Goal: Task Accomplishment & Management: Use online tool/utility

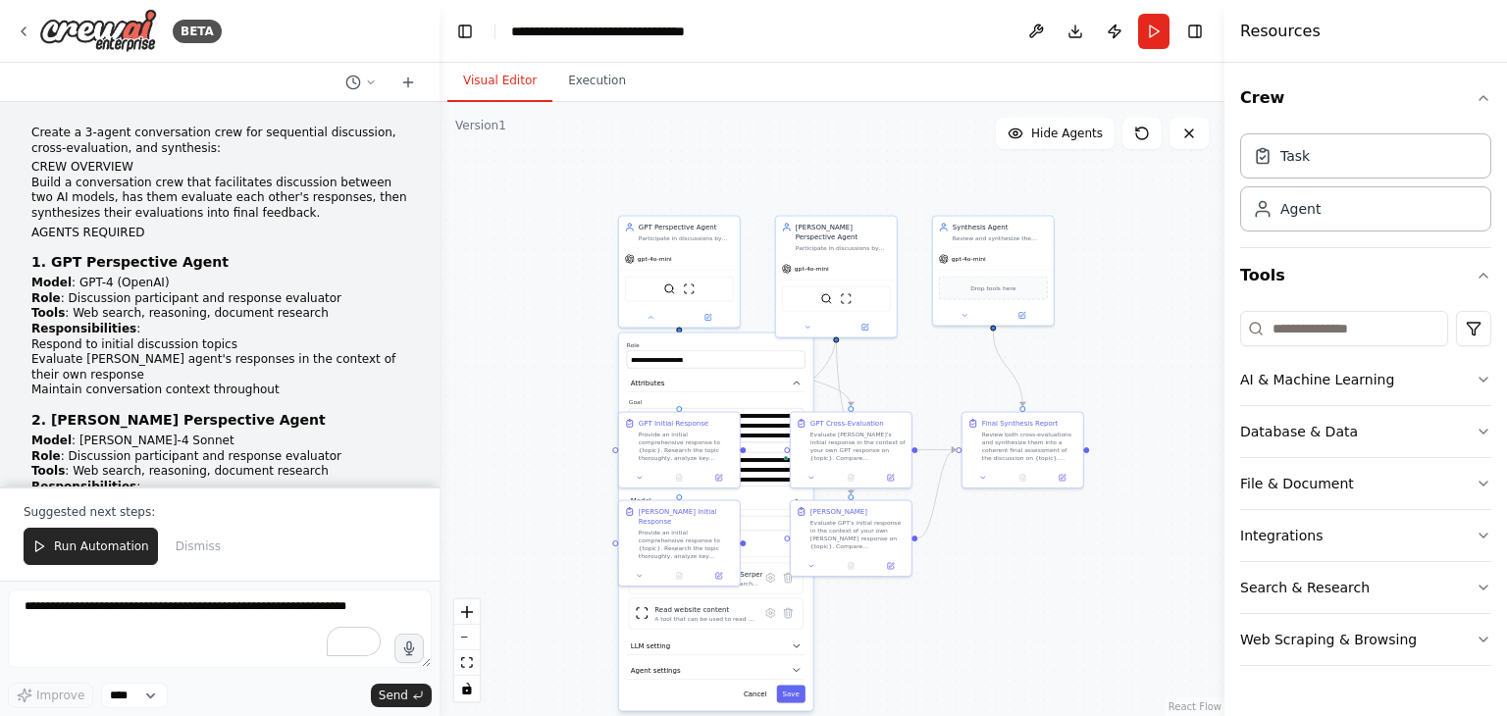
scroll to position [81, 0]
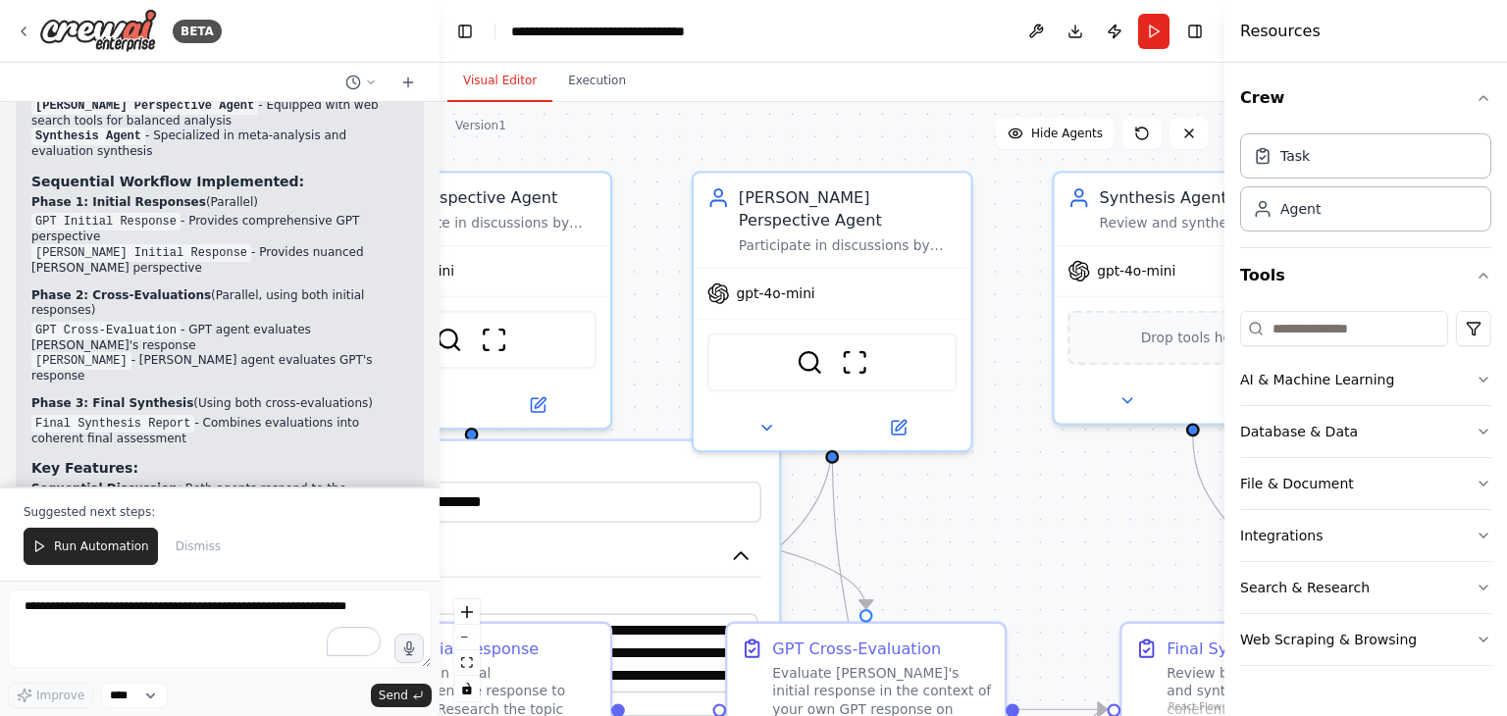
drag, startPoint x: 888, startPoint y: 240, endPoint x: 918, endPoint y: 52, distance: 190.8
click at [917, 52] on main "**********" at bounding box center [831, 358] width 785 height 716
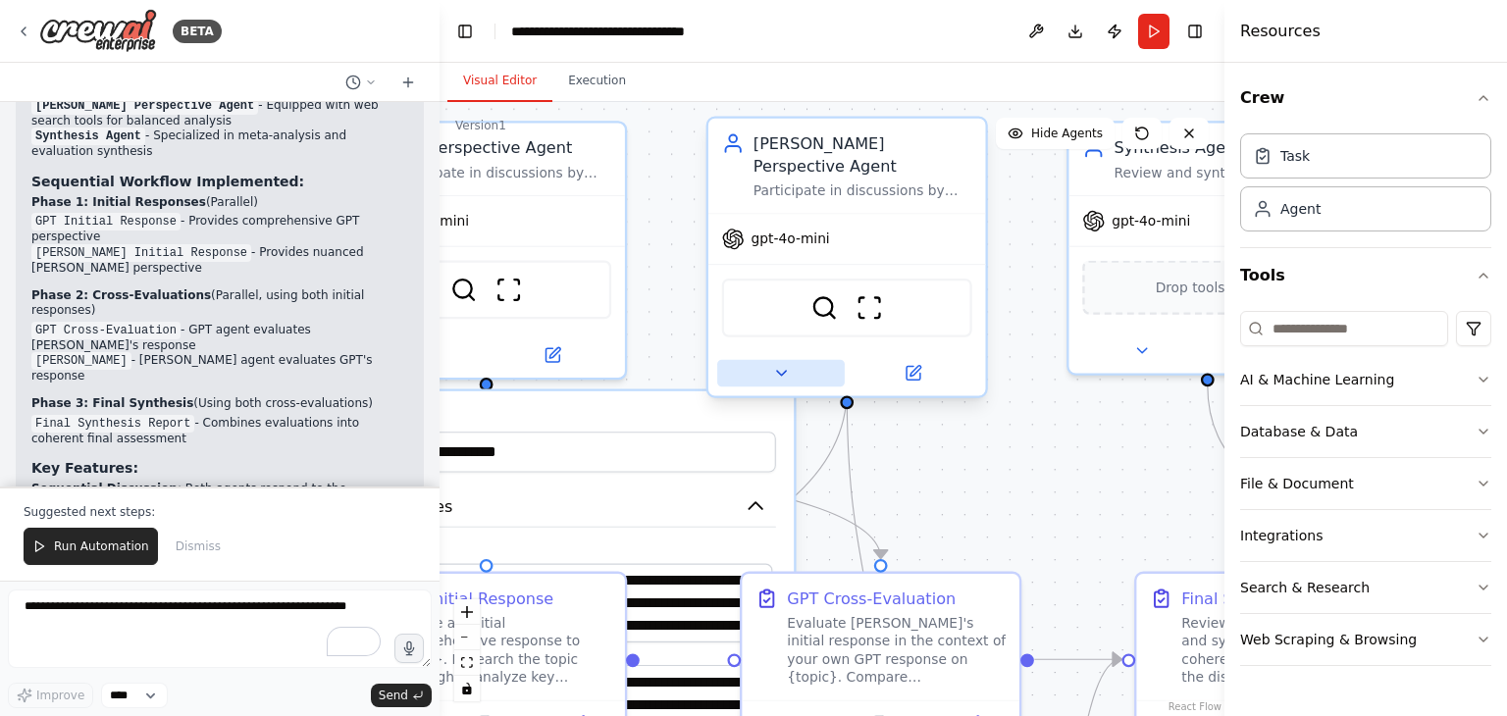
click at [777, 364] on icon at bounding box center [781, 373] width 18 height 18
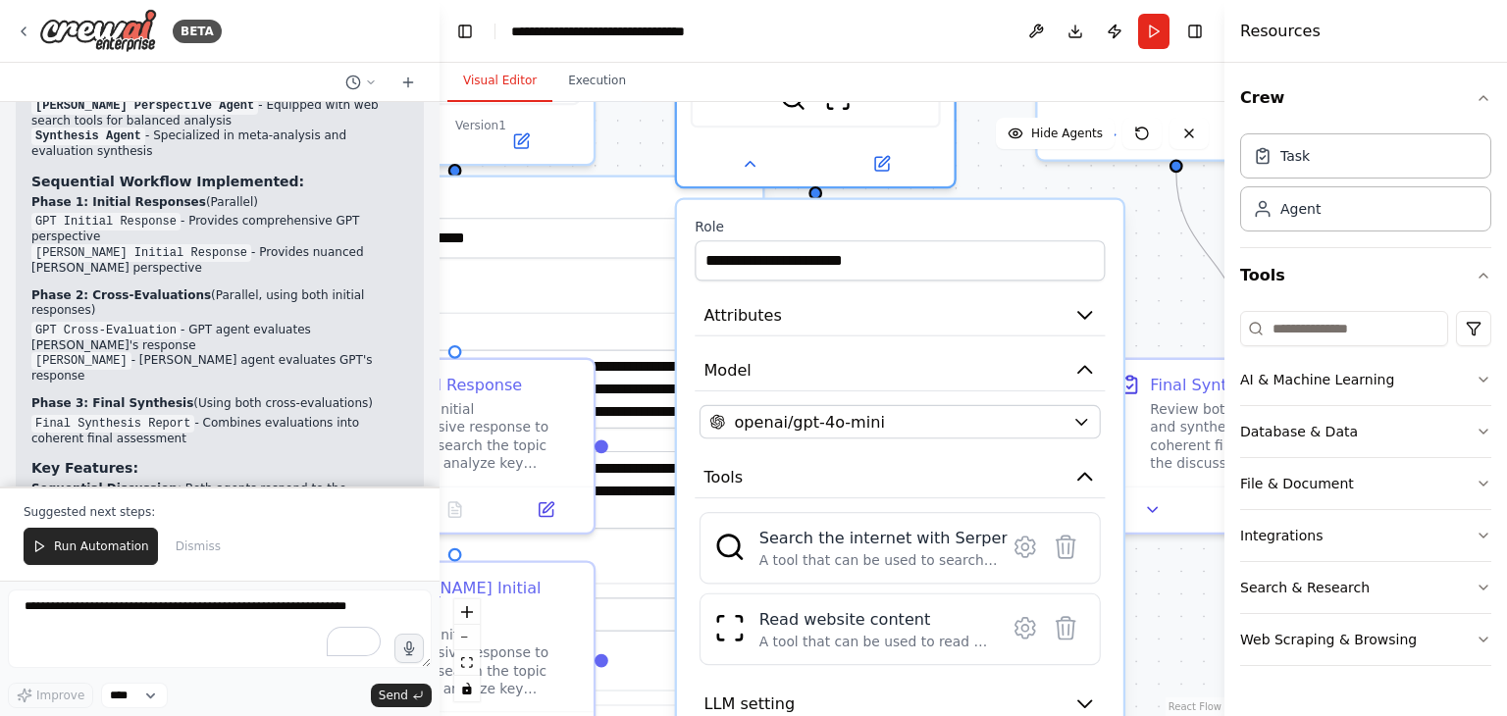
drag, startPoint x: 1201, startPoint y: 468, endPoint x: 1169, endPoint y: 254, distance: 216.2
click at [1169, 254] on div ".deletable-edge-delete-btn { width: 20px; height: 20px; border: 0px solid #ffff…" at bounding box center [831, 409] width 785 height 614
click at [1077, 302] on button "Attributes" at bounding box center [900, 315] width 410 height 42
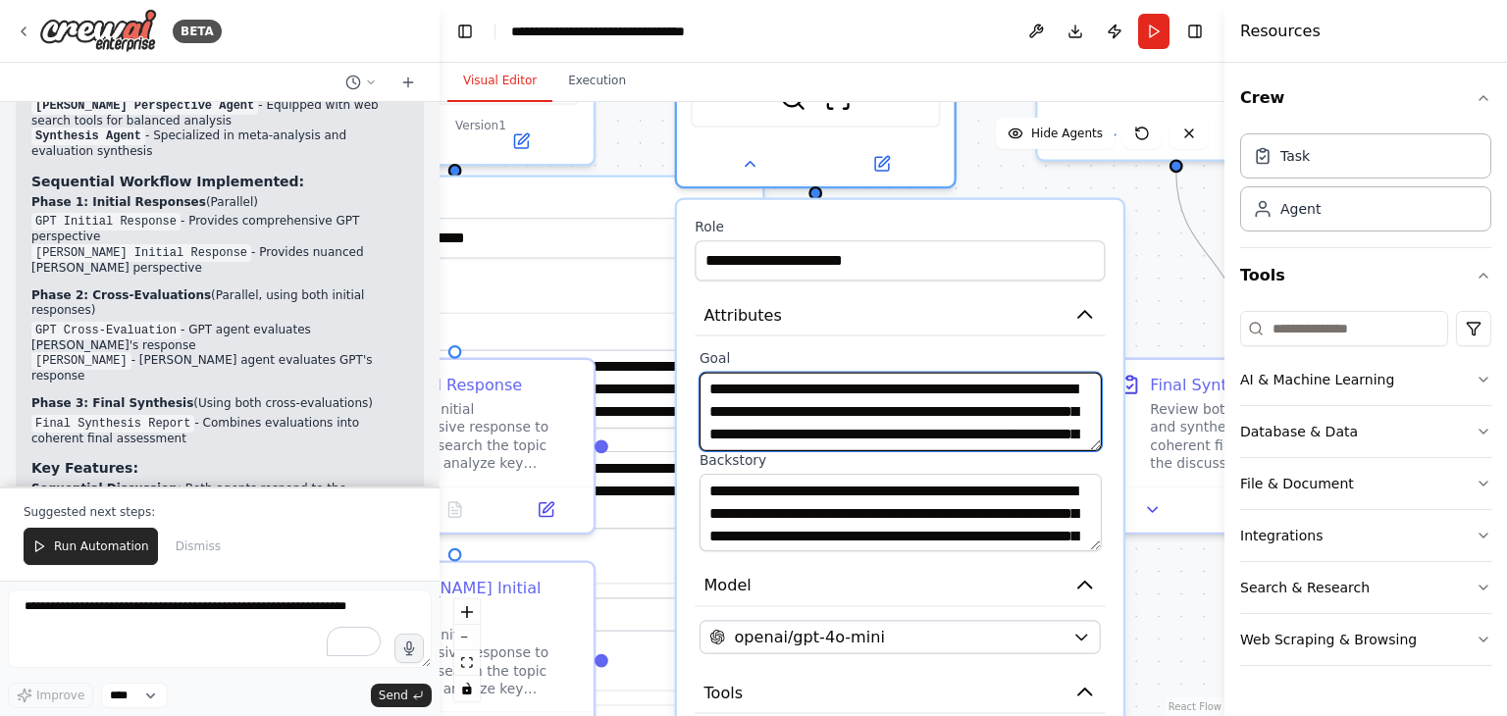
click at [932, 373] on textarea "**********" at bounding box center [900, 412] width 402 height 78
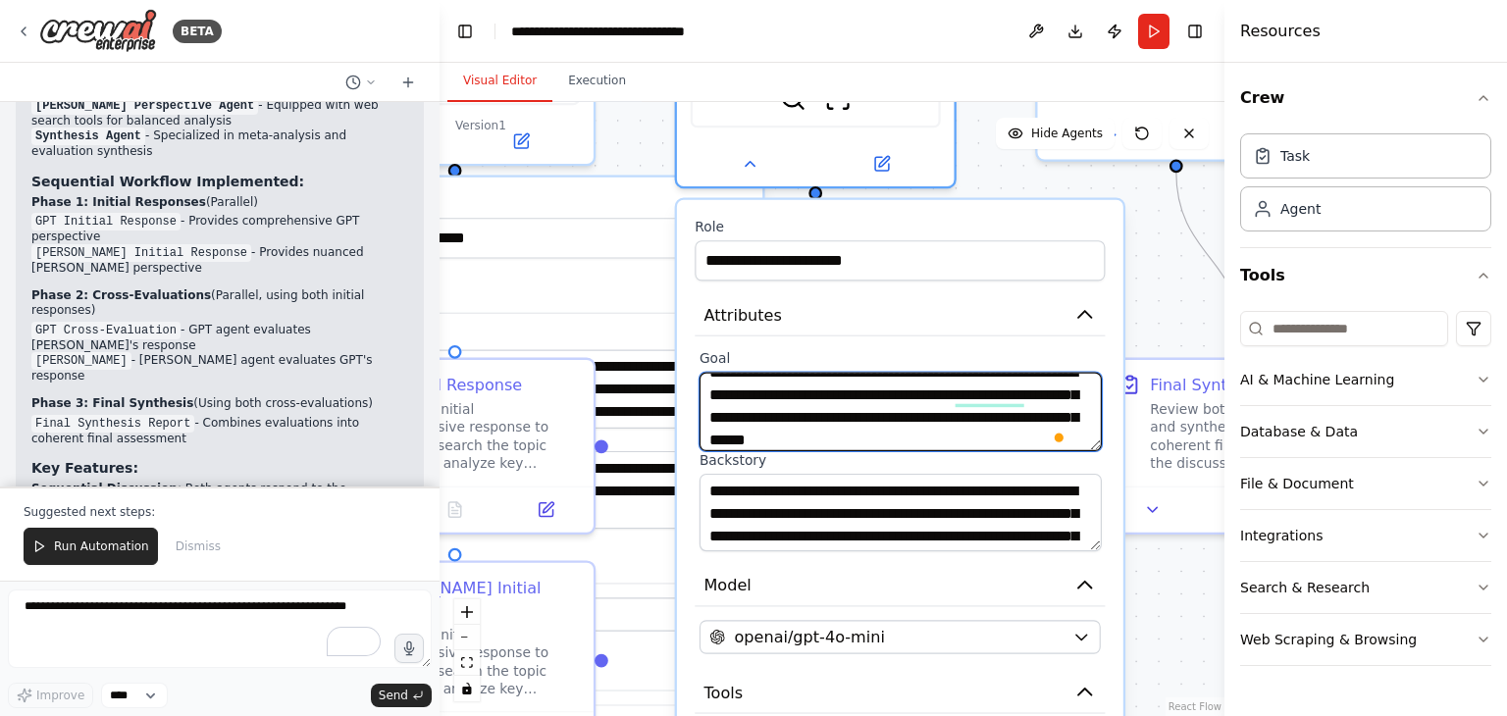
scroll to position [34, 0]
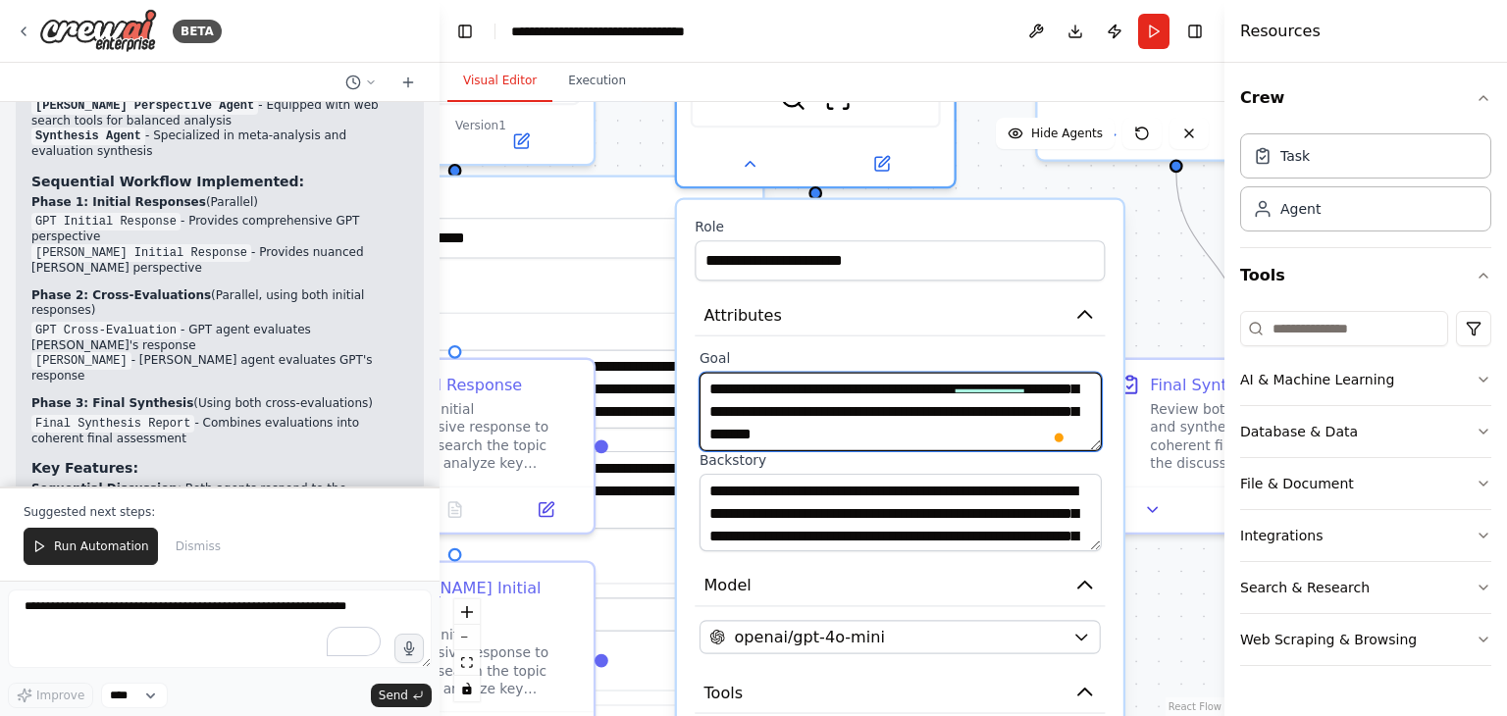
type textarea "**********"
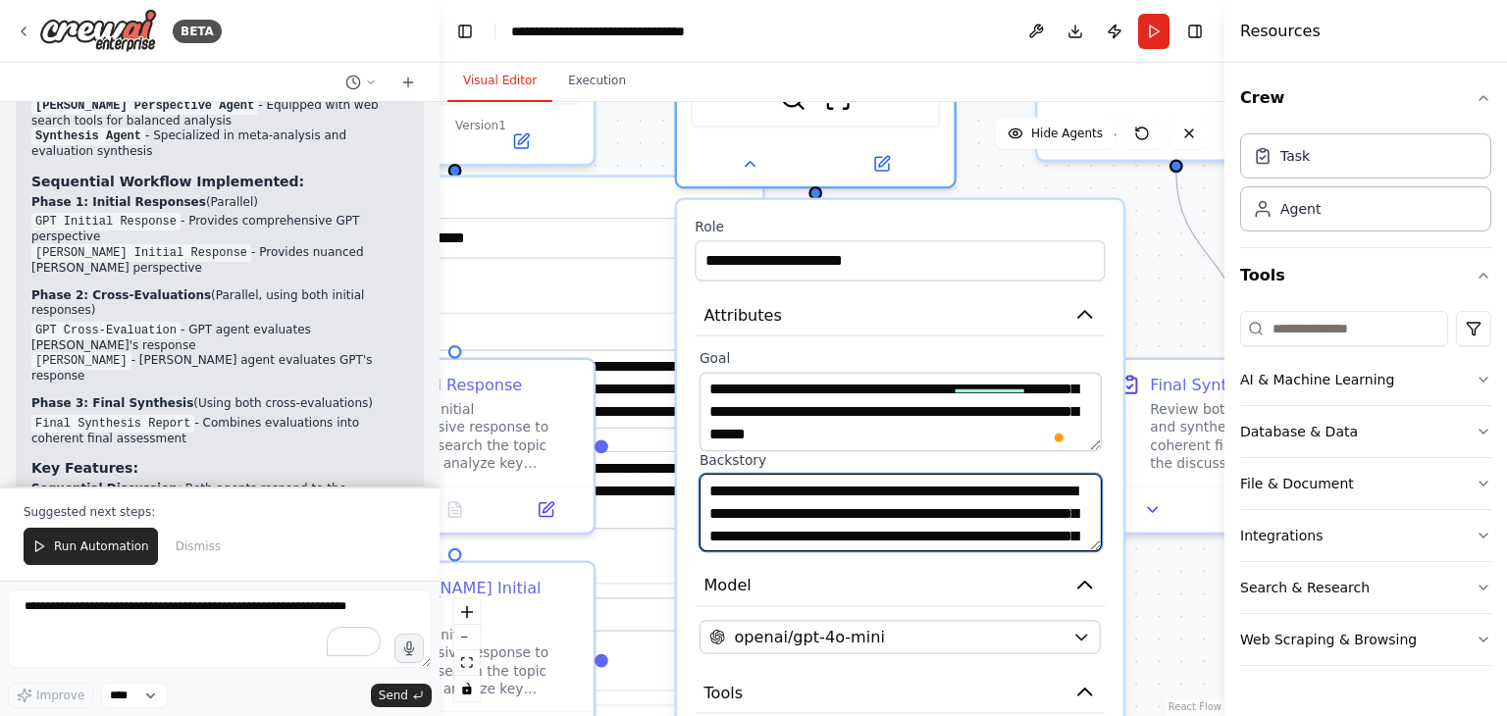
click at [989, 473] on textarea "**********" at bounding box center [900, 512] width 402 height 78
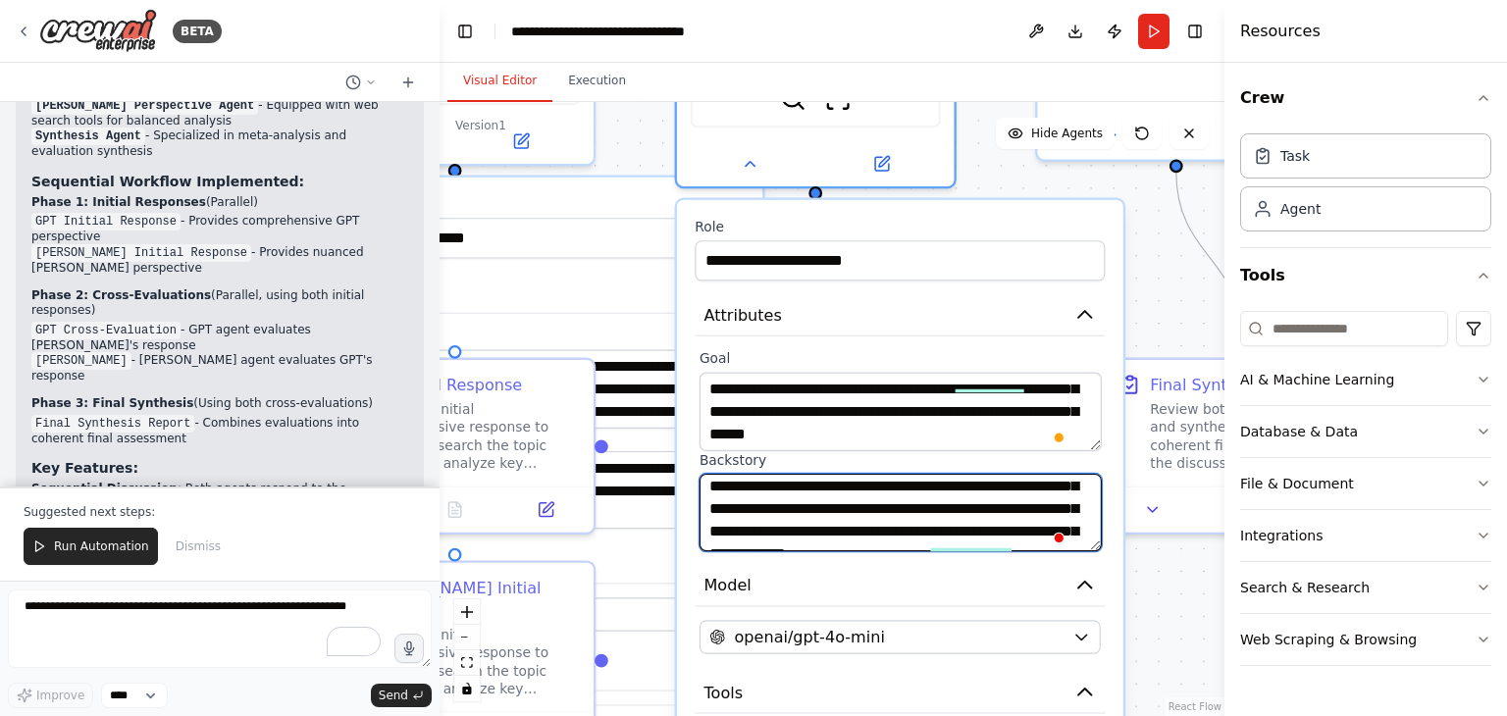
type textarea "**********"
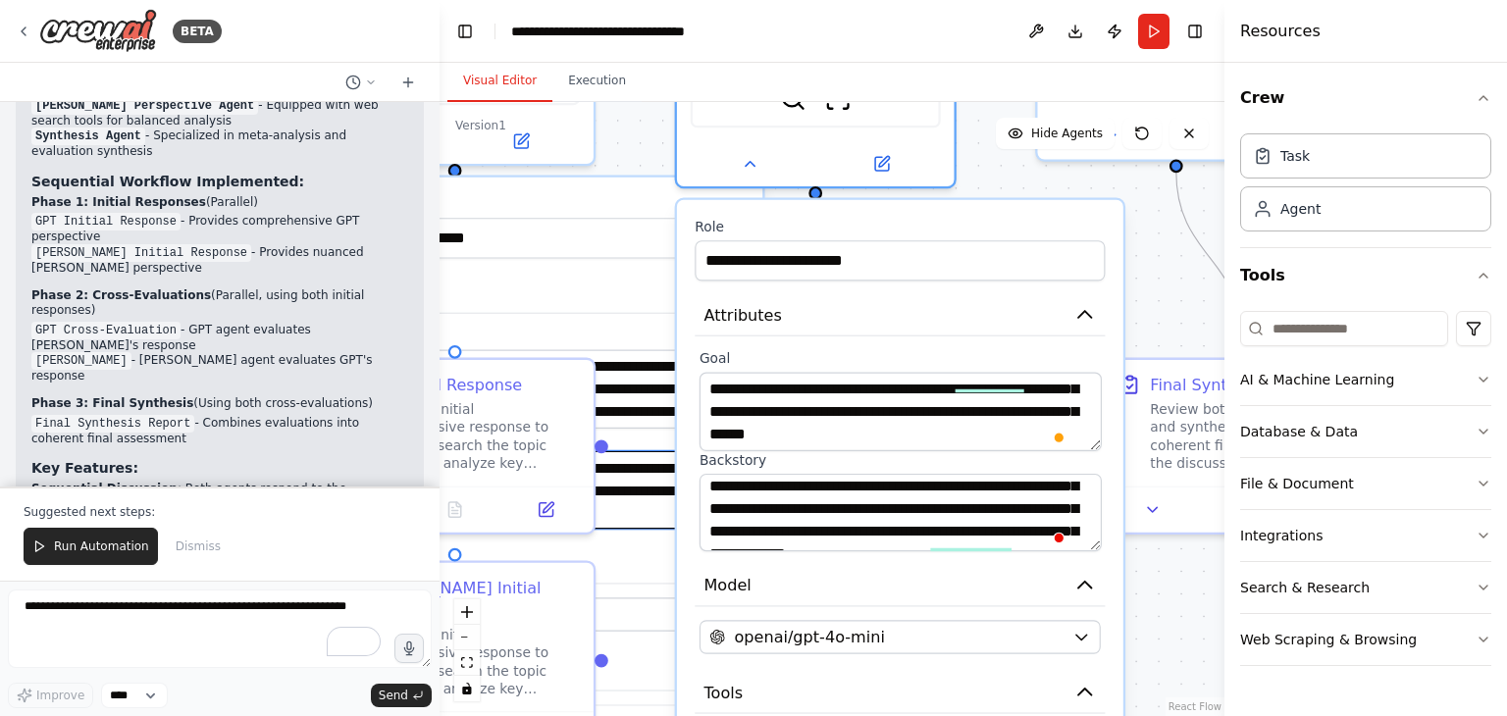
click at [643, 477] on textarea "**********" at bounding box center [539, 489] width 402 height 78
click at [629, 492] on textarea "**********" at bounding box center [539, 489] width 402 height 78
click at [1089, 303] on icon "button" at bounding box center [1084, 314] width 23 height 23
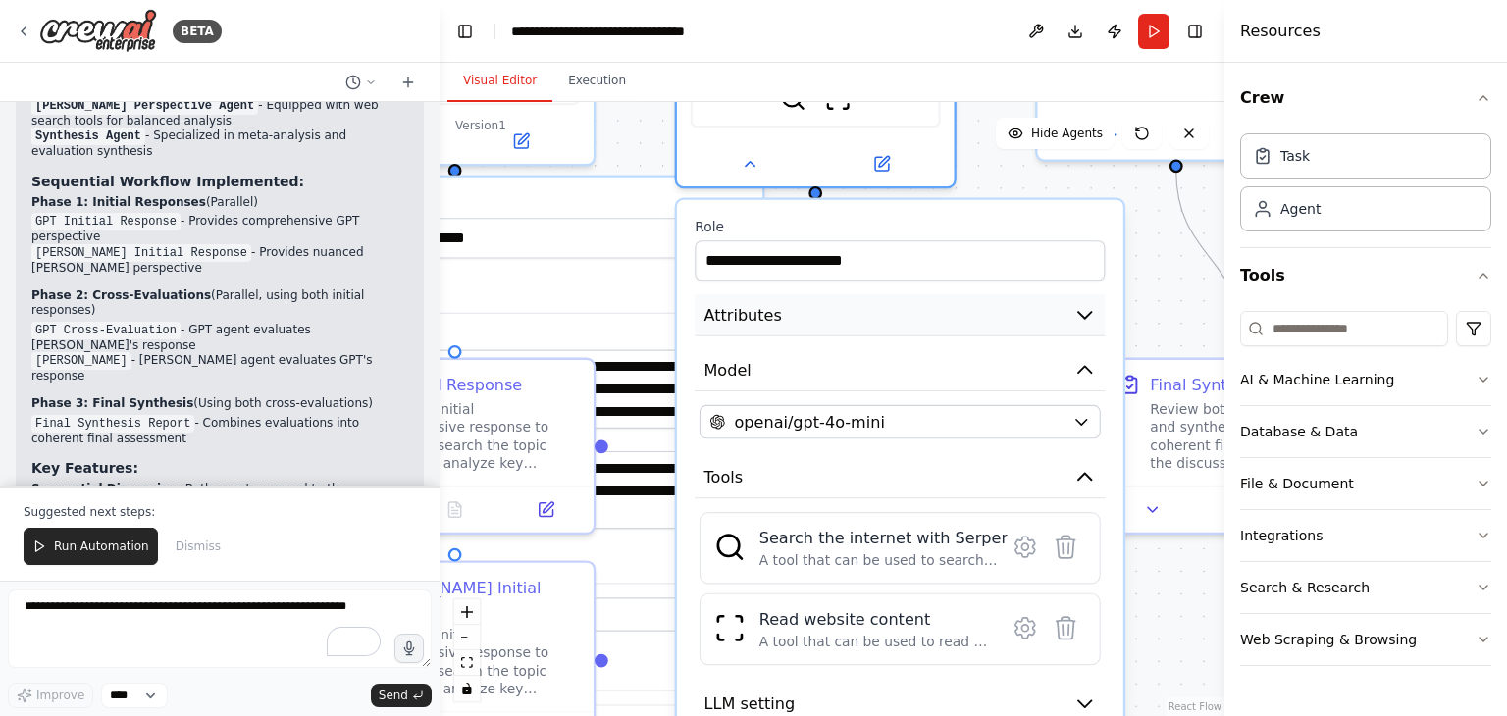
click at [1084, 303] on icon "button" at bounding box center [1084, 314] width 23 height 23
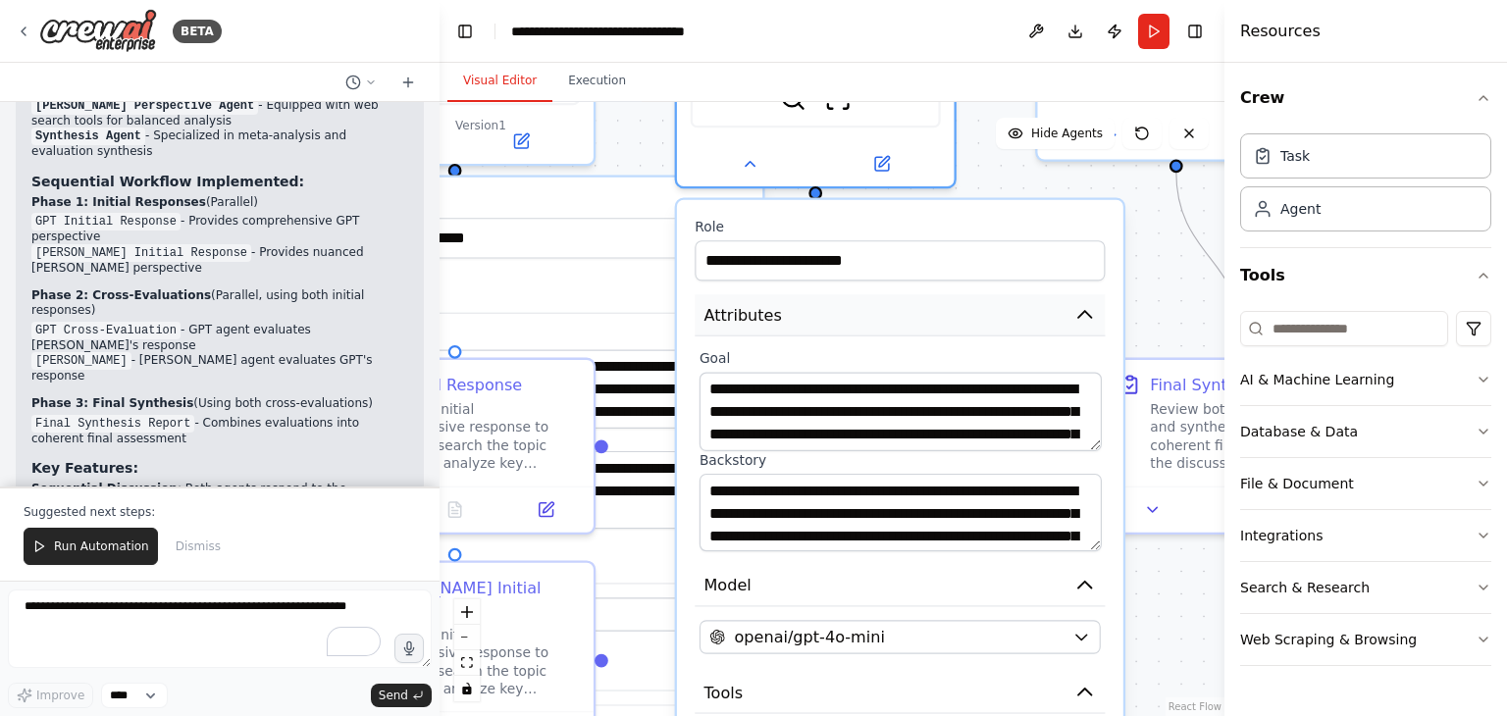
click at [1085, 311] on icon "button" at bounding box center [1084, 314] width 13 height 7
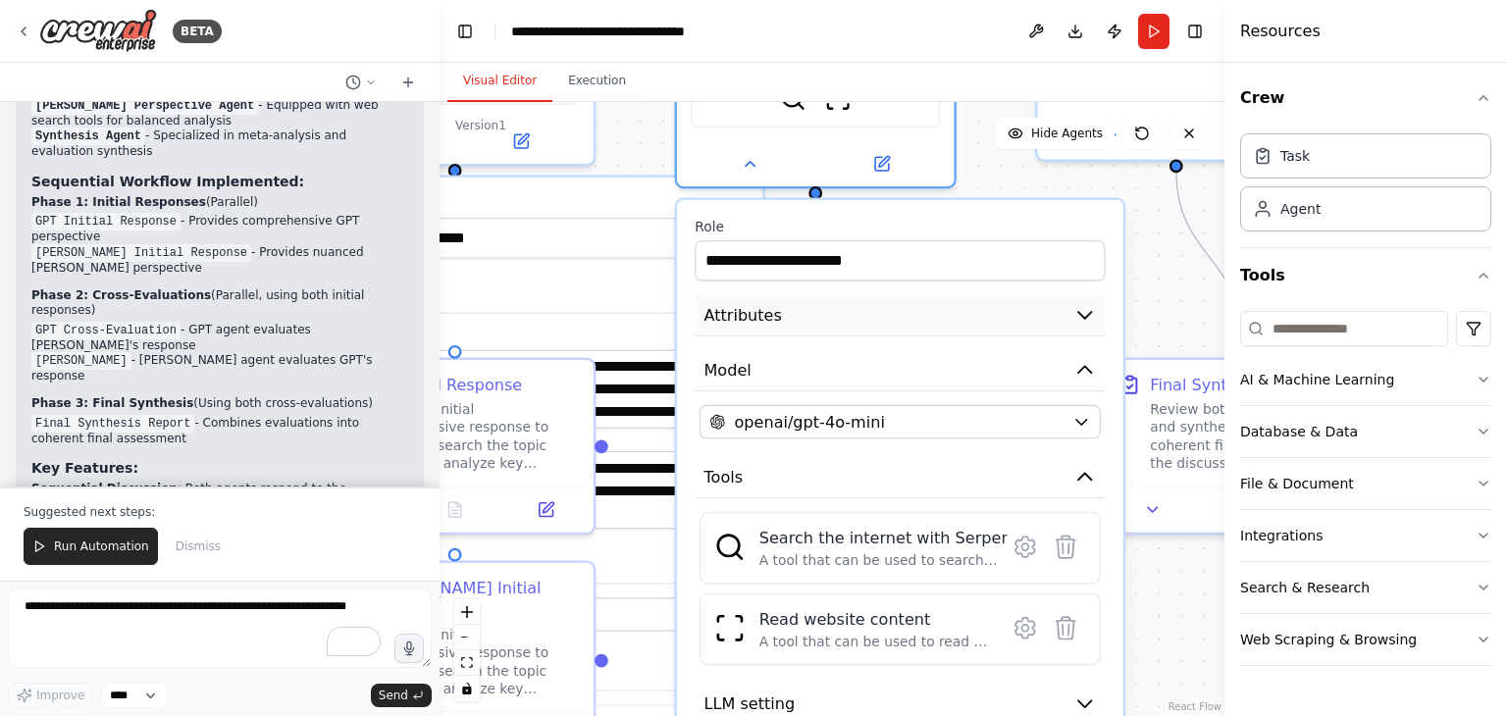
click at [1085, 312] on icon "button" at bounding box center [1084, 315] width 13 height 7
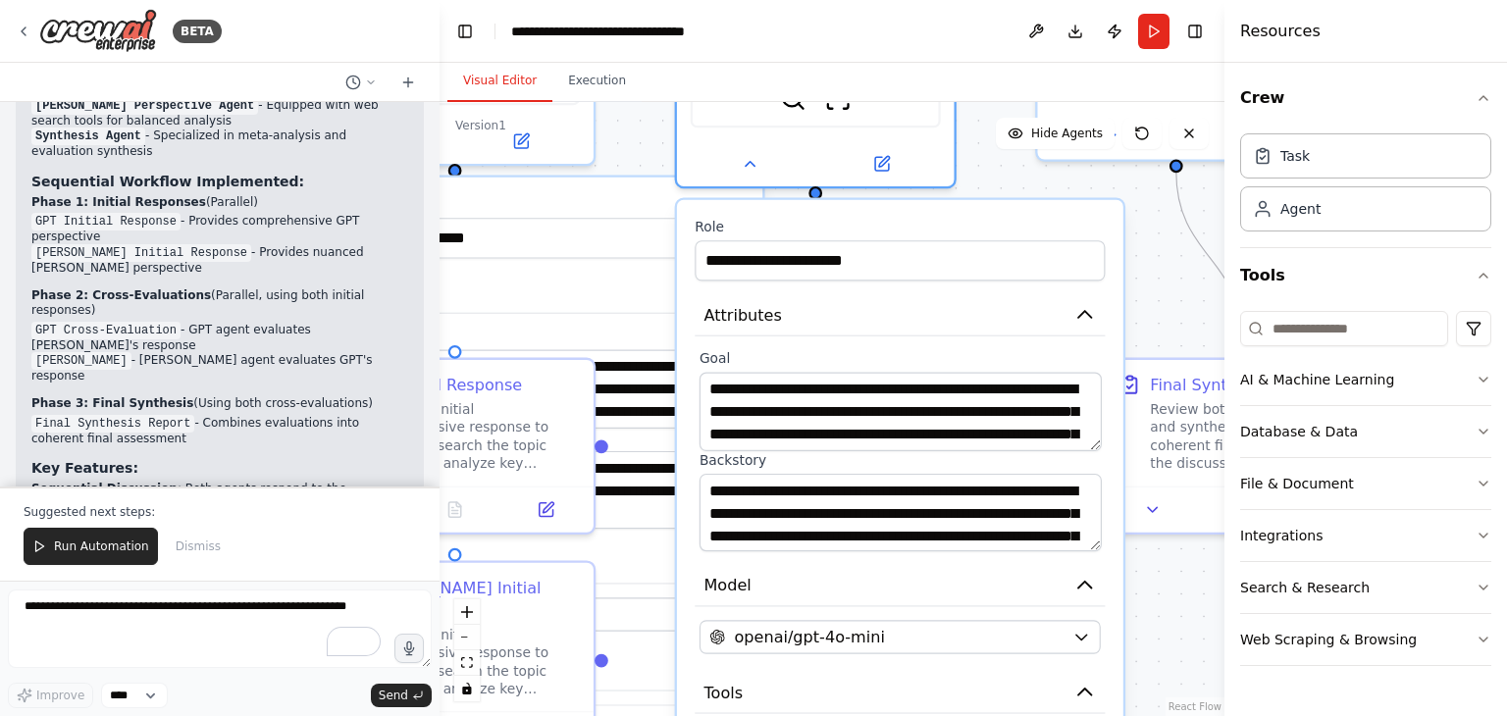
click at [1152, 564] on div ".deletable-edge-delete-btn { width: 20px; height: 20px; border: 0px solid #ffff…" at bounding box center [831, 409] width 785 height 614
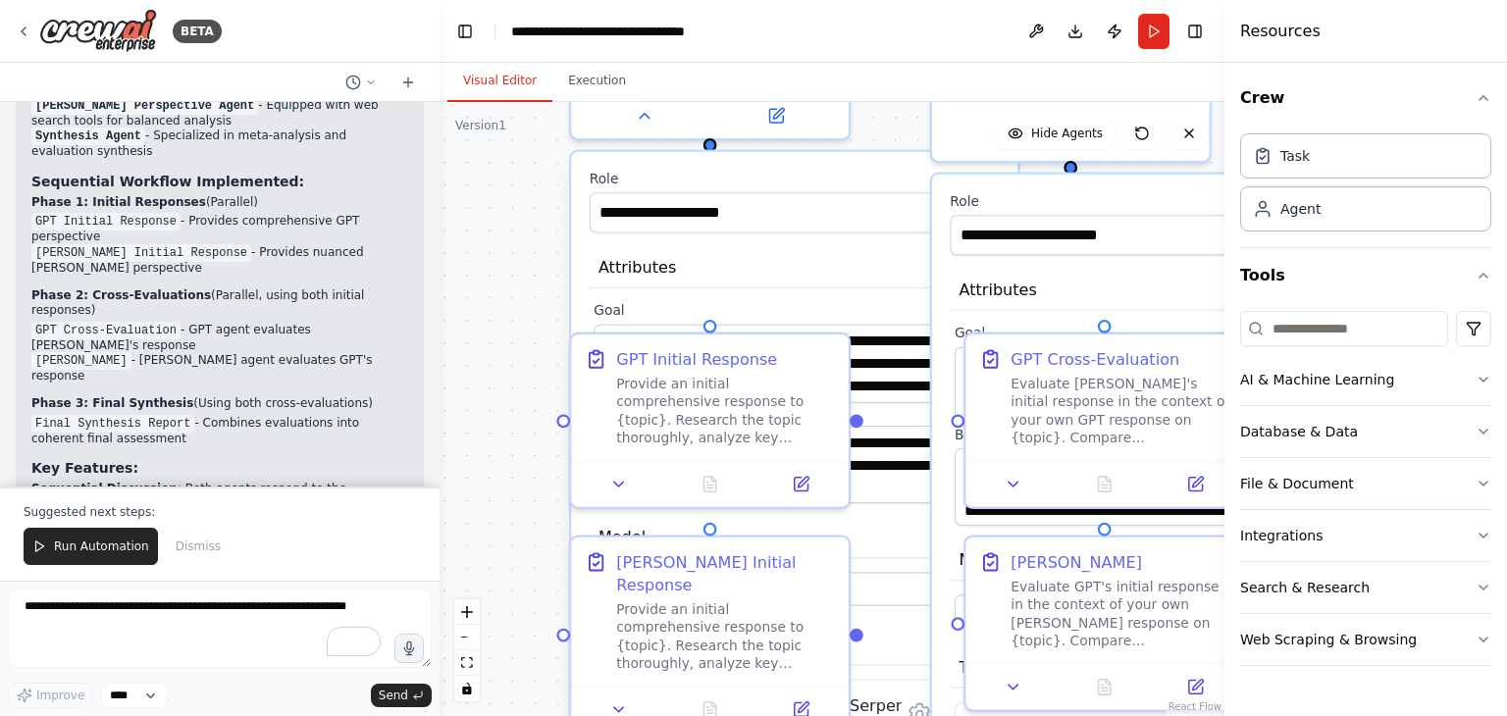
drag, startPoint x: 616, startPoint y: 158, endPoint x: 855, endPoint y: 129, distance: 241.2
click at [855, 129] on div ".deletable-edge-delete-btn { width: 20px; height: 20px; border: 0px solid #ffff…" at bounding box center [831, 409] width 785 height 614
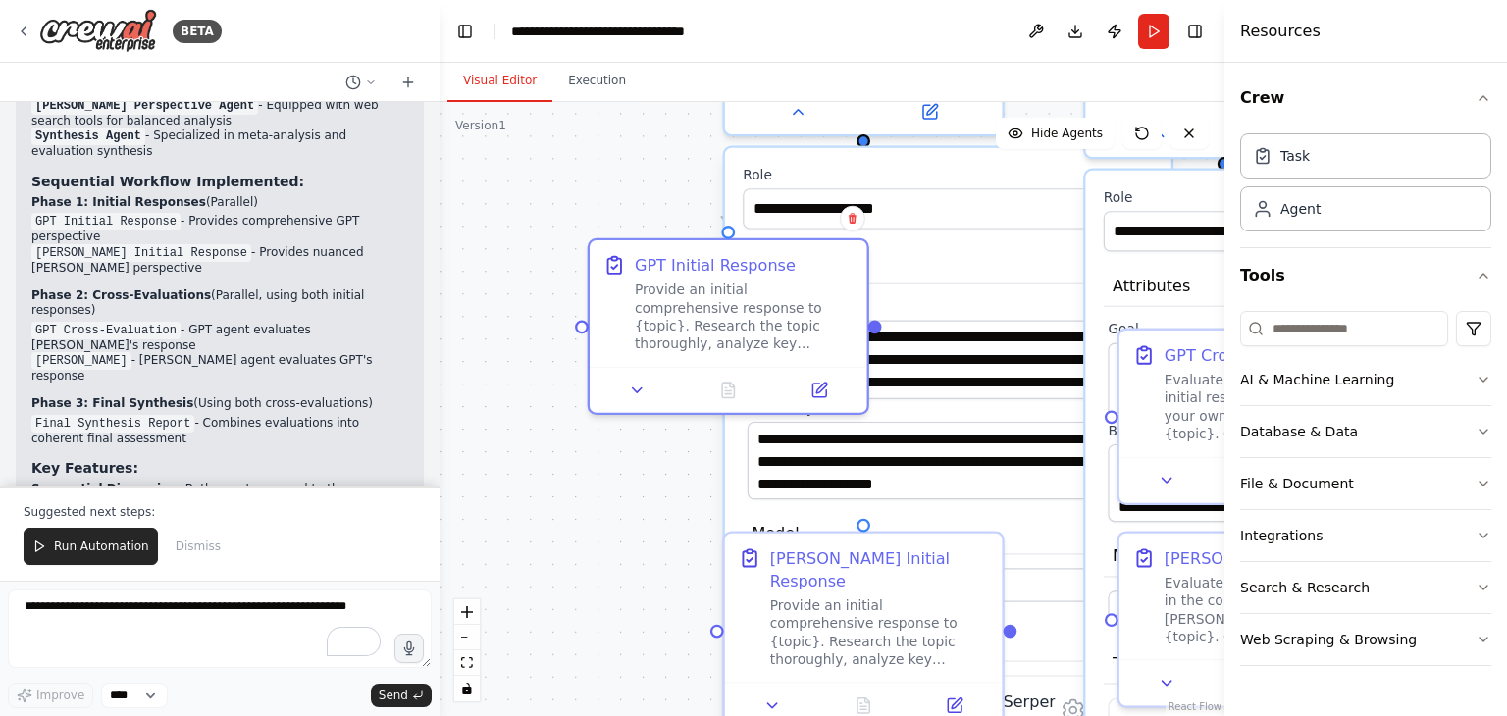
drag, startPoint x: 623, startPoint y: 351, endPoint x: 580, endPoint y: 214, distance: 144.0
click at [580, 214] on div ".deletable-edge-delete-btn { width: 20px; height: 20px; border: 0px solid #ffff…" at bounding box center [831, 409] width 785 height 614
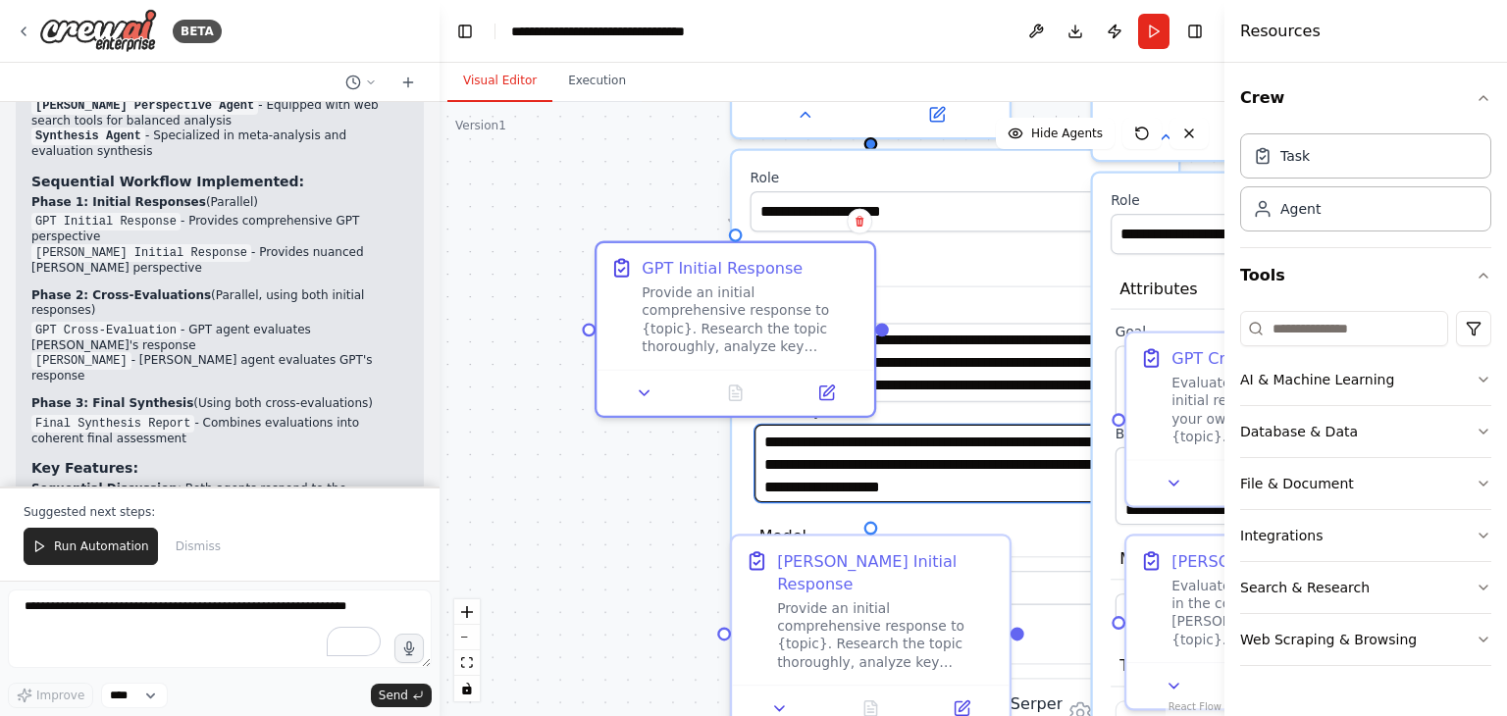
click at [1009, 474] on textarea "**********" at bounding box center [955, 463] width 402 height 78
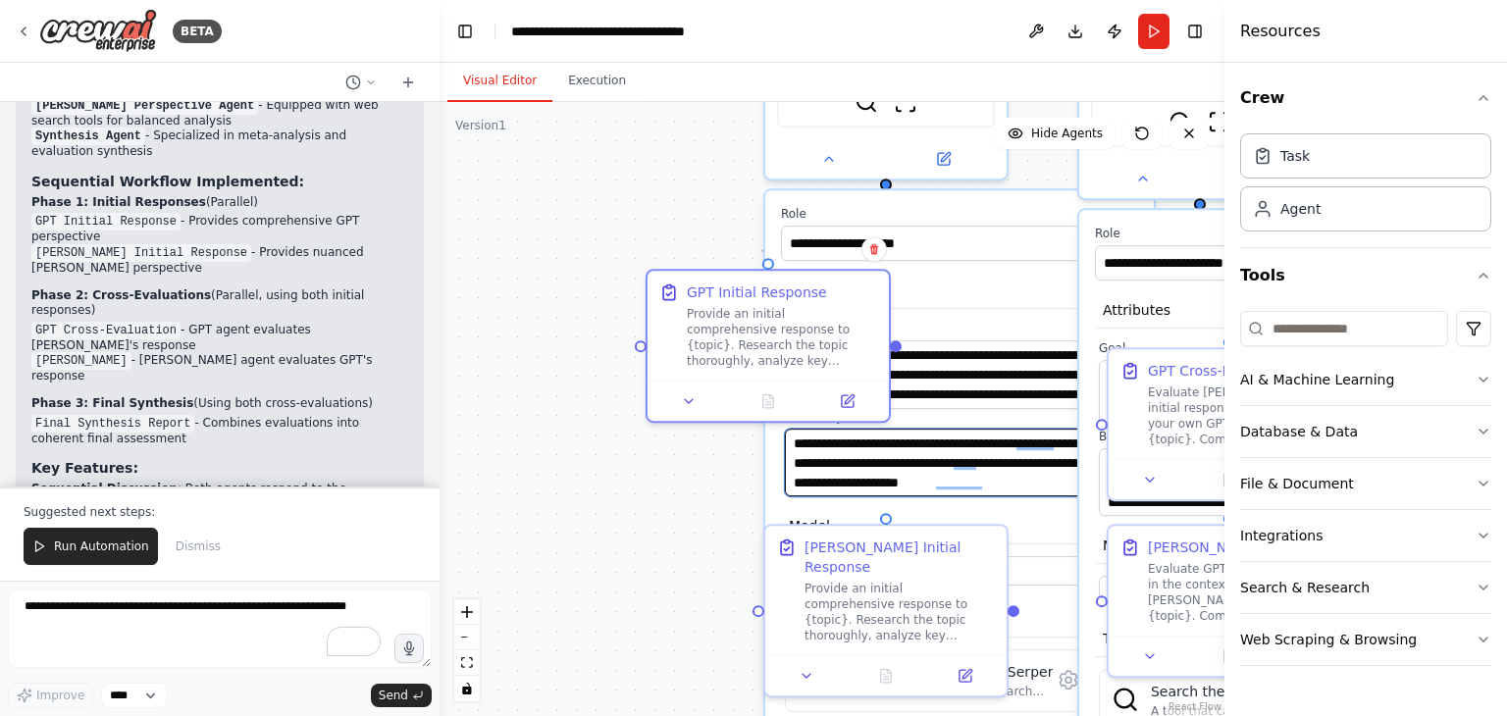
click at [1004, 484] on textarea "**********" at bounding box center [960, 463] width 350 height 69
paste textarea "**********"
type textarea "**********"
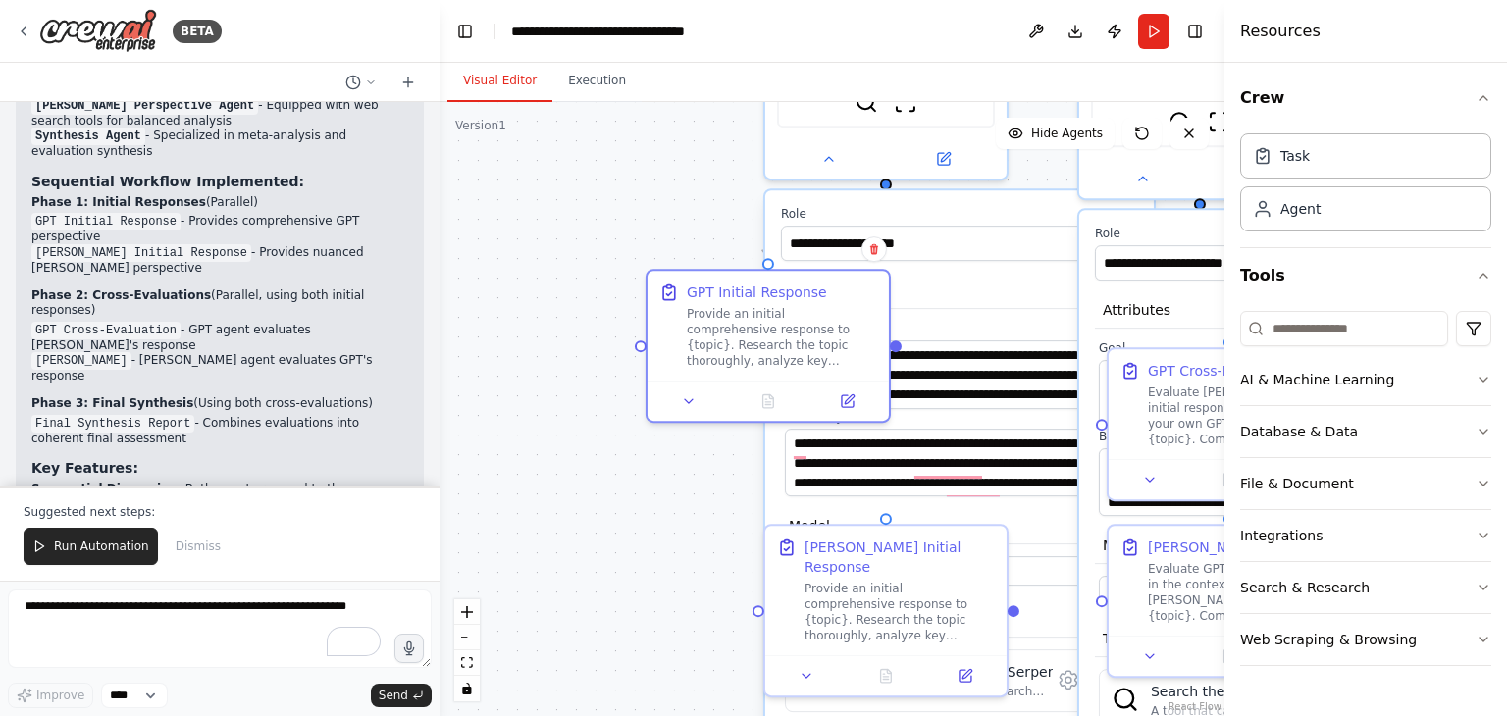
click at [649, 198] on div ".deletable-edge-delete-btn { width: 20px; height: 20px; border: 0px solid #ffff…" at bounding box center [831, 409] width 785 height 614
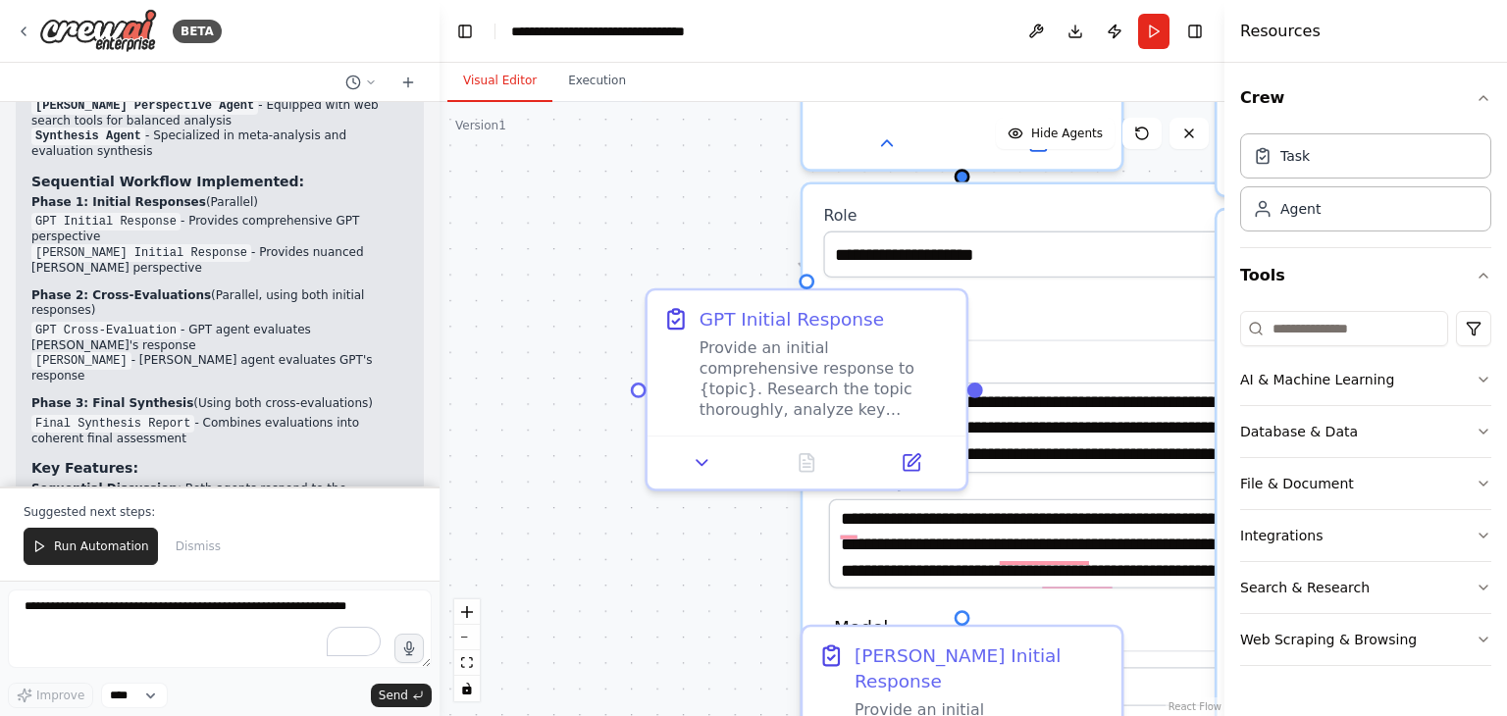
scroll to position [153, 0]
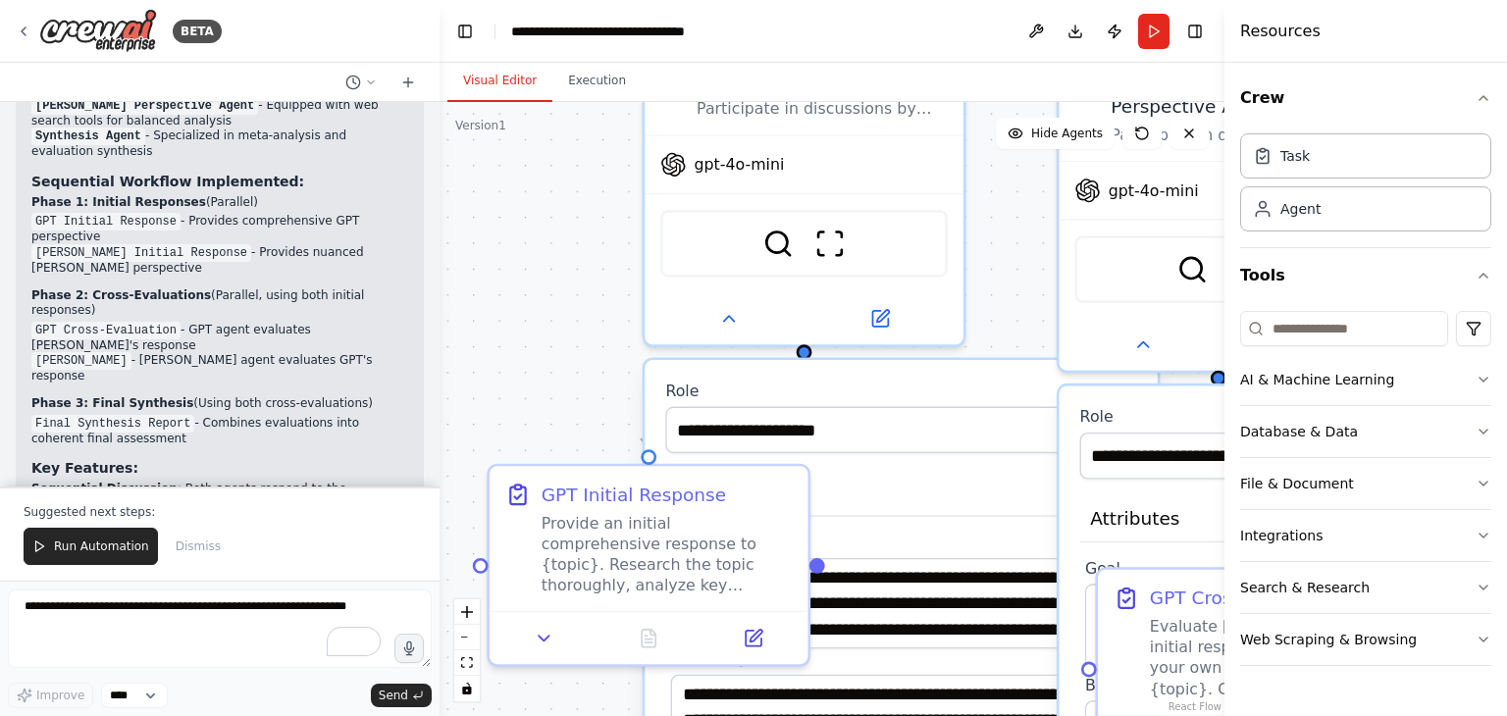
drag, startPoint x: 669, startPoint y: 151, endPoint x: 511, endPoint y: 327, distance: 236.2
click at [511, 327] on div ".deletable-edge-delete-btn { width: 20px; height: 20px; border: 0px solid #ffff…" at bounding box center [831, 409] width 785 height 614
click at [730, 318] on icon at bounding box center [728, 313] width 21 height 21
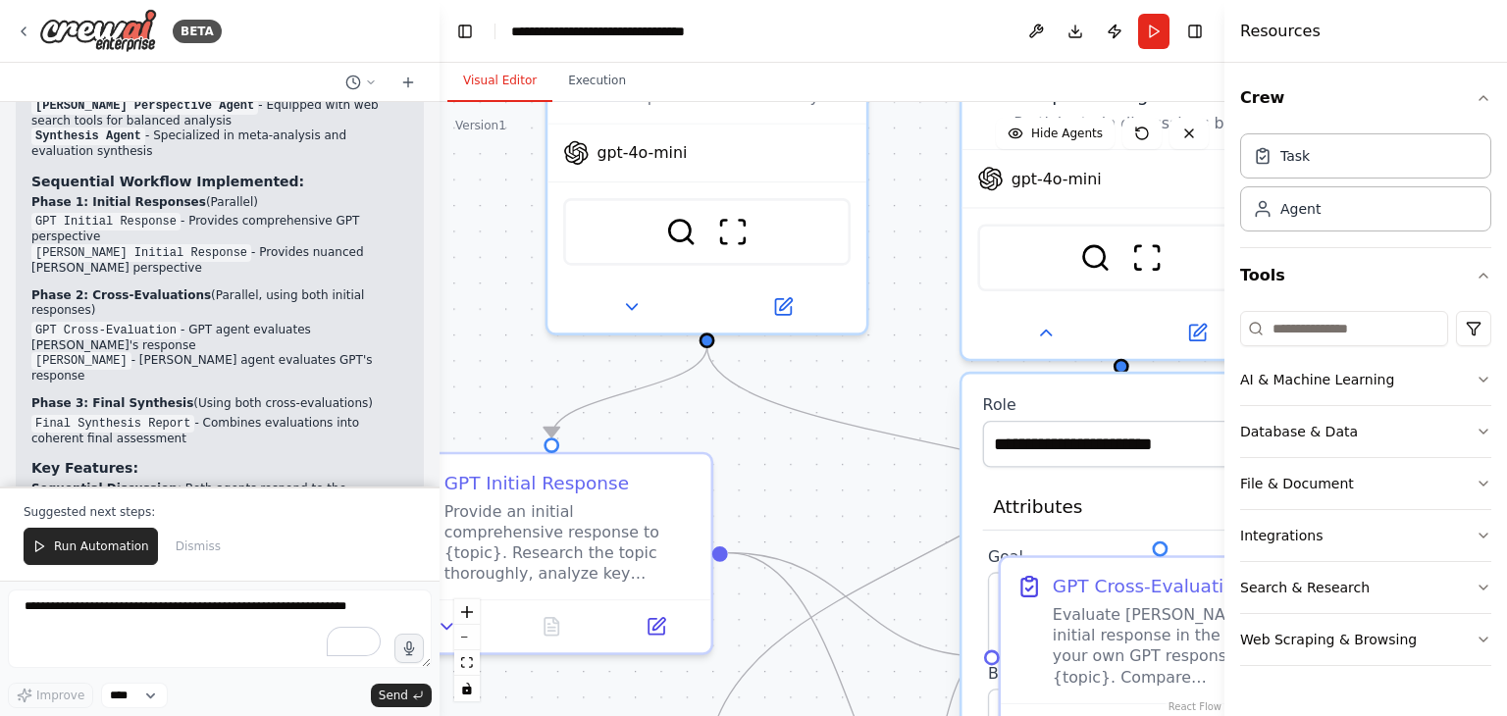
drag, startPoint x: 592, startPoint y: 335, endPoint x: 491, endPoint y: 318, distance: 101.4
click at [491, 318] on div ".deletable-edge-delete-btn { width: 20px; height: 20px; border: 0px solid #ffff…" at bounding box center [831, 409] width 785 height 614
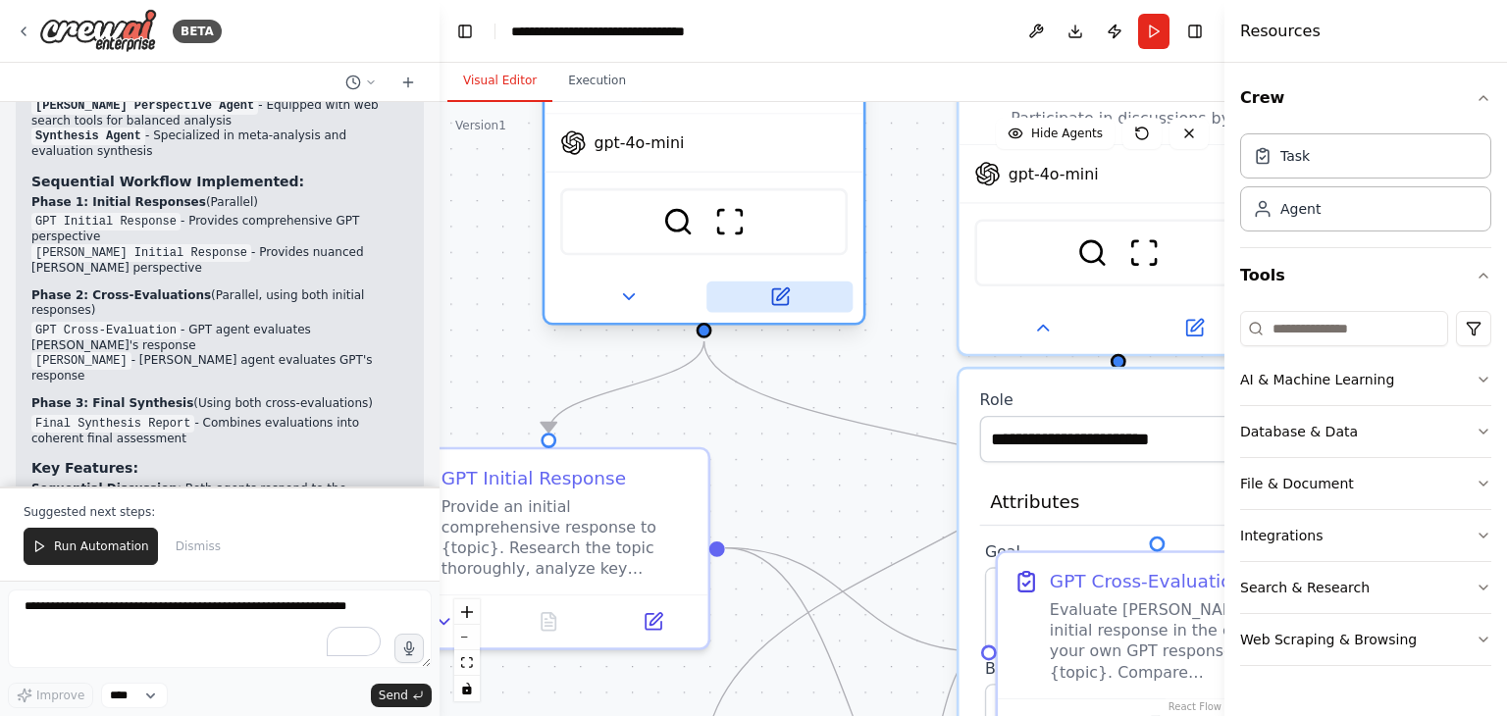
click at [775, 297] on icon at bounding box center [780, 297] width 16 height 16
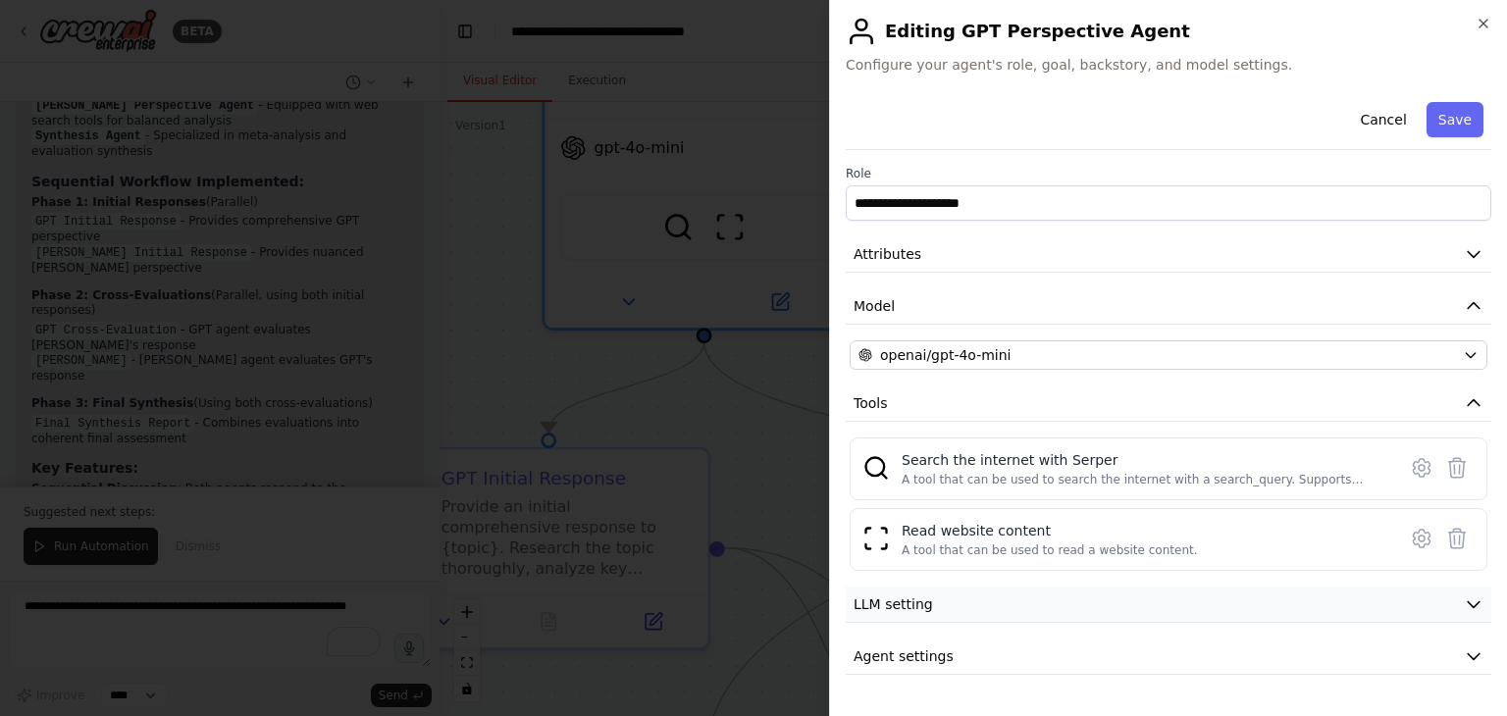
click at [1461, 596] on button "LLM setting" at bounding box center [1169, 605] width 646 height 36
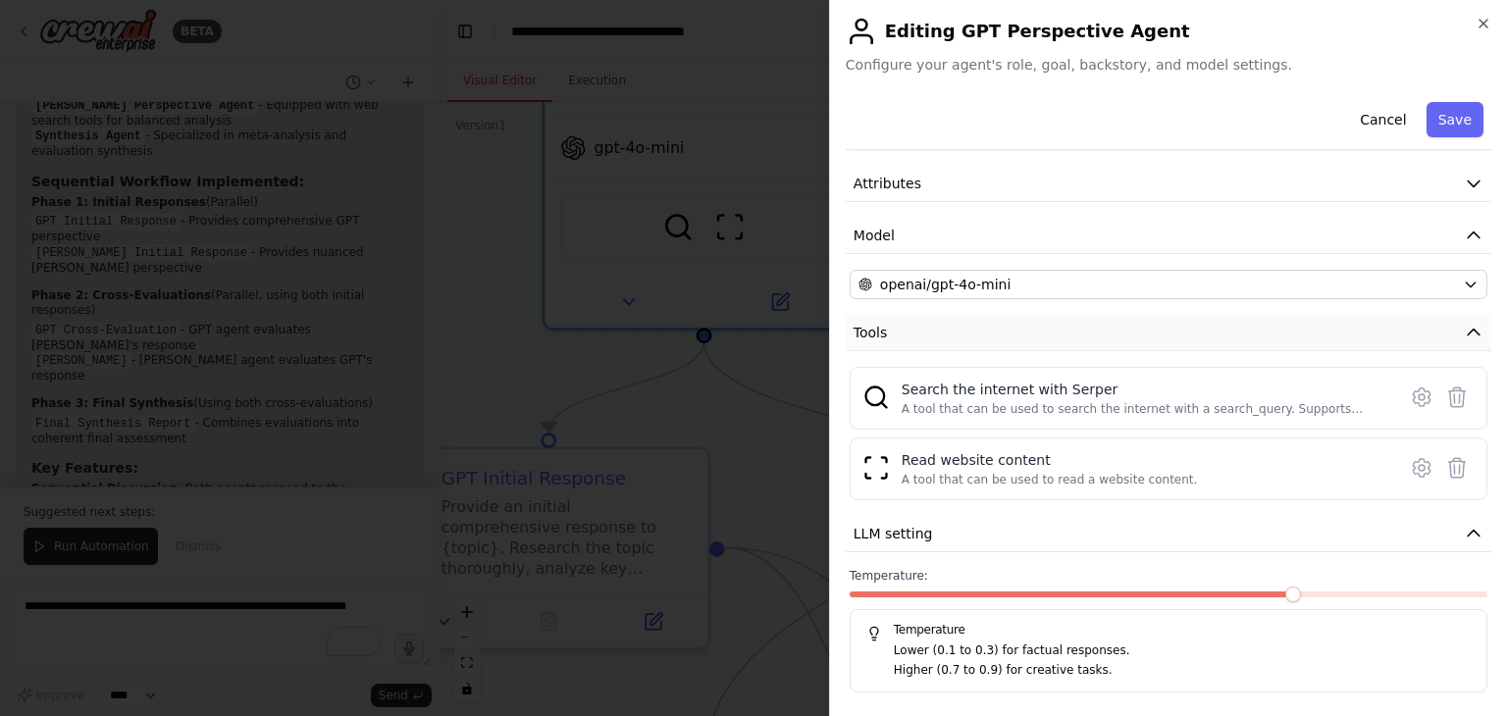
scroll to position [128, 0]
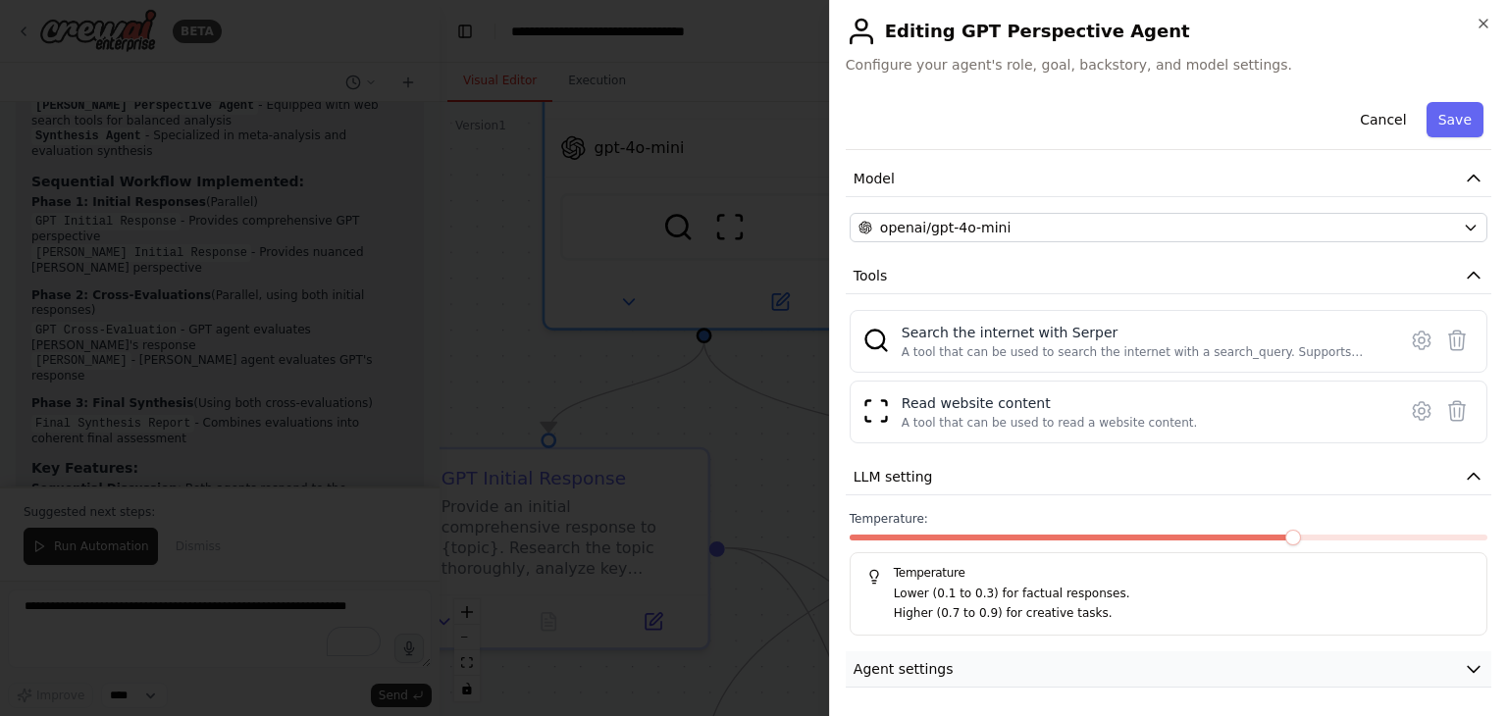
click at [1464, 669] on icon "button" at bounding box center [1474, 669] width 20 height 20
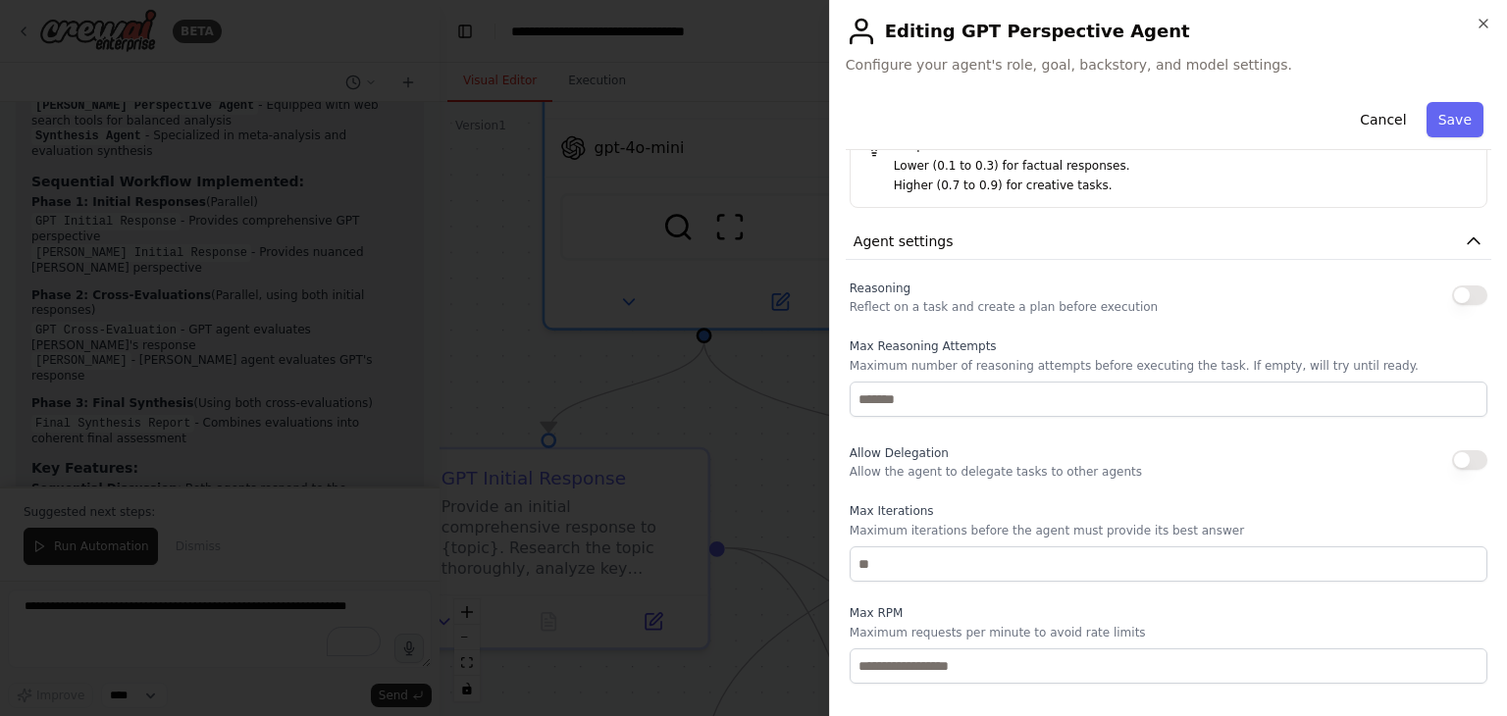
scroll to position [638, 0]
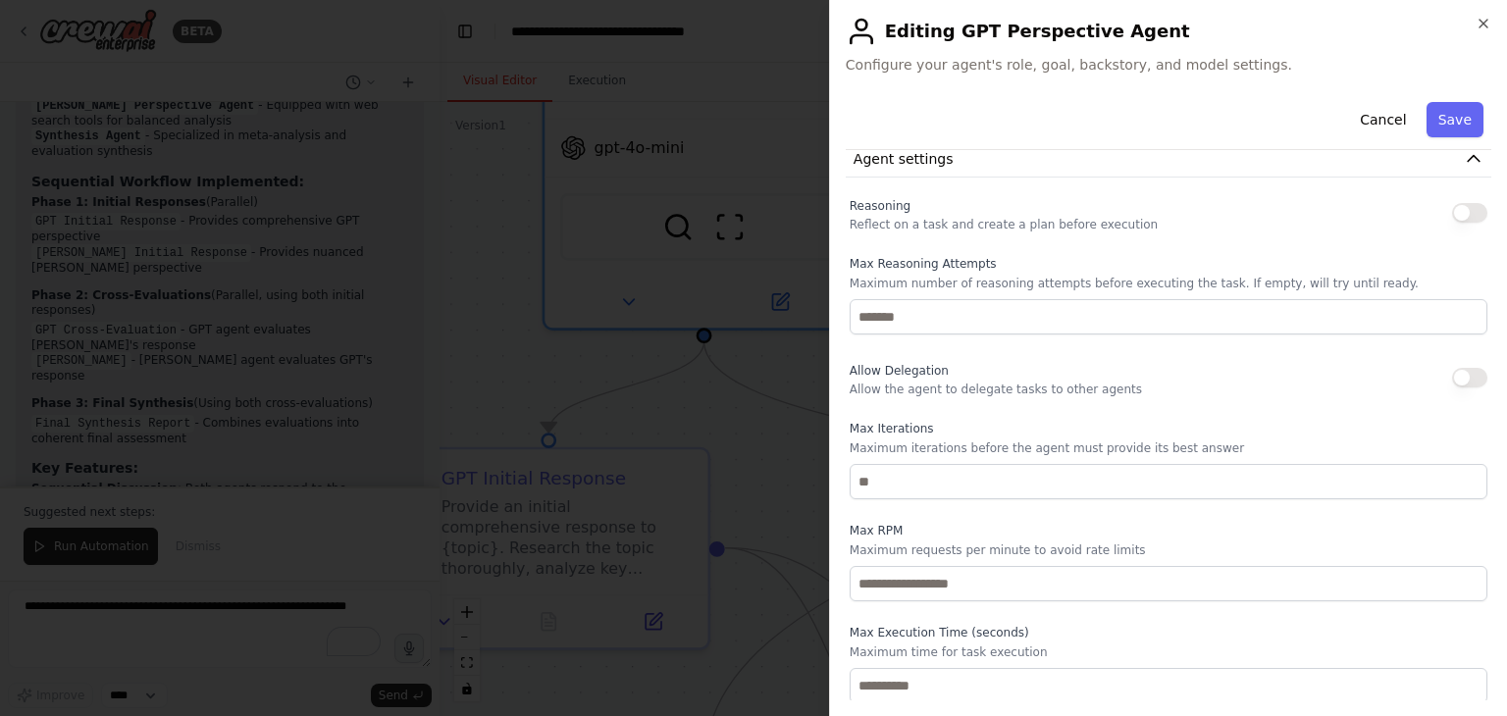
click at [1460, 209] on button "button" at bounding box center [1469, 213] width 35 height 20
click at [1468, 156] on icon "button" at bounding box center [1474, 159] width 12 height 6
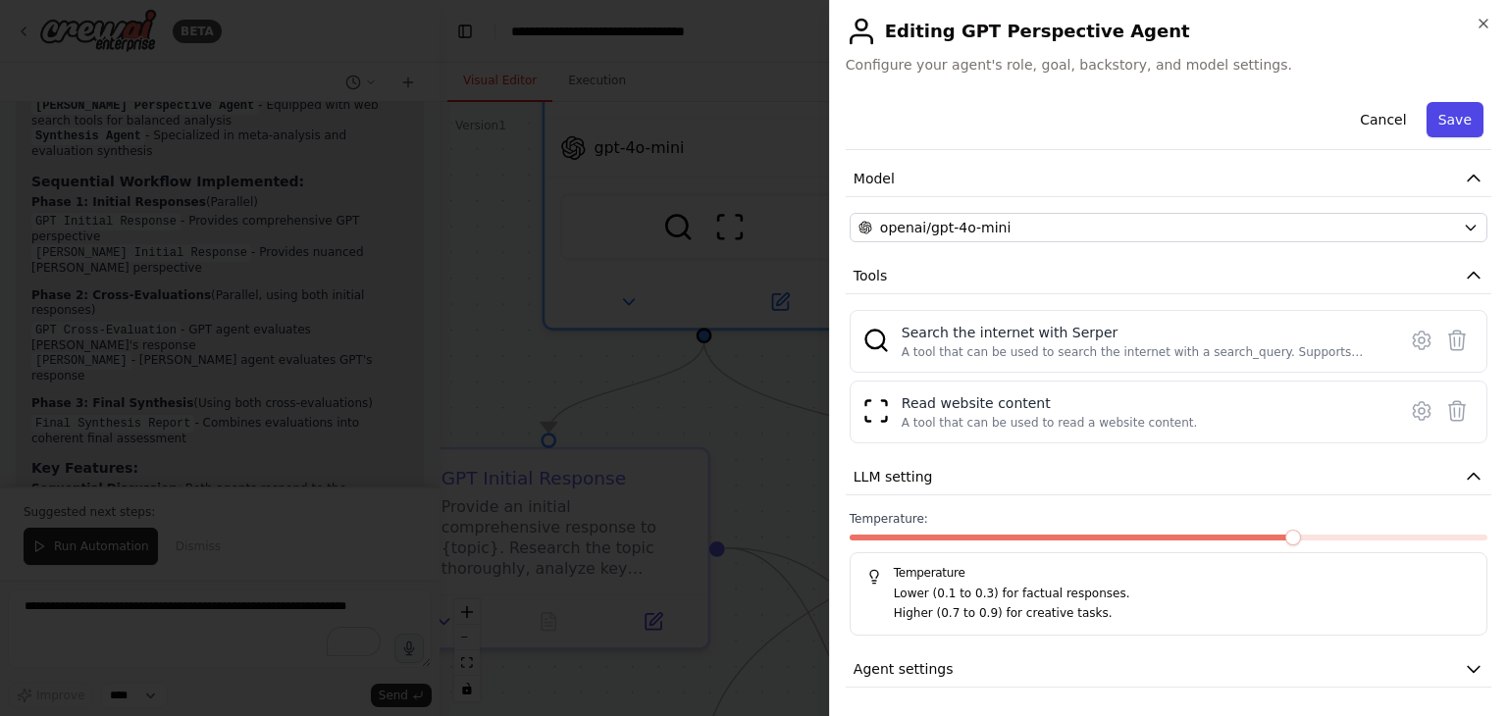
click at [1448, 115] on button "Save" at bounding box center [1454, 119] width 57 height 35
click at [1436, 117] on button "Save" at bounding box center [1454, 119] width 57 height 35
click at [1482, 26] on icon "button" at bounding box center [1483, 24] width 16 height 16
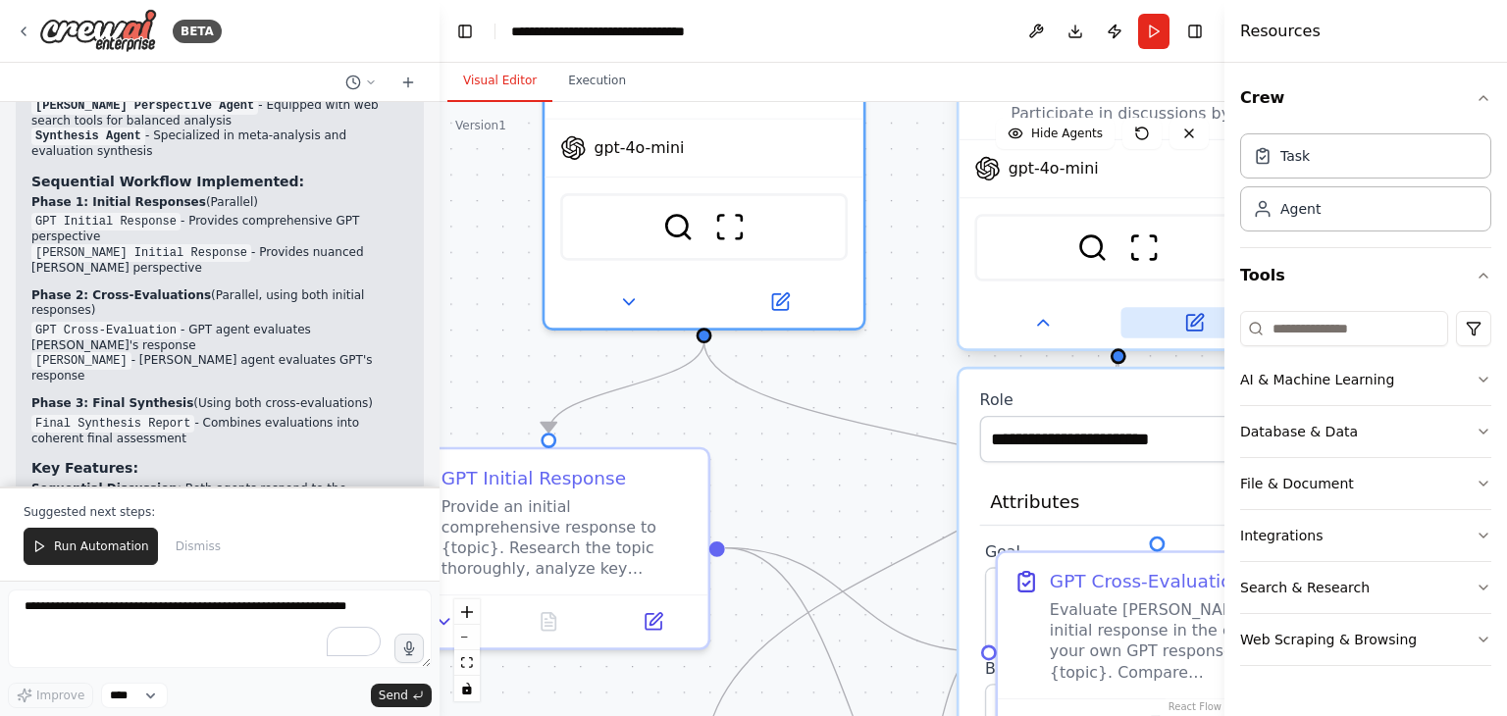
click at [1190, 315] on icon at bounding box center [1194, 323] width 16 height 16
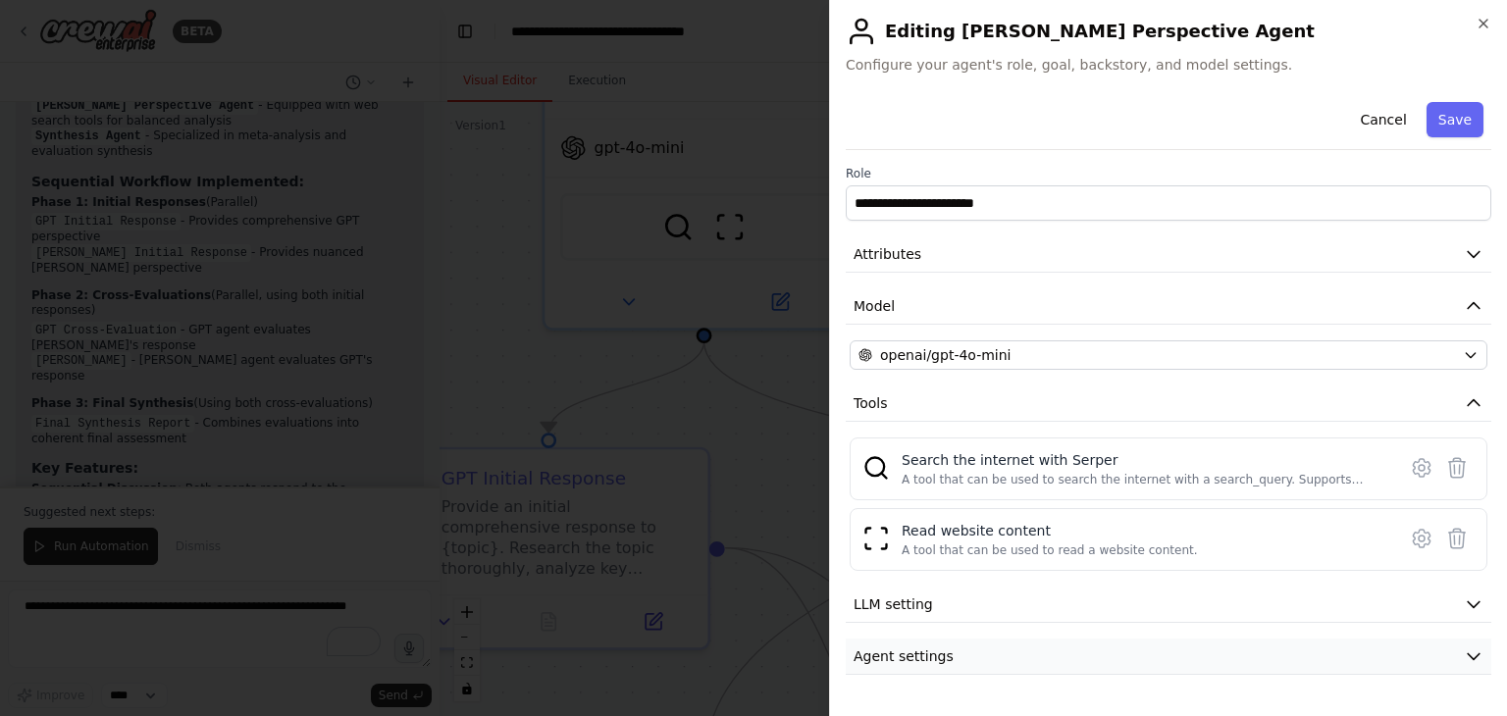
click at [1472, 654] on icon "button" at bounding box center [1474, 656] width 20 height 20
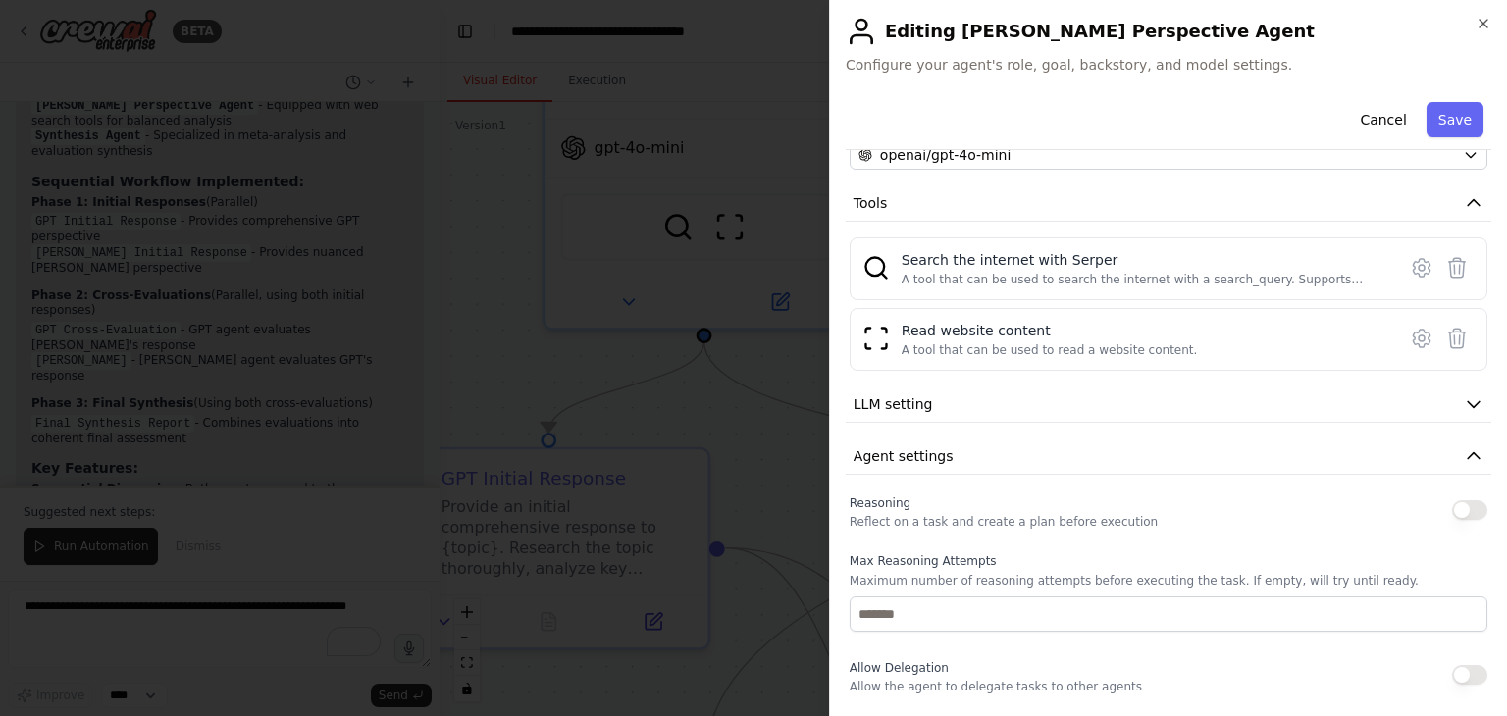
scroll to position [294, 0]
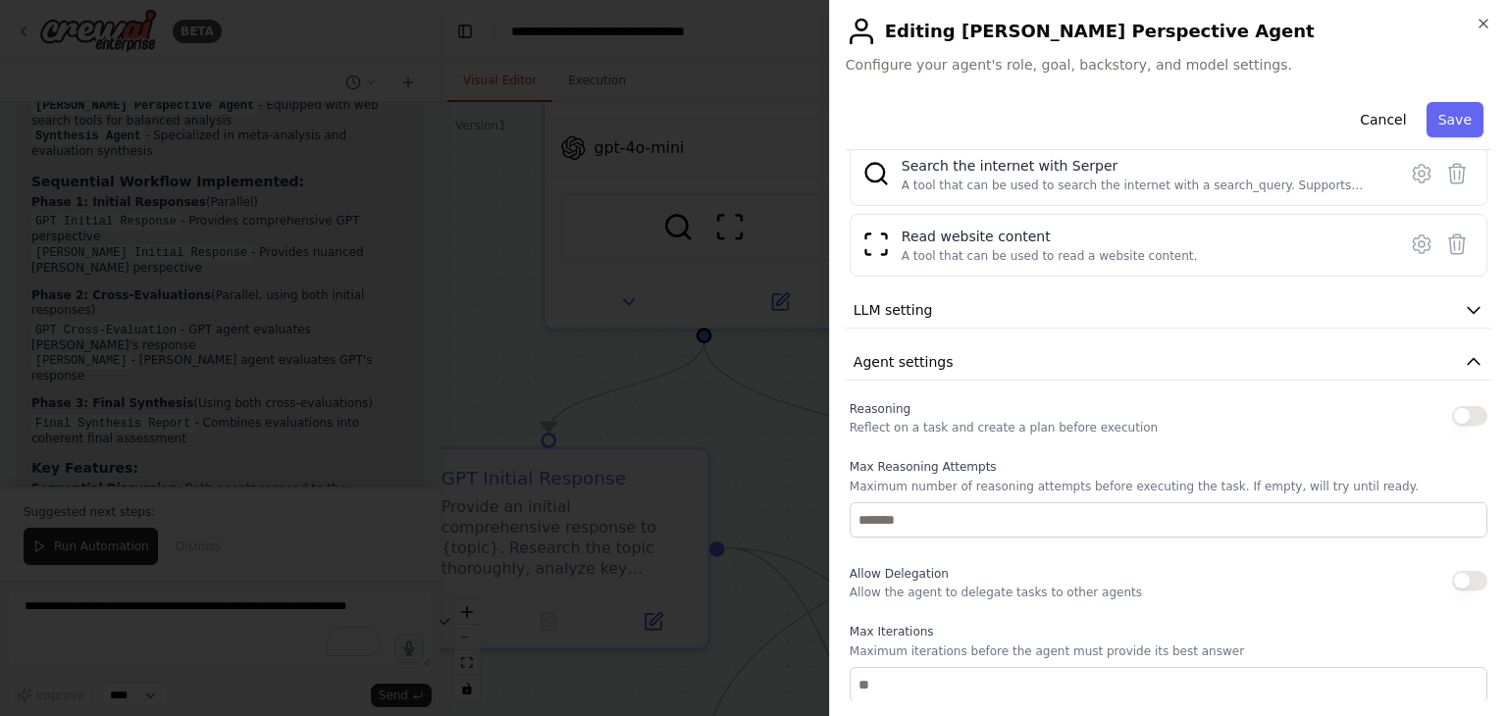
click at [1457, 409] on button "button" at bounding box center [1469, 416] width 35 height 20
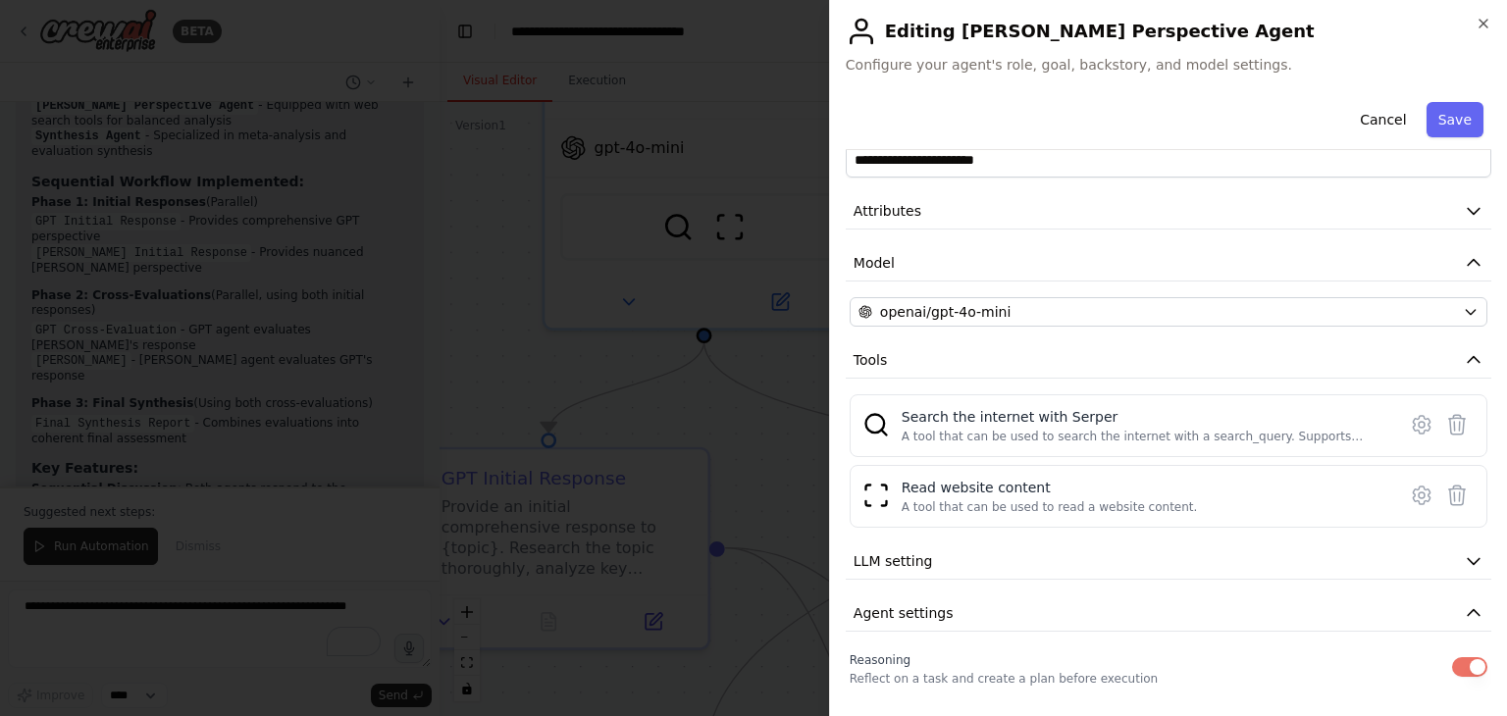
scroll to position [8, 0]
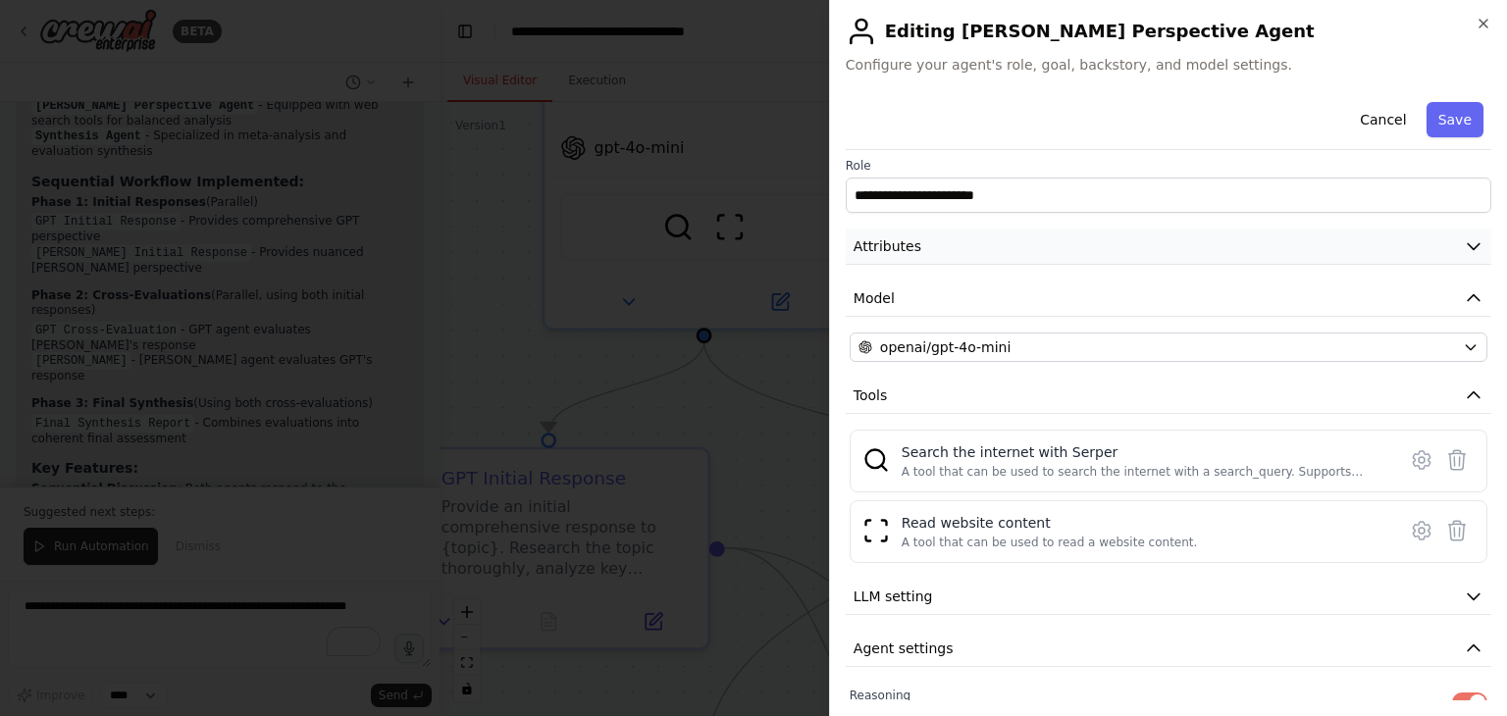
click at [1464, 247] on icon "button" at bounding box center [1474, 246] width 20 height 20
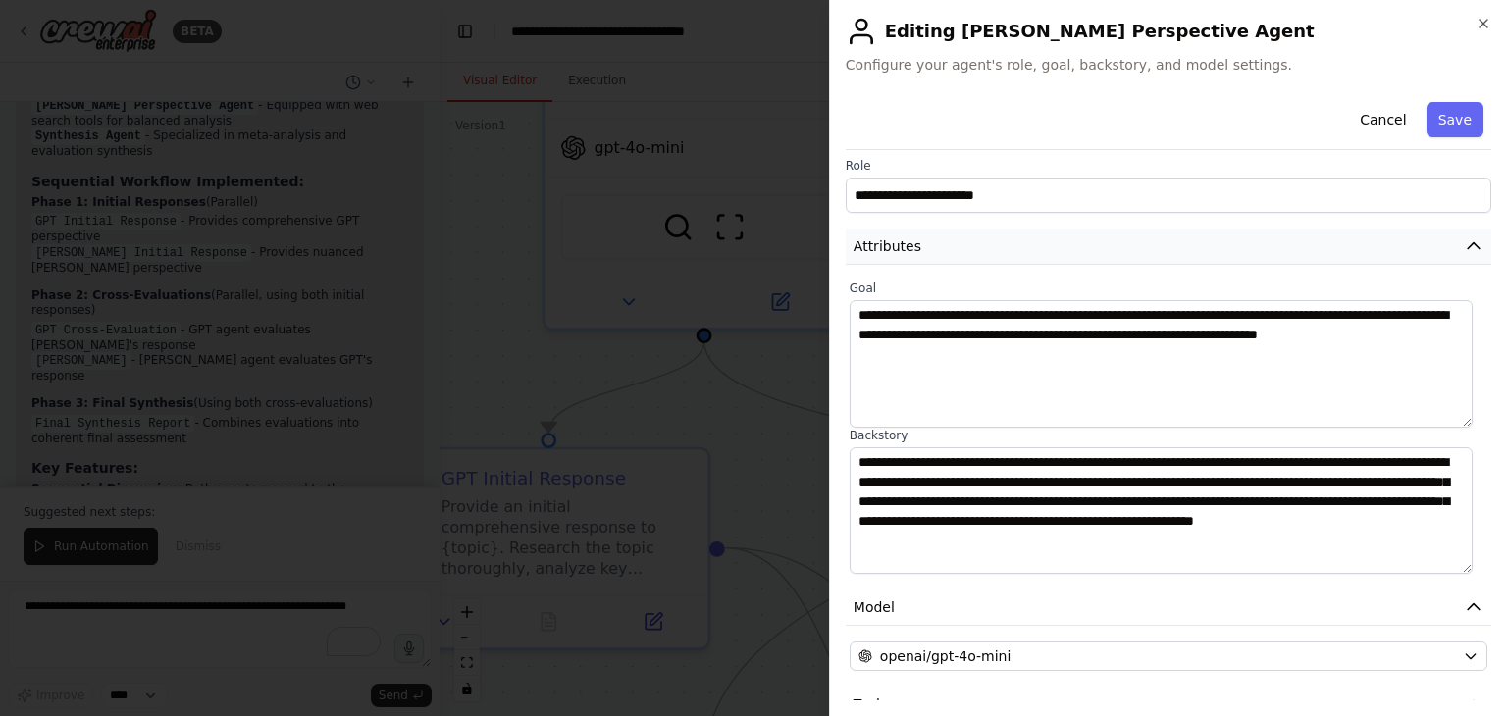
click at [1468, 247] on icon "button" at bounding box center [1474, 246] width 12 height 6
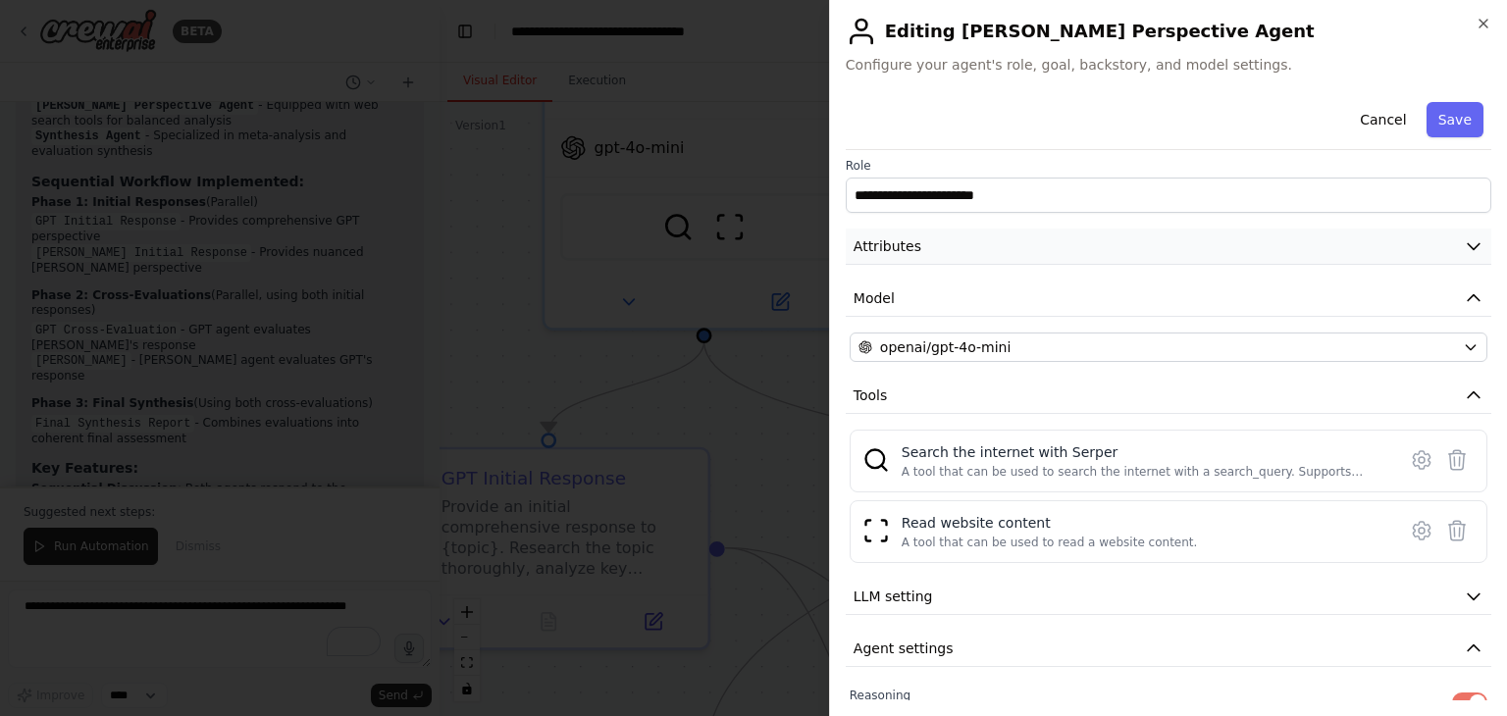
click at [1464, 245] on icon "button" at bounding box center [1474, 246] width 20 height 20
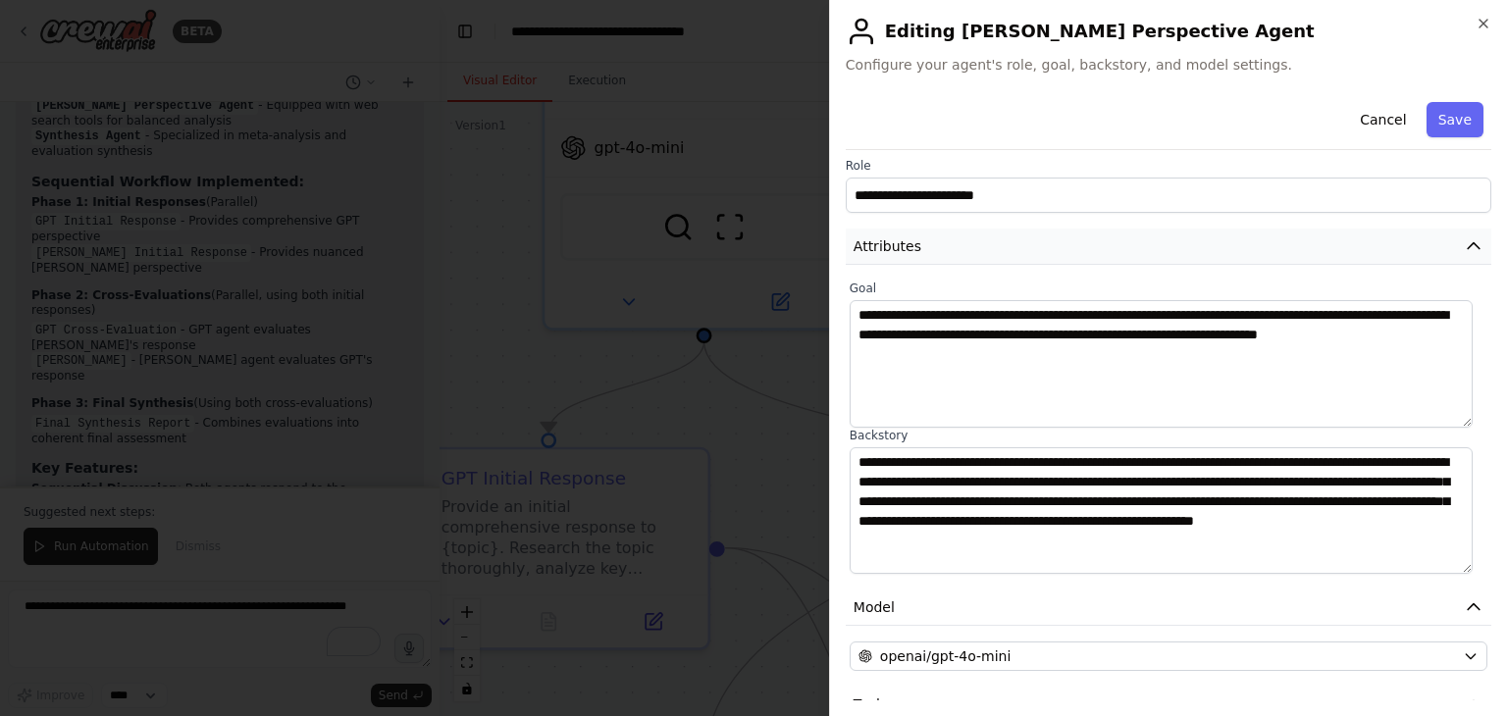
click at [1468, 245] on icon "button" at bounding box center [1474, 246] width 12 height 6
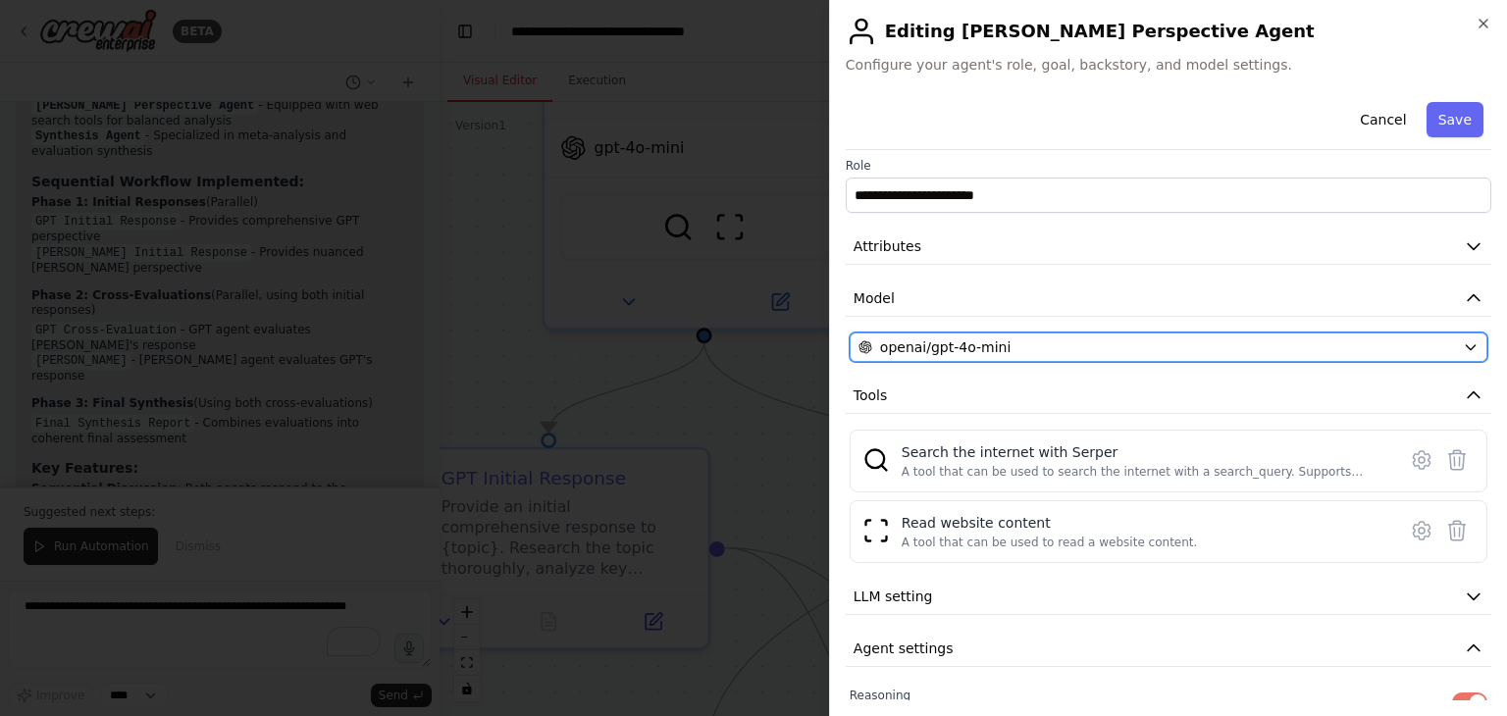
click at [1463, 342] on icon "button" at bounding box center [1471, 347] width 16 height 16
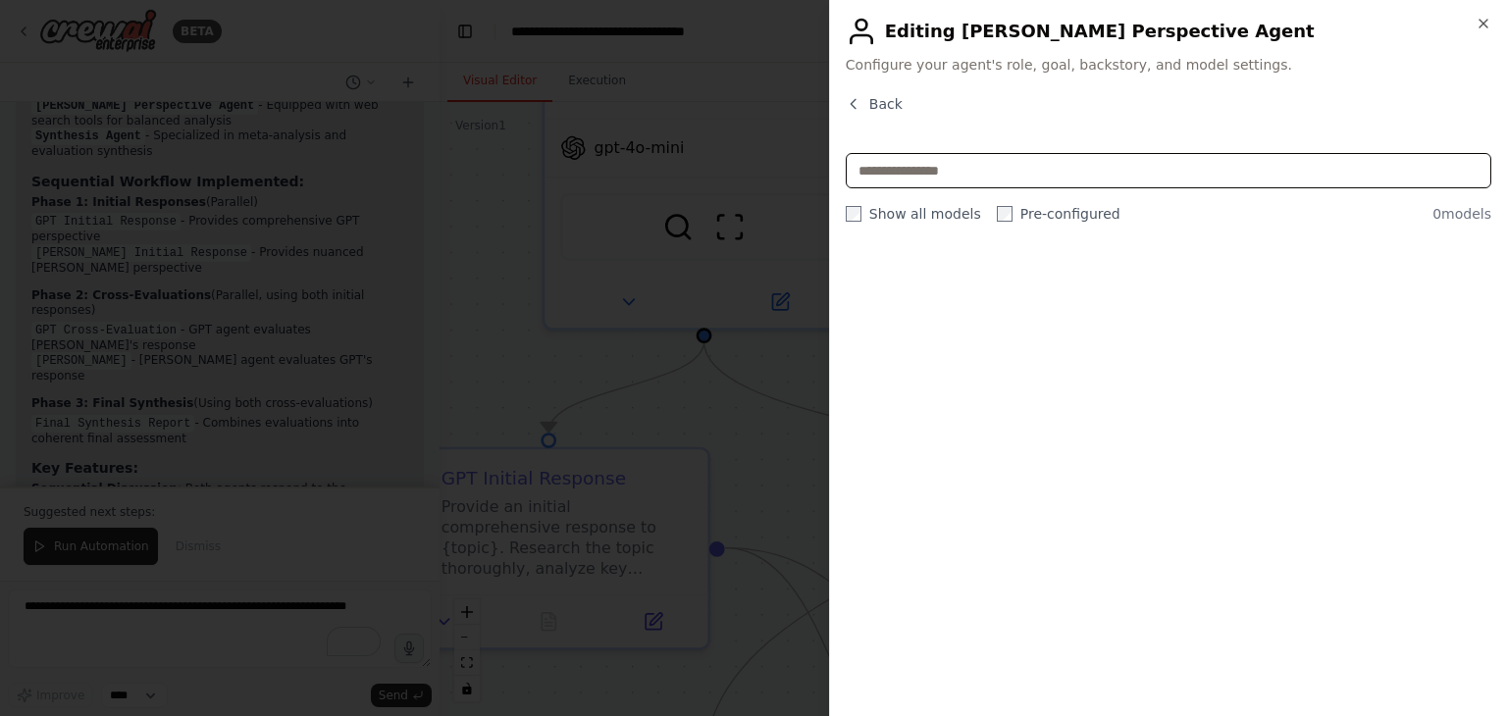
click at [985, 169] on input "text" at bounding box center [1169, 170] width 646 height 35
click at [863, 104] on button "Back" at bounding box center [874, 104] width 57 height 20
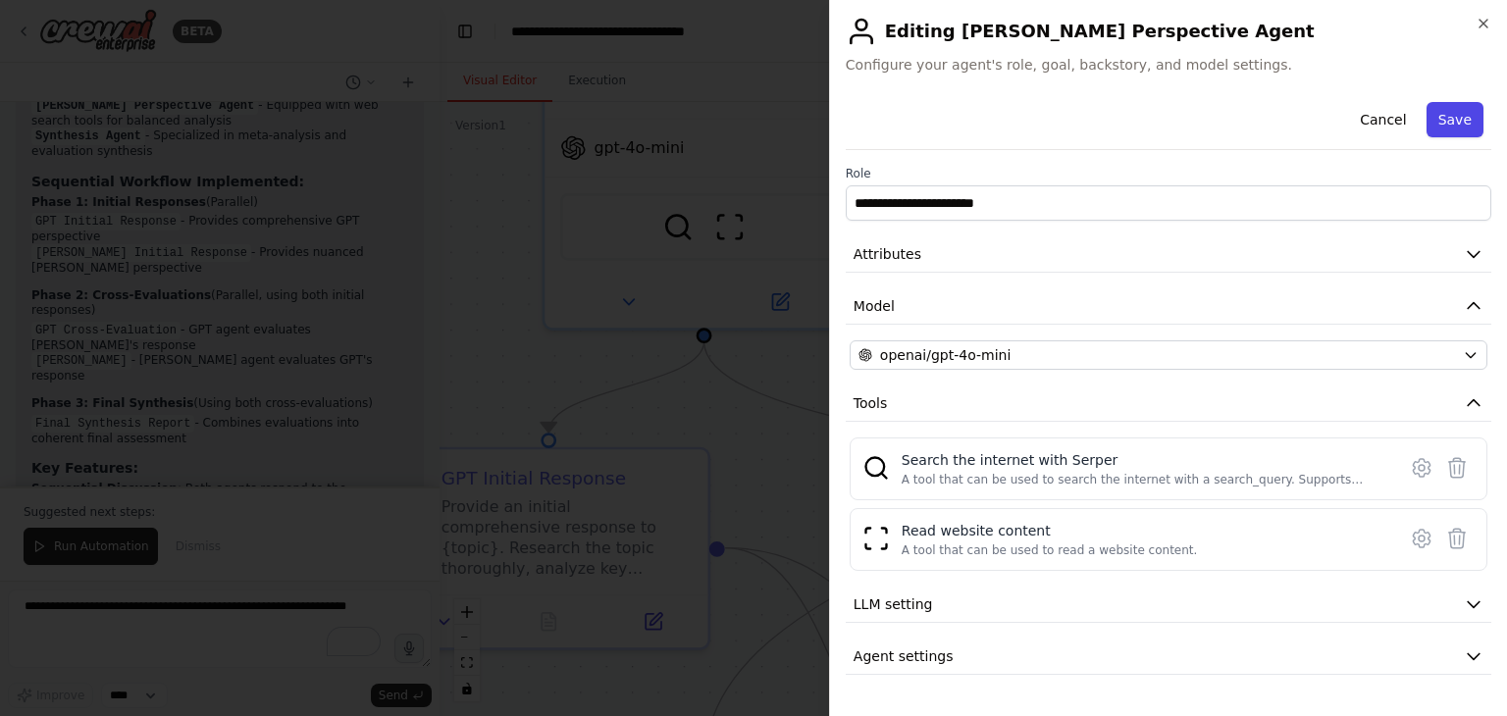
click at [1445, 119] on button "Save" at bounding box center [1454, 119] width 57 height 35
click at [1483, 24] on icon "button" at bounding box center [1483, 24] width 8 height 8
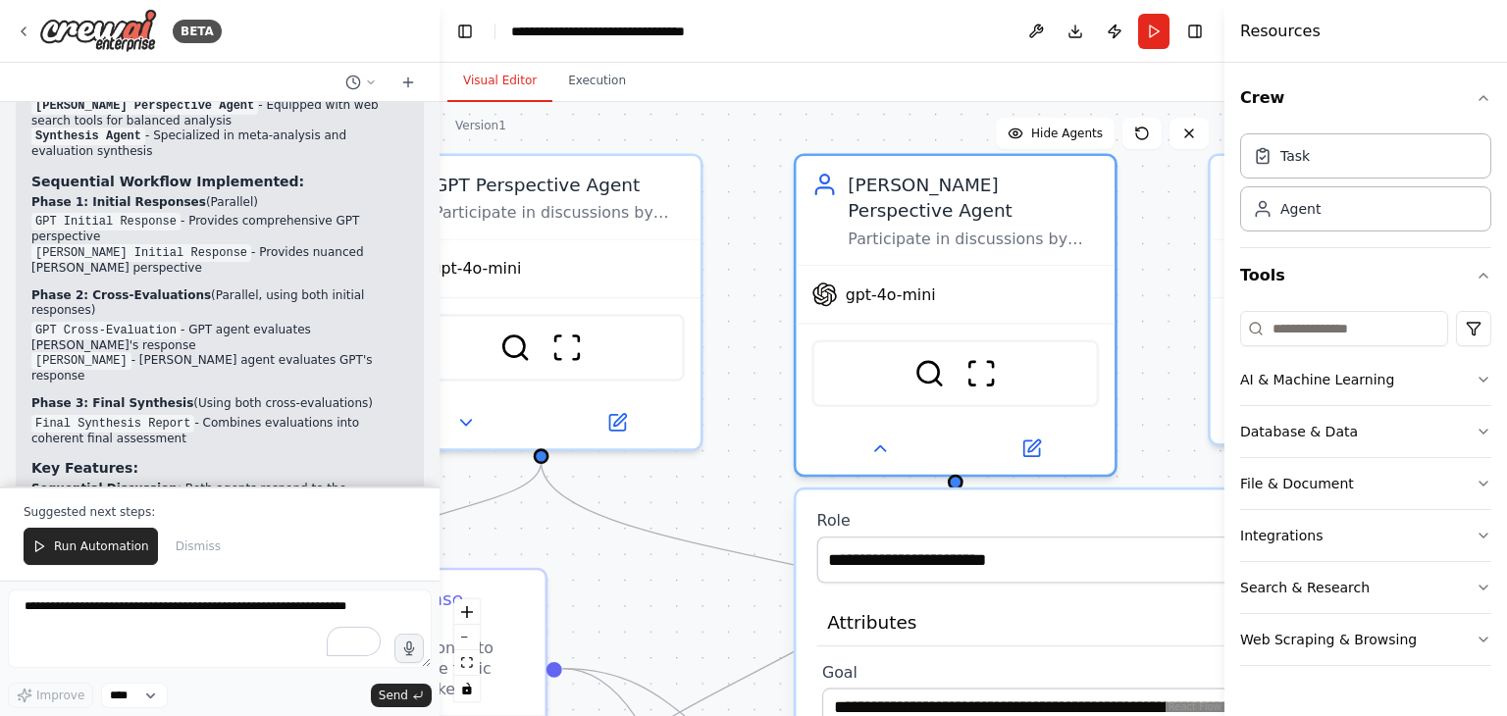
drag, startPoint x: 916, startPoint y: 213, endPoint x: 801, endPoint y: 327, distance: 162.3
click at [801, 327] on div ".deletable-edge-delete-btn { width: 20px; height: 20px; border: 0px solid #ffff…" at bounding box center [831, 409] width 785 height 614
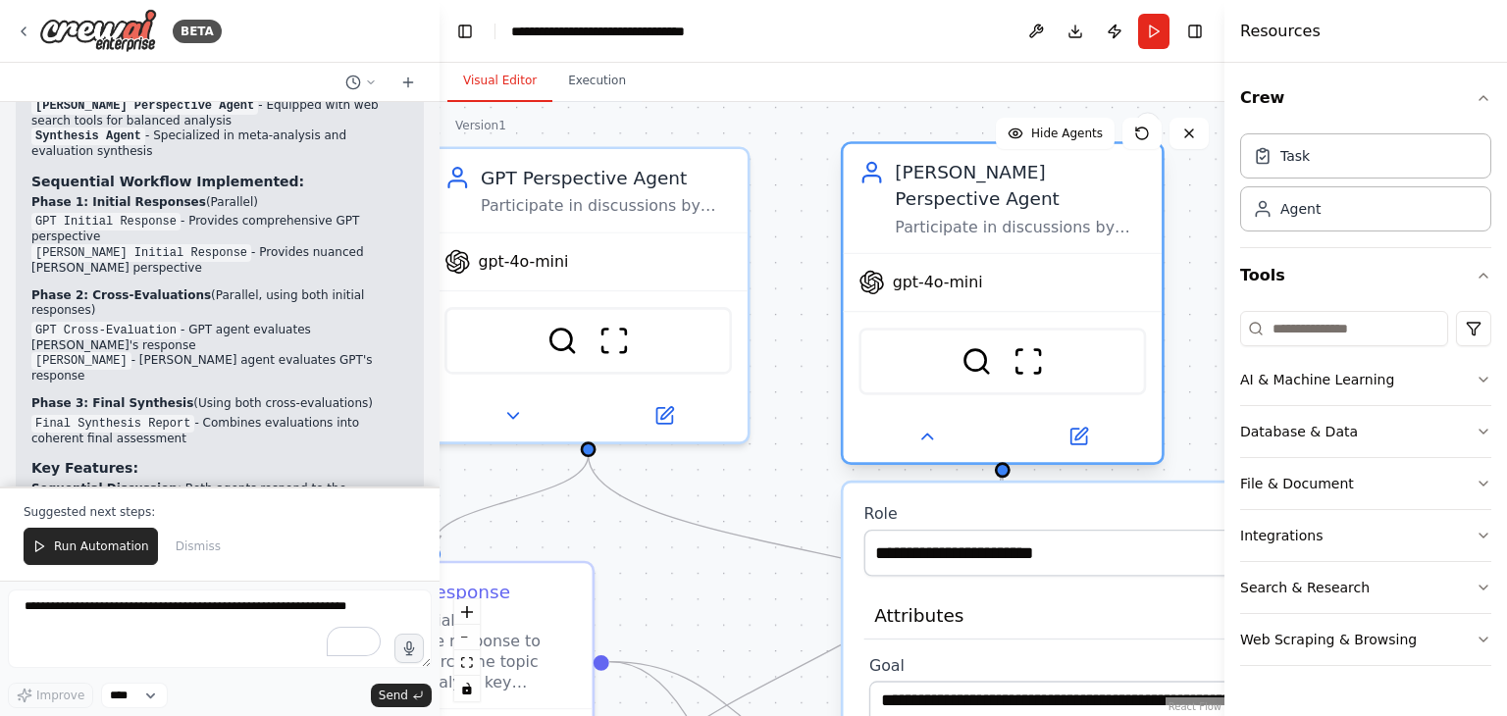
click at [992, 254] on div "gpt-4o-mini" at bounding box center [1003, 282] width 319 height 57
click at [950, 272] on span "gpt-4o-mini" at bounding box center [938, 282] width 90 height 21
click at [921, 434] on icon at bounding box center [926, 436] width 11 height 5
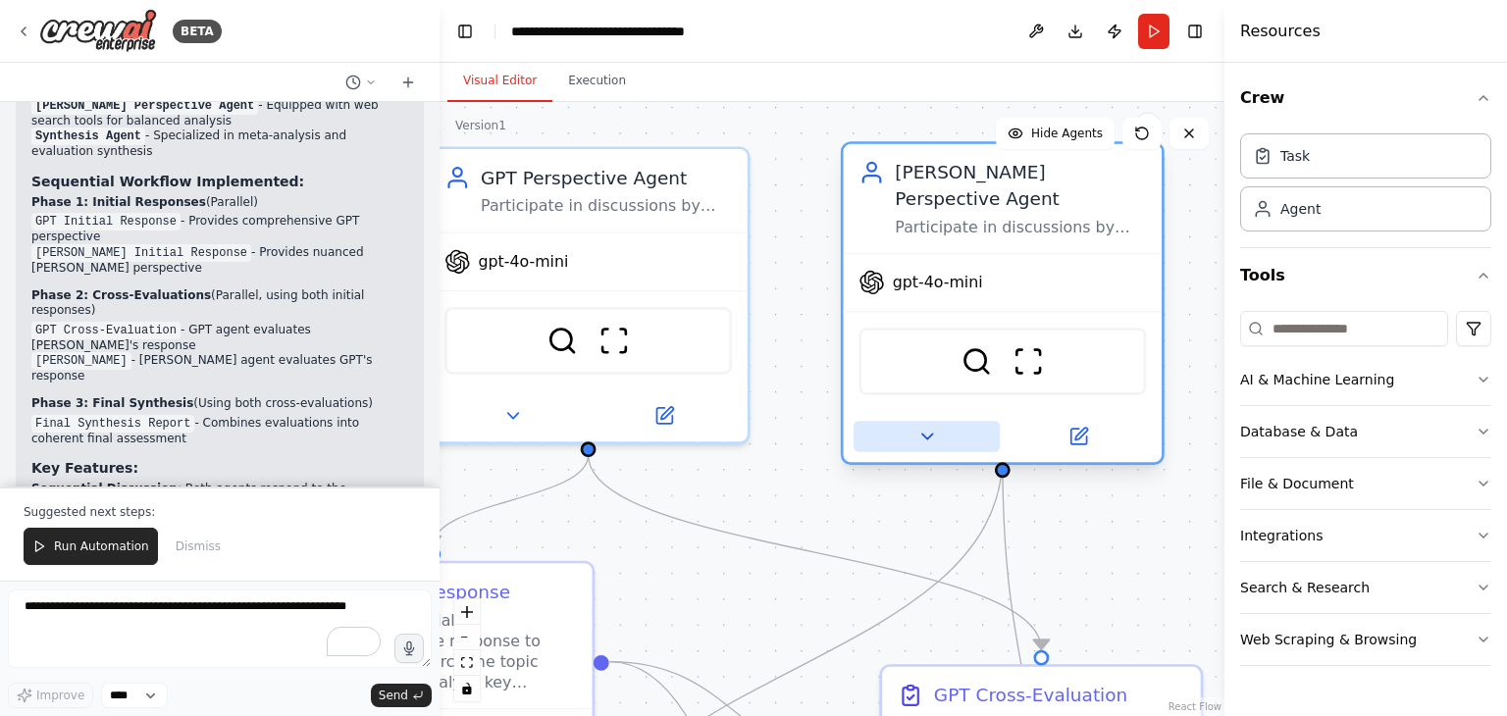
click at [934, 426] on icon at bounding box center [926, 436] width 21 height 21
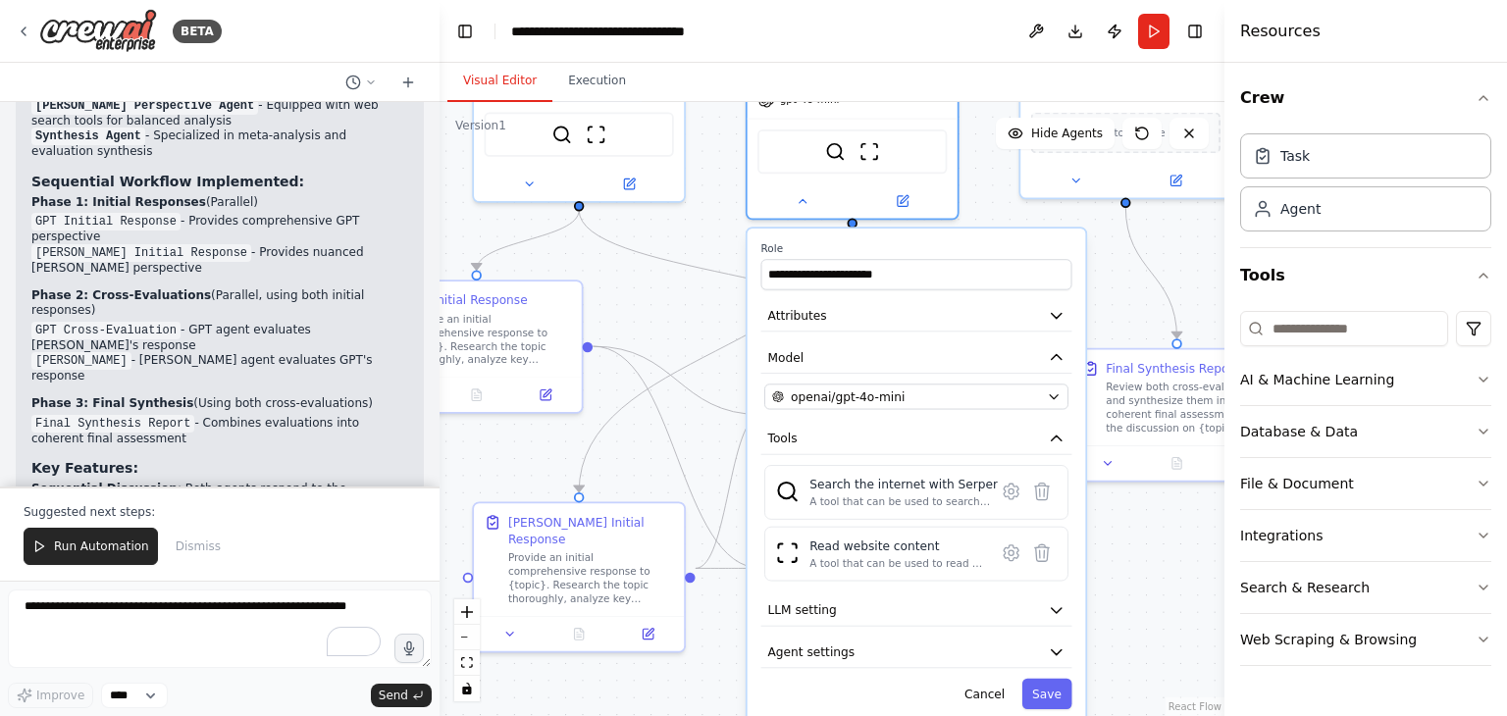
drag, startPoint x: 1132, startPoint y: 411, endPoint x: 973, endPoint y: 191, distance: 271.2
click at [973, 191] on div ".deletable-edge-delete-btn { width: 20px; height: 20px; border: 0px solid #ffff…" at bounding box center [831, 409] width 785 height 614
click at [1056, 395] on icon "button" at bounding box center [1054, 397] width 8 height 4
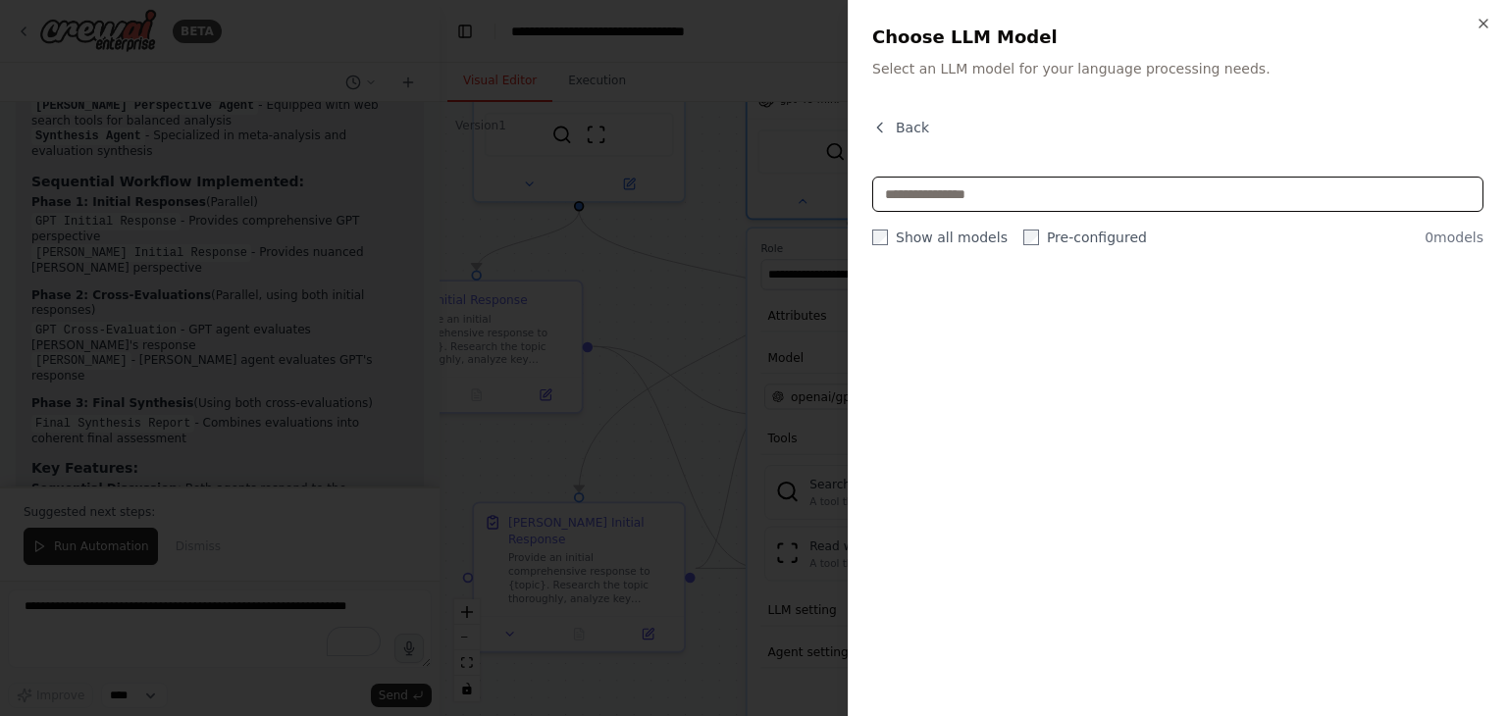
click at [984, 195] on input "text" at bounding box center [1177, 194] width 611 height 35
type input "******"
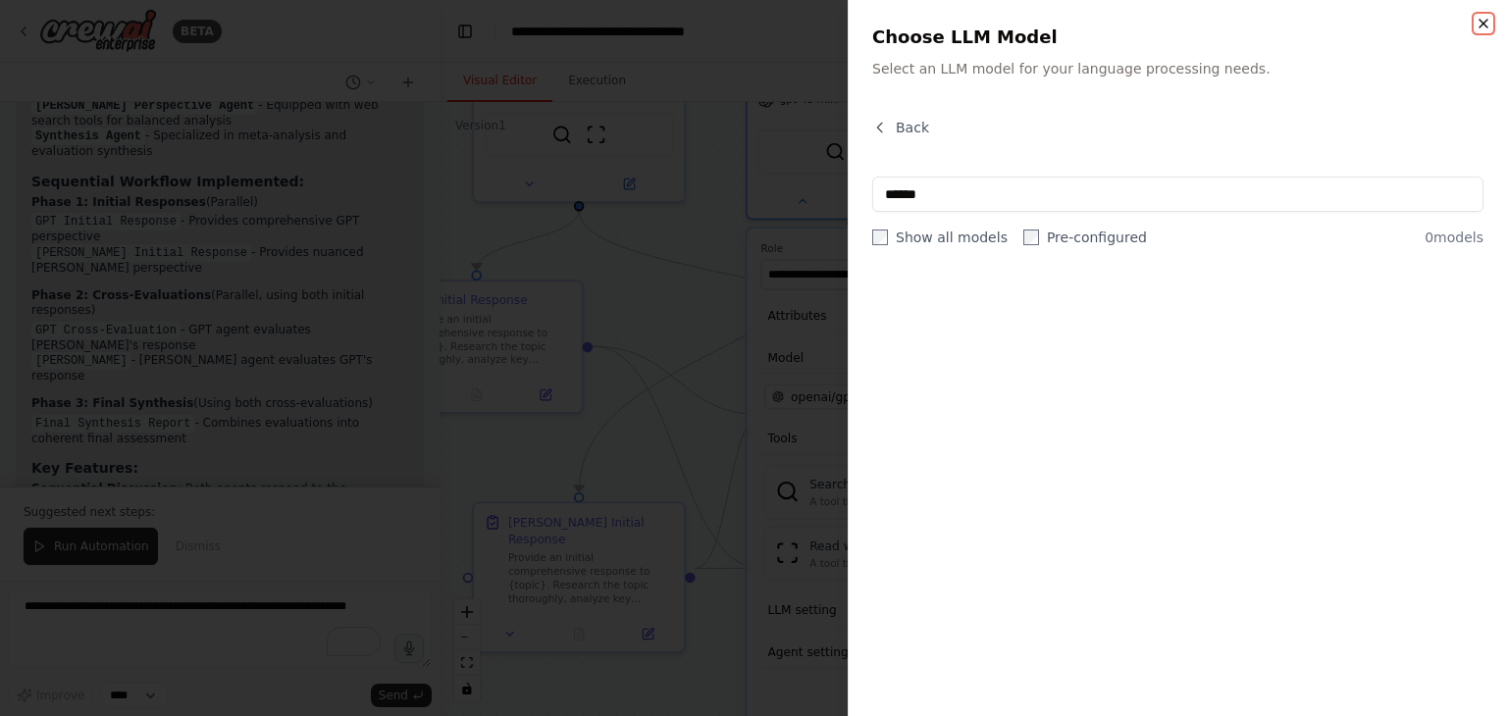
click at [1478, 22] on icon "button" at bounding box center [1483, 24] width 16 height 16
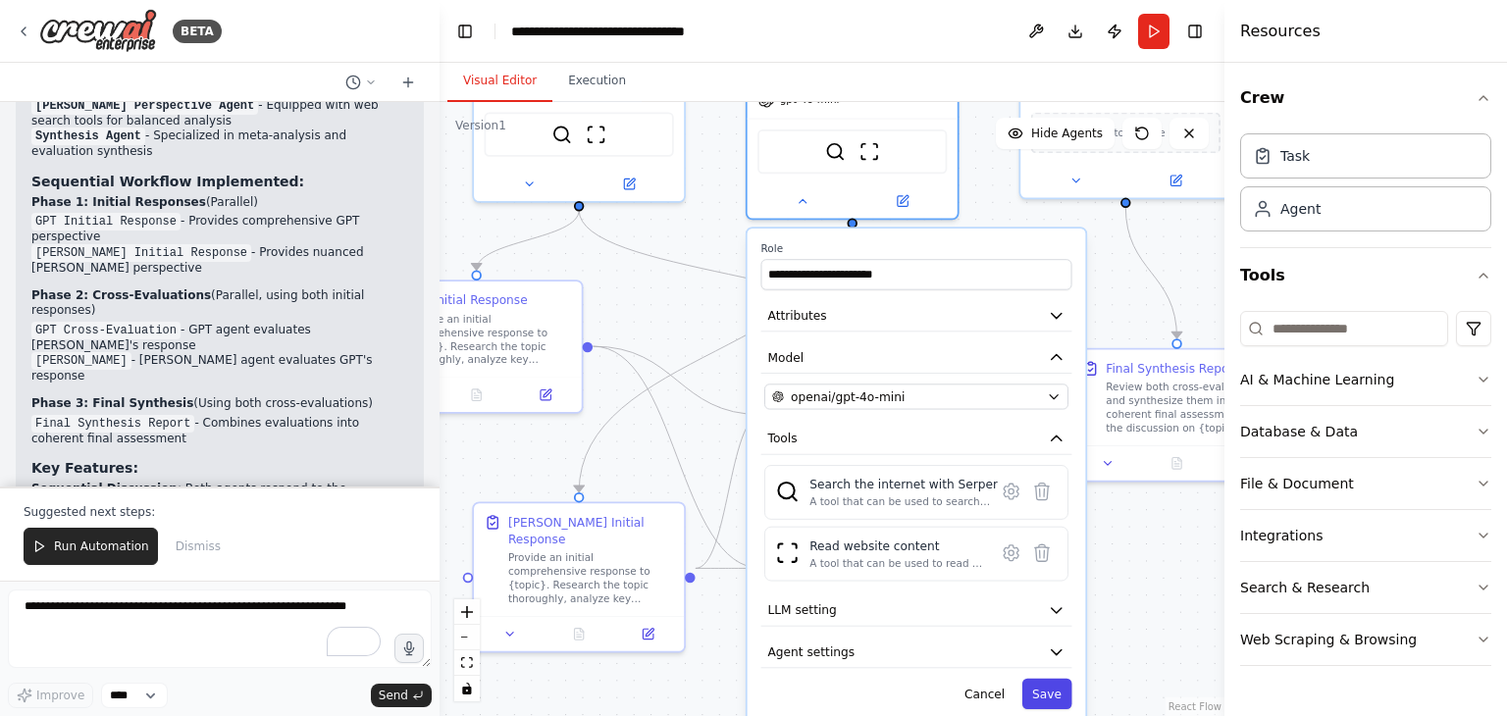
click at [1048, 679] on button "Save" at bounding box center [1047, 694] width 50 height 30
click at [1103, 637] on div ".deletable-edge-delete-btn { width: 20px; height: 20px; border: 0px solid #ffff…" at bounding box center [831, 409] width 785 height 614
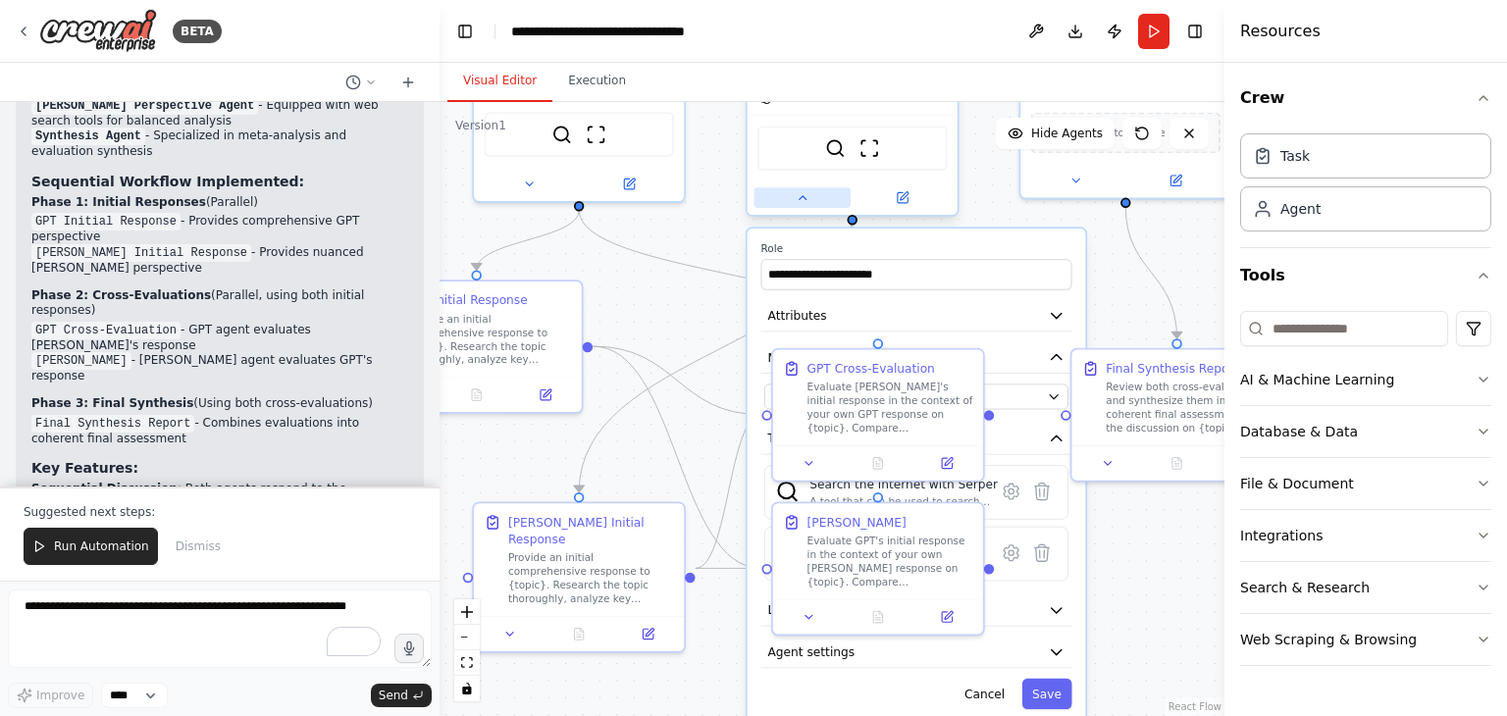
click at [805, 191] on icon at bounding box center [803, 198] width 14 height 14
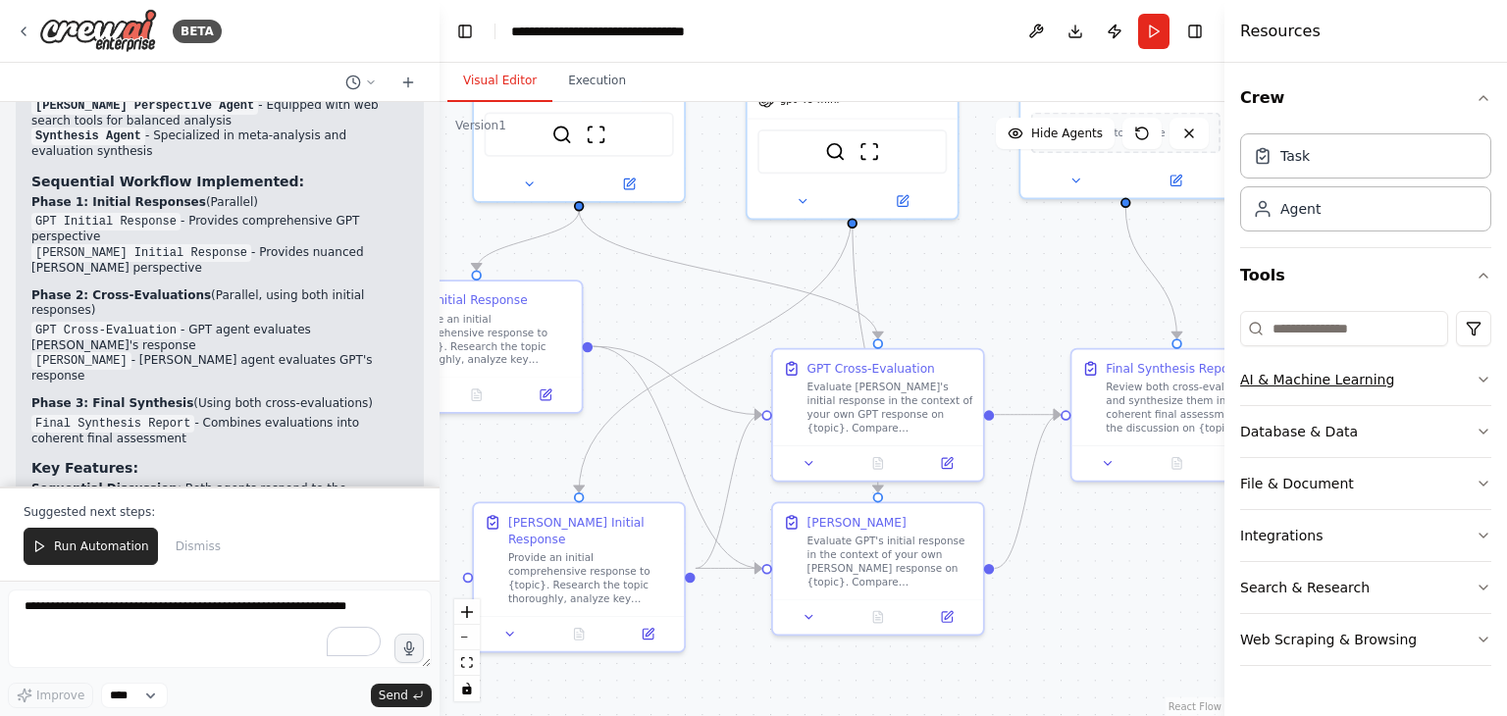
click at [1486, 379] on icon "button" at bounding box center [1483, 380] width 16 height 16
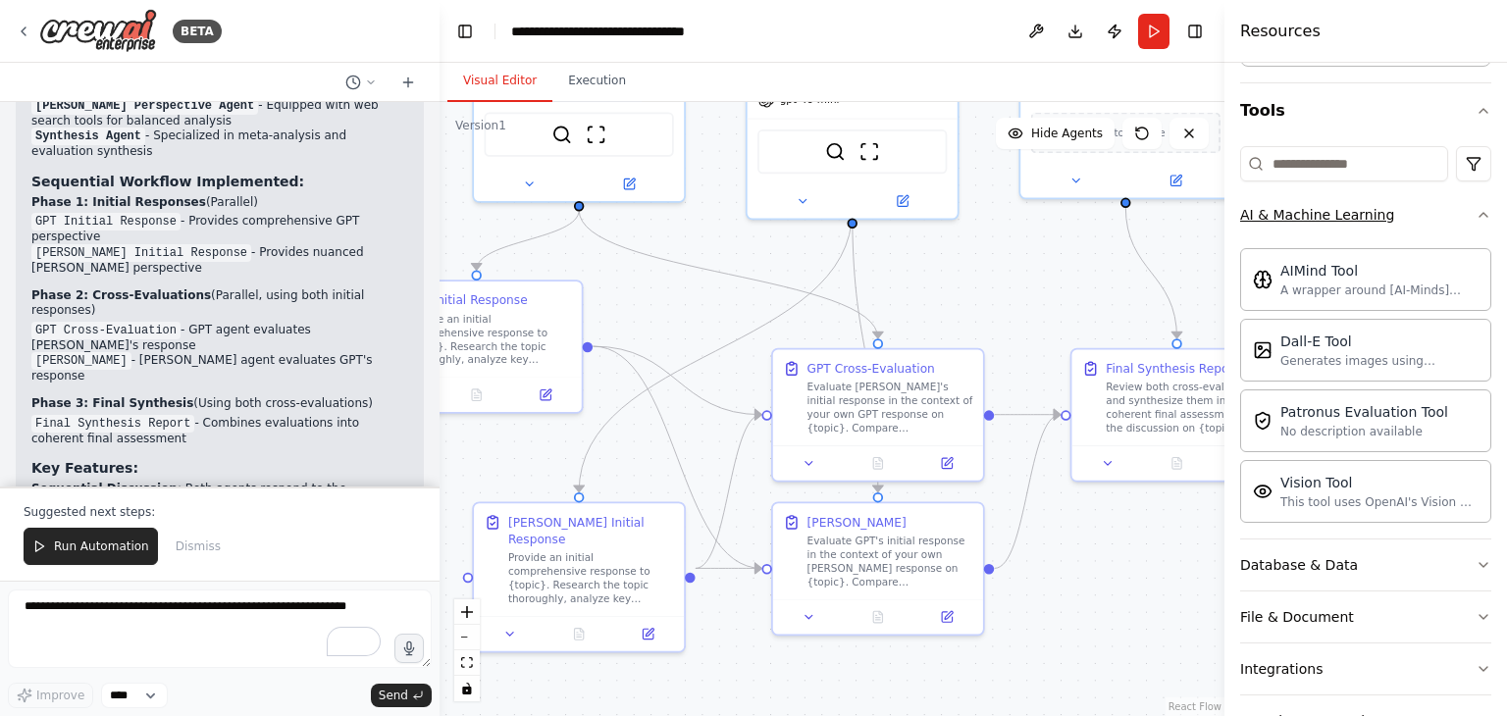
scroll to position [196, 0]
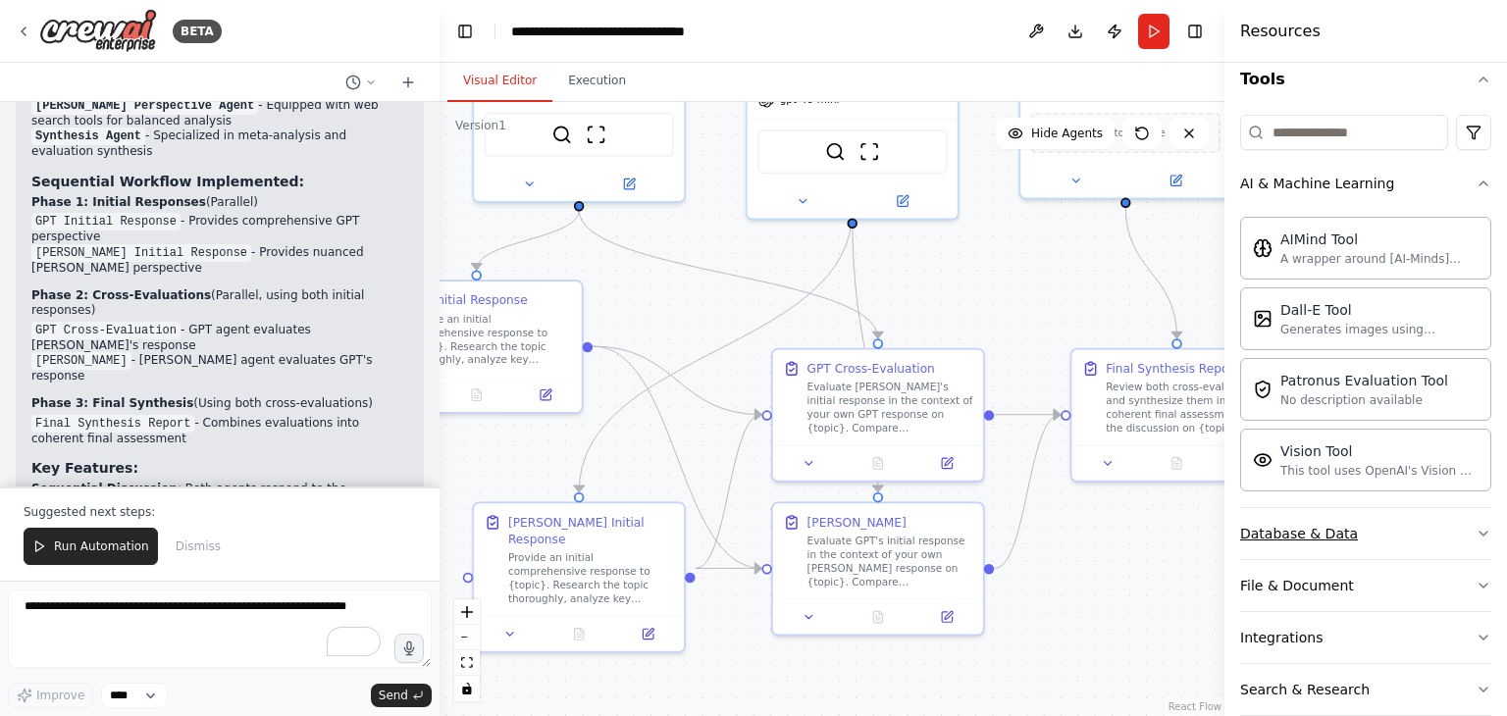
click at [1475, 531] on icon "button" at bounding box center [1483, 534] width 16 height 16
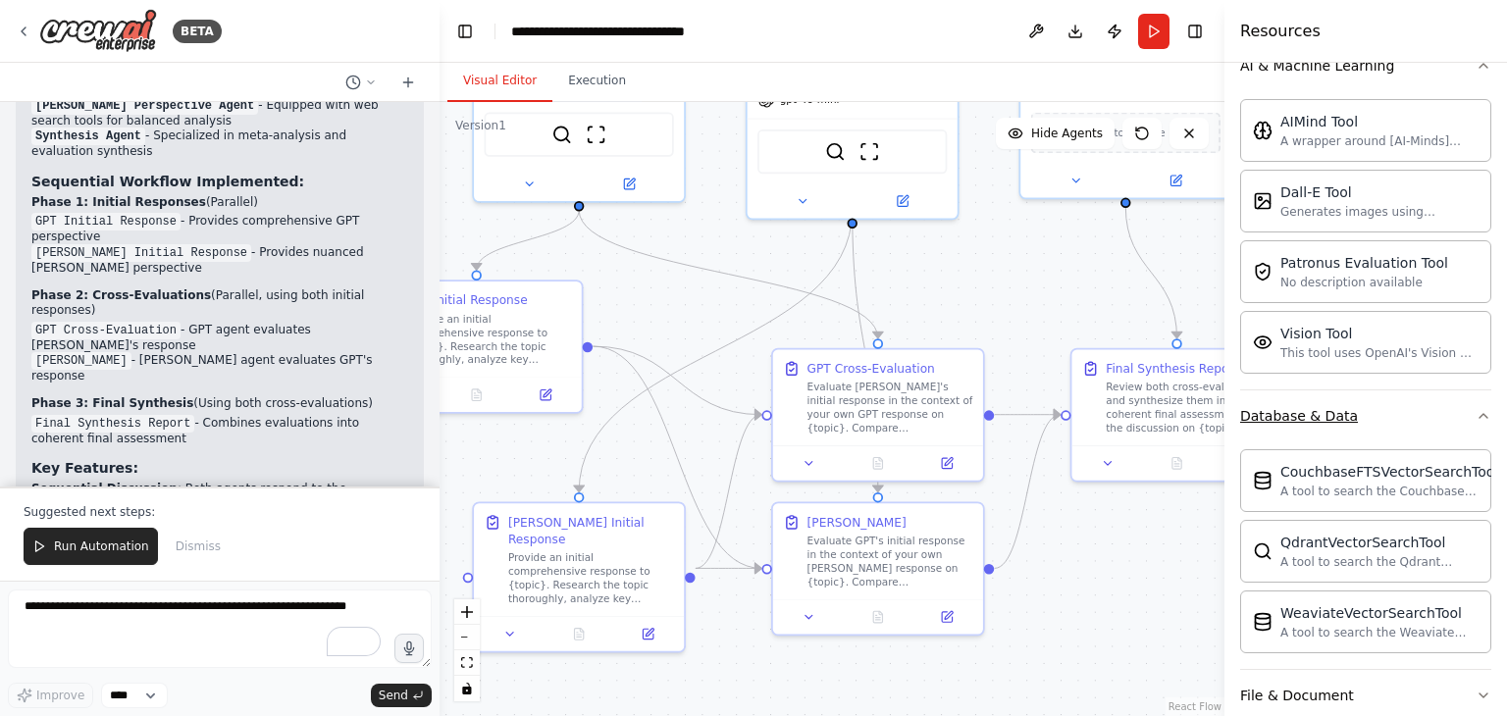
scroll to position [491, 0]
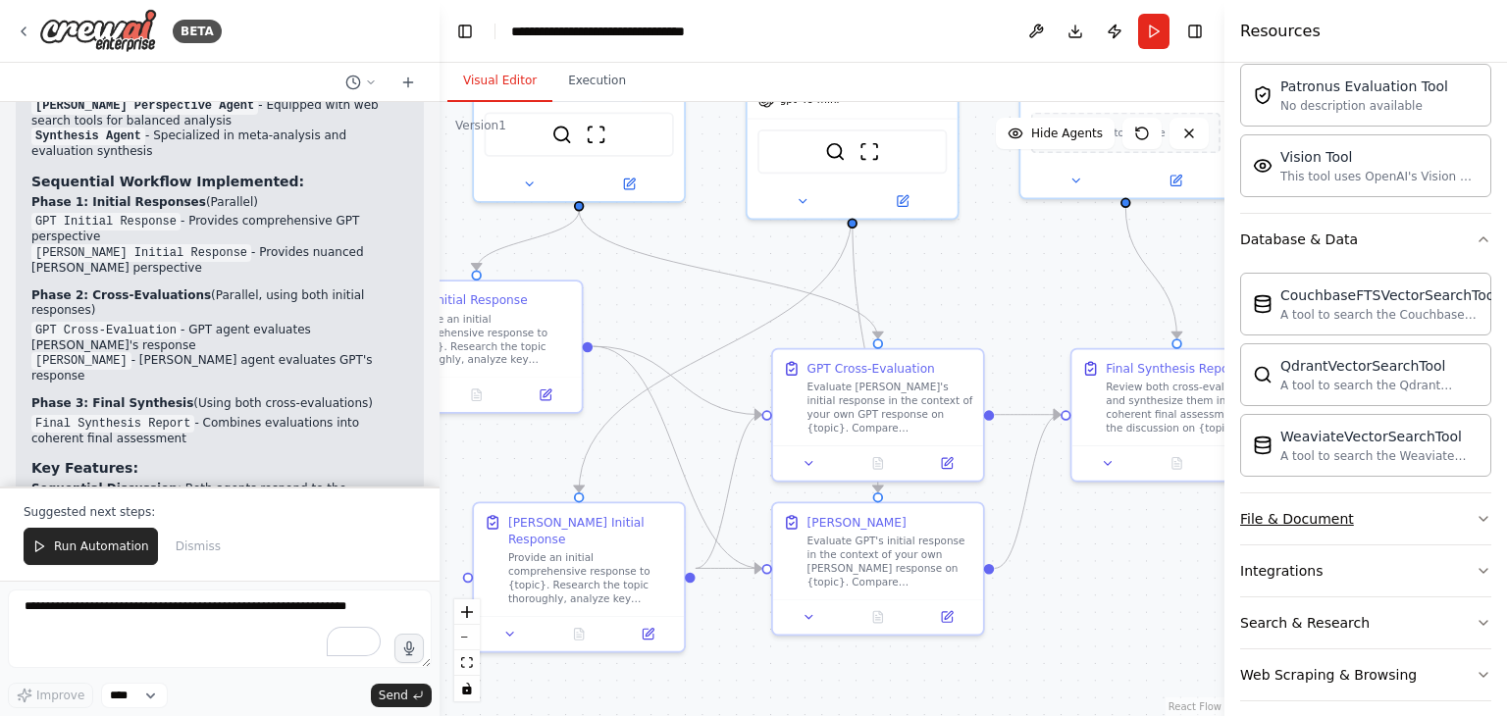
click at [1475, 513] on icon "button" at bounding box center [1483, 519] width 16 height 16
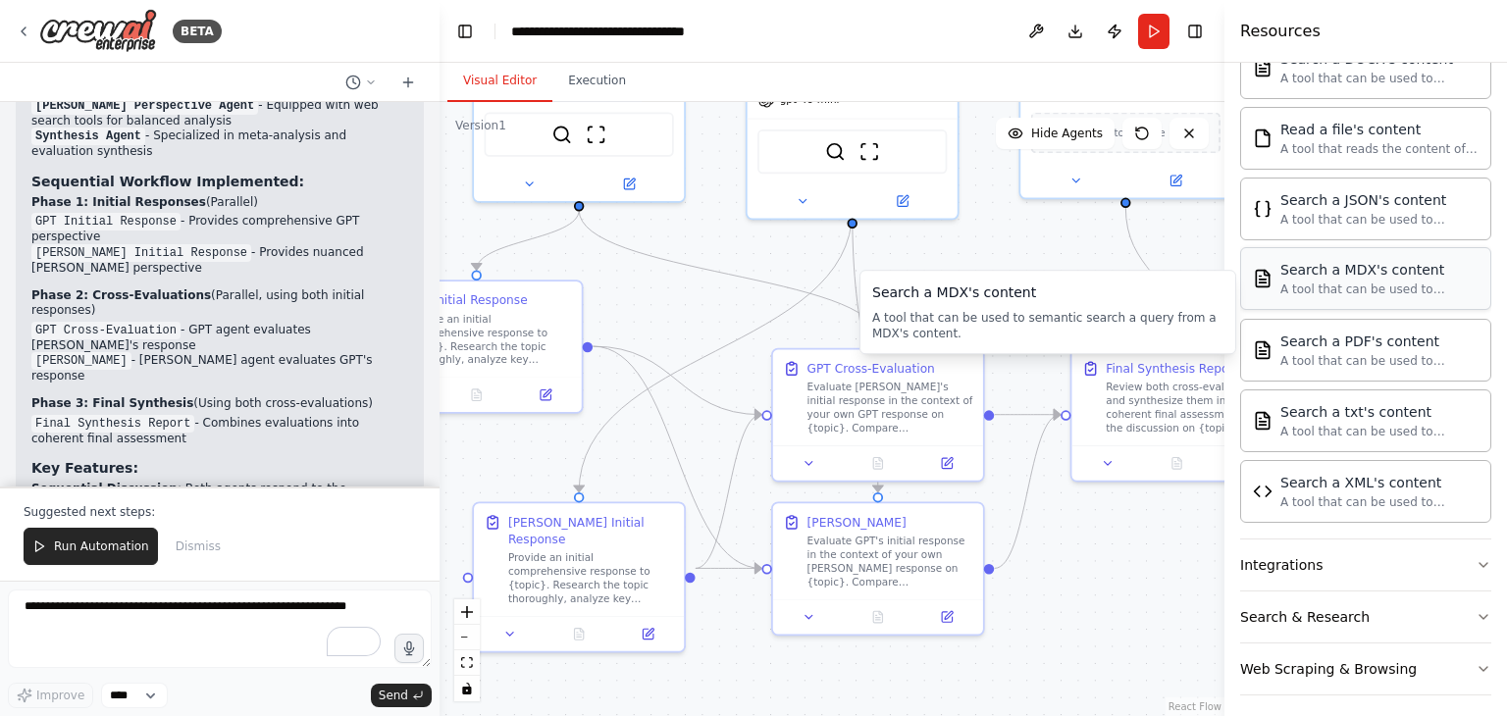
scroll to position [1080, 0]
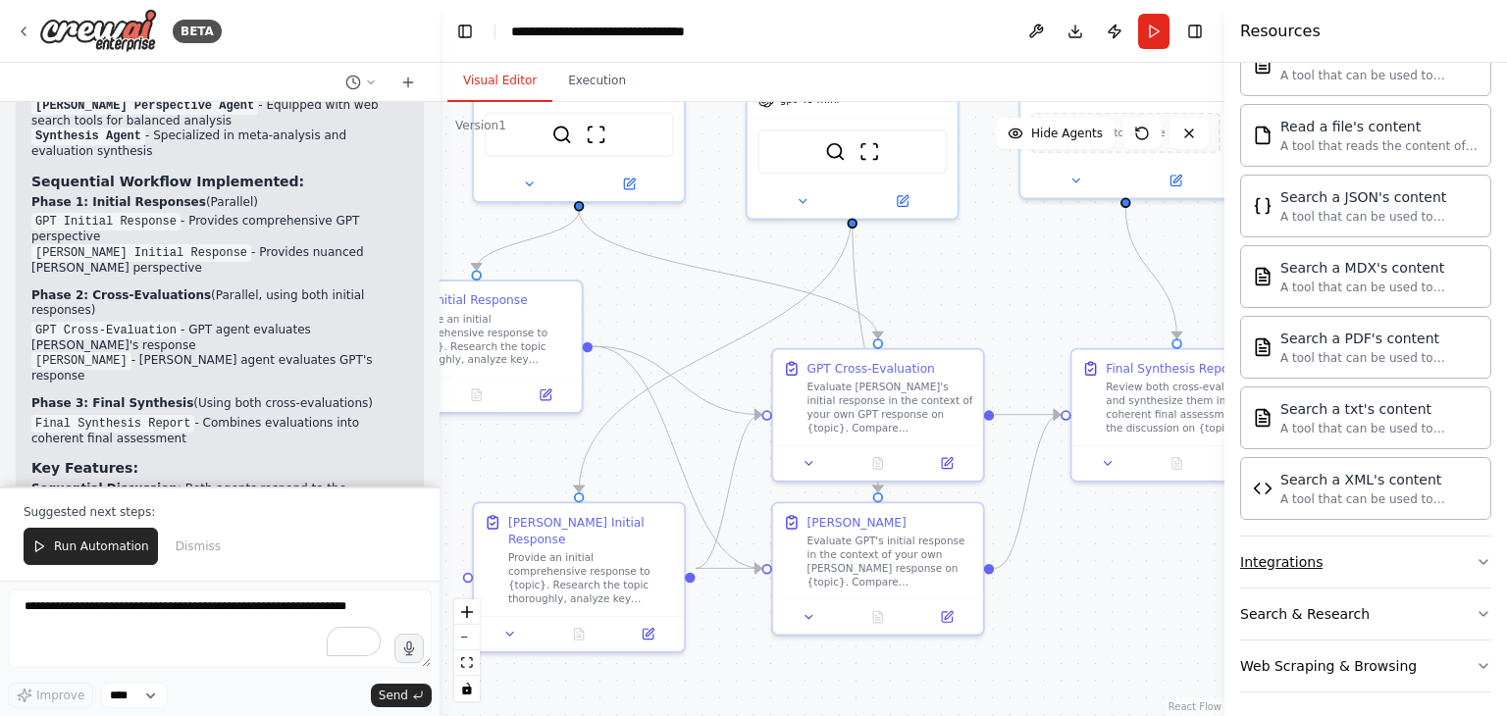
click at [1475, 556] on icon "button" at bounding box center [1483, 562] width 16 height 16
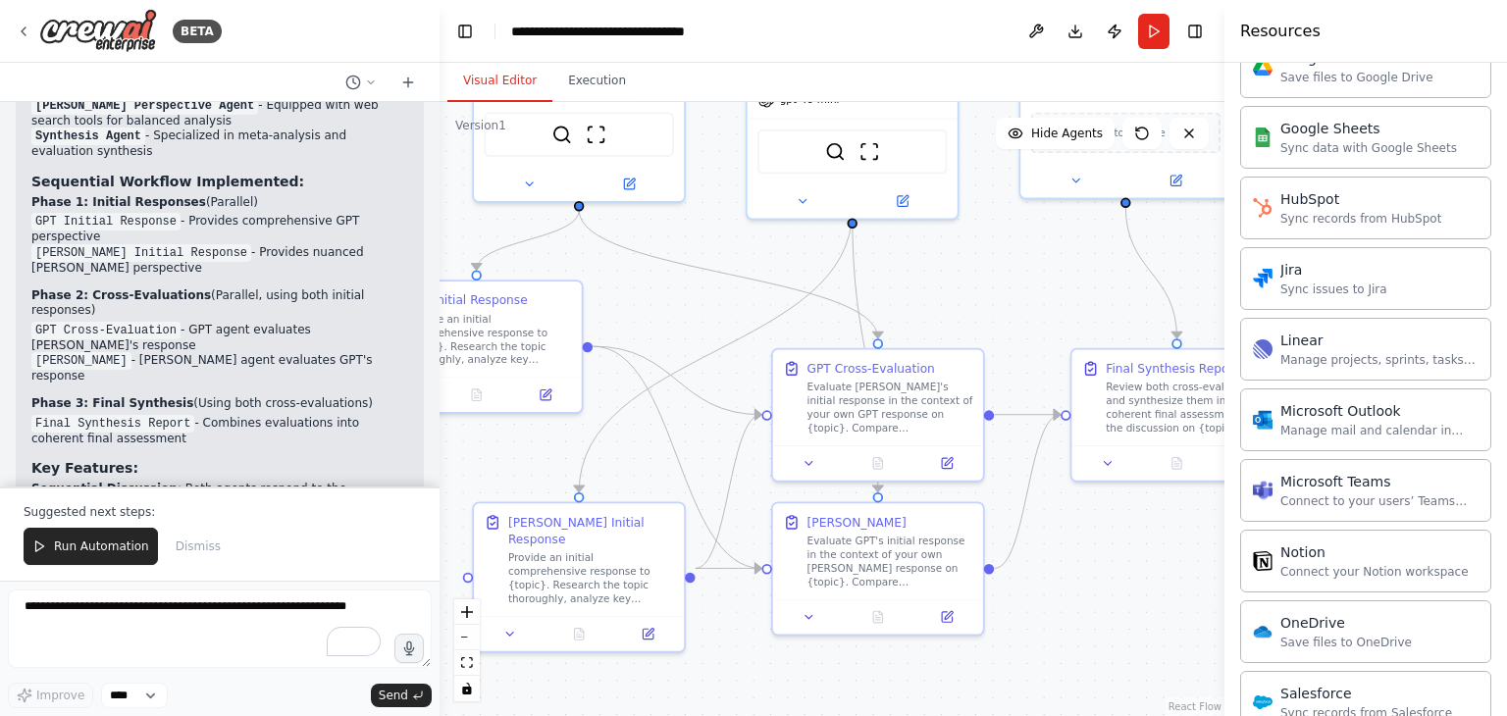
scroll to position [2570, 0]
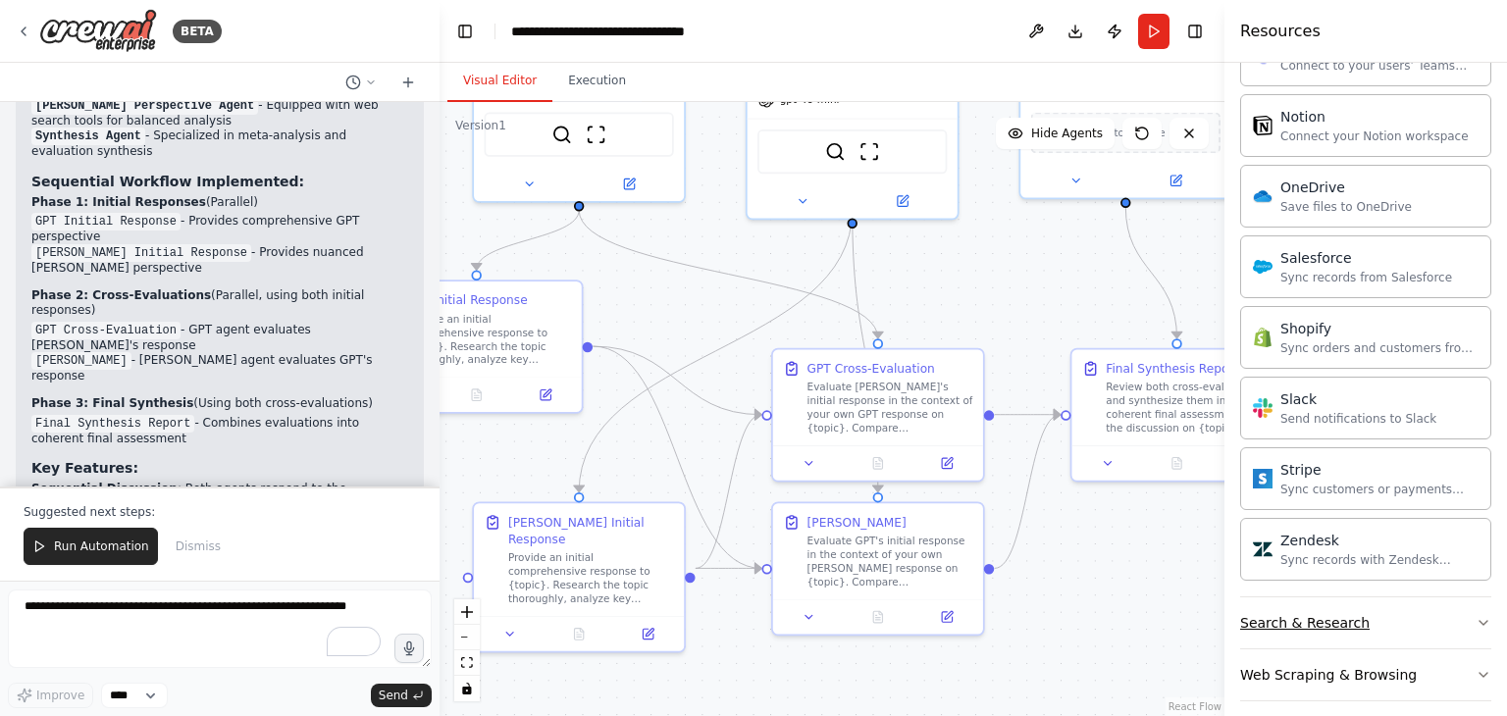
click at [1475, 615] on icon "button" at bounding box center [1483, 623] width 16 height 16
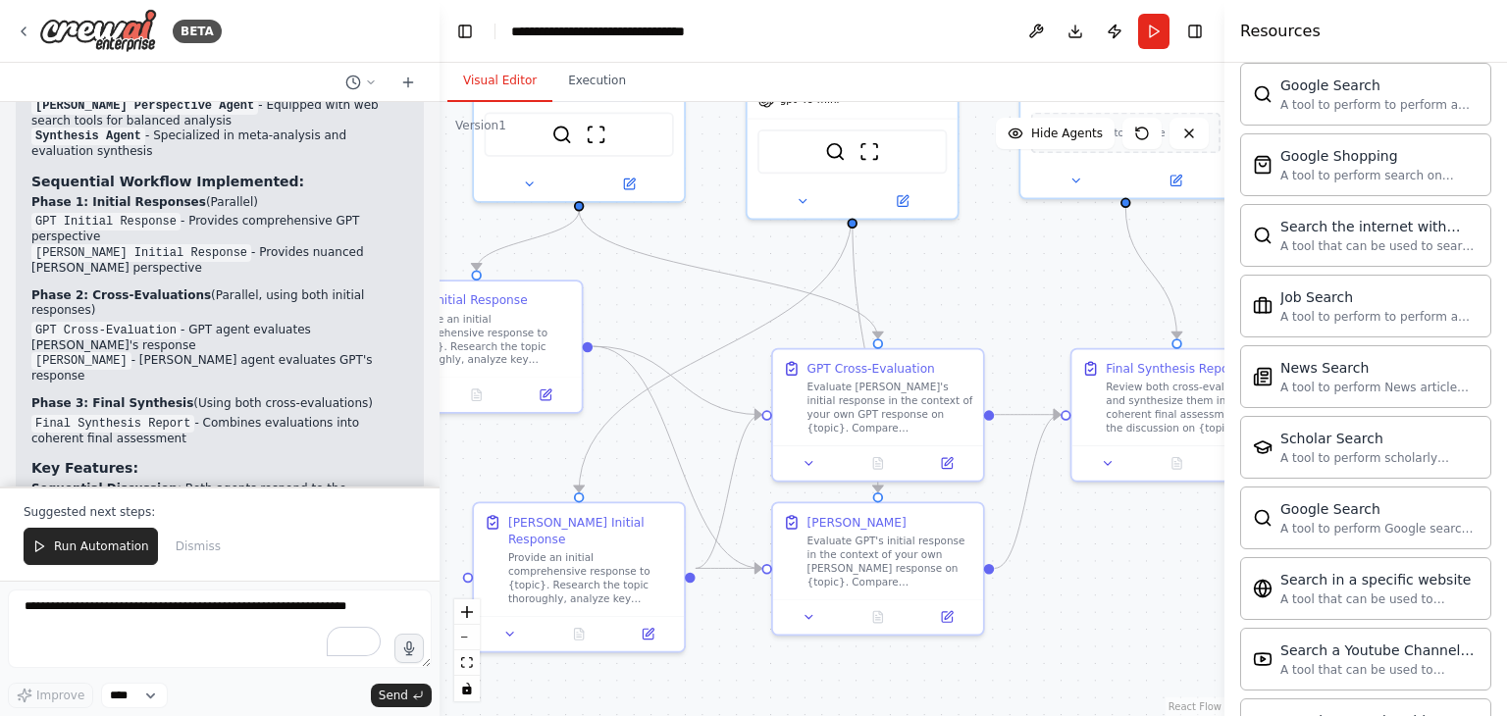
scroll to position [3570, 0]
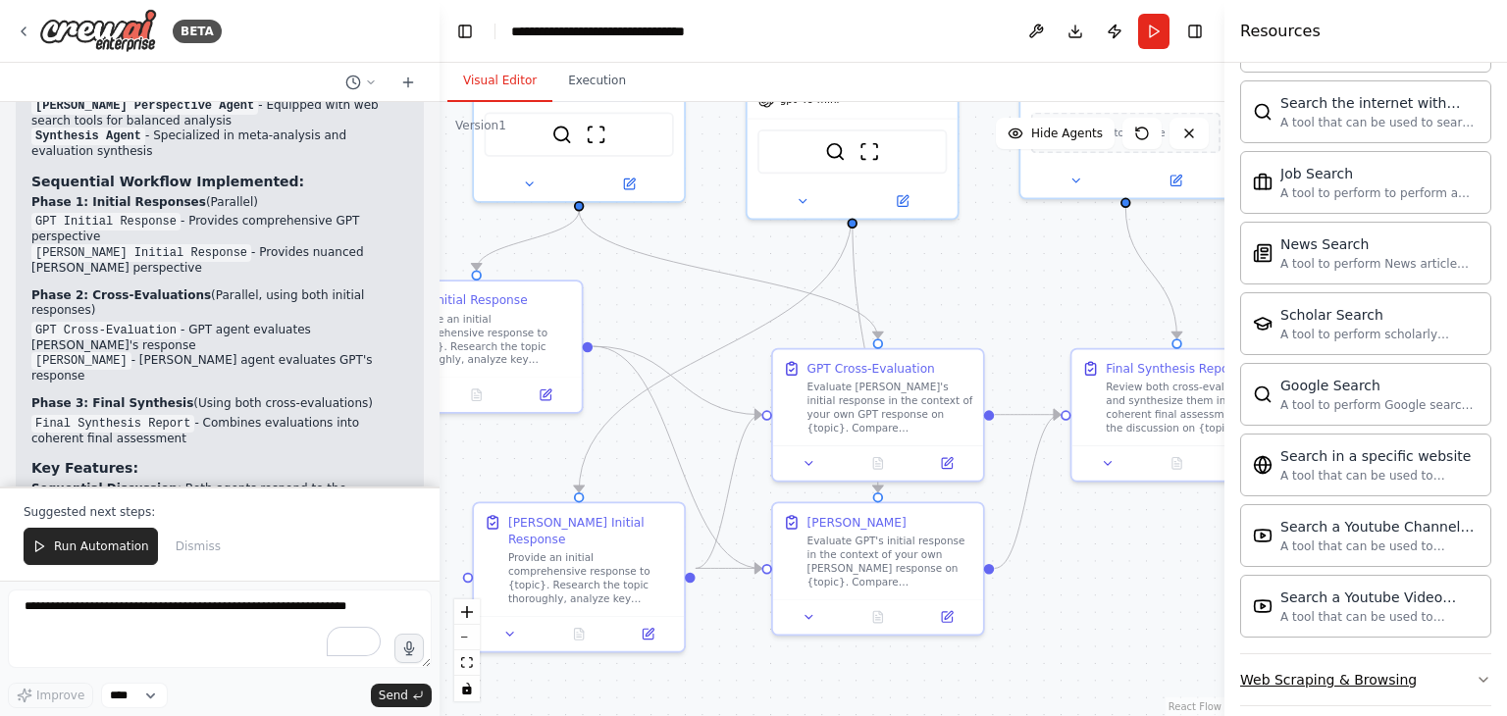
click at [1475, 672] on icon "button" at bounding box center [1483, 680] width 16 height 16
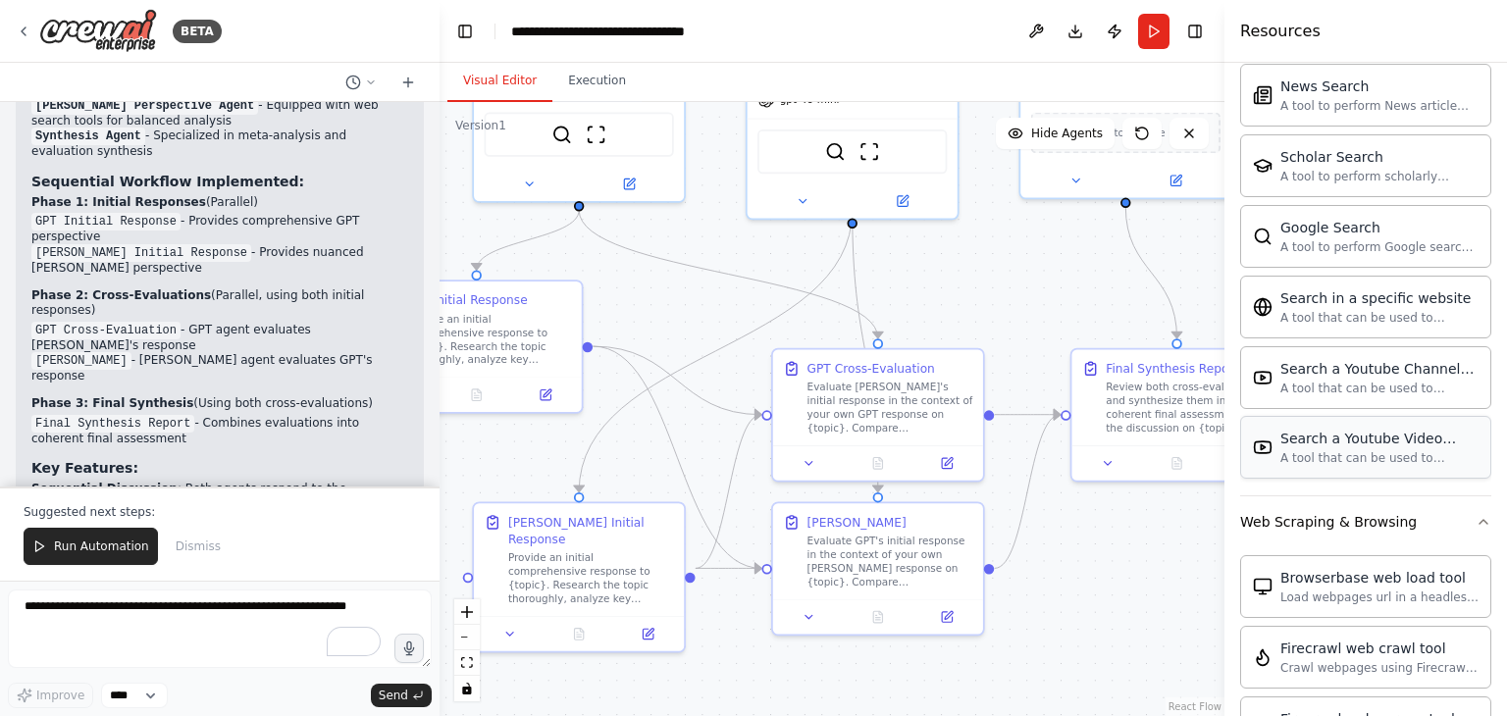
scroll to position [3756, 0]
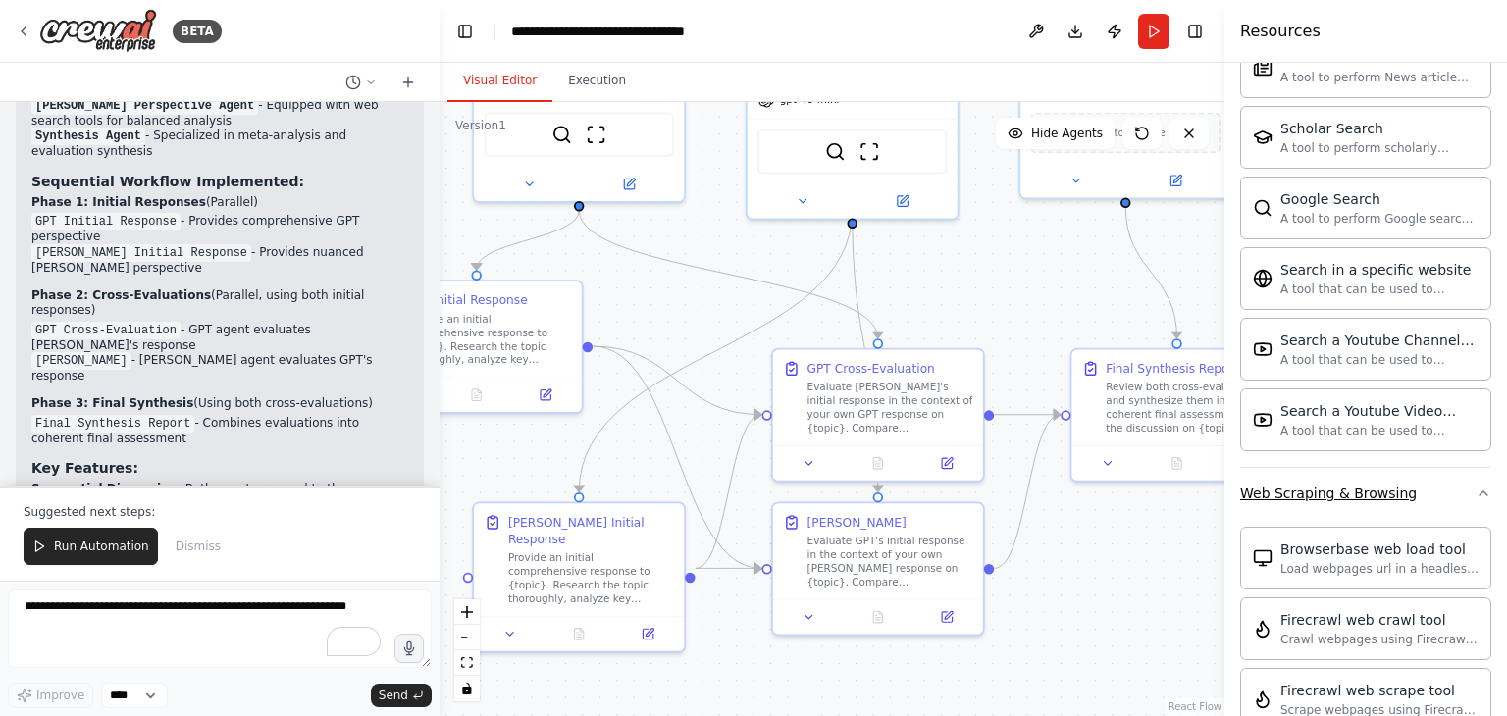
click at [1468, 483] on button "Web Scraping & Browsing" at bounding box center [1365, 493] width 251 height 51
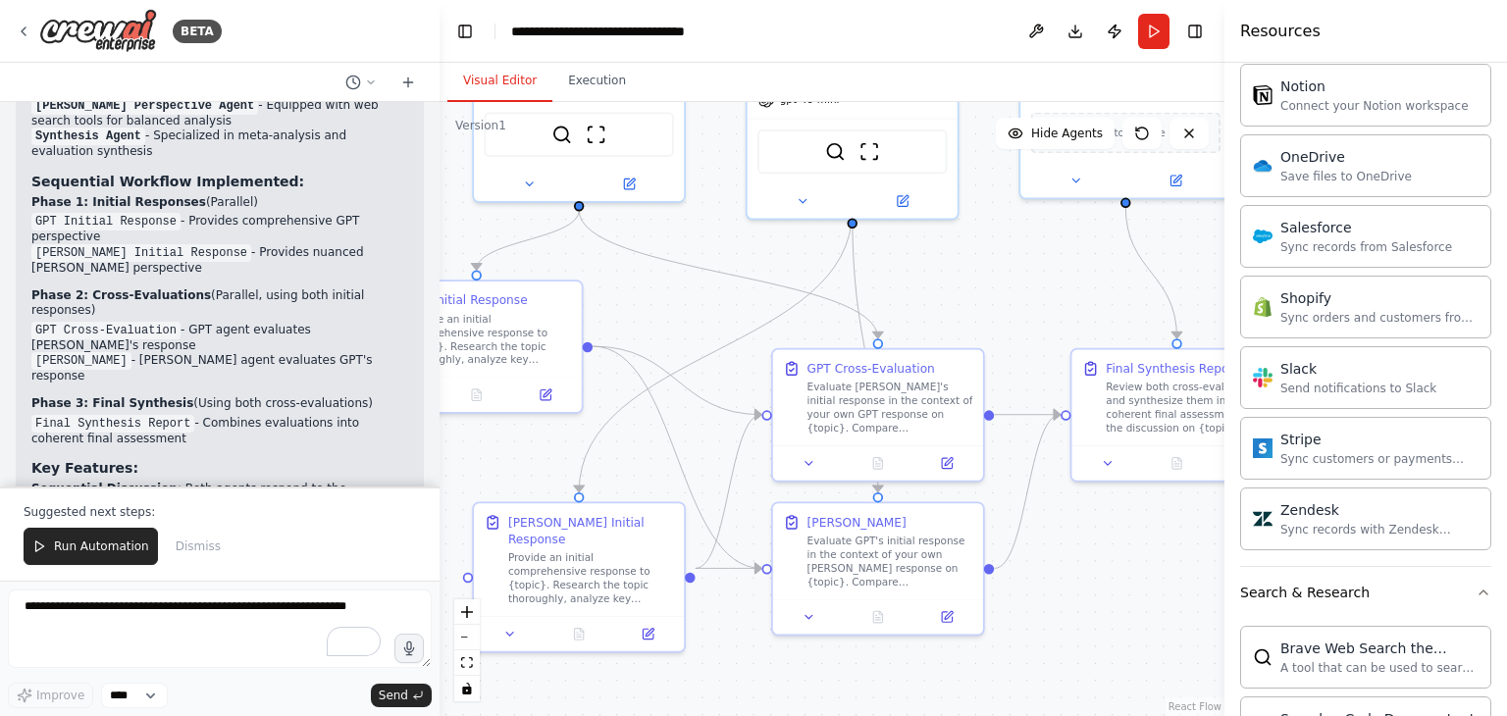
scroll to position [2589, 0]
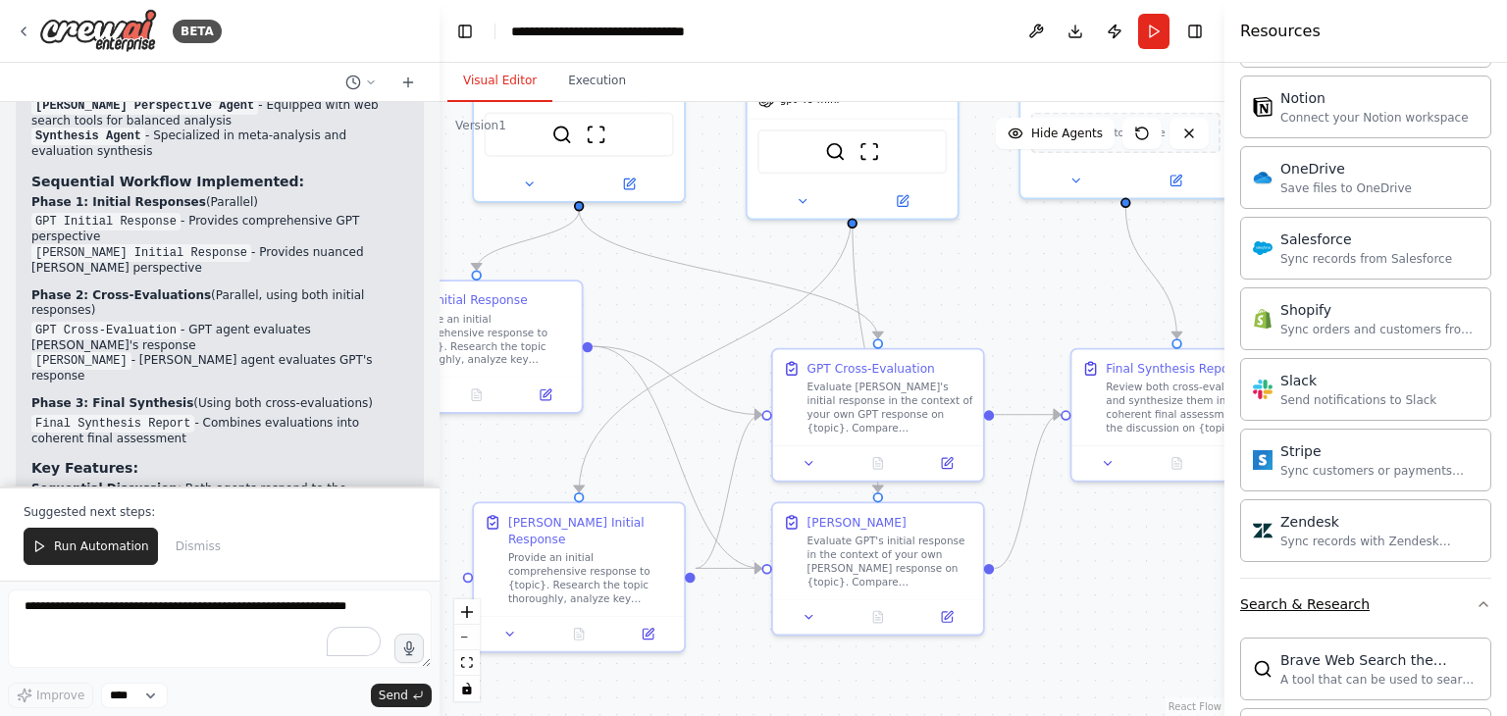
click at [1475, 596] on icon "button" at bounding box center [1483, 604] width 16 height 16
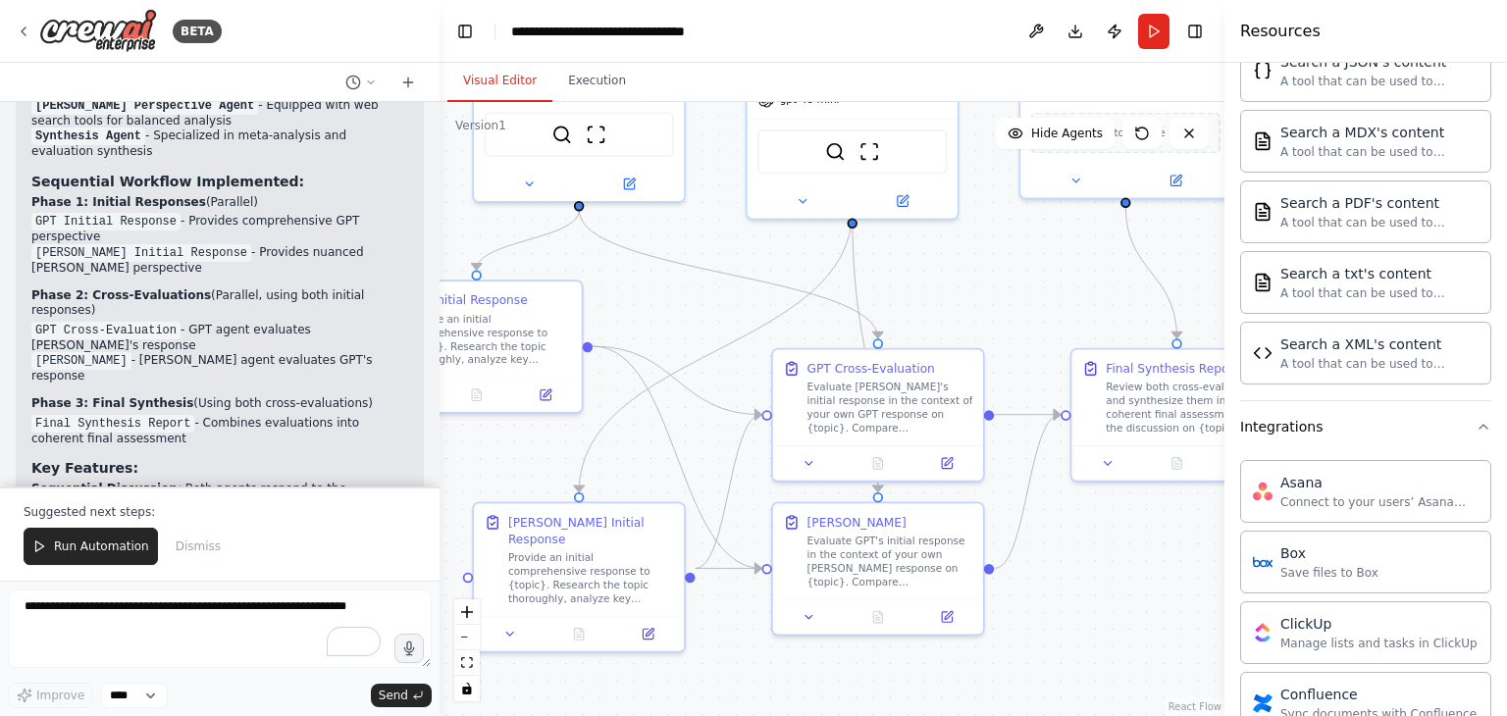
scroll to position [1001, 0]
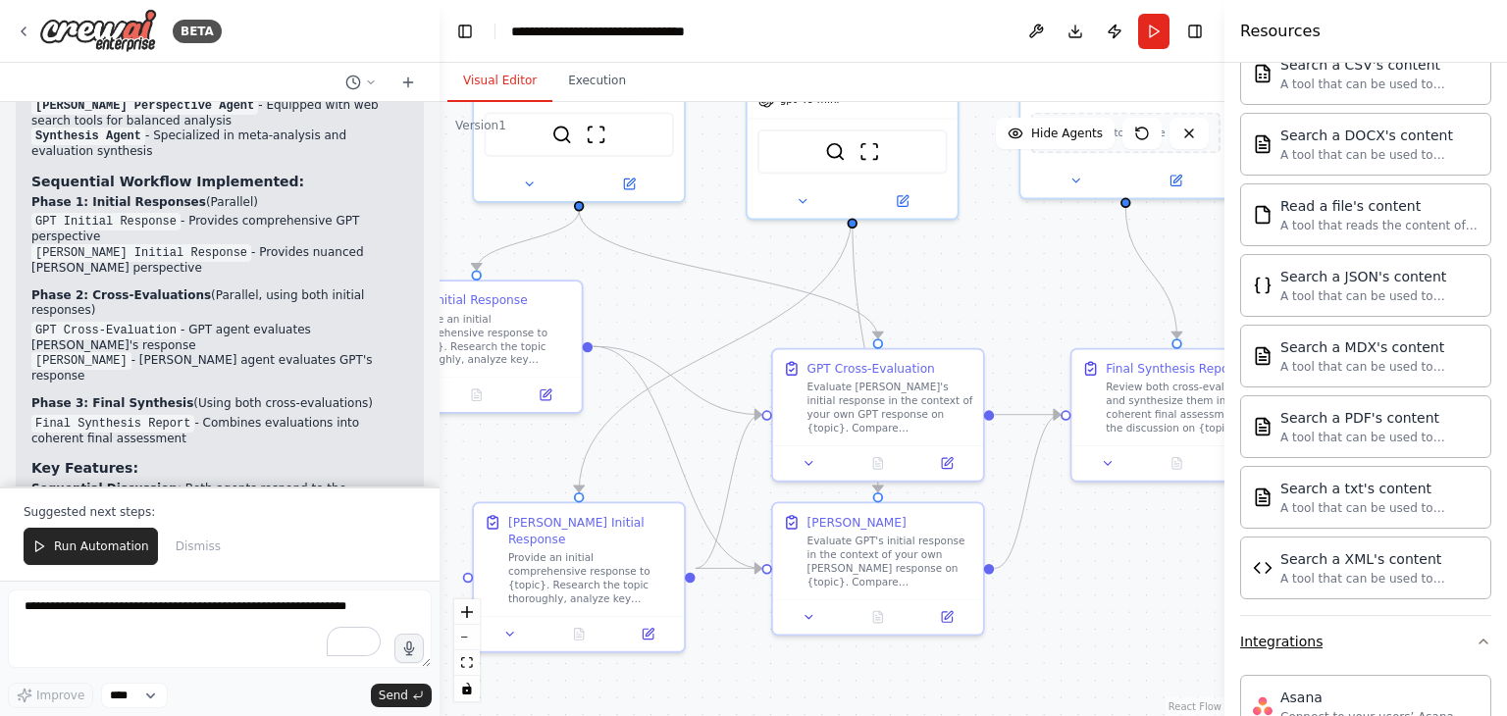
click at [1475, 634] on icon "button" at bounding box center [1483, 642] width 16 height 16
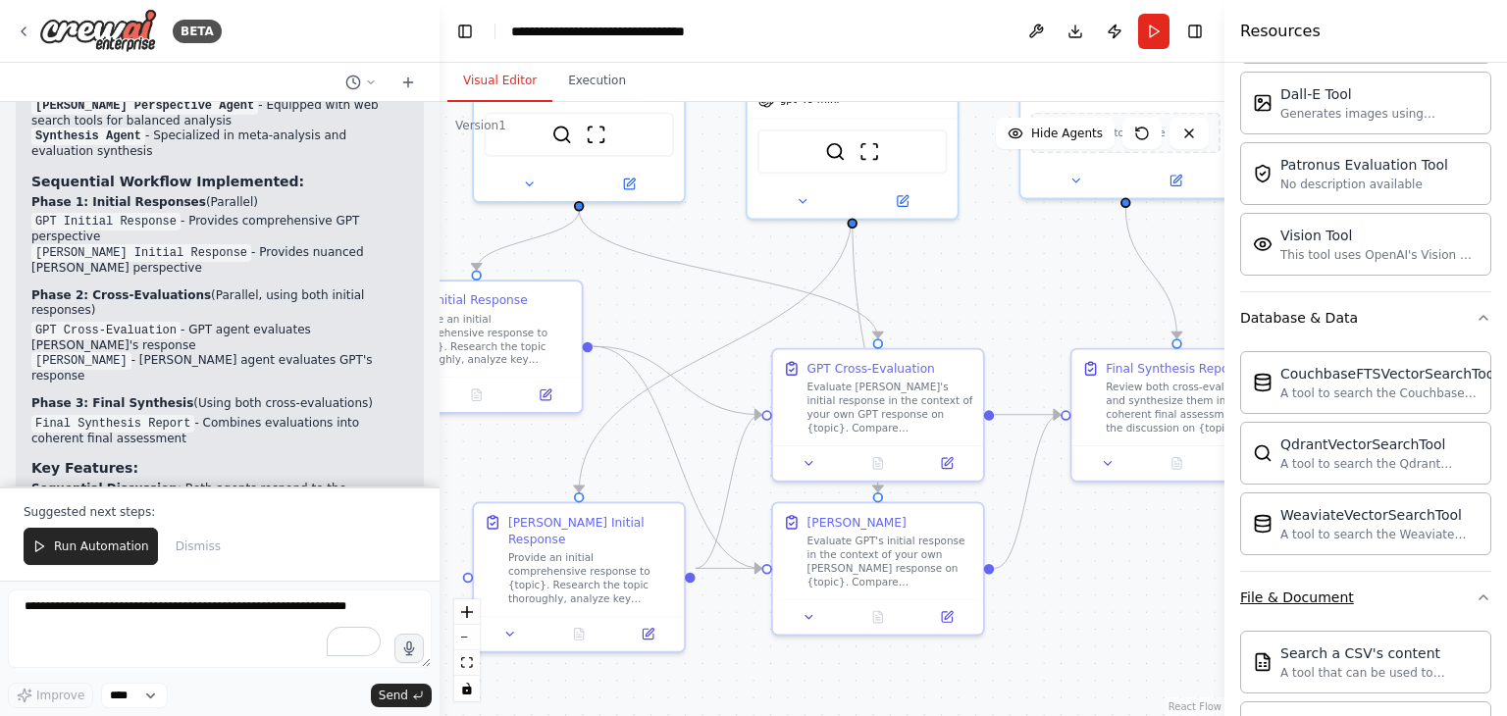
scroll to position [314, 0]
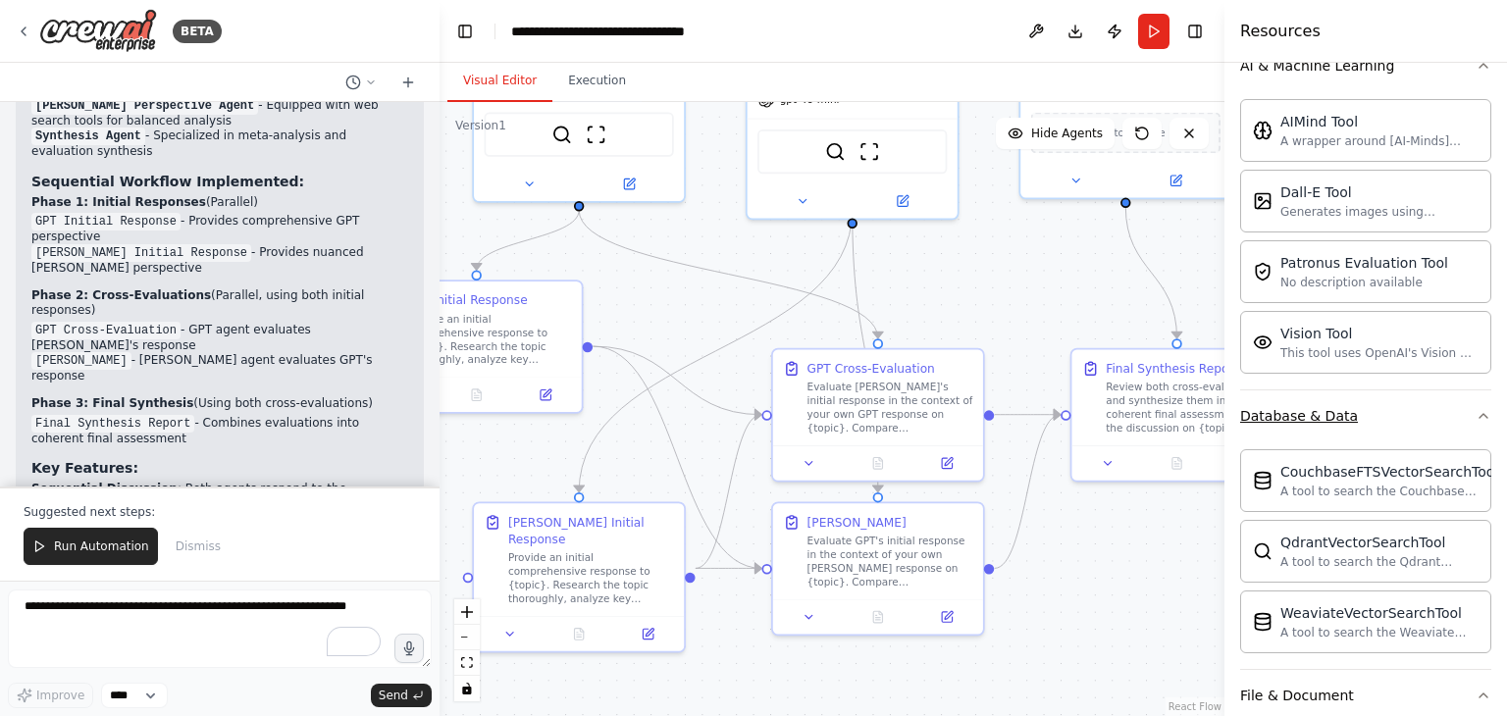
click at [1467, 425] on button "Database & Data" at bounding box center [1365, 415] width 251 height 51
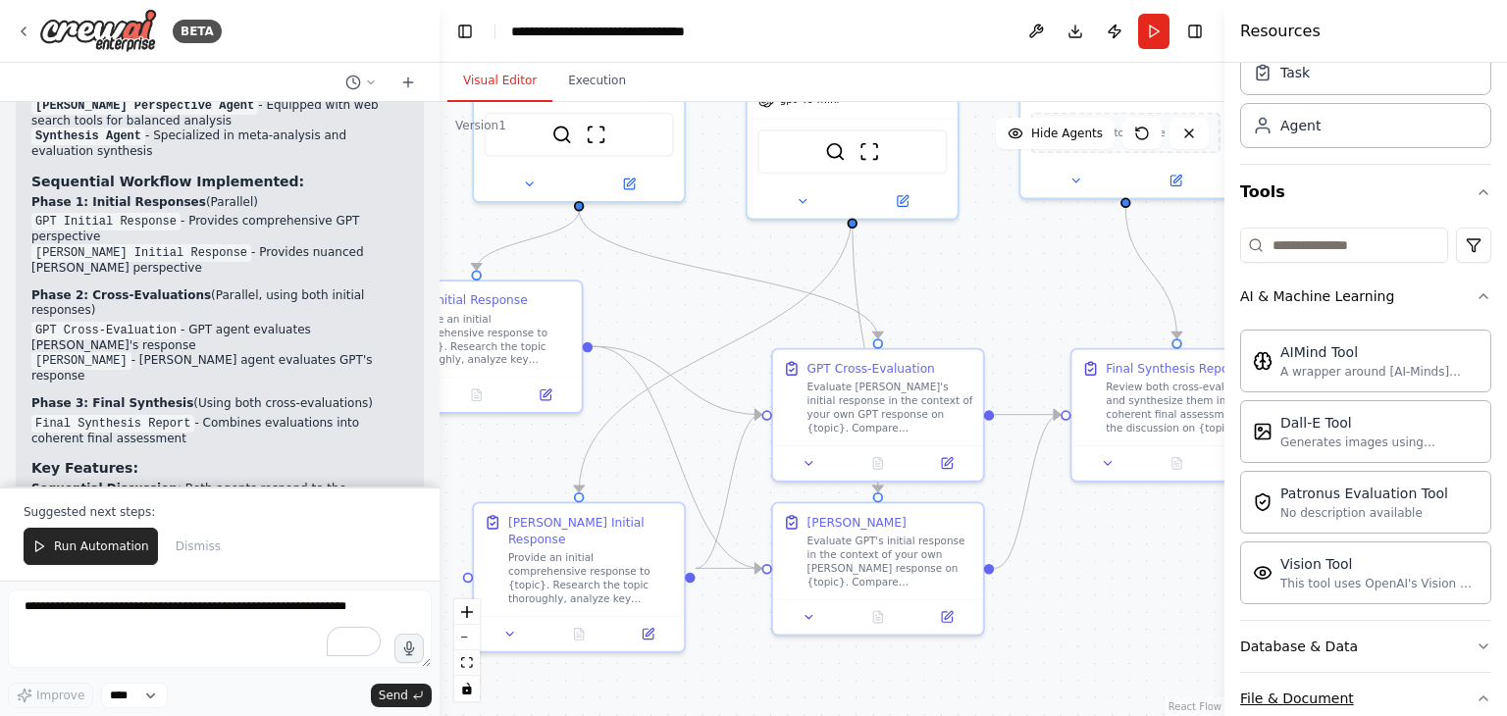
scroll to position [0, 0]
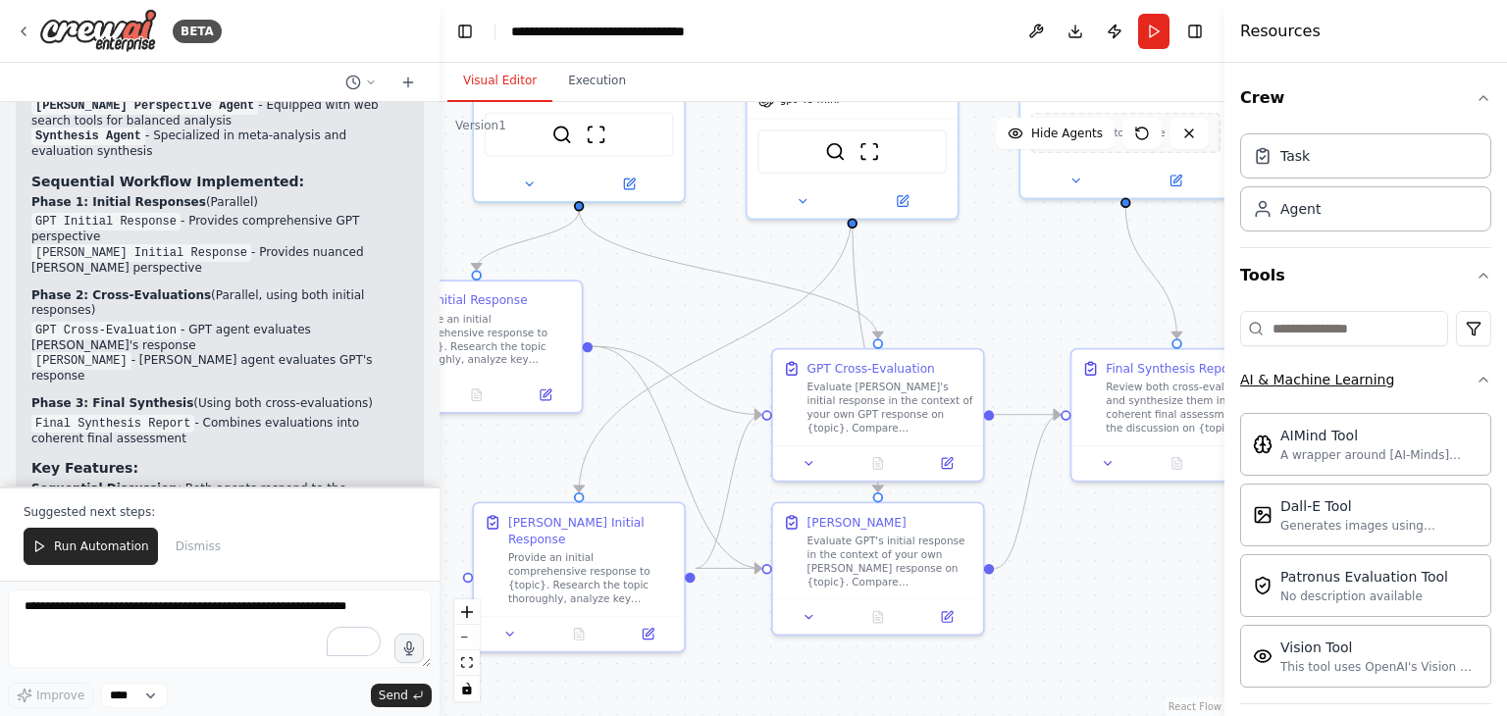
click at [1475, 378] on icon "button" at bounding box center [1483, 380] width 16 height 16
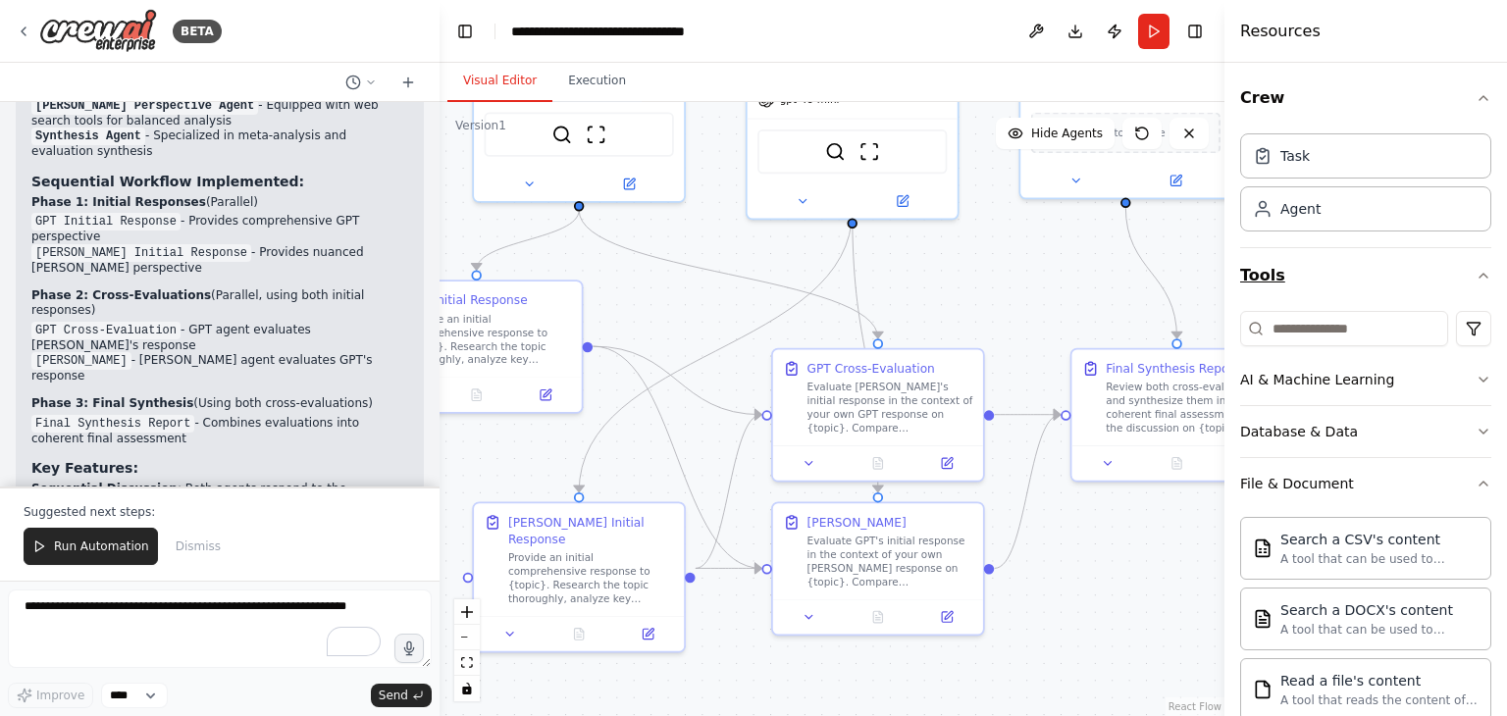
click at [1475, 274] on icon "button" at bounding box center [1483, 276] width 16 height 16
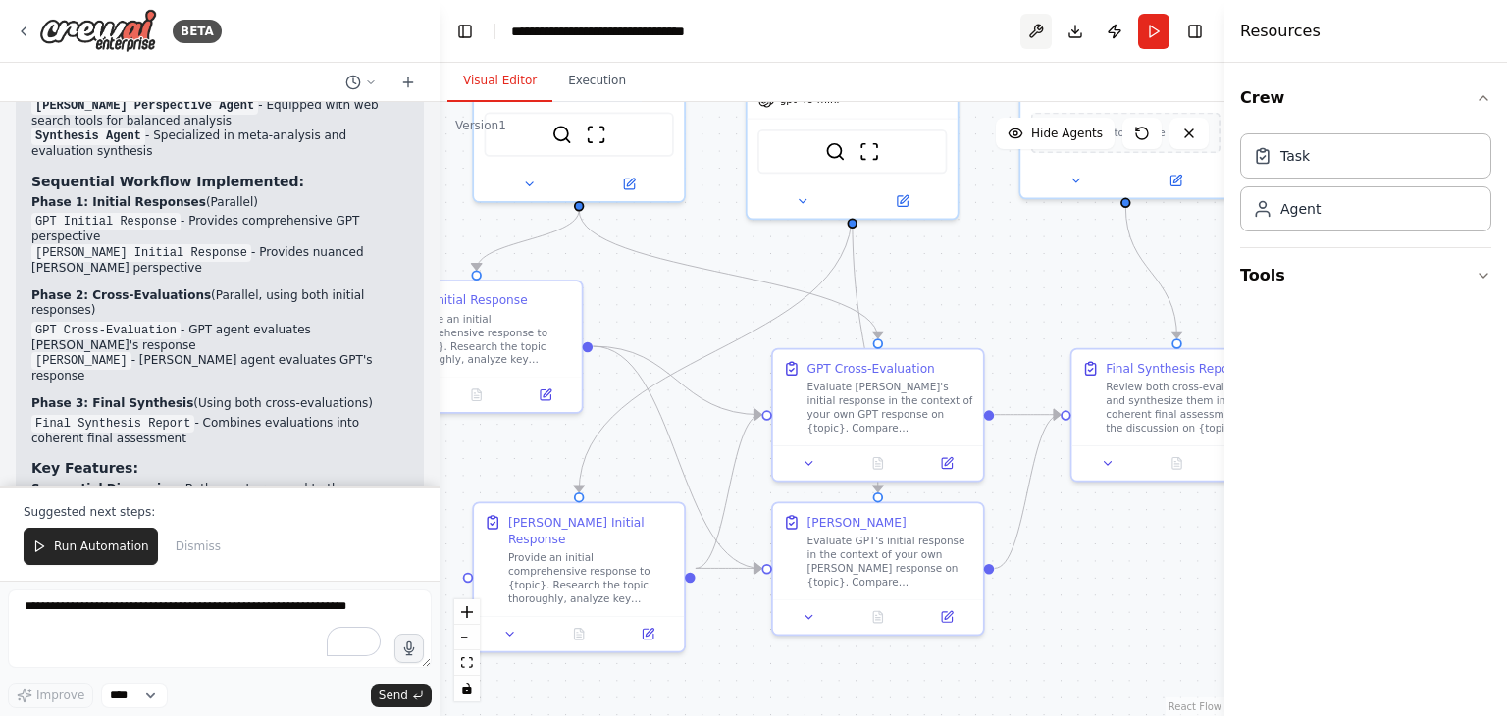
click at [1038, 32] on button at bounding box center [1035, 31] width 31 height 35
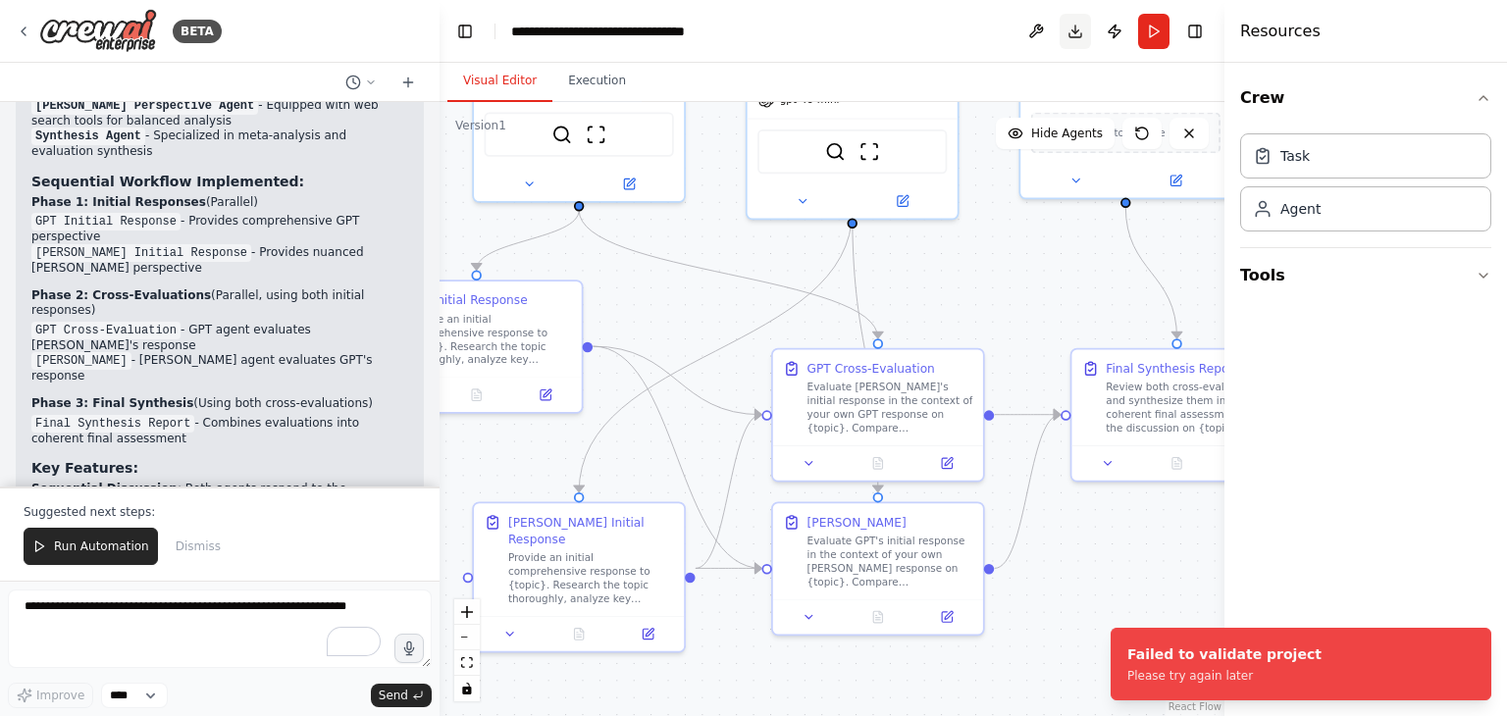
click at [1072, 33] on button "Download" at bounding box center [1074, 31] width 31 height 35
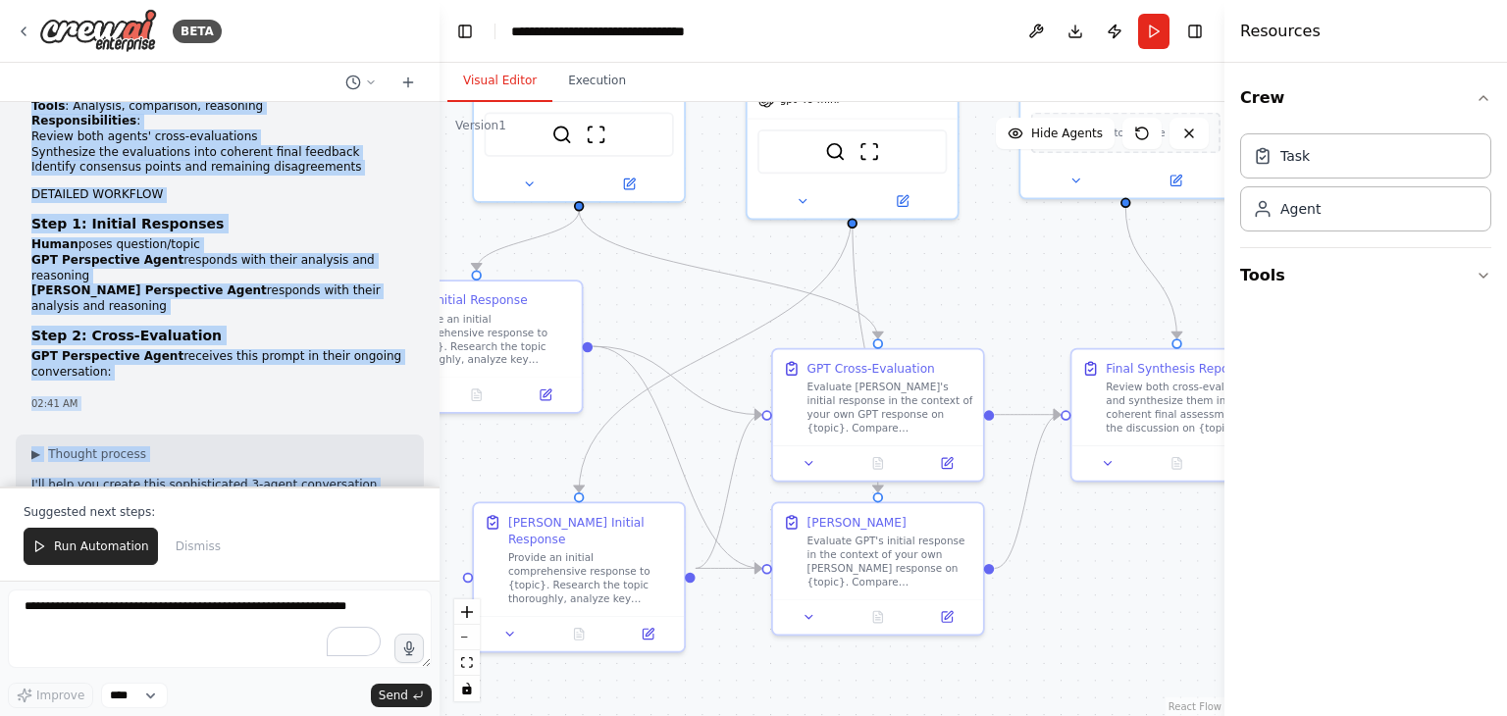
scroll to position [538, 0]
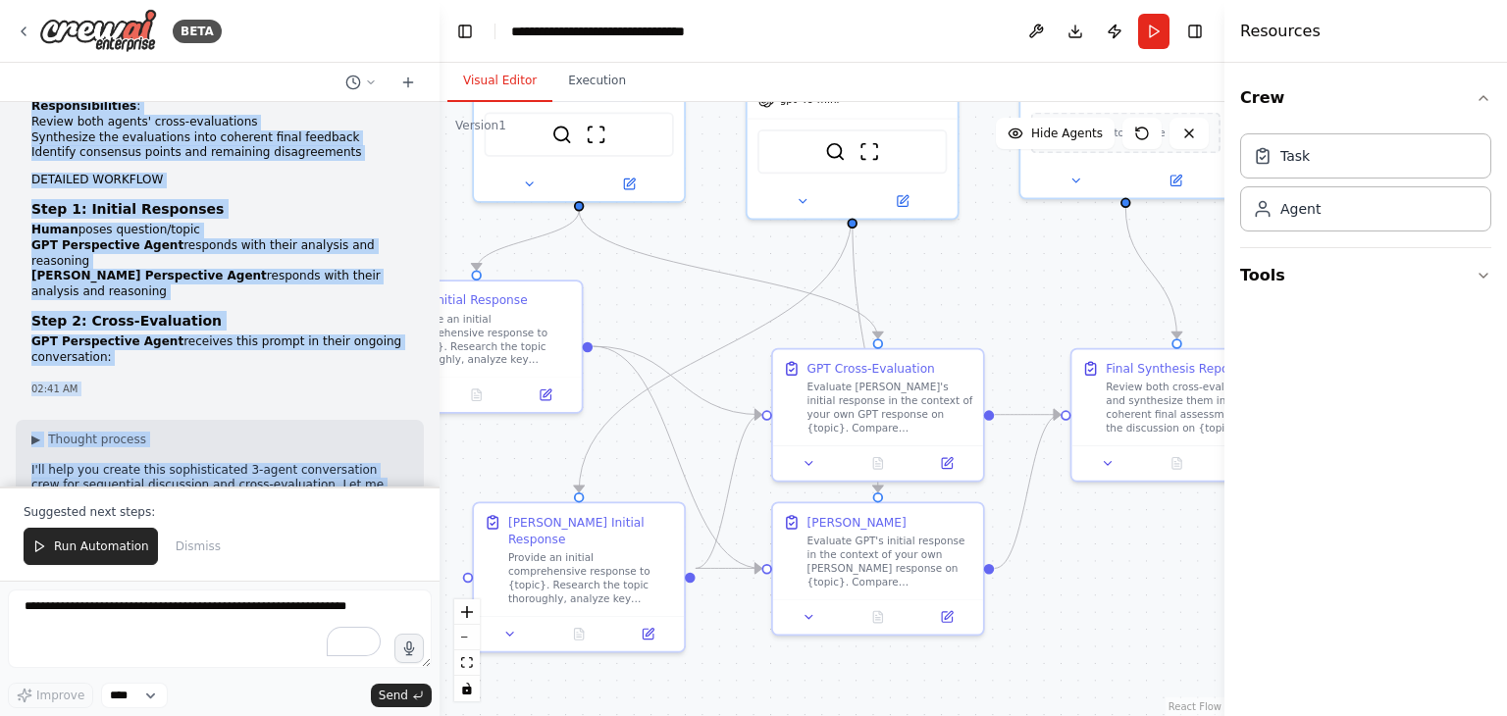
drag, startPoint x: 28, startPoint y: 131, endPoint x: 310, endPoint y: 321, distance: 339.3
click at [286, 269] on li "Claude Perspective Agent responds with their analysis and reasoning" at bounding box center [219, 284] width 377 height 30
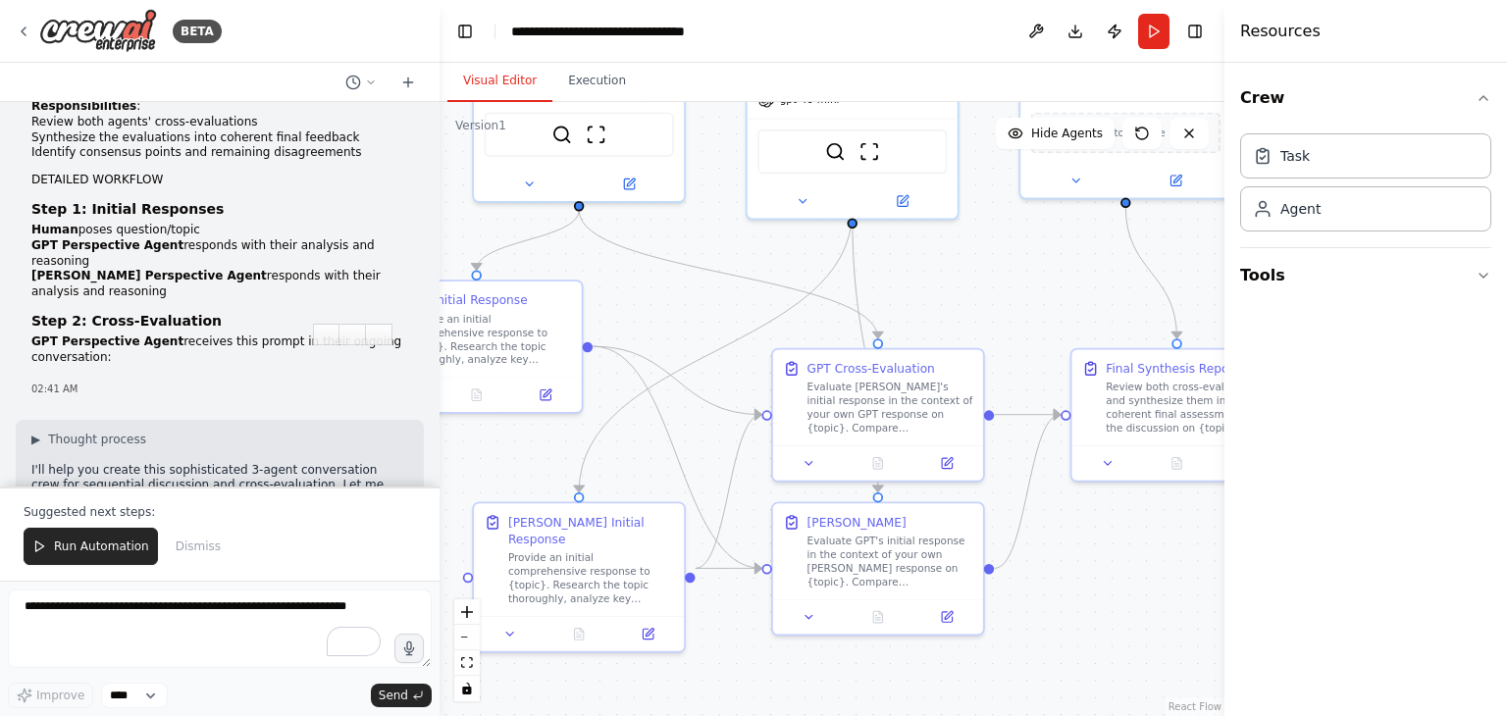
scroll to position [636, 0]
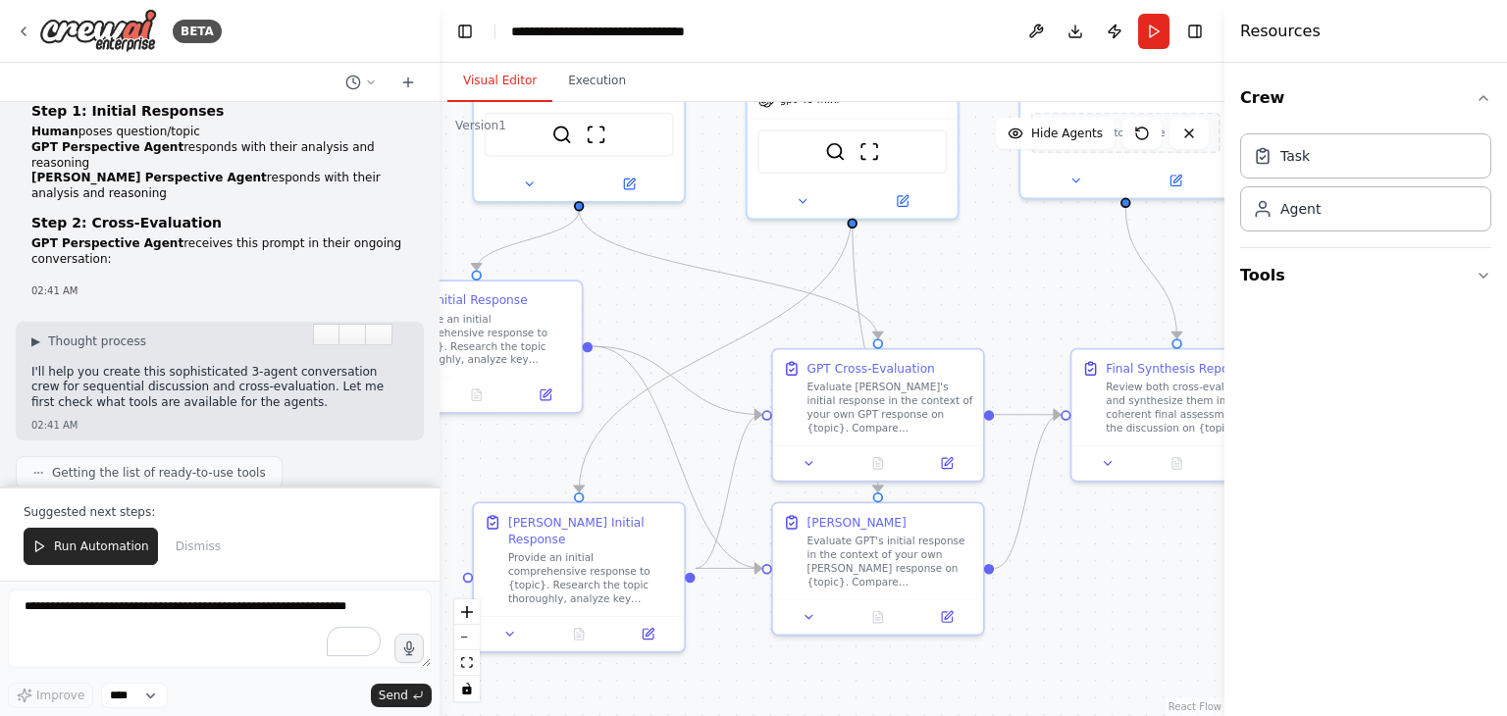
click at [87, 236] on li "GPT Perspective Agent receives this prompt in their ongoing conversation:" at bounding box center [219, 251] width 377 height 30
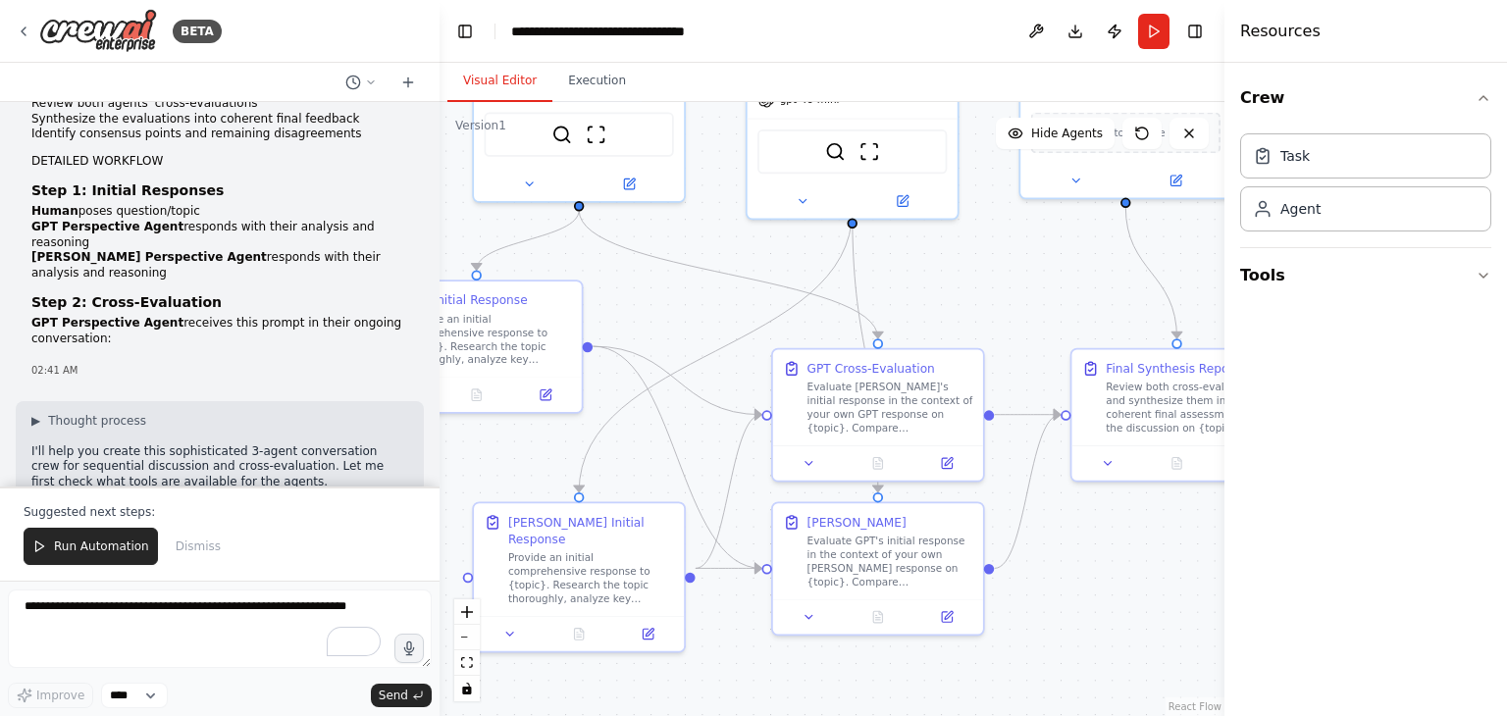
scroll to position [0, 0]
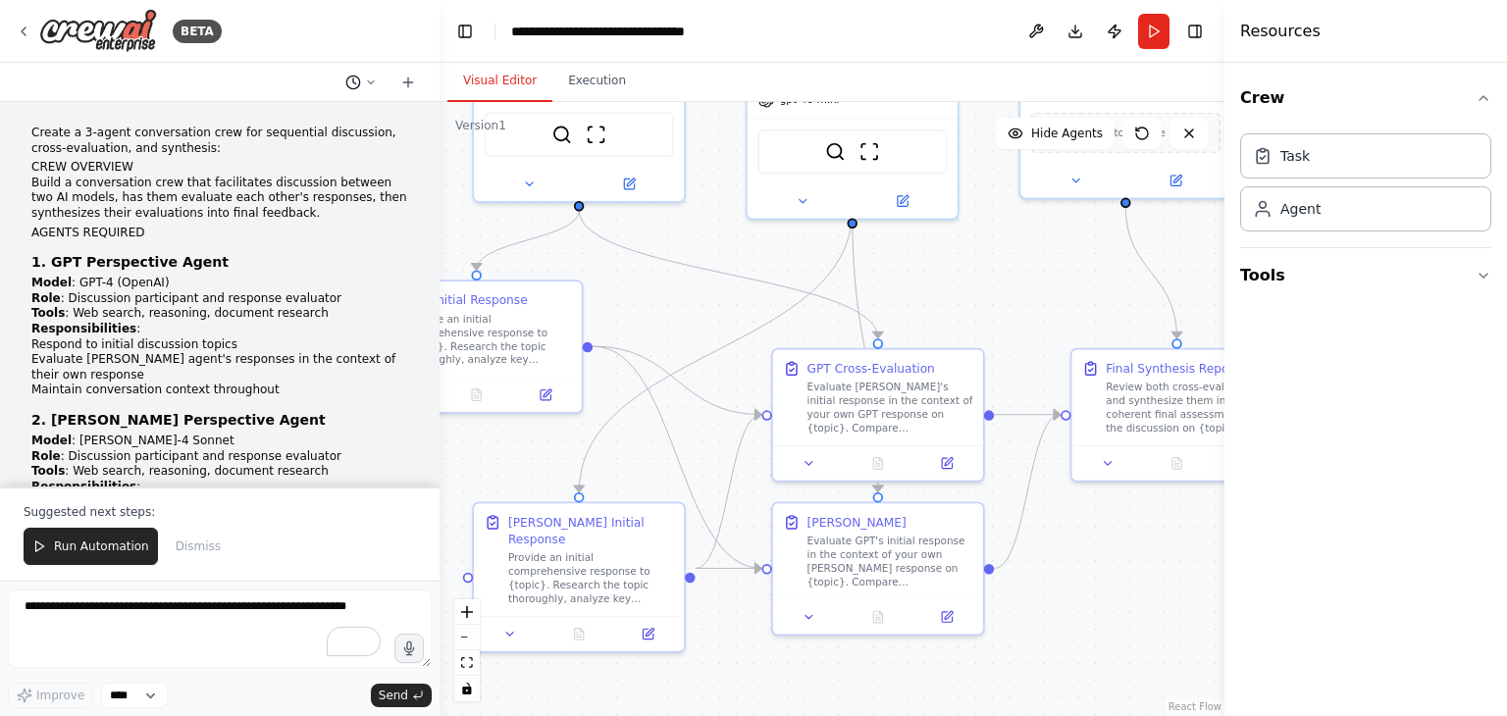
click at [370, 83] on icon at bounding box center [371, 81] width 6 height 3
click at [406, 80] on div at bounding box center [219, 358] width 439 height 716
click at [406, 82] on icon at bounding box center [407, 82] width 9 height 0
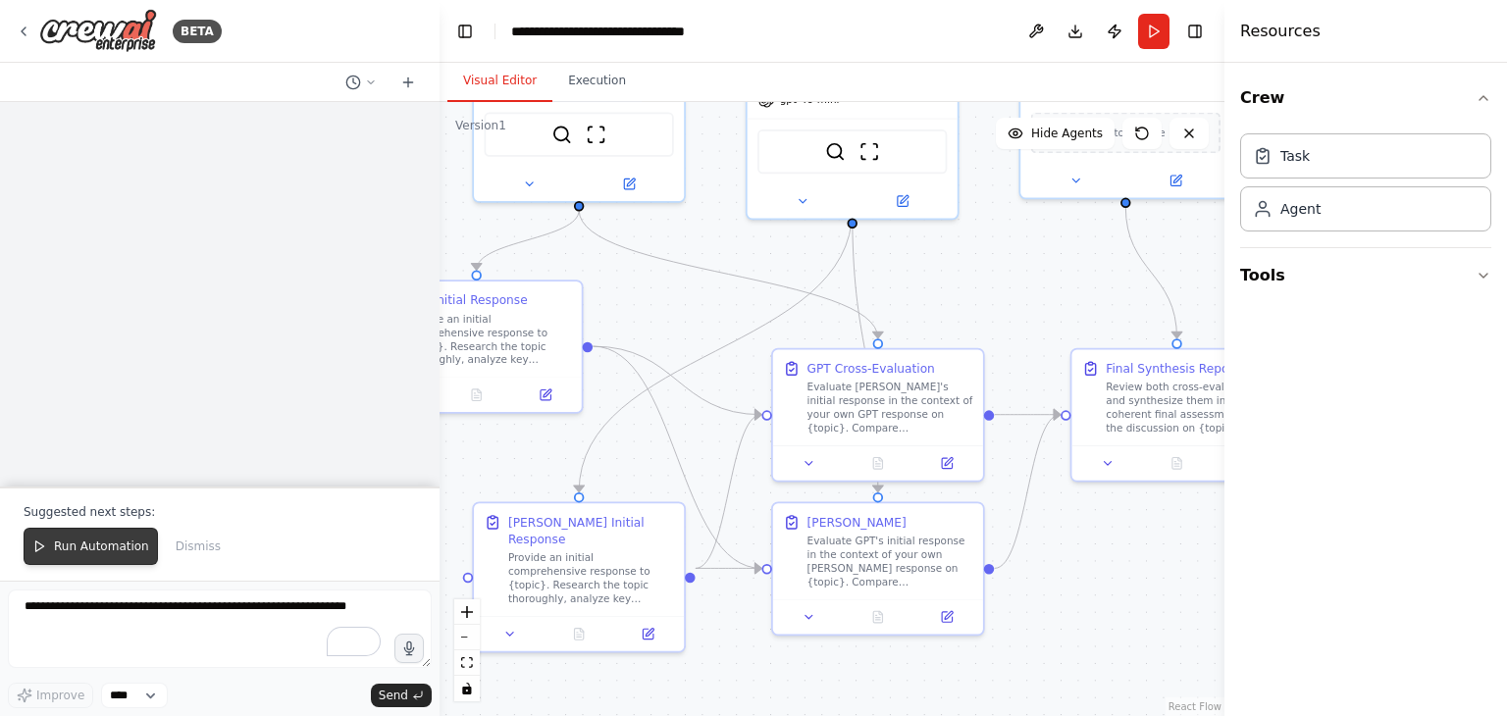
click at [101, 537] on button "Run Automation" at bounding box center [91, 546] width 134 height 37
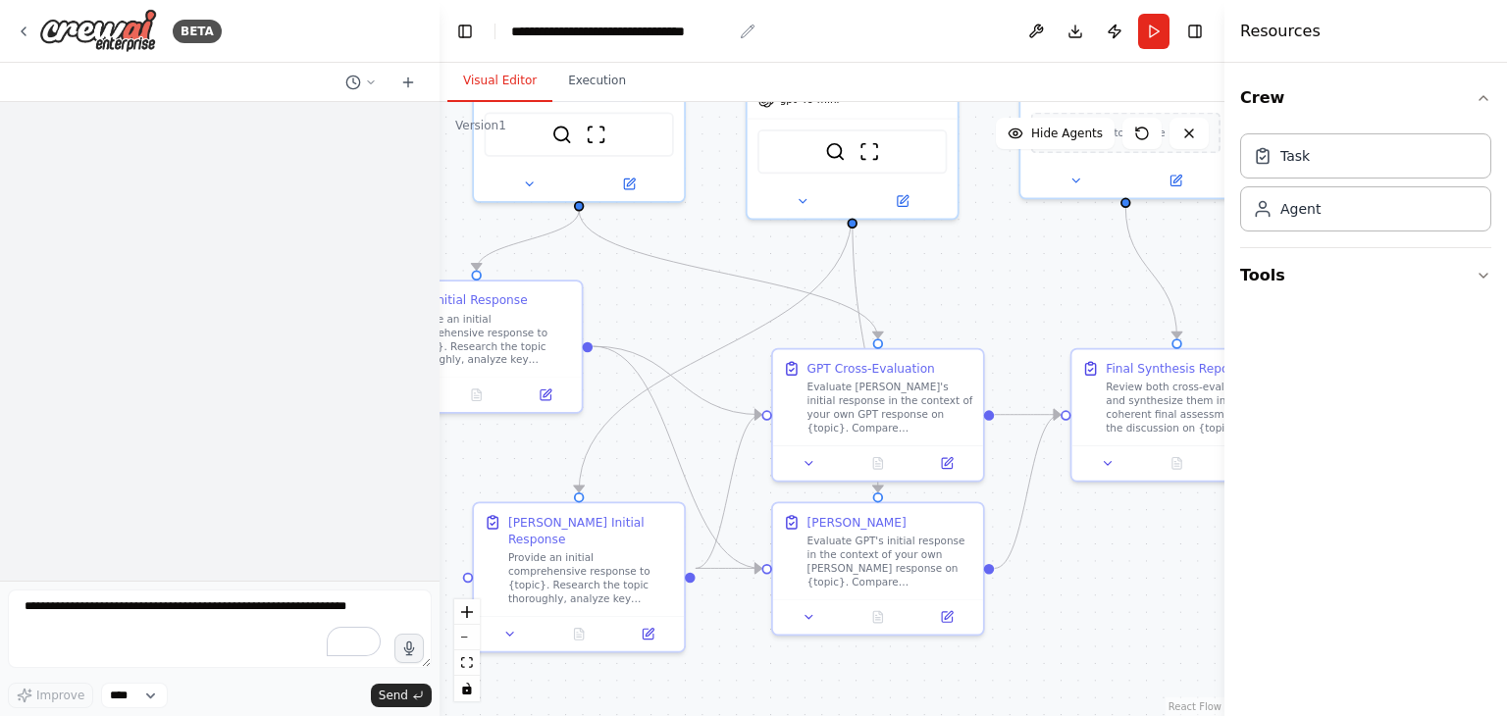
click at [595, 30] on div "**********" at bounding box center [621, 32] width 221 height 20
click at [595, 30] on div "**********" at bounding box center [623, 32] width 225 height 20
click at [18, 31] on icon at bounding box center [24, 32] width 16 height 16
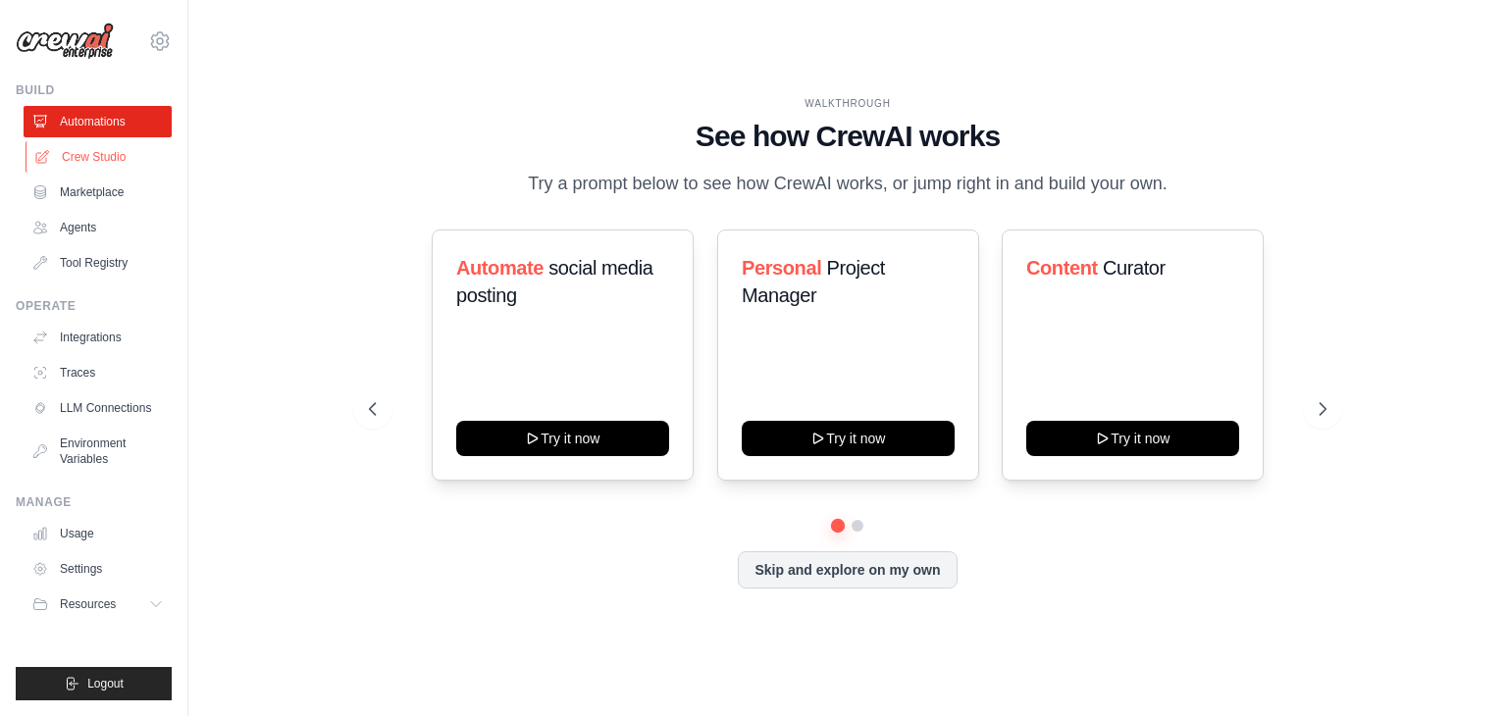
click at [103, 159] on link "Crew Studio" at bounding box center [100, 156] width 148 height 31
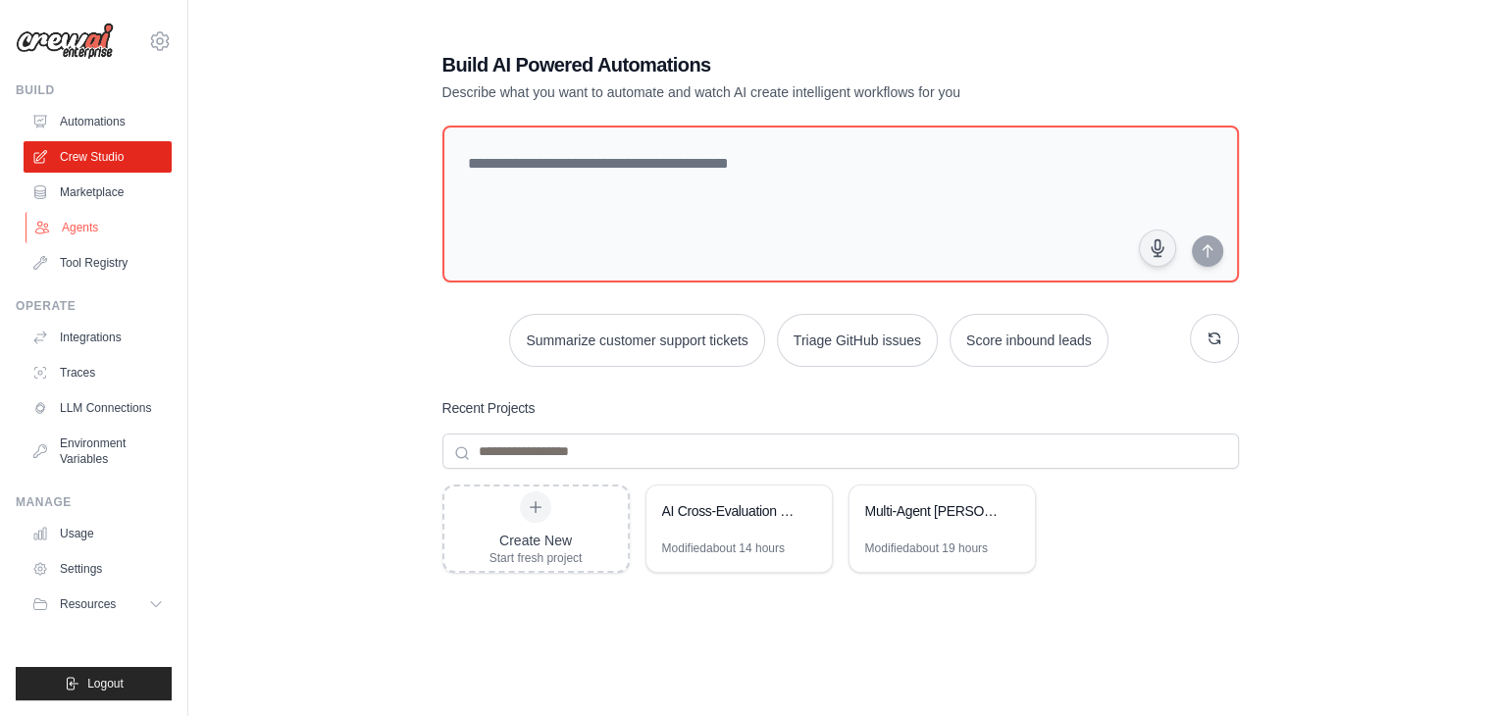
click at [97, 225] on link "Agents" at bounding box center [100, 227] width 148 height 31
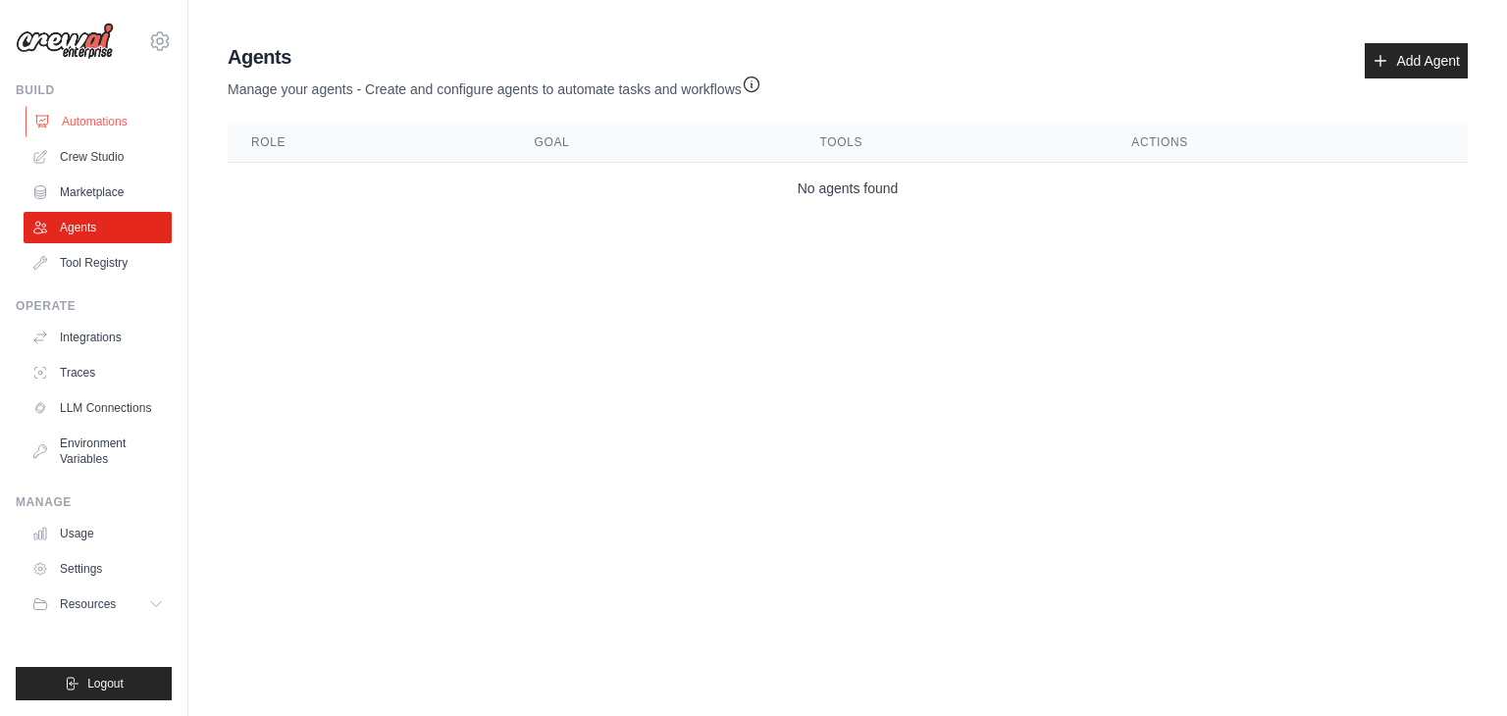
click at [99, 123] on link "Automations" at bounding box center [100, 121] width 148 height 31
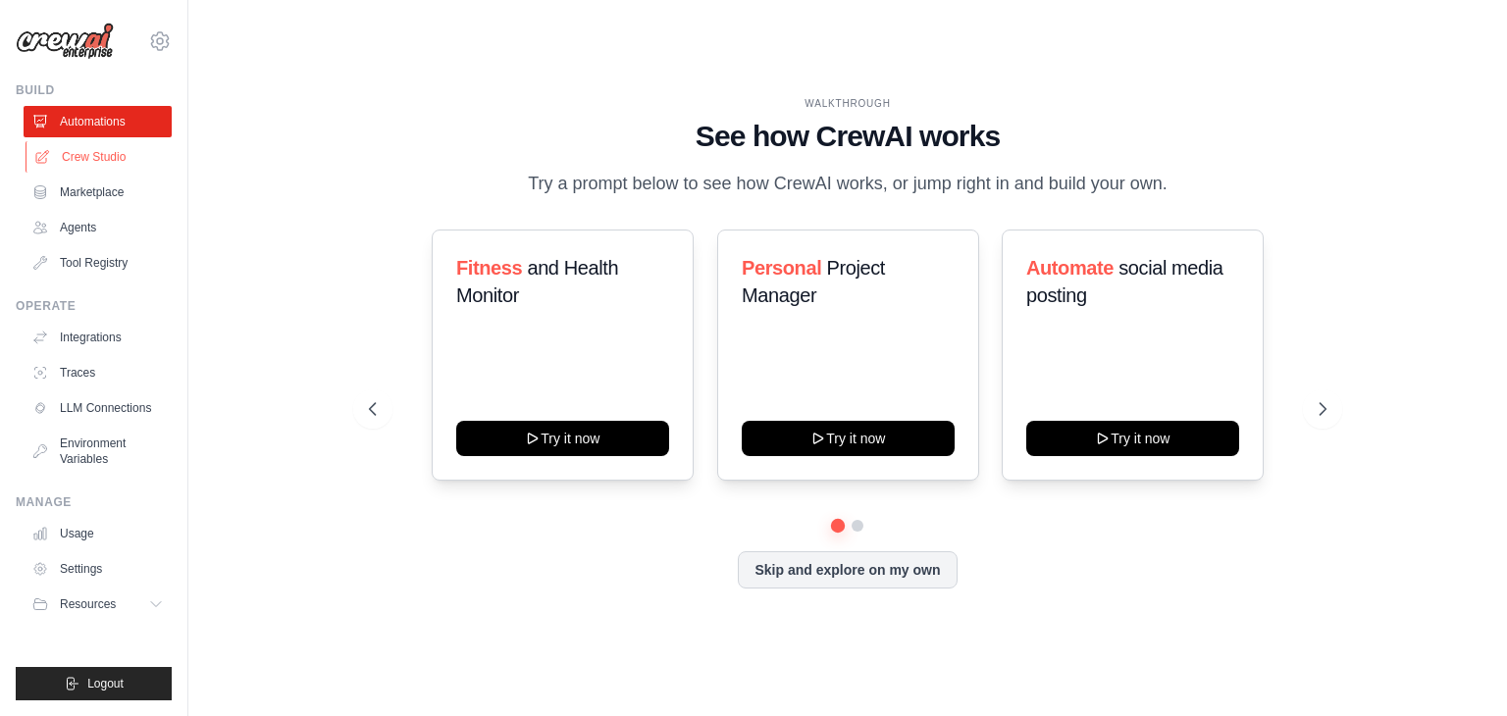
click at [98, 159] on link "Crew Studio" at bounding box center [100, 156] width 148 height 31
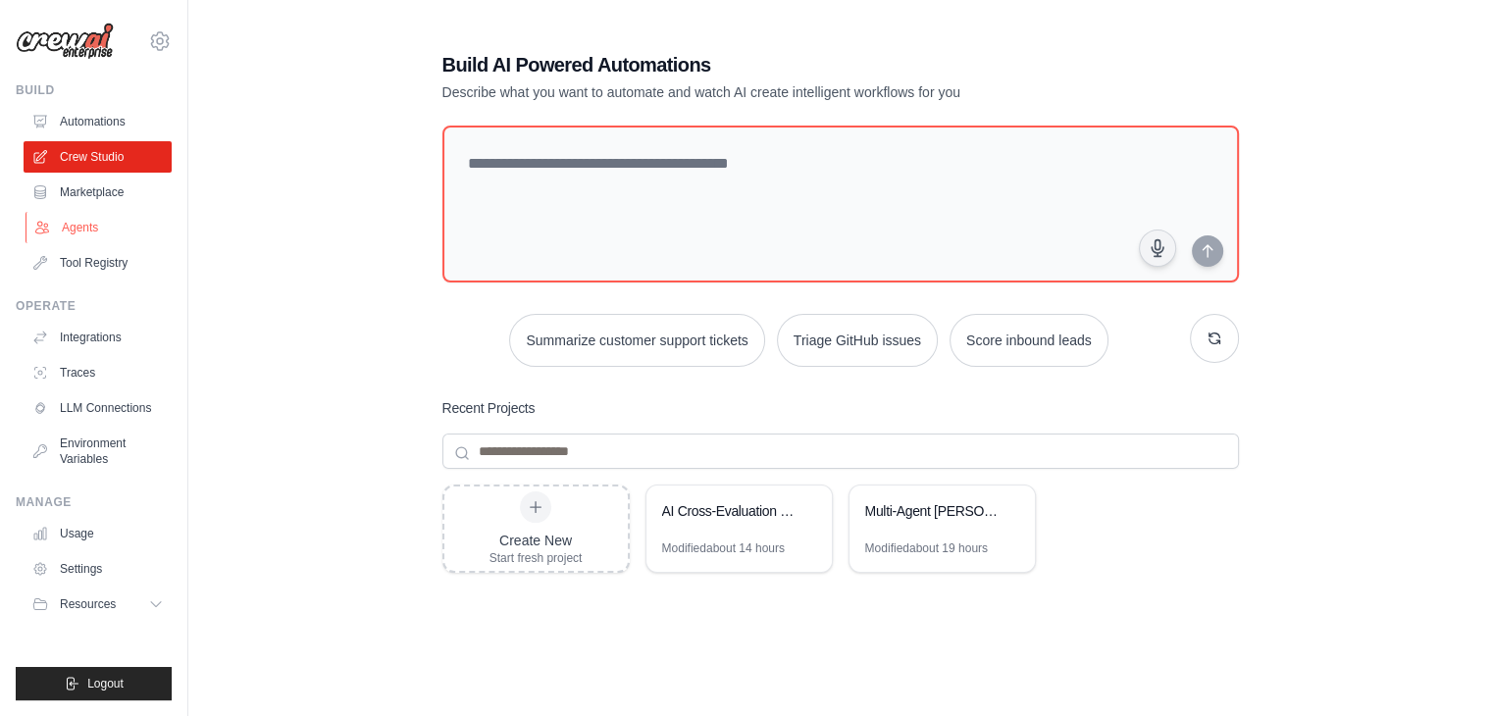
click at [82, 229] on link "Agents" at bounding box center [100, 227] width 148 height 31
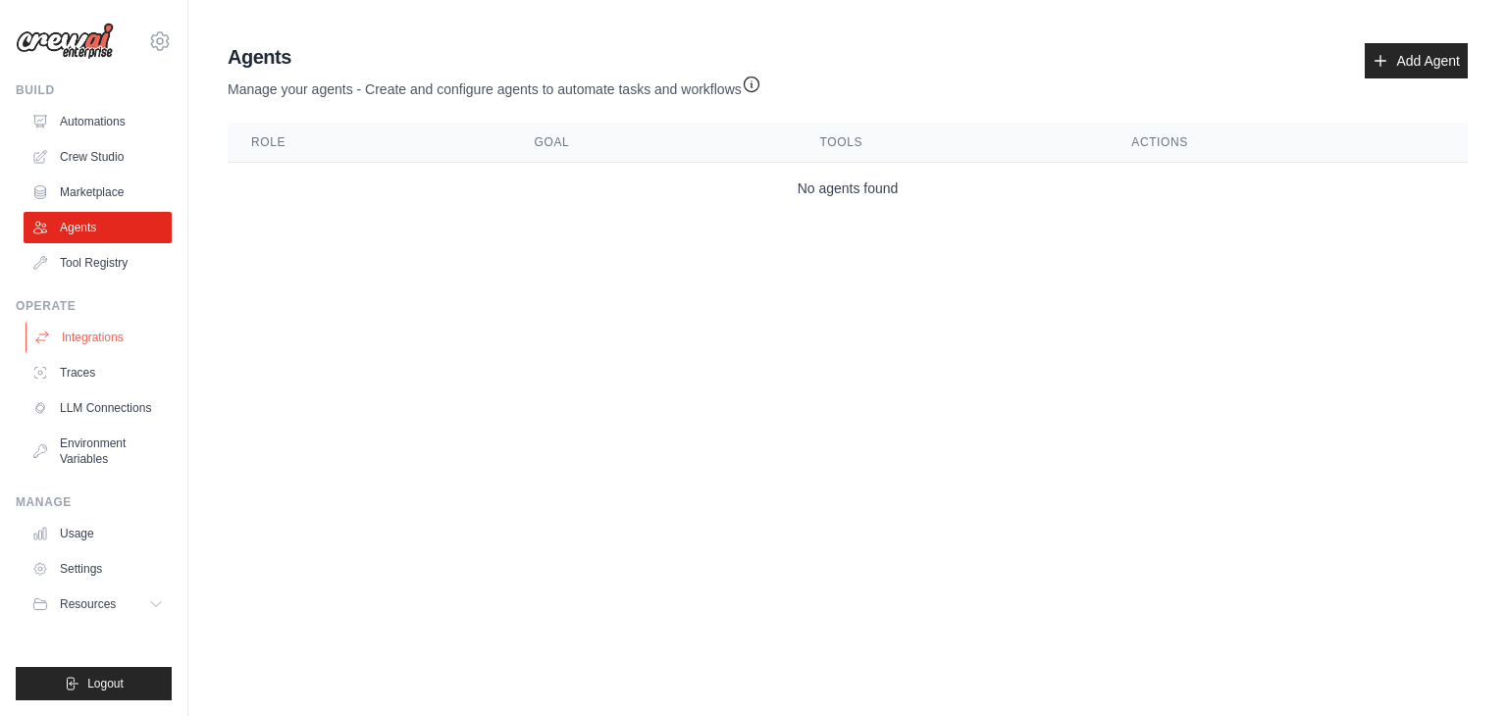
click at [98, 330] on link "Integrations" at bounding box center [100, 337] width 148 height 31
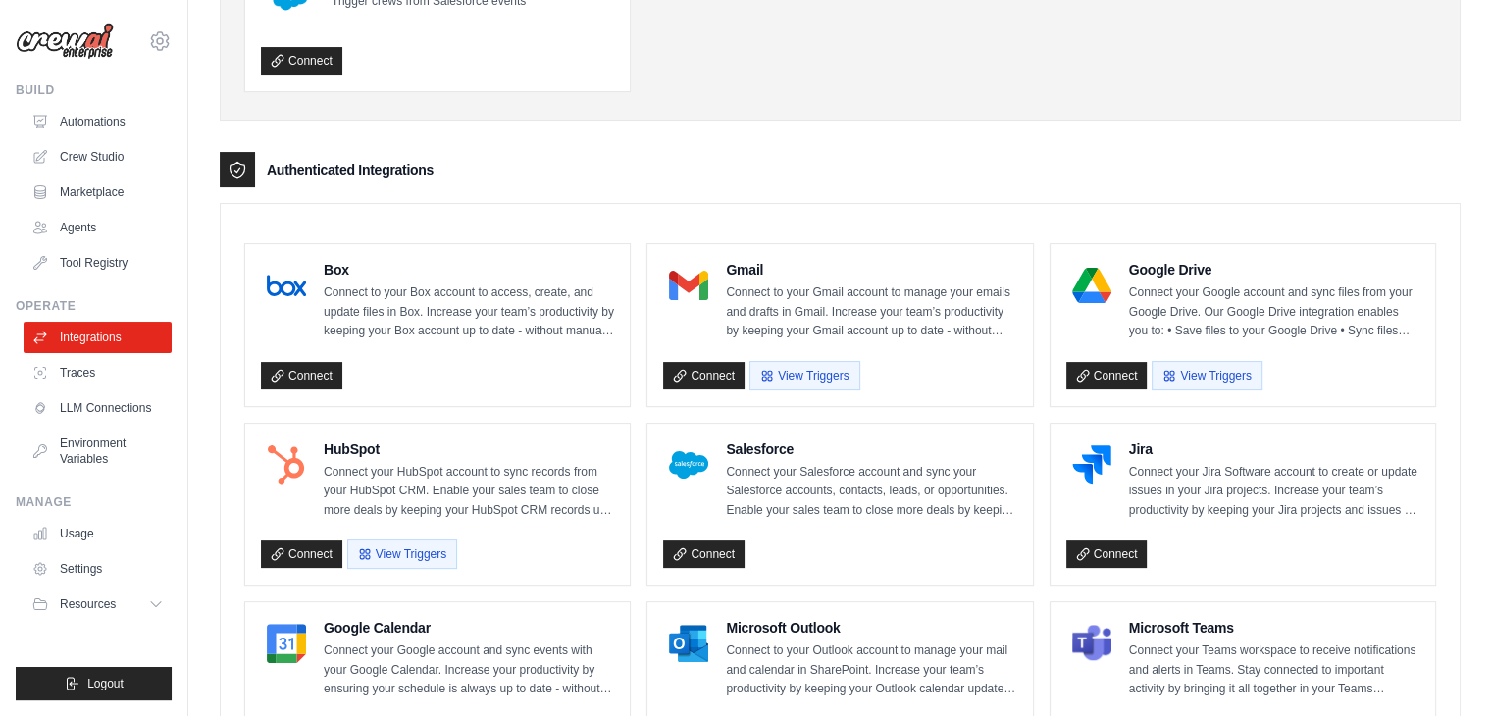
scroll to position [491, 0]
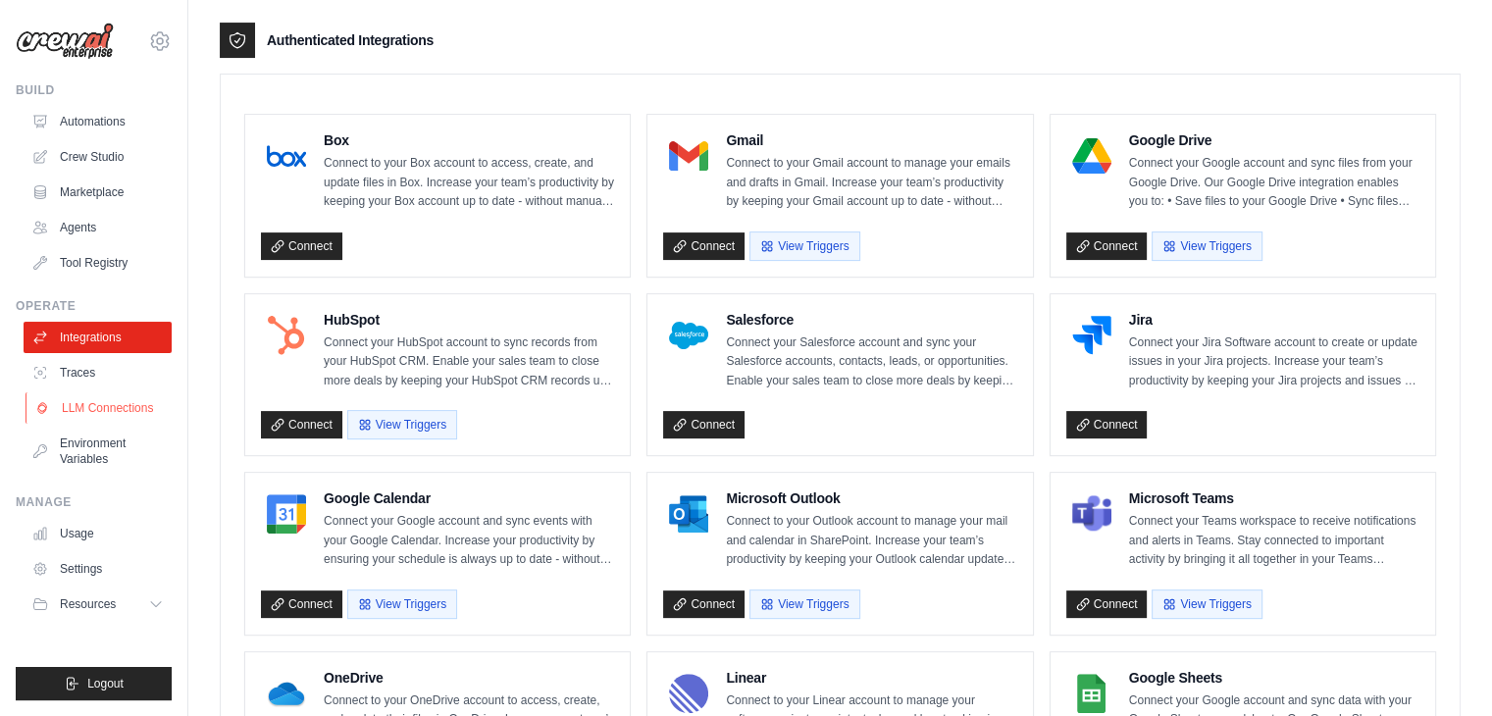
click at [95, 403] on link "LLM Connections" at bounding box center [100, 407] width 148 height 31
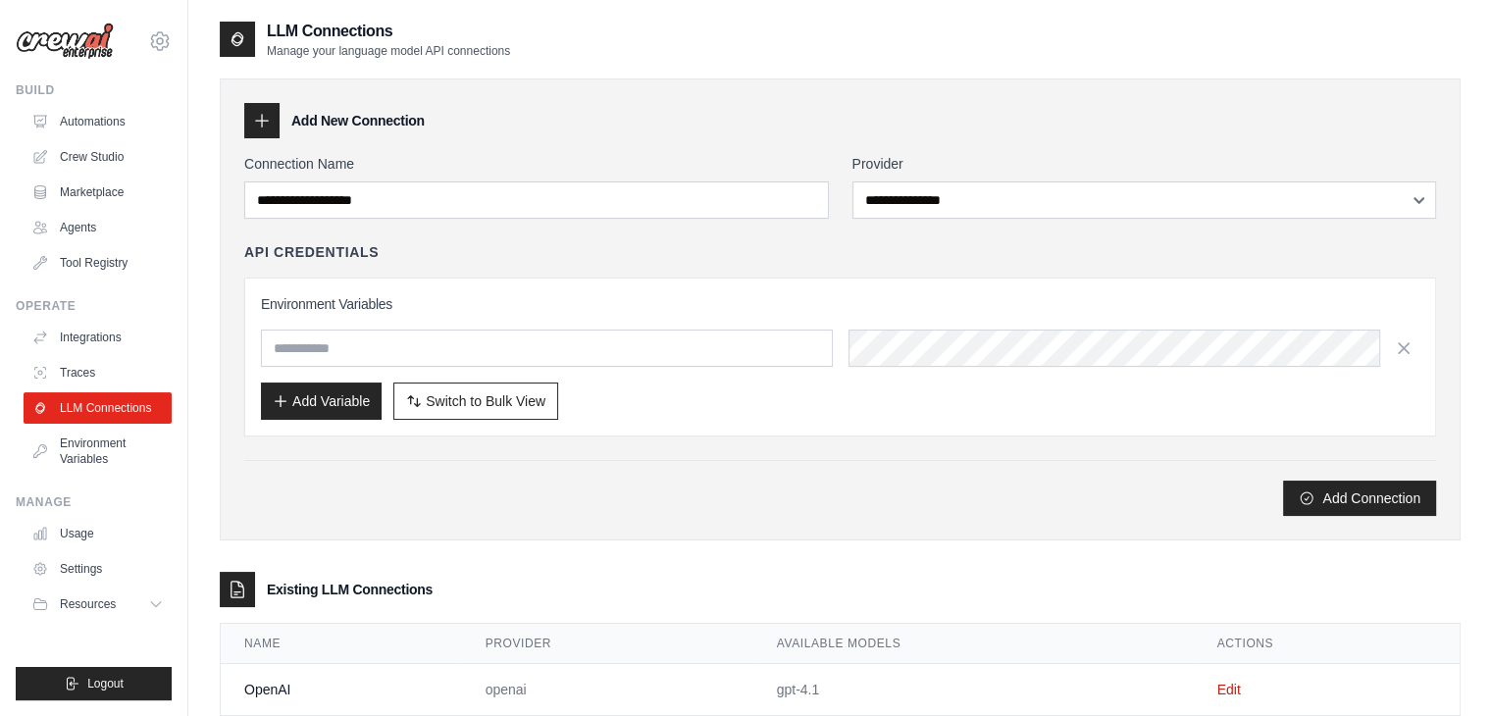
scroll to position [48, 0]
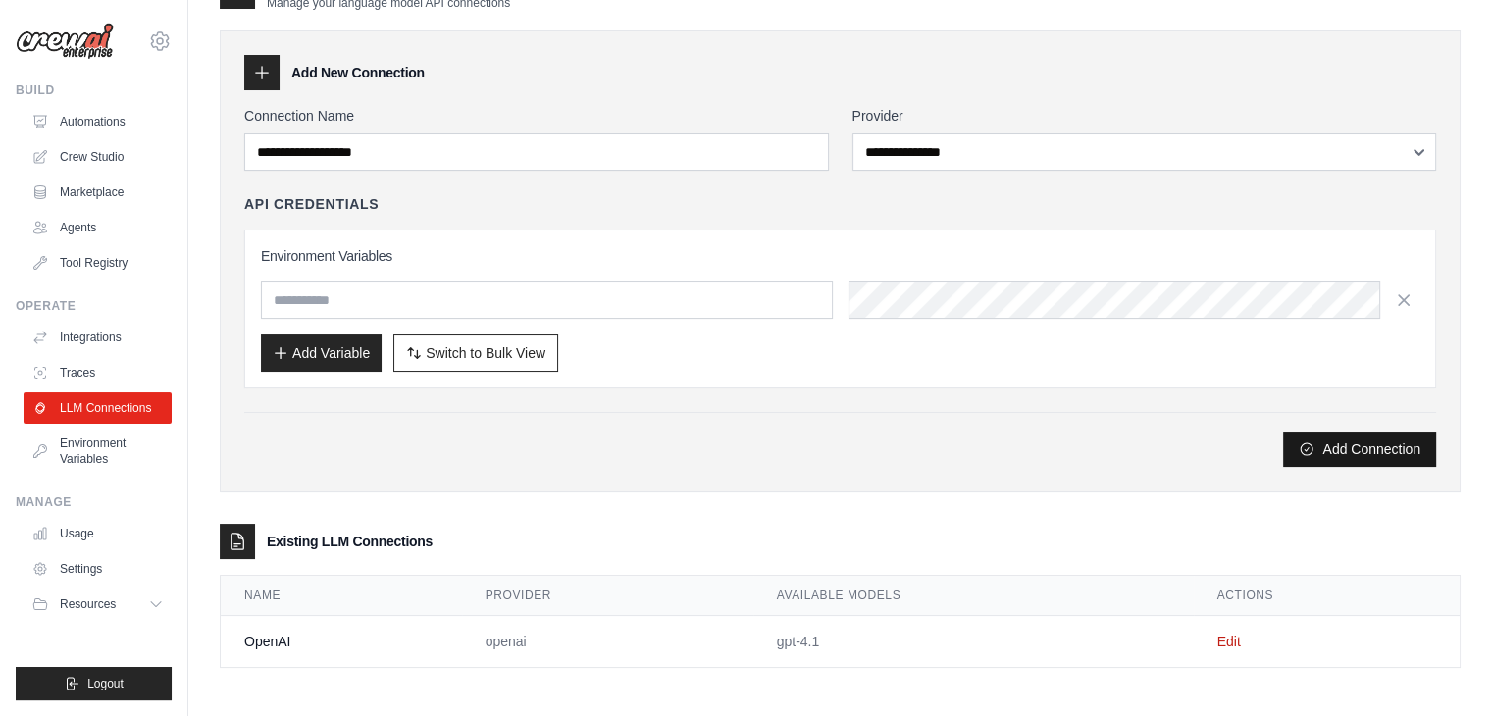
click at [1391, 451] on button "Add Connection" at bounding box center [1359, 449] width 153 height 35
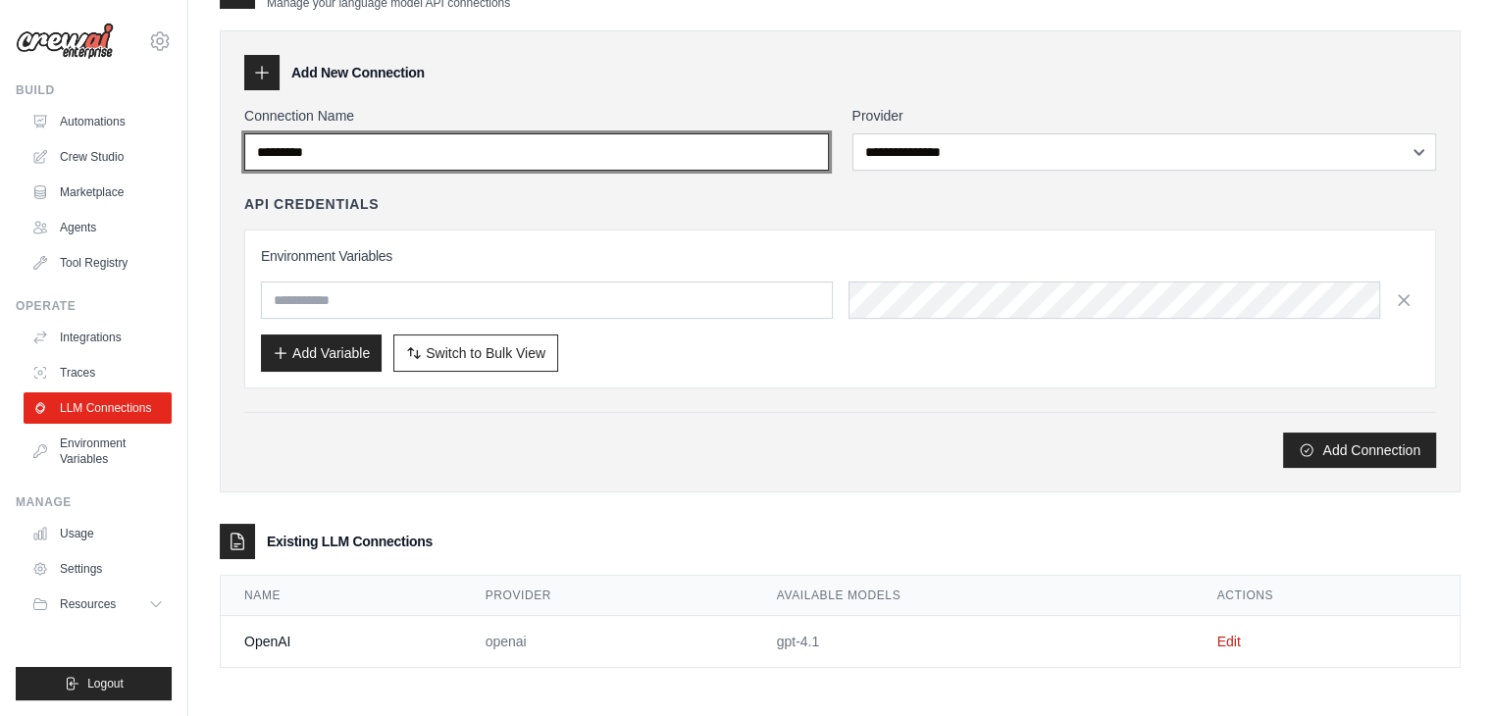
type input "*********"
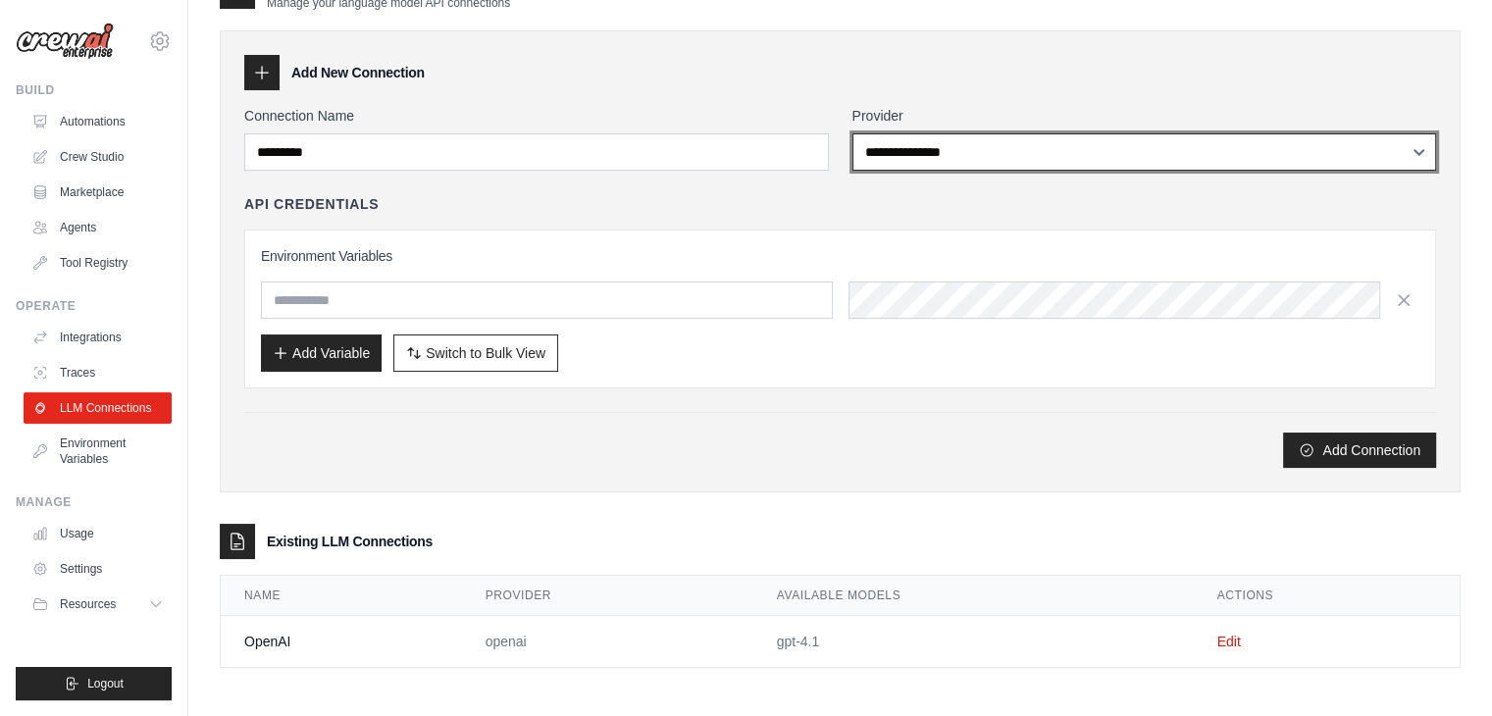
click at [1108, 147] on select "**********" at bounding box center [1144, 151] width 585 height 37
select select "*********"
click at [852, 133] on select "**********" at bounding box center [1144, 151] width 585 height 37
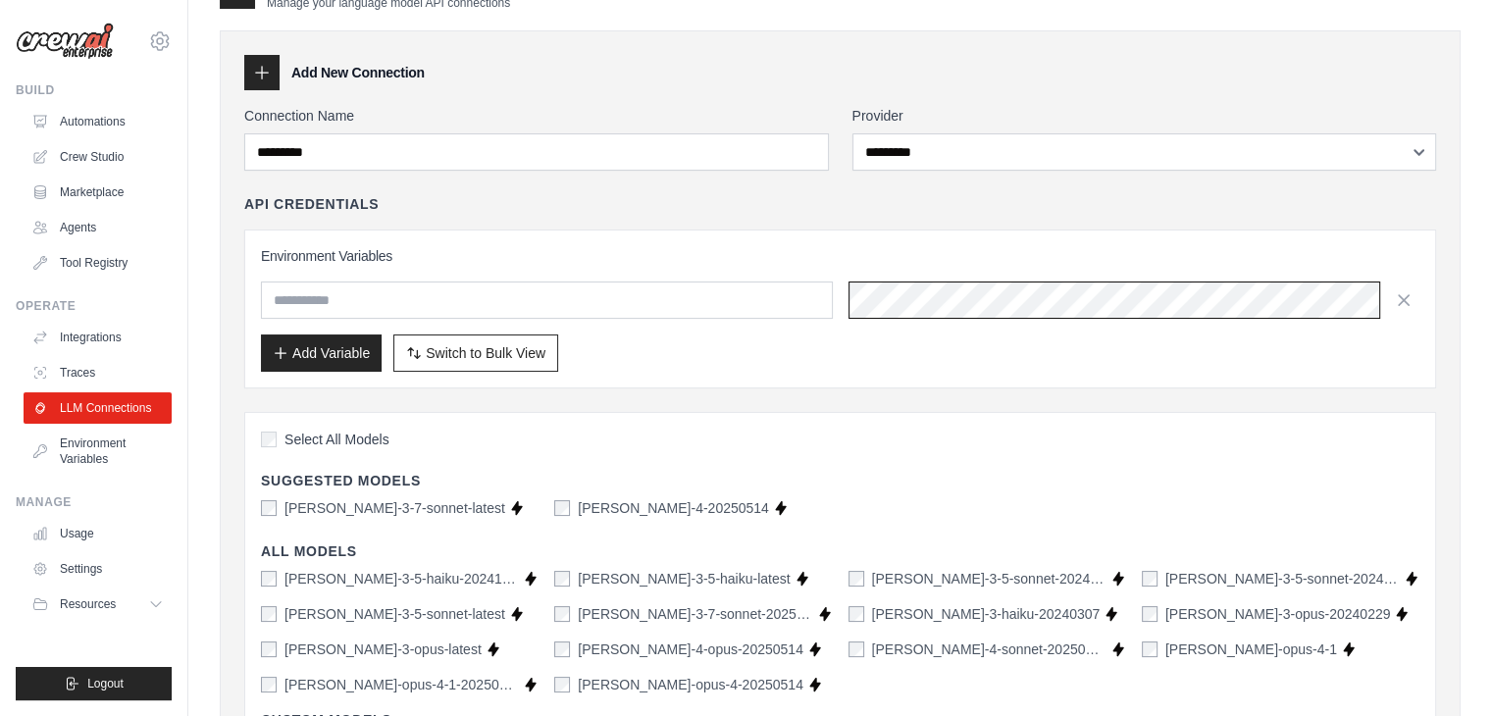
scroll to position [0, 307]
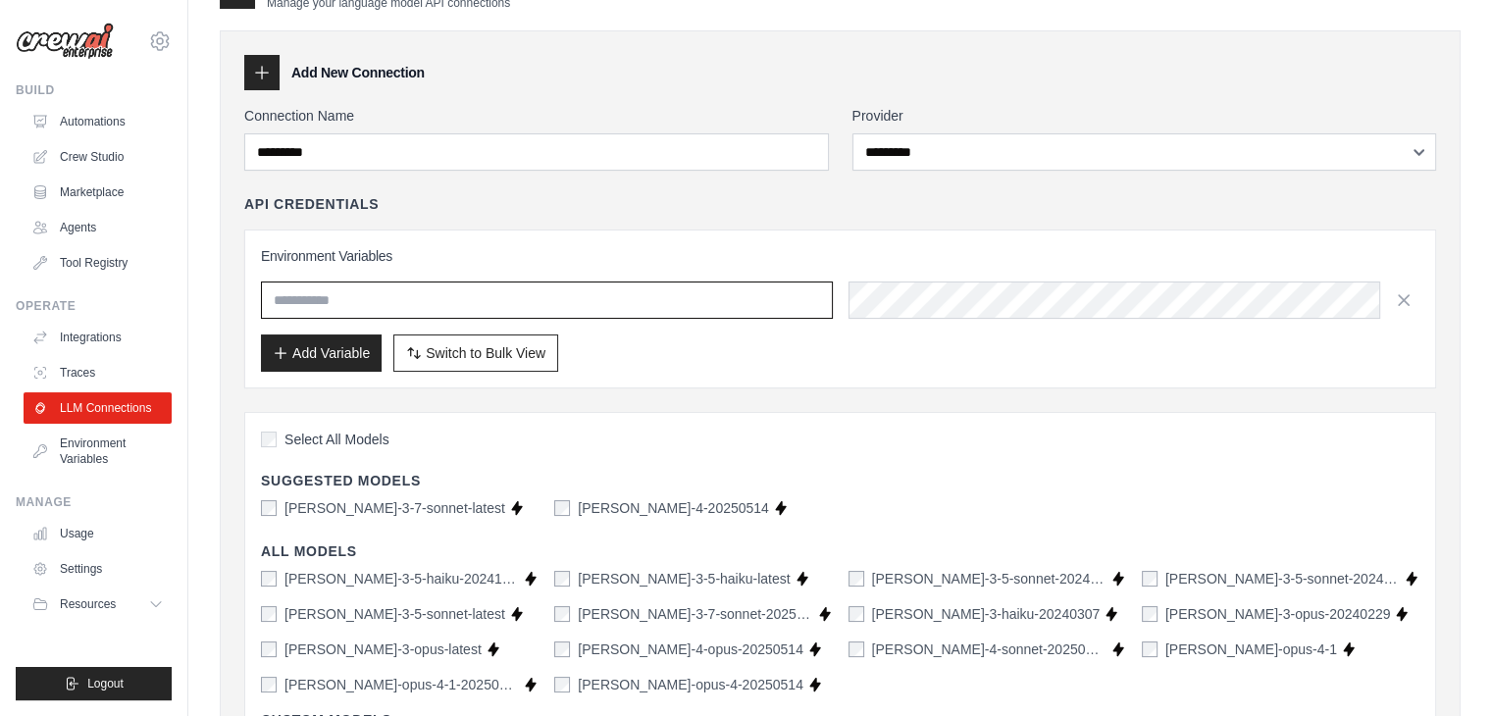
click at [533, 307] on input "text" at bounding box center [547, 300] width 572 height 37
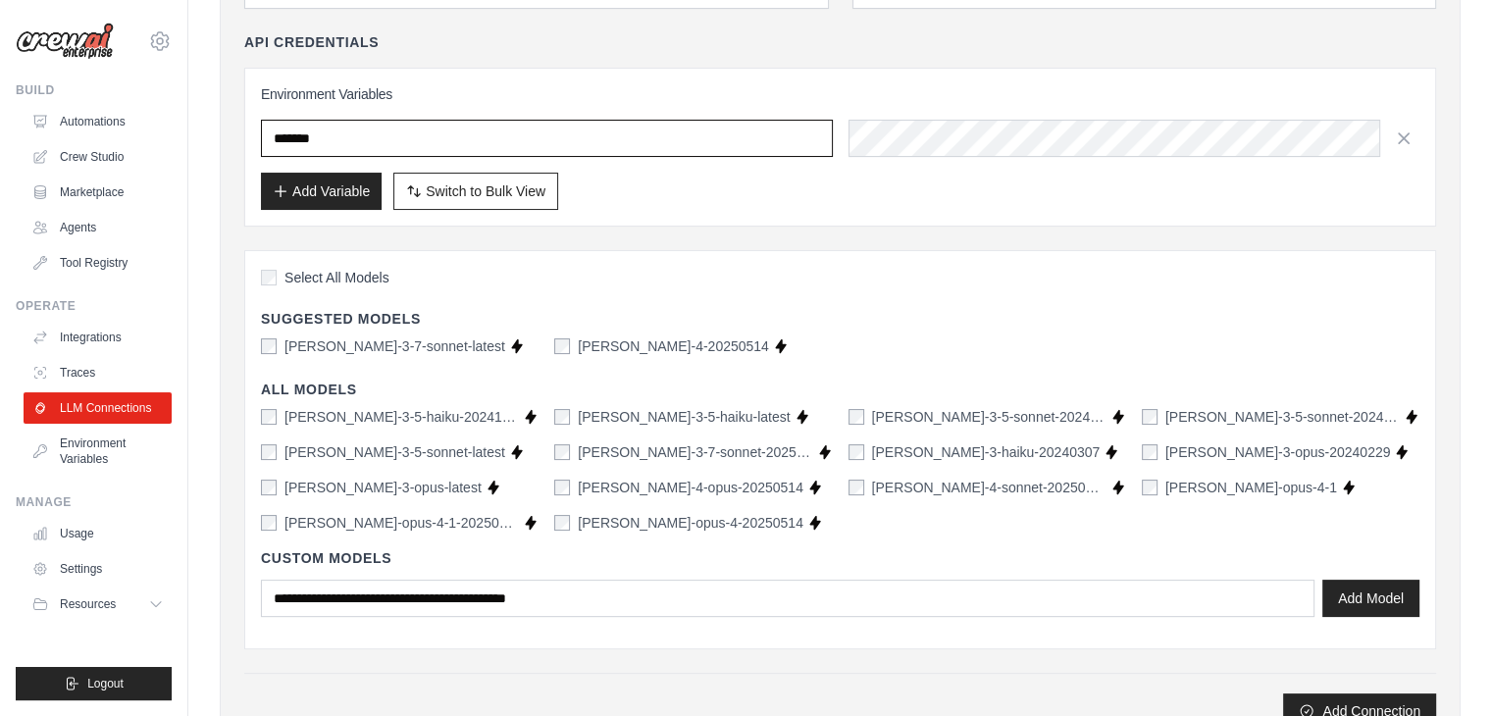
scroll to position [244, 0]
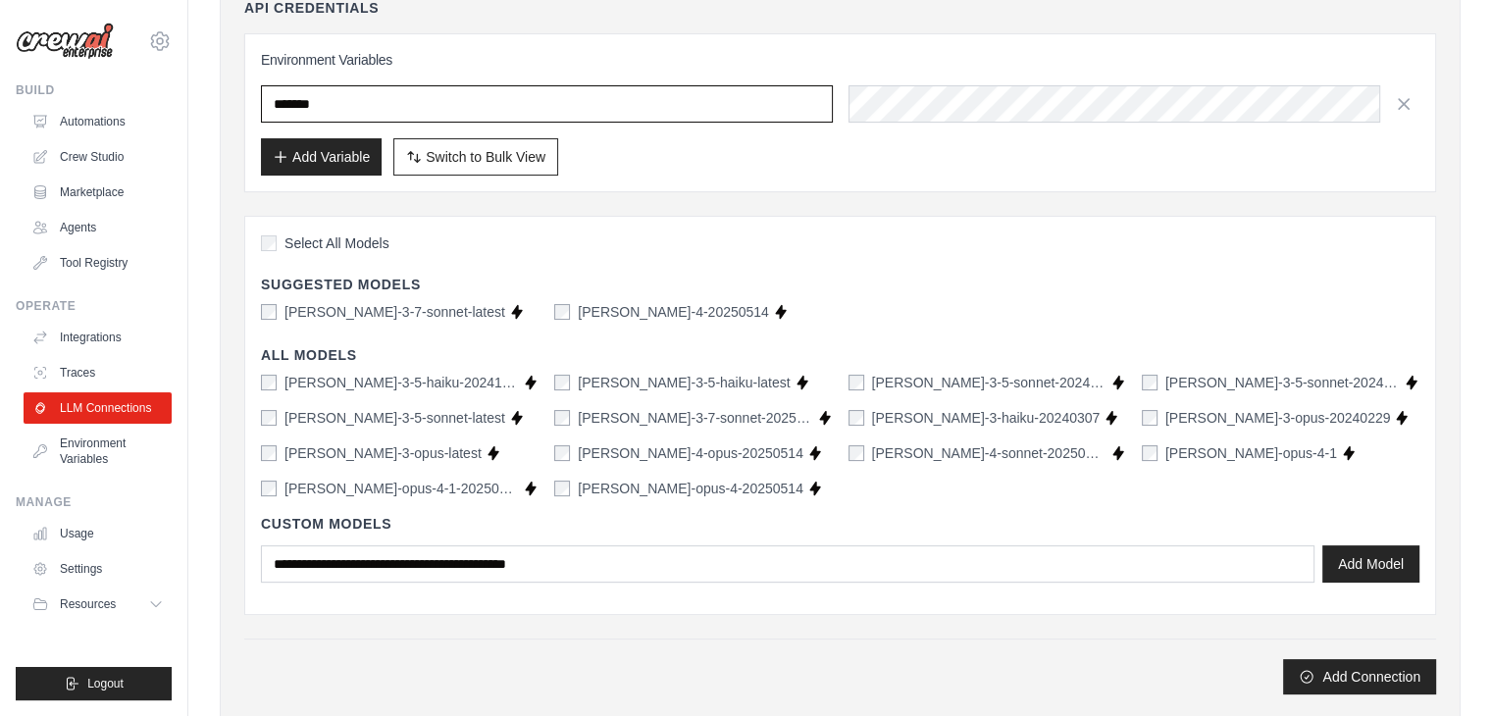
type input "*******"
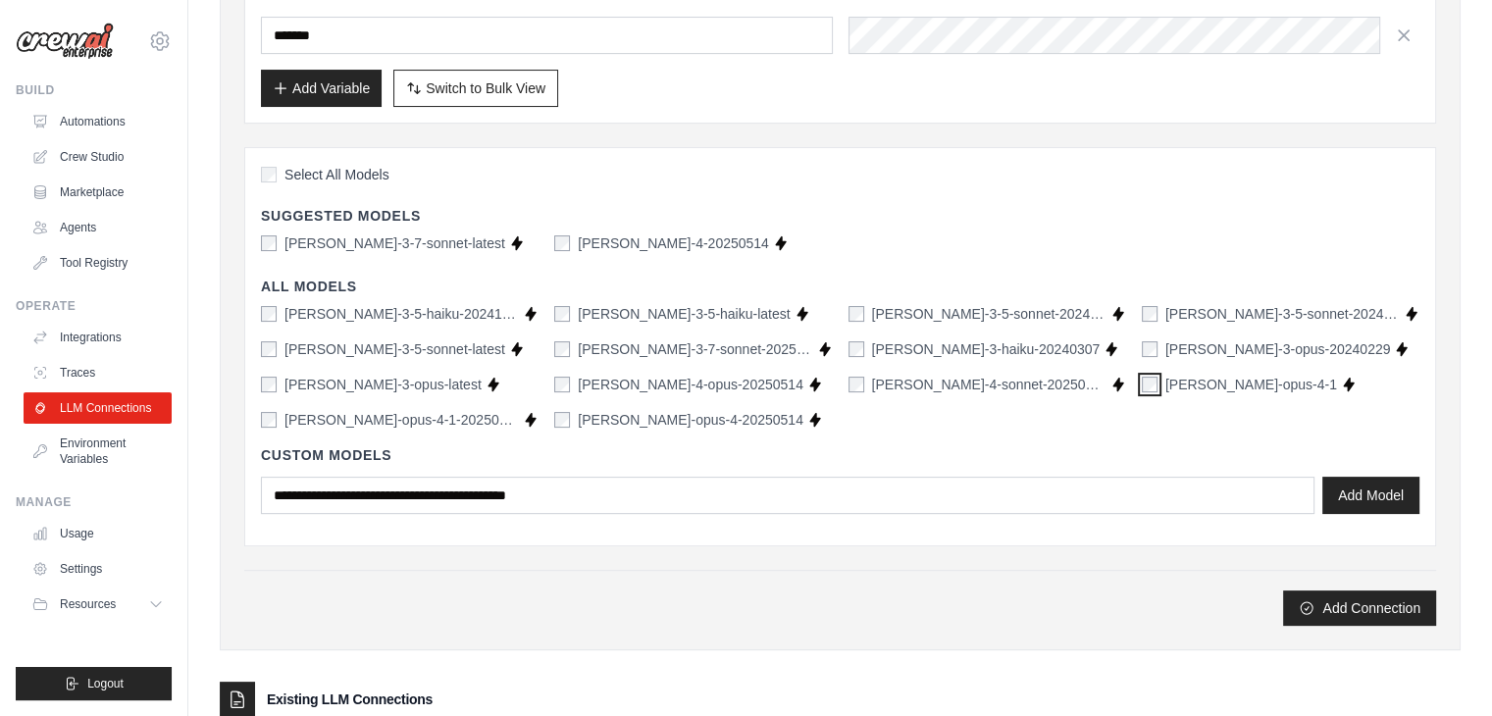
scroll to position [342, 0]
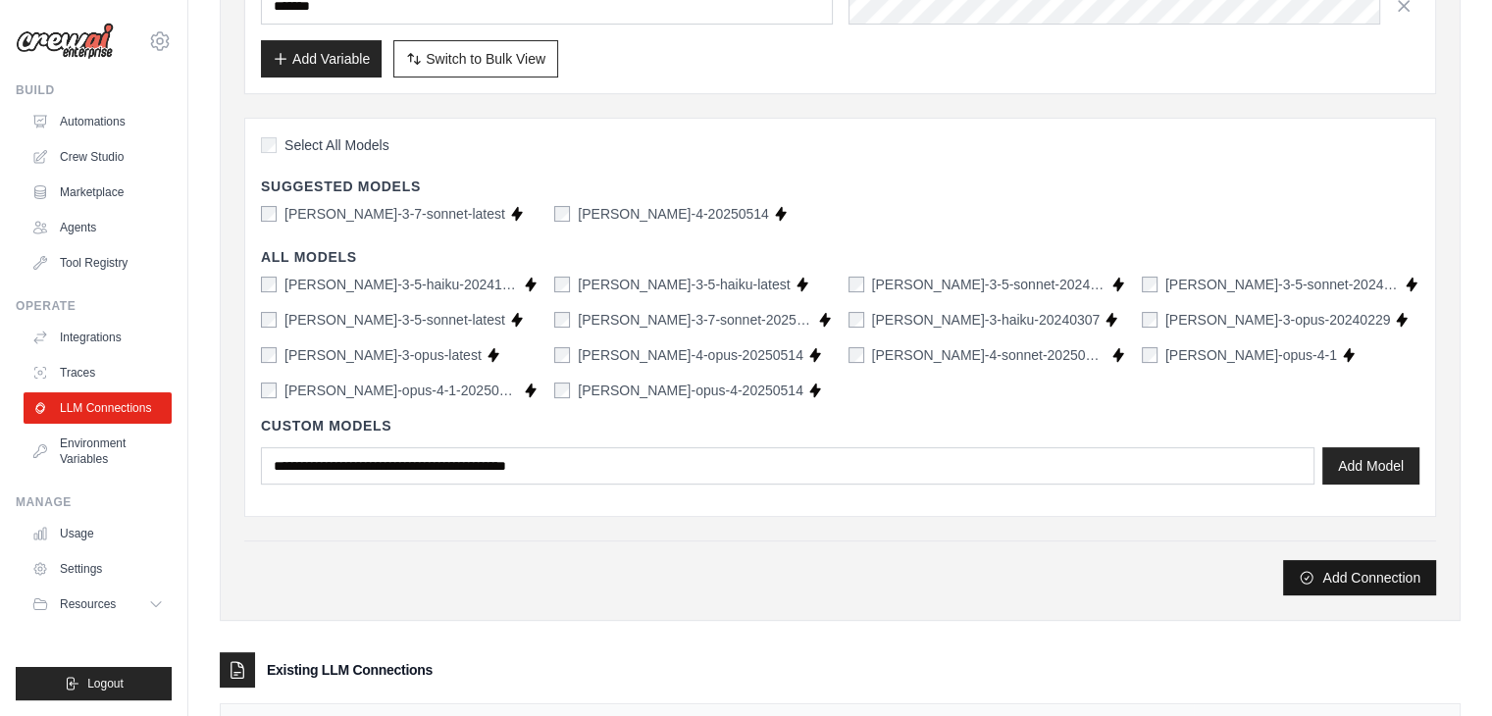
click at [1356, 574] on button "Add Connection" at bounding box center [1359, 577] width 153 height 35
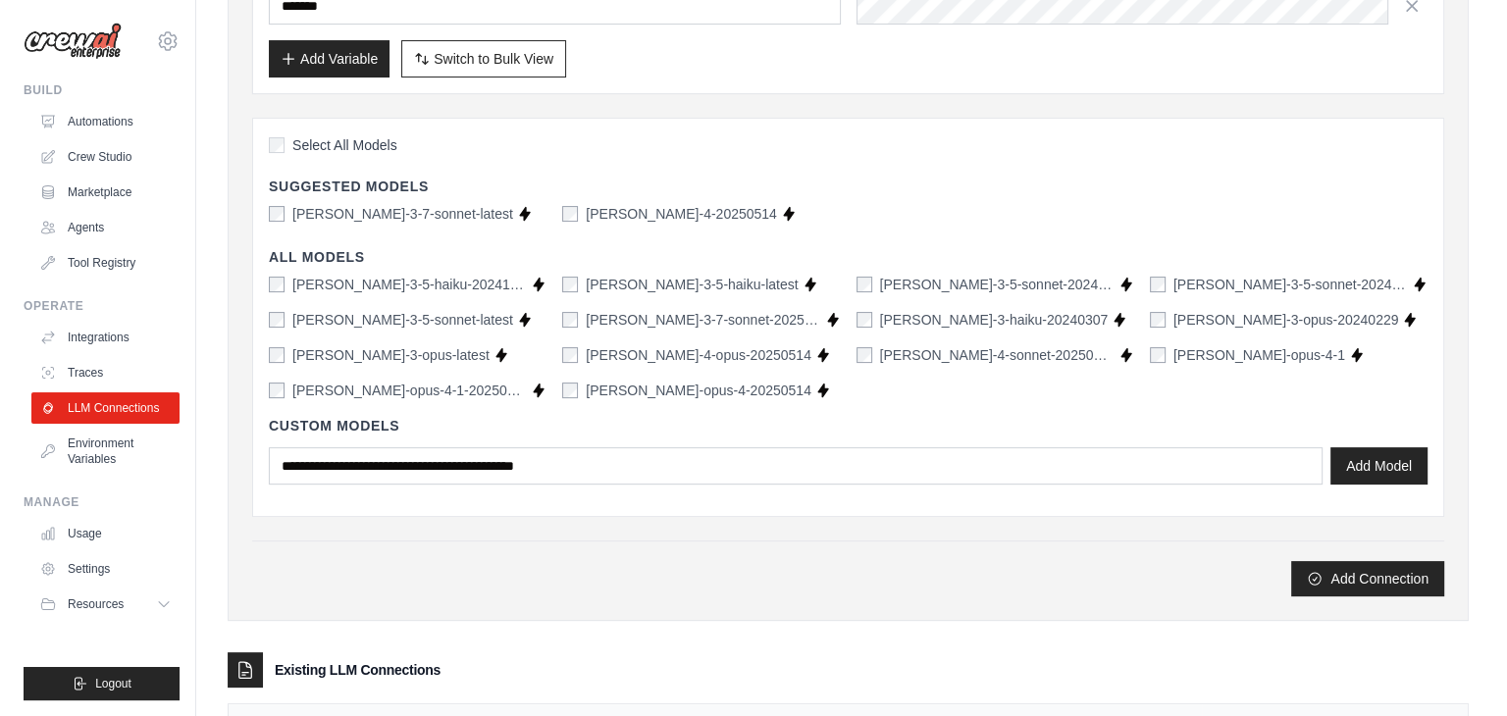
scroll to position [0, 0]
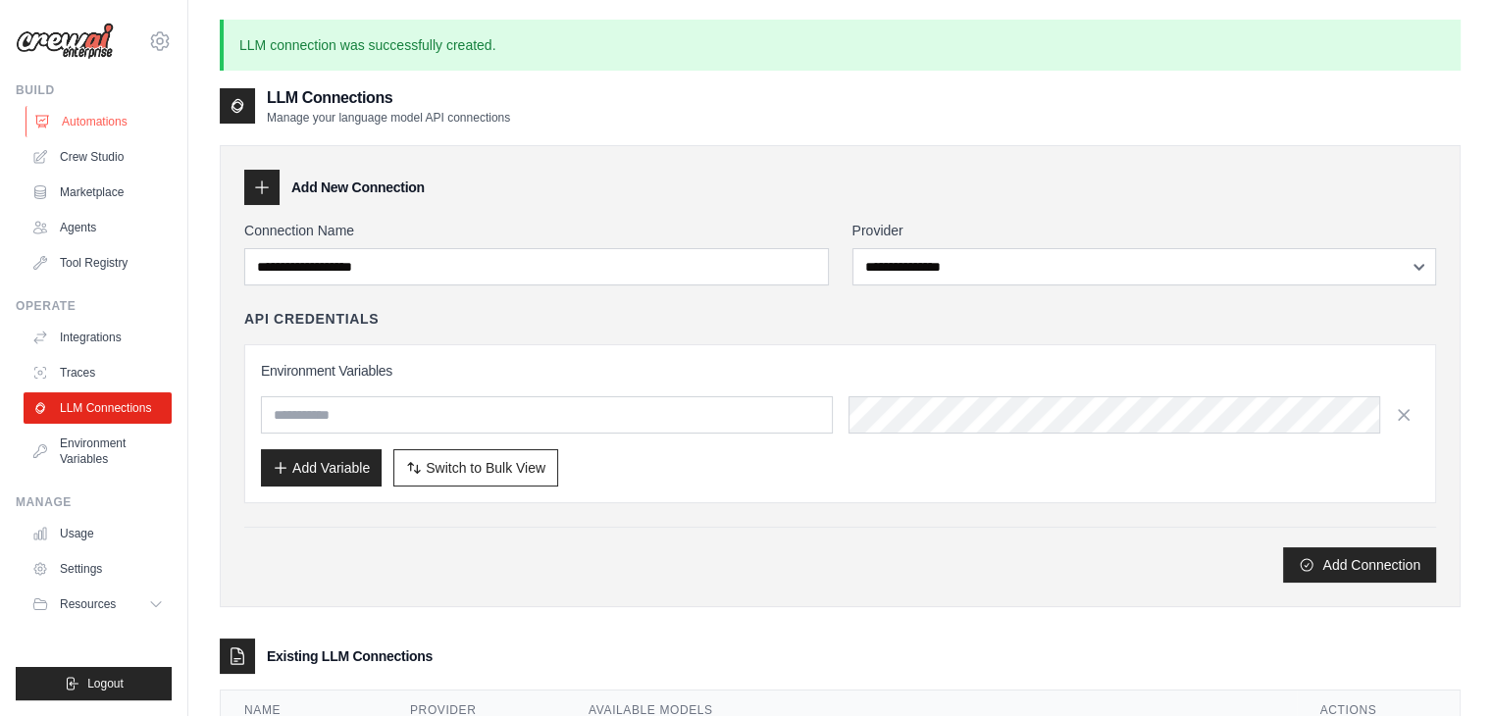
click at [114, 128] on link "Automations" at bounding box center [100, 121] width 148 height 31
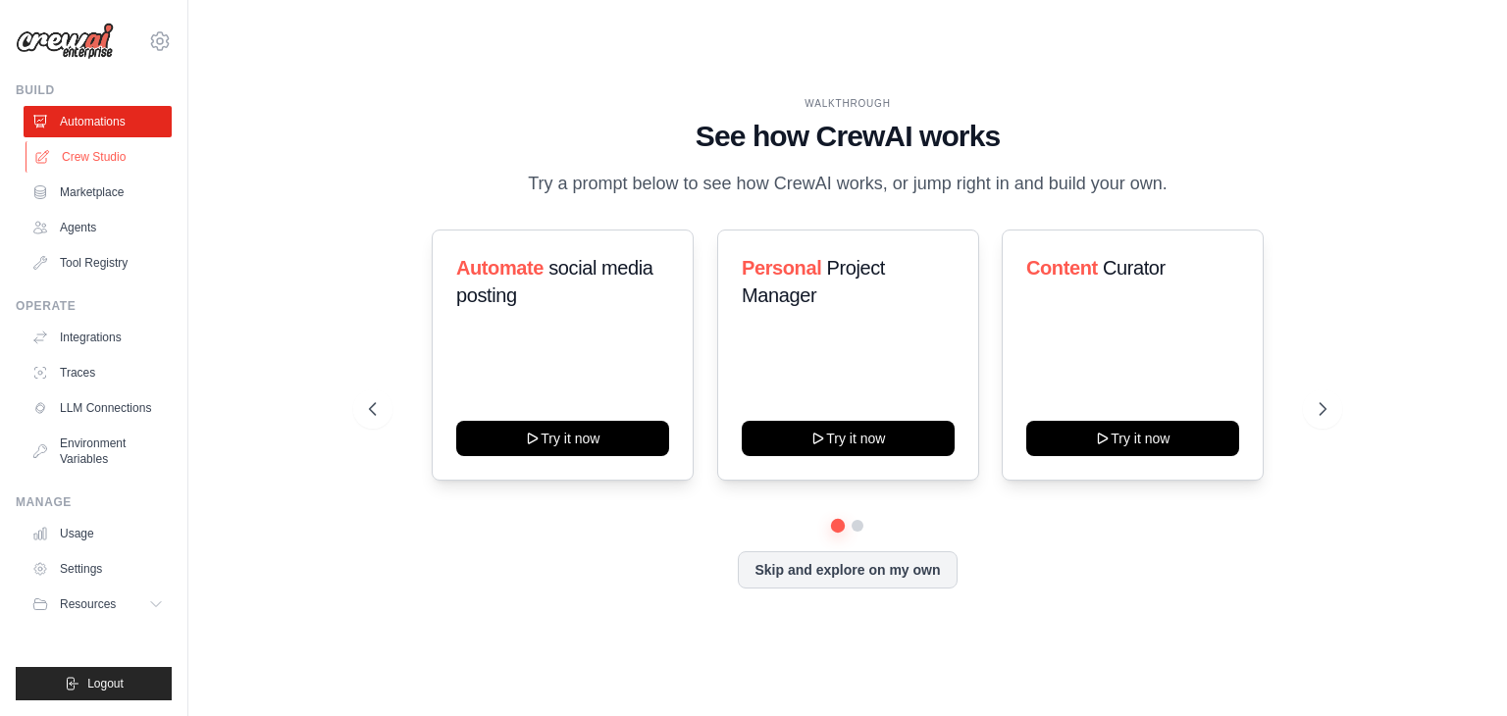
click at [107, 159] on link "Crew Studio" at bounding box center [100, 156] width 148 height 31
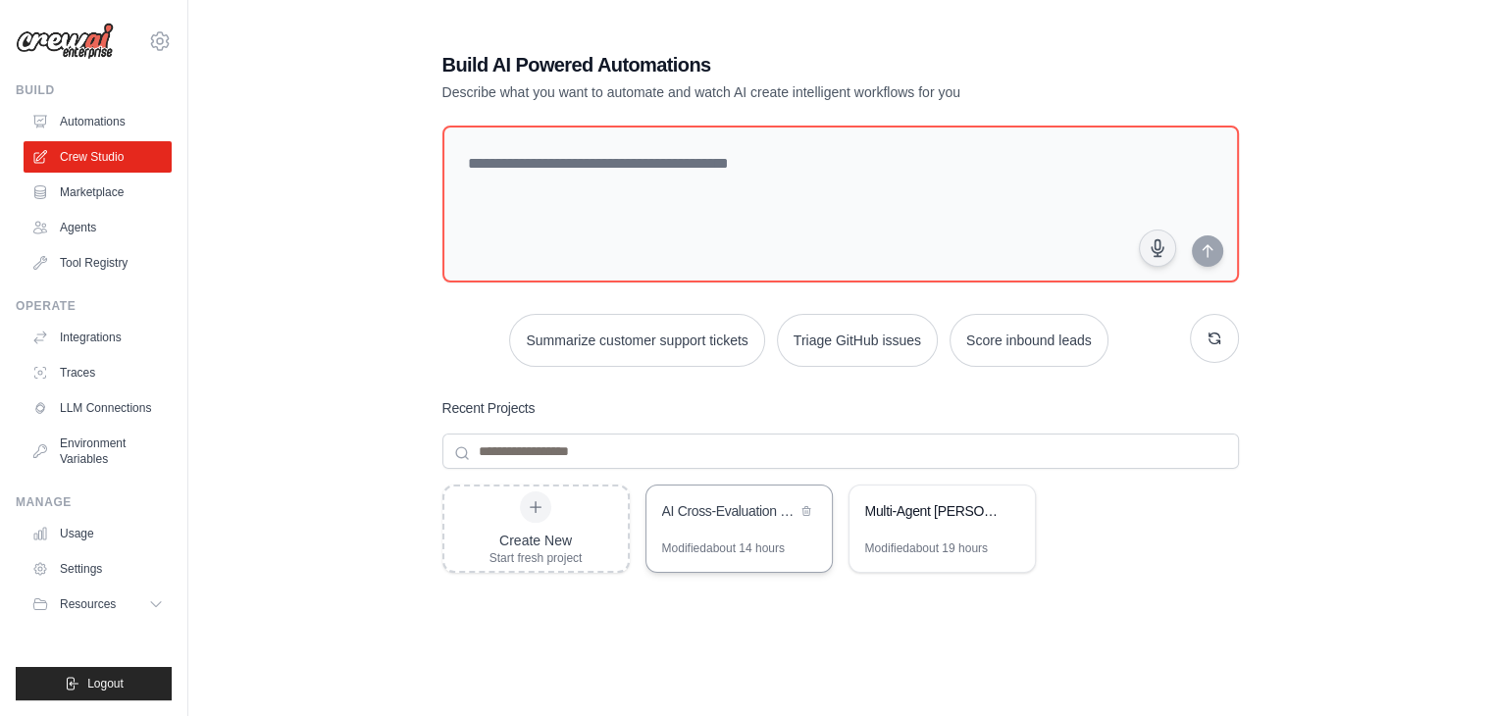
click at [720, 512] on div "AI Cross-Evaluation Discussion Crew" at bounding box center [729, 511] width 134 height 20
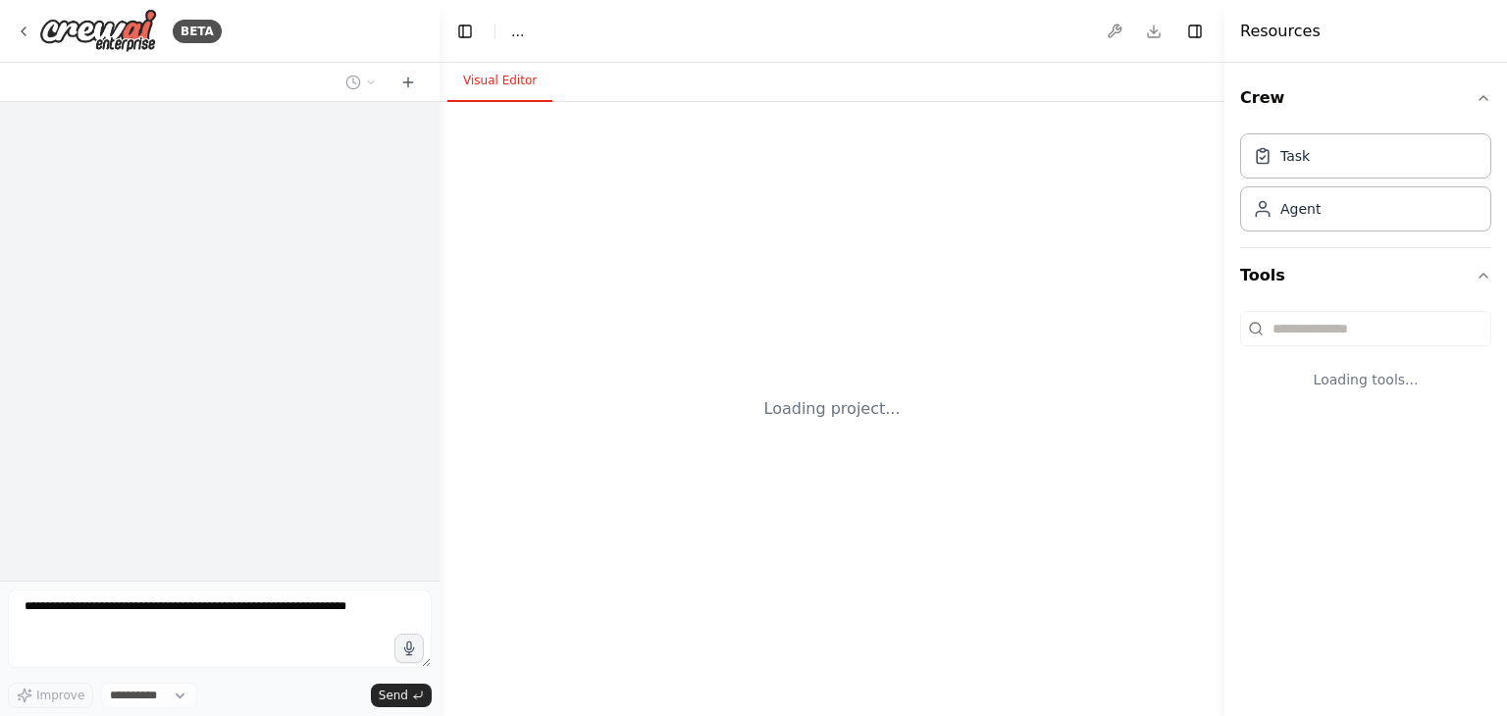
select select "****"
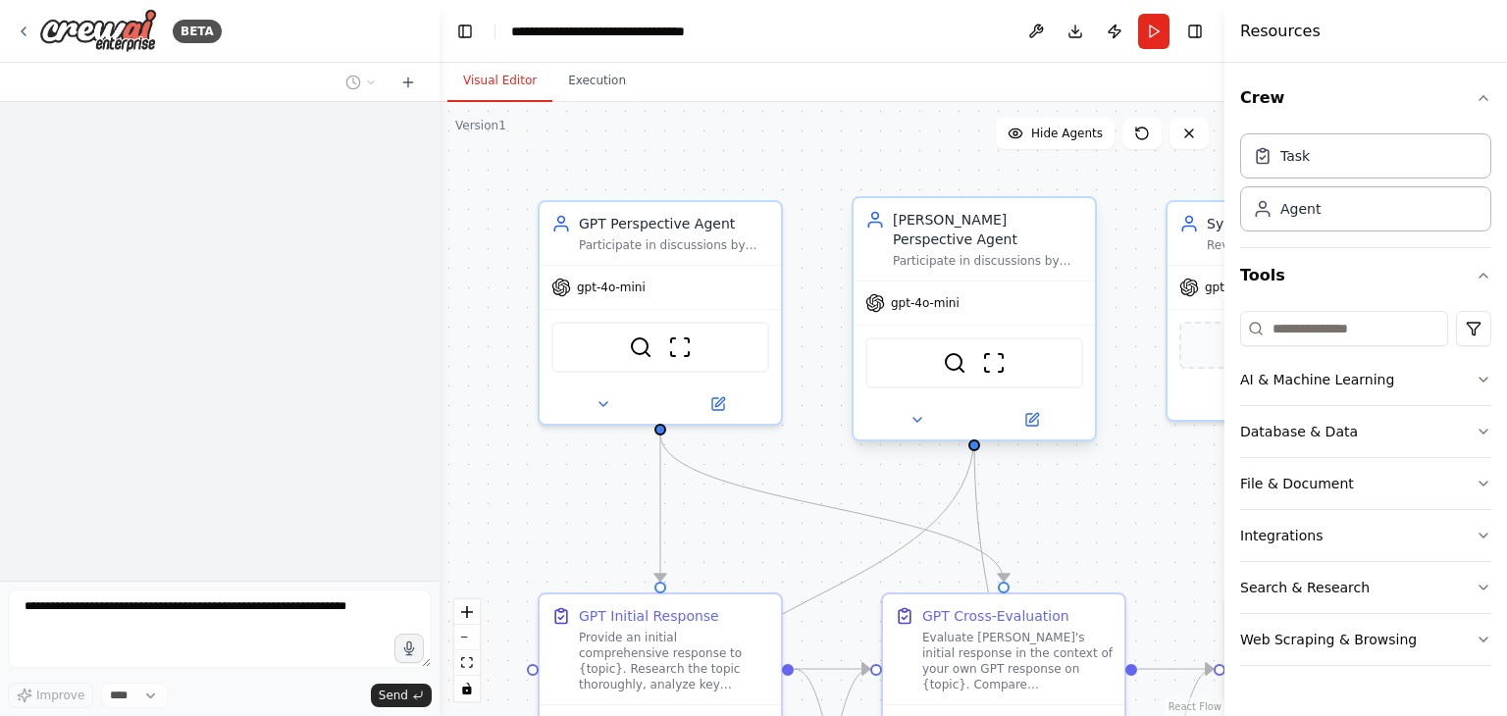
scroll to position [2190, 0]
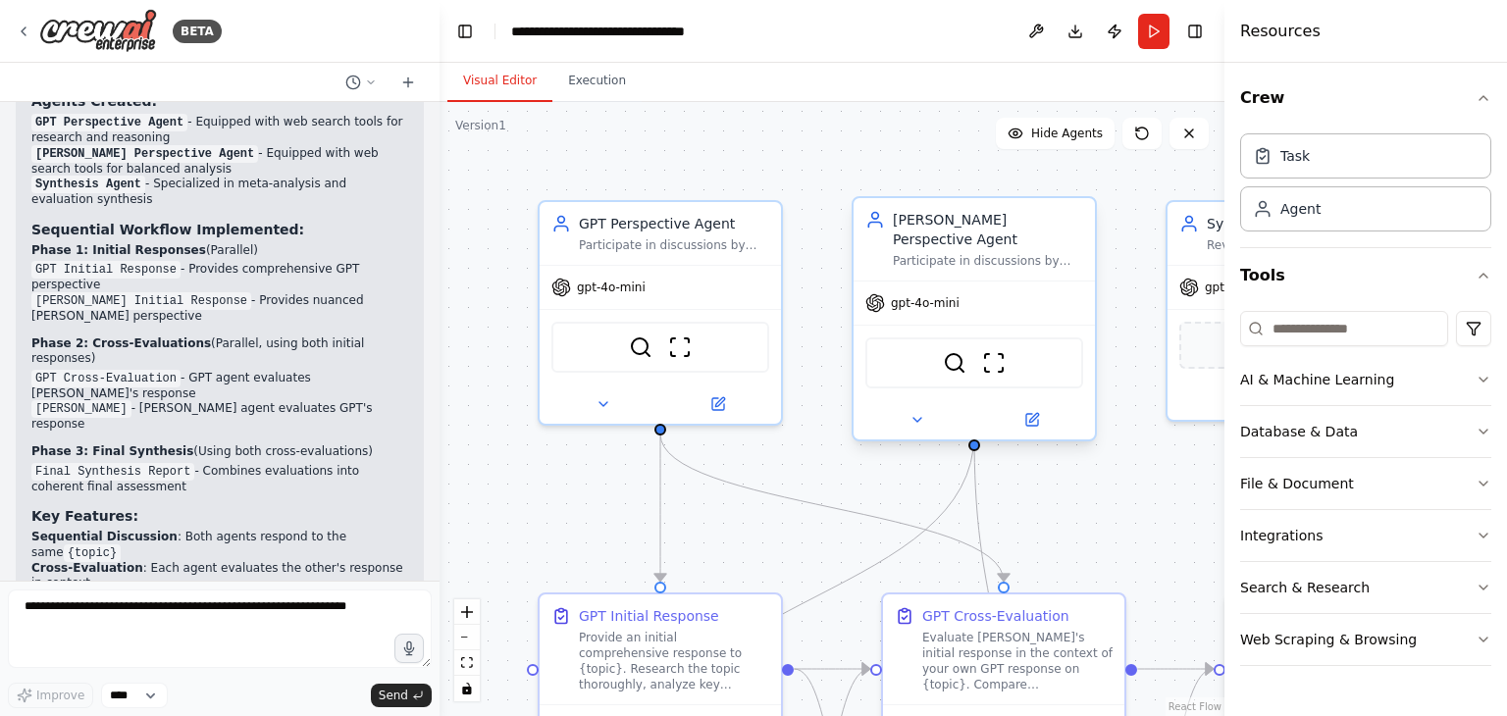
click at [954, 292] on div "gpt-4o-mini" at bounding box center [973, 303] width 241 height 43
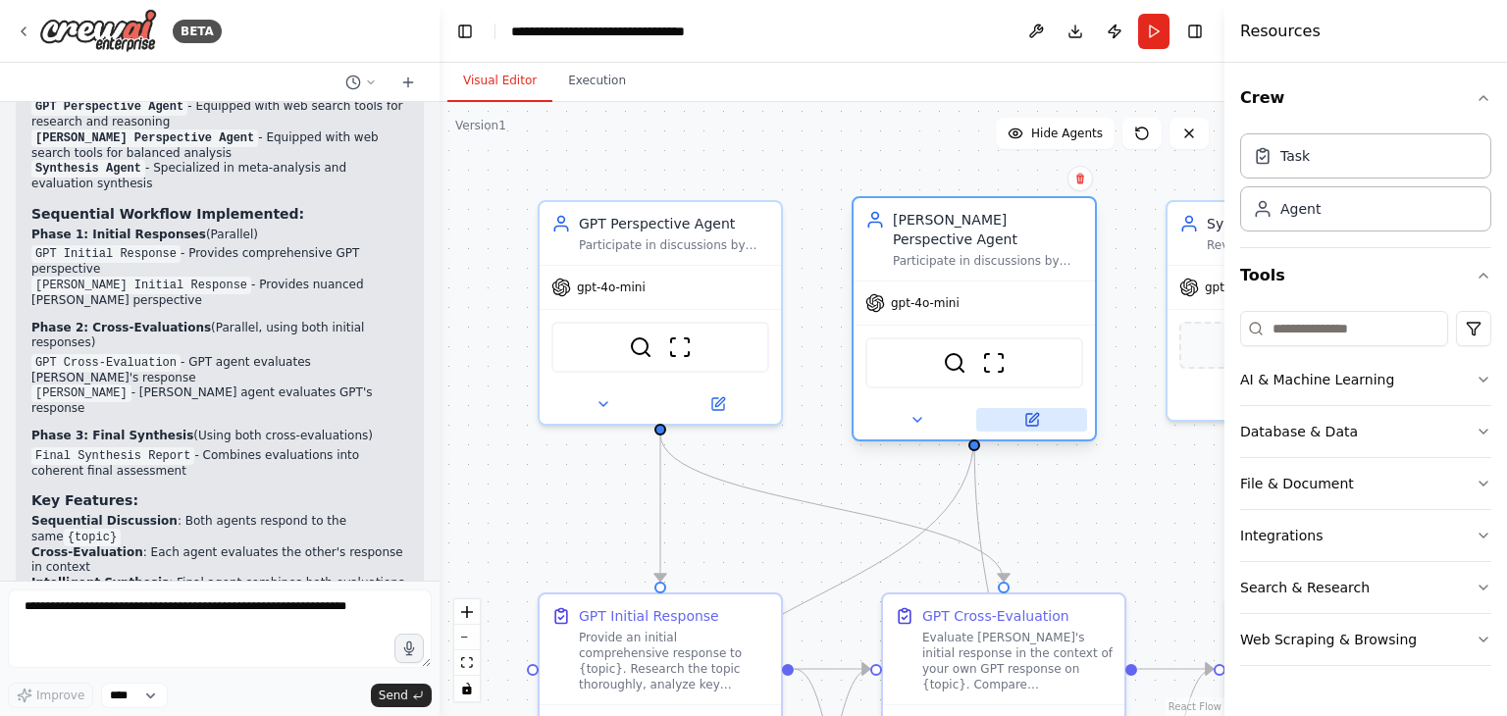
click at [1036, 414] on icon at bounding box center [1032, 420] width 12 height 12
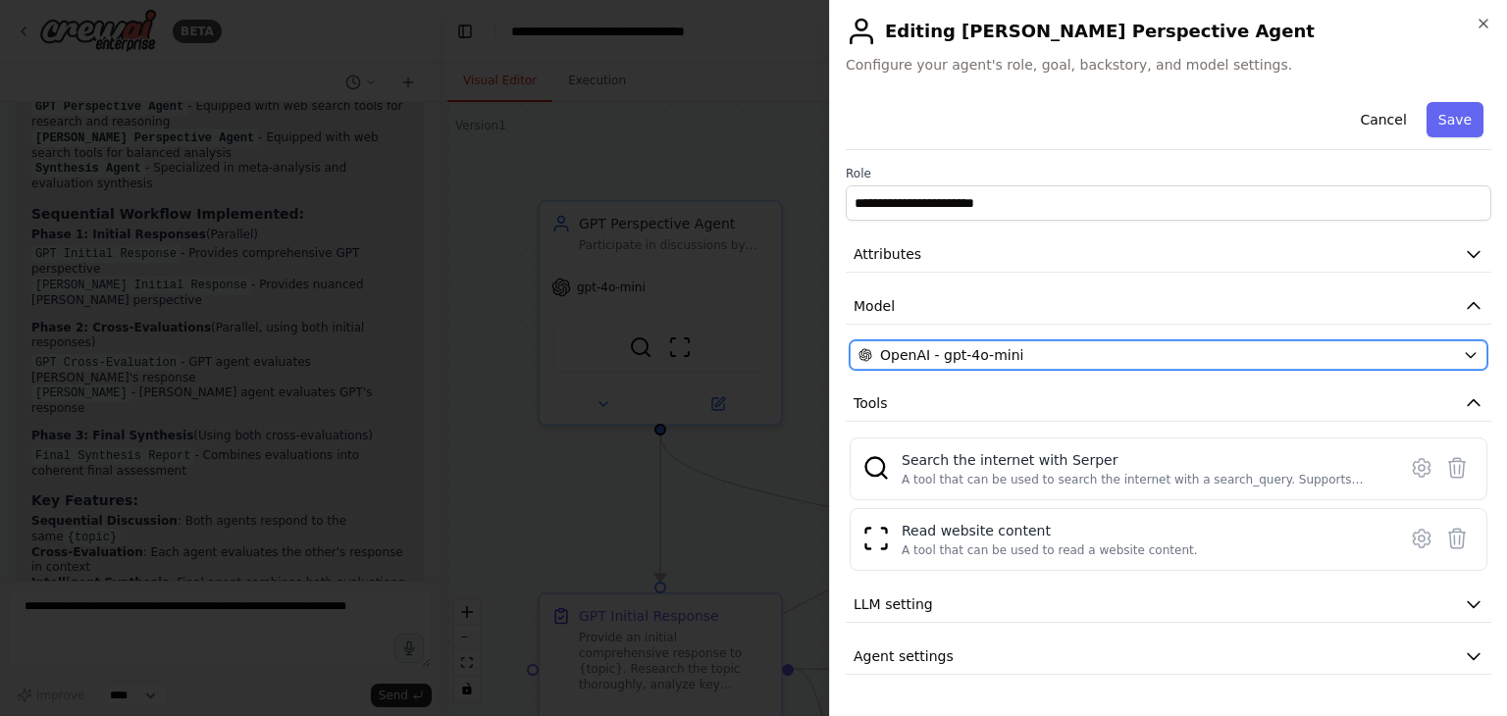
click at [1470, 354] on icon "button" at bounding box center [1471, 355] width 16 height 16
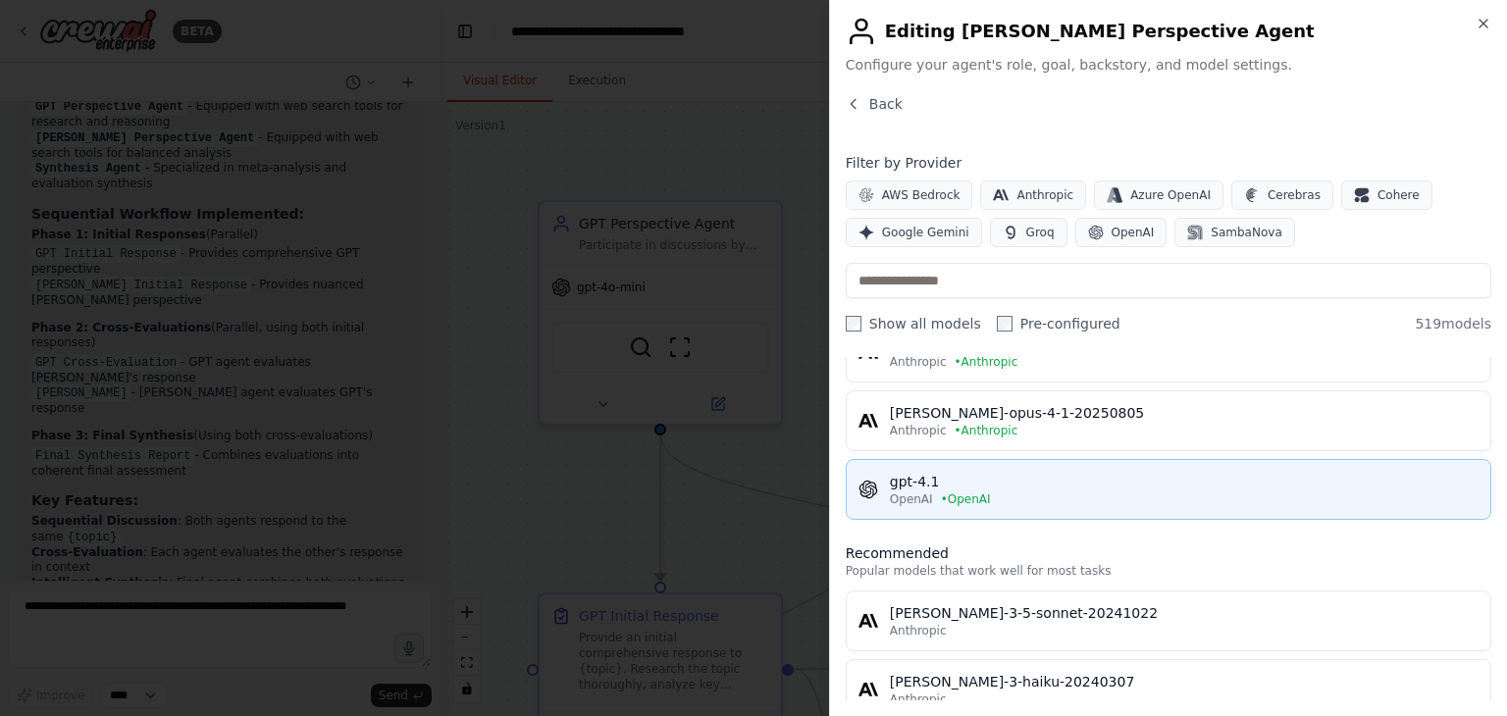
scroll to position [0, 0]
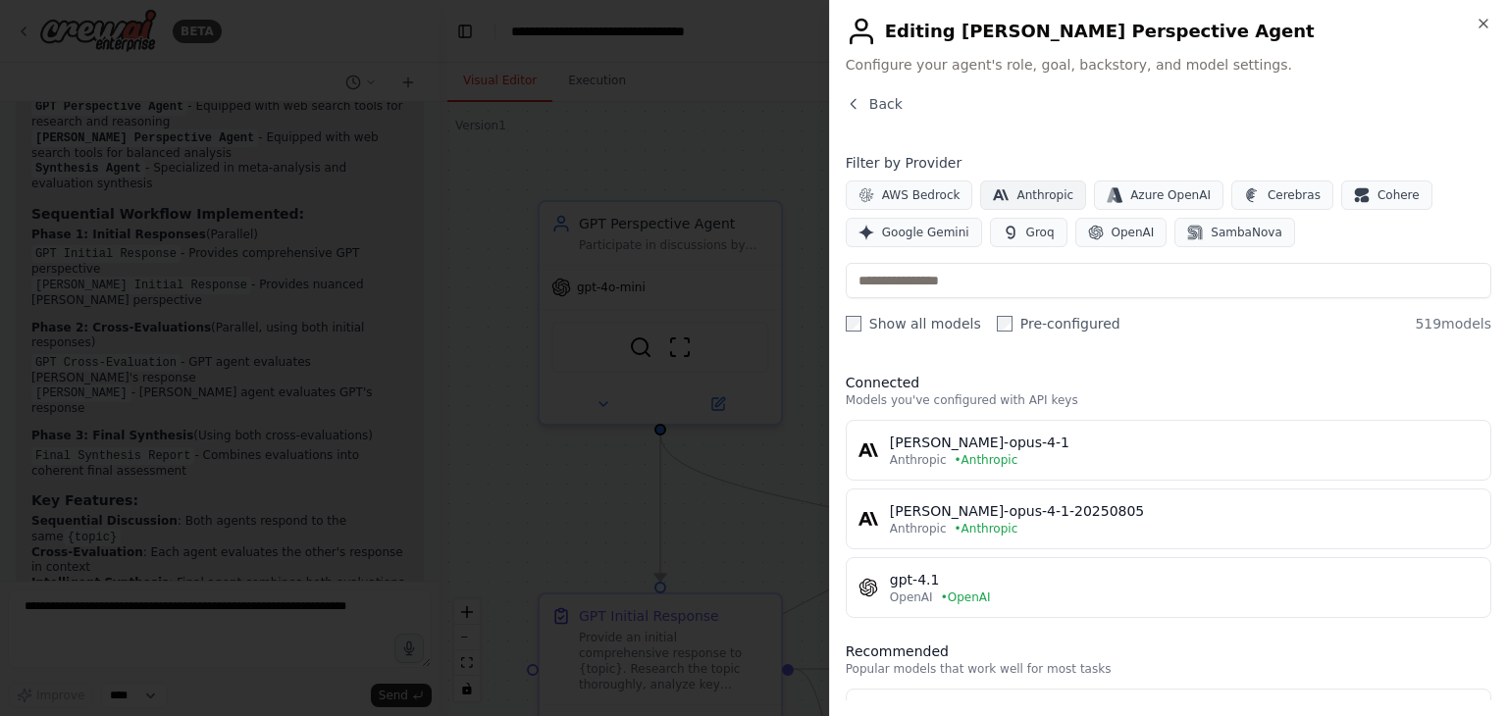
click at [1028, 191] on span "Anthropic" at bounding box center [1044, 195] width 57 height 16
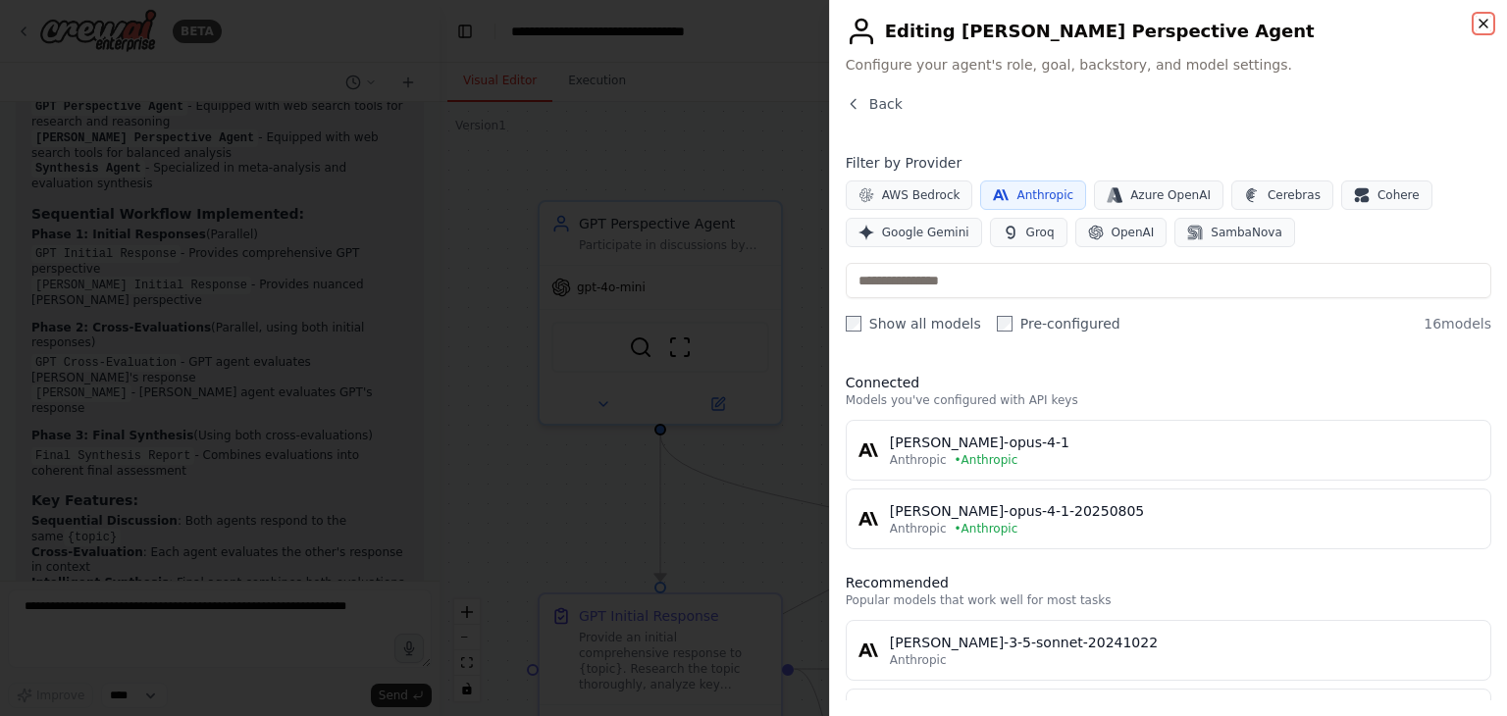
click at [1477, 22] on icon "button" at bounding box center [1483, 24] width 16 height 16
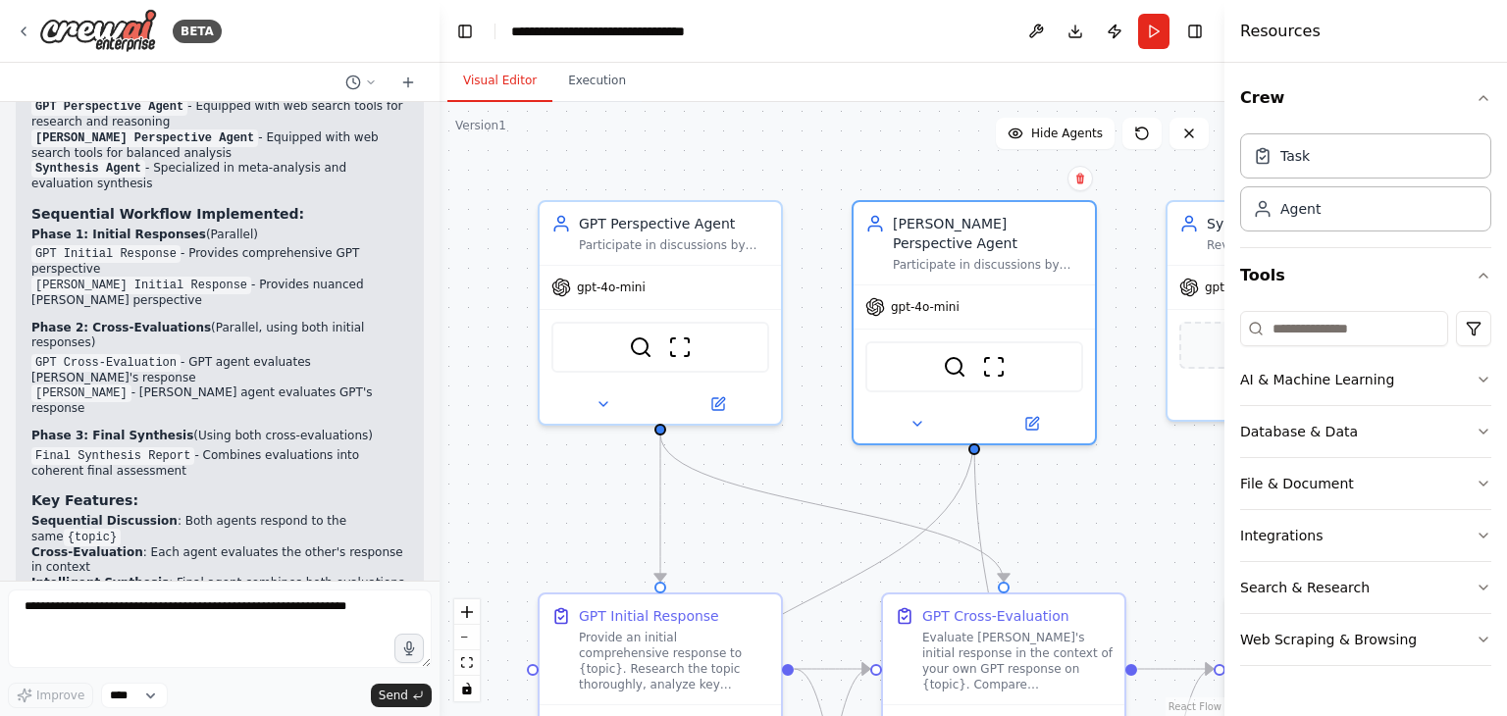
click at [0, 23] on button "Toggle Sidebar" at bounding box center [0, 358] width 16 height 716
click at [19, 28] on icon at bounding box center [24, 32] width 16 height 16
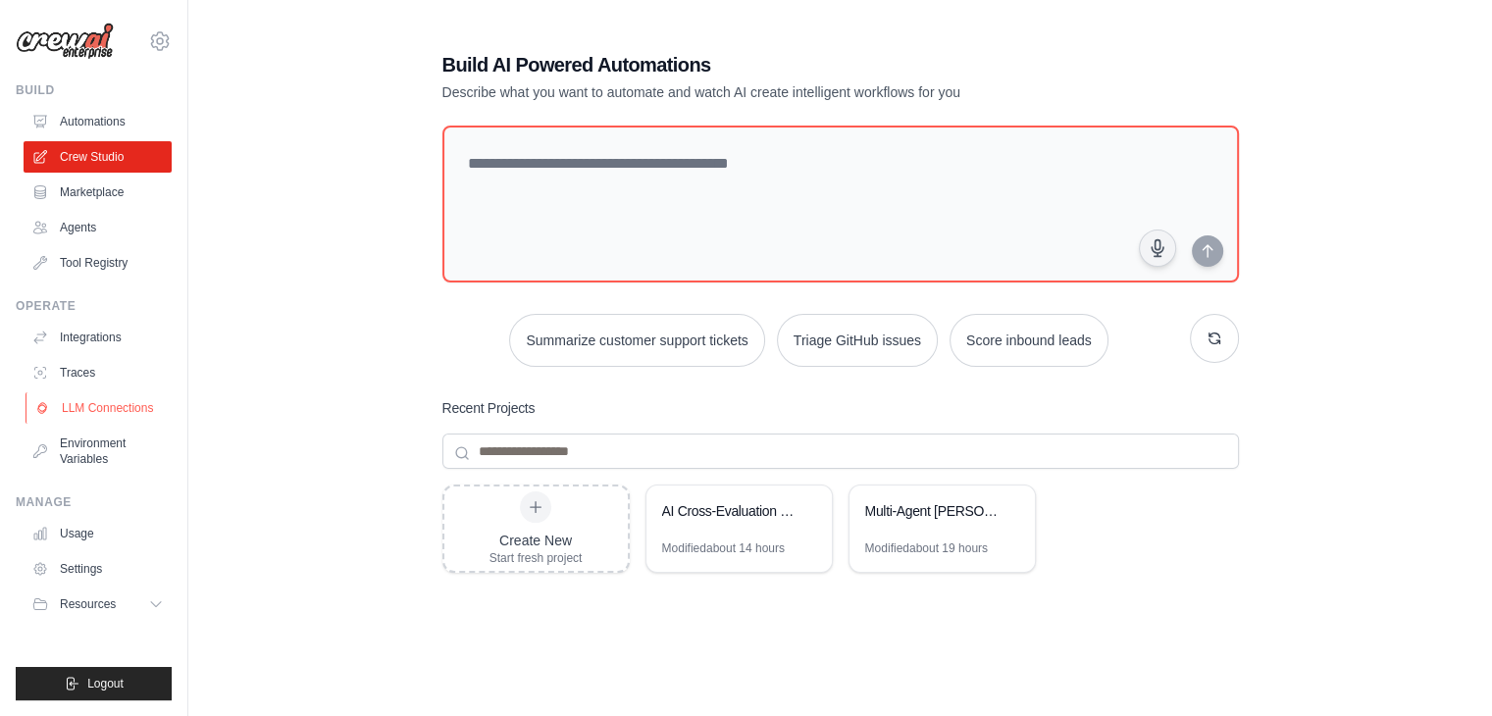
click at [99, 413] on link "LLM Connections" at bounding box center [100, 407] width 148 height 31
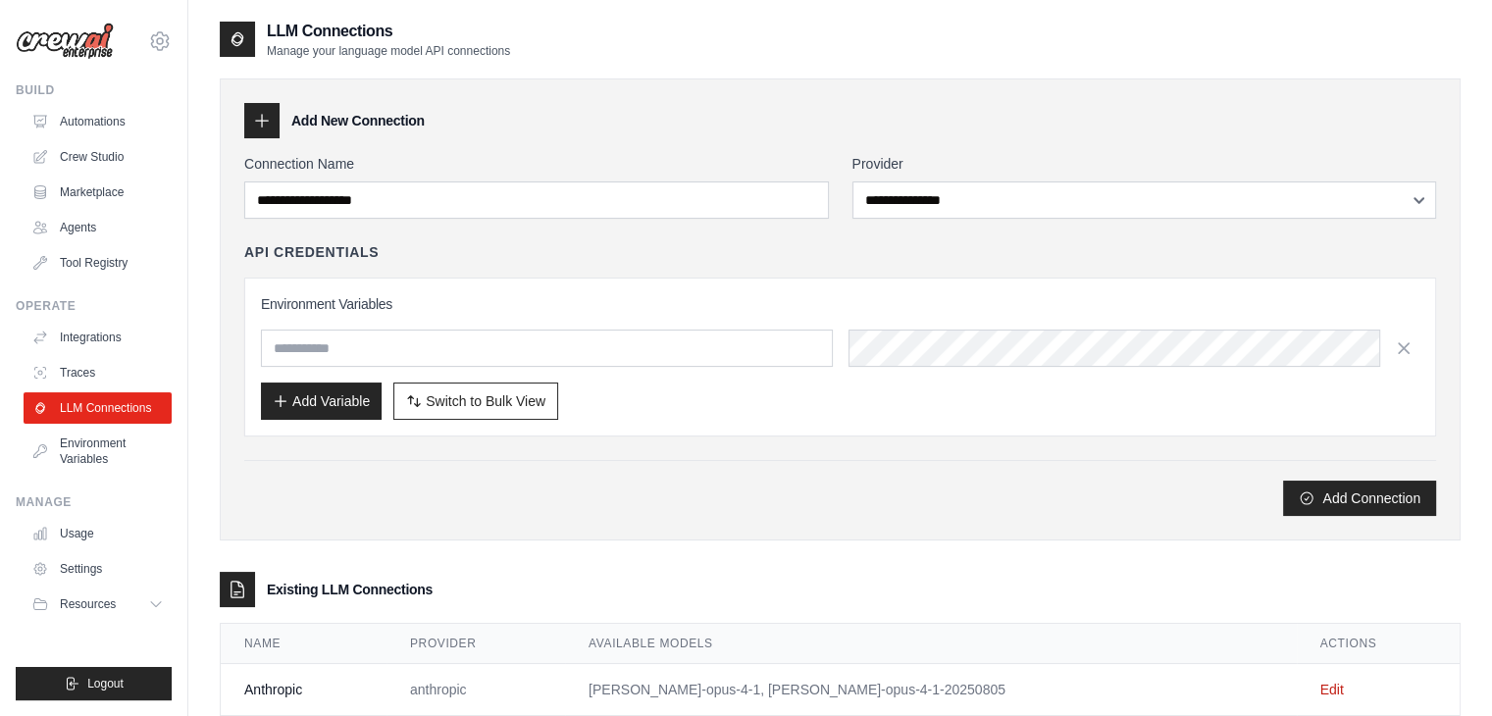
scroll to position [100, 0]
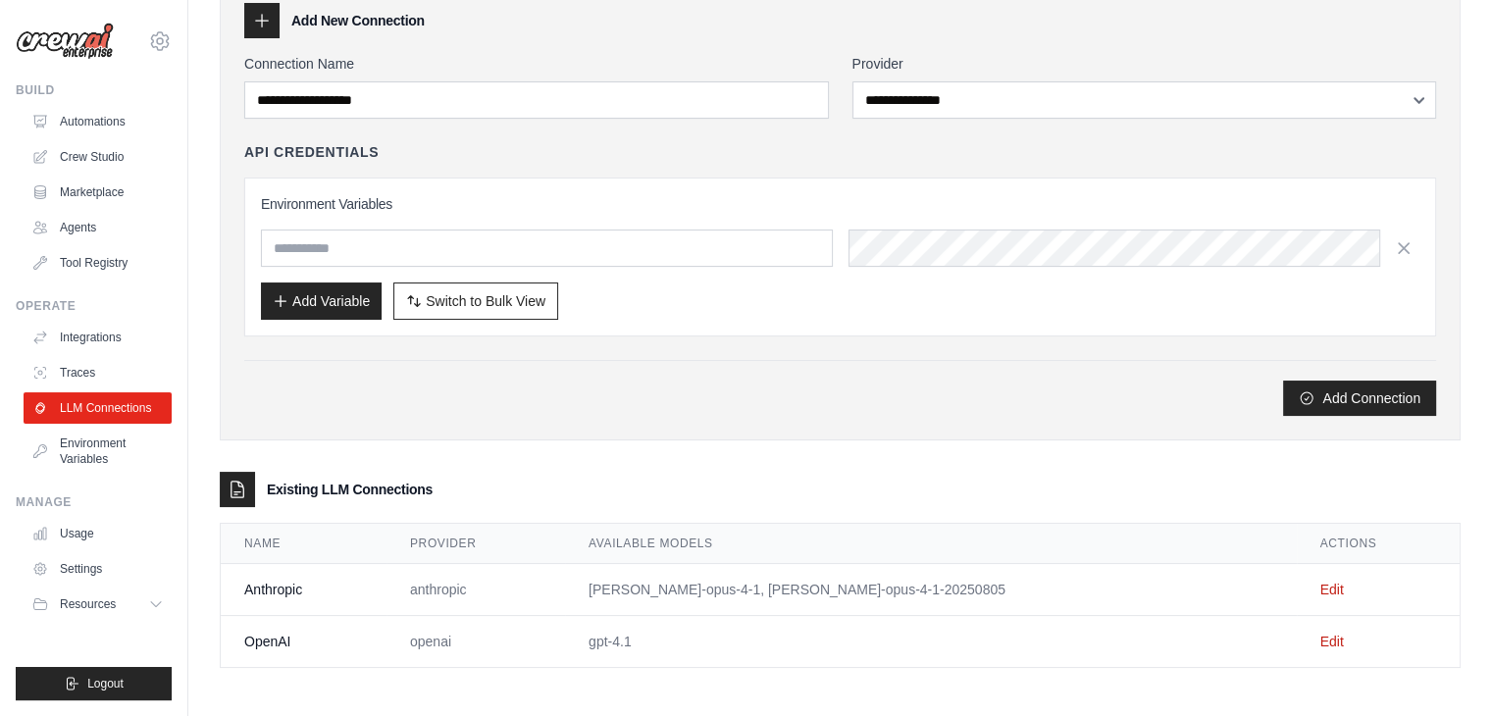
click at [1319, 584] on td "Edit" at bounding box center [1378, 590] width 163 height 52
click at [1320, 584] on link "Edit" at bounding box center [1332, 590] width 24 height 16
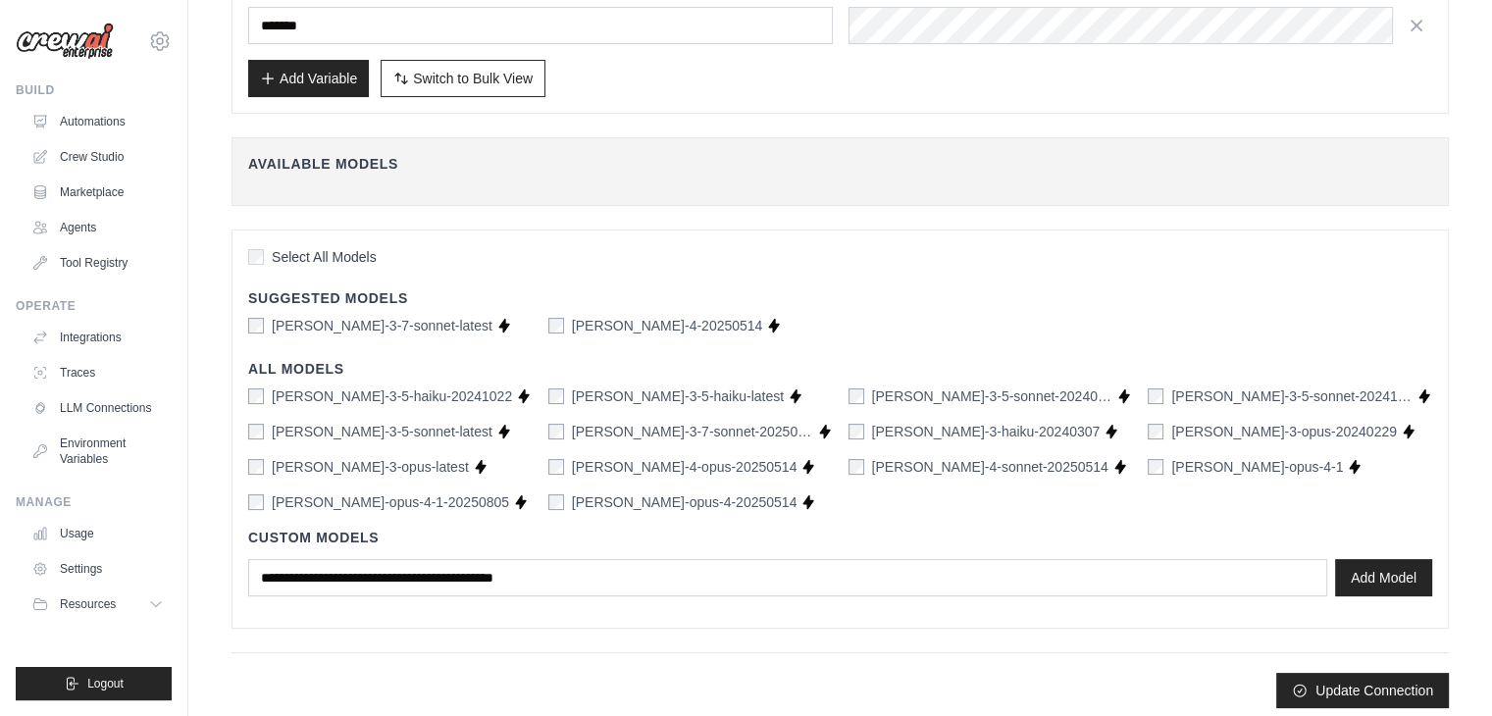
scroll to position [264, 0]
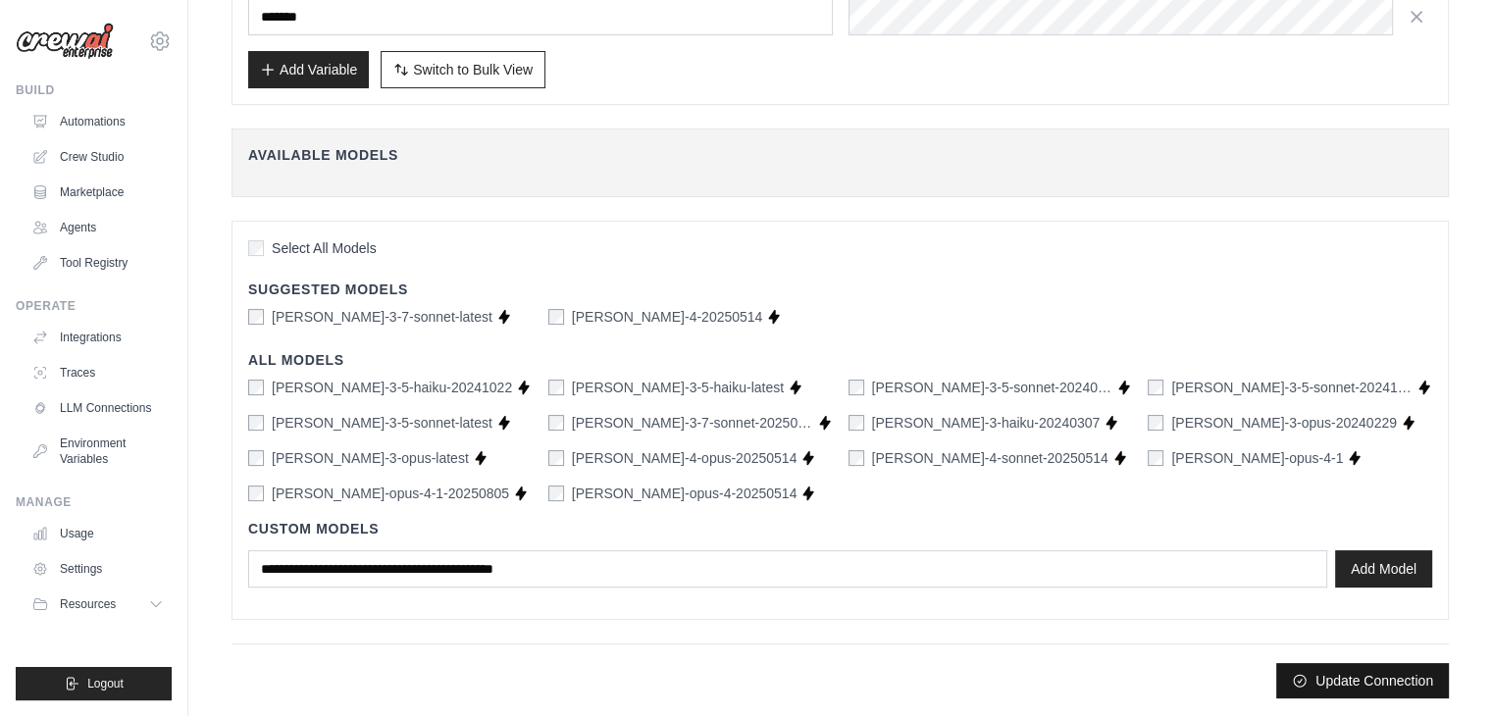
click at [1360, 677] on button "Update Connection" at bounding box center [1362, 680] width 173 height 35
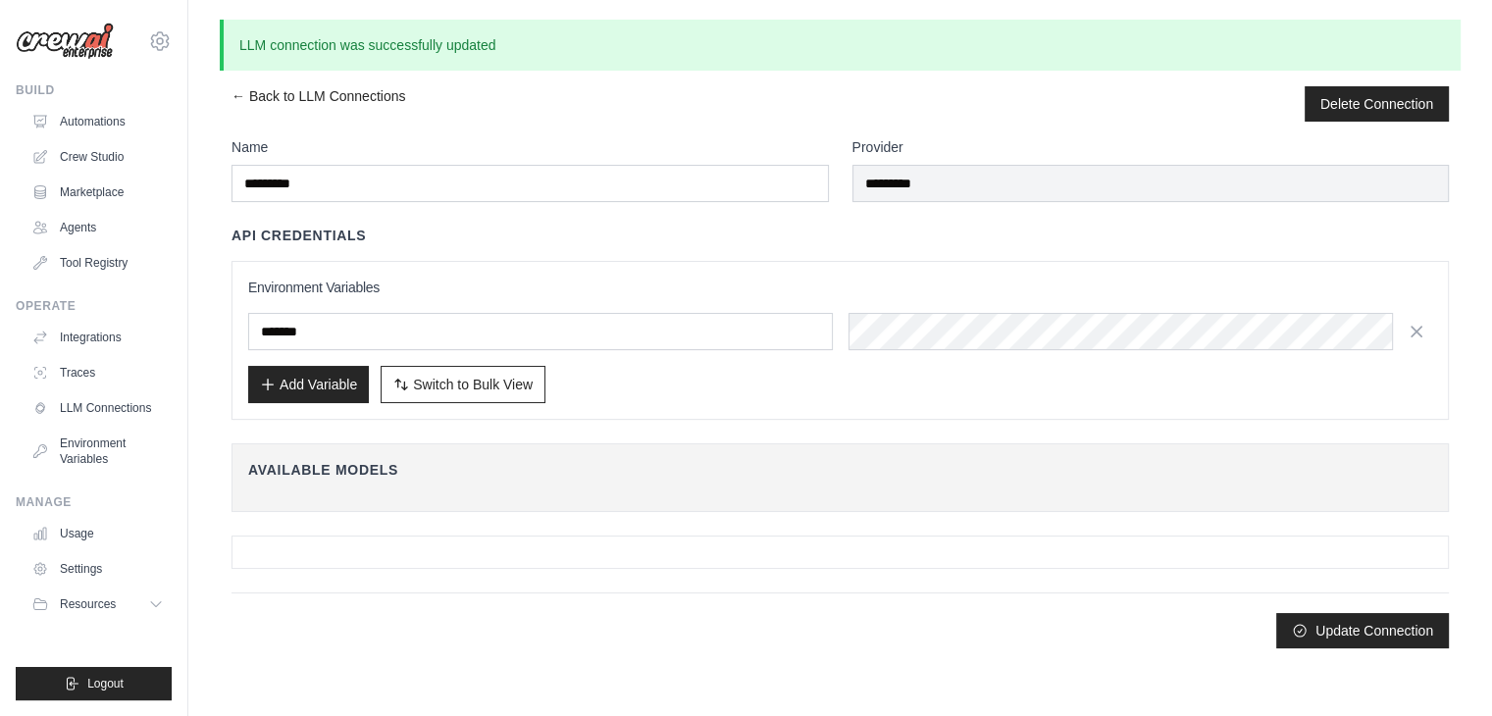
scroll to position [0, 0]
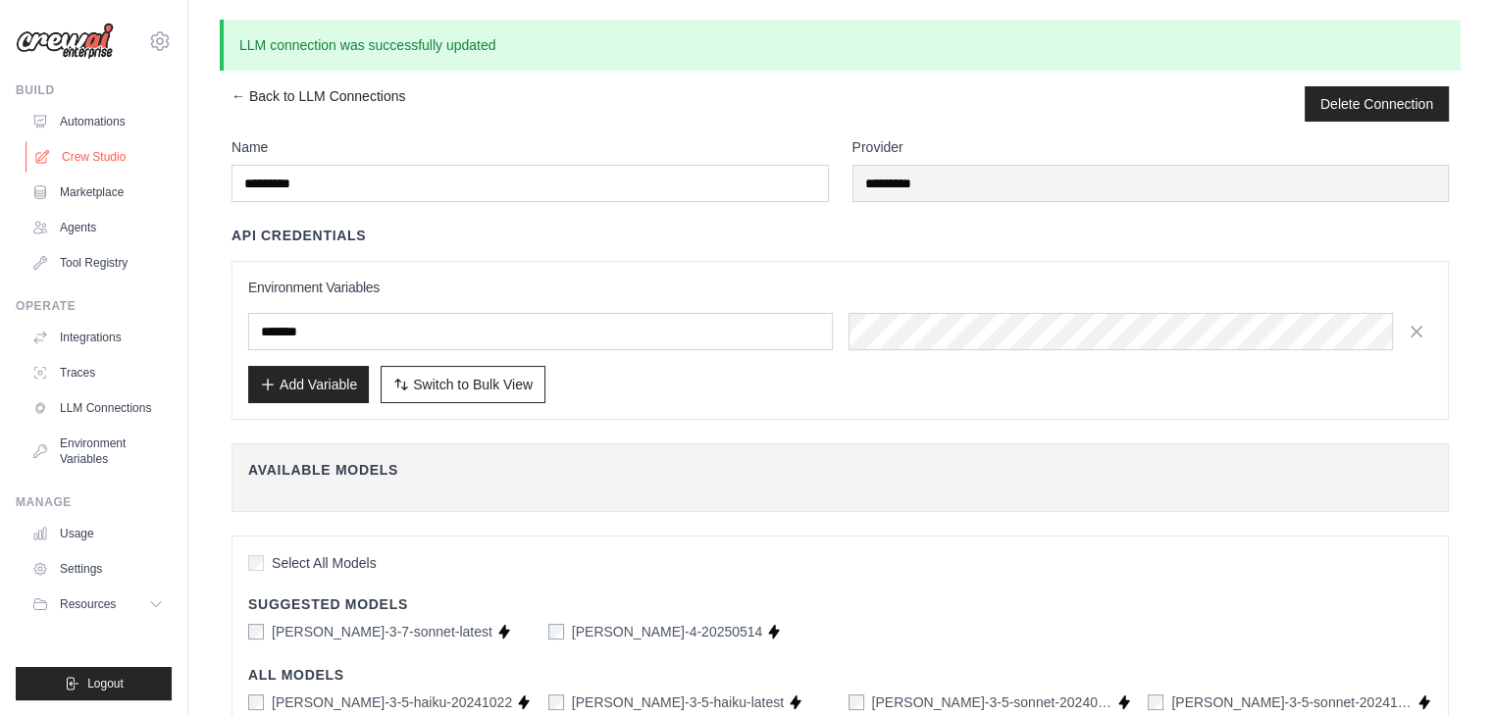
click at [86, 159] on link "Crew Studio" at bounding box center [100, 156] width 148 height 31
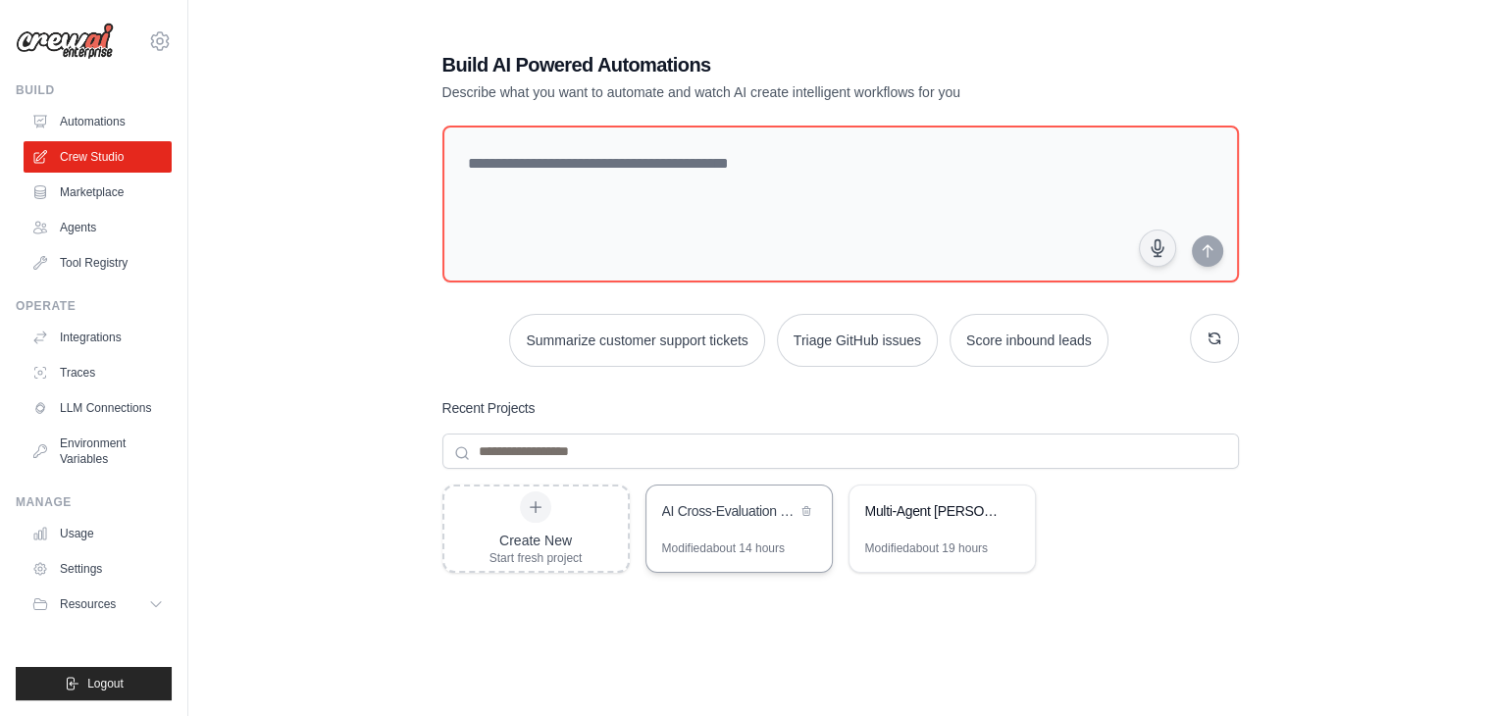
drag, startPoint x: 0, startPoint y: 0, endPoint x: 779, endPoint y: 523, distance: 938.2
click at [779, 523] on div "AI Cross-Evaluation Discussion Crew" at bounding box center [729, 513] width 134 height 24
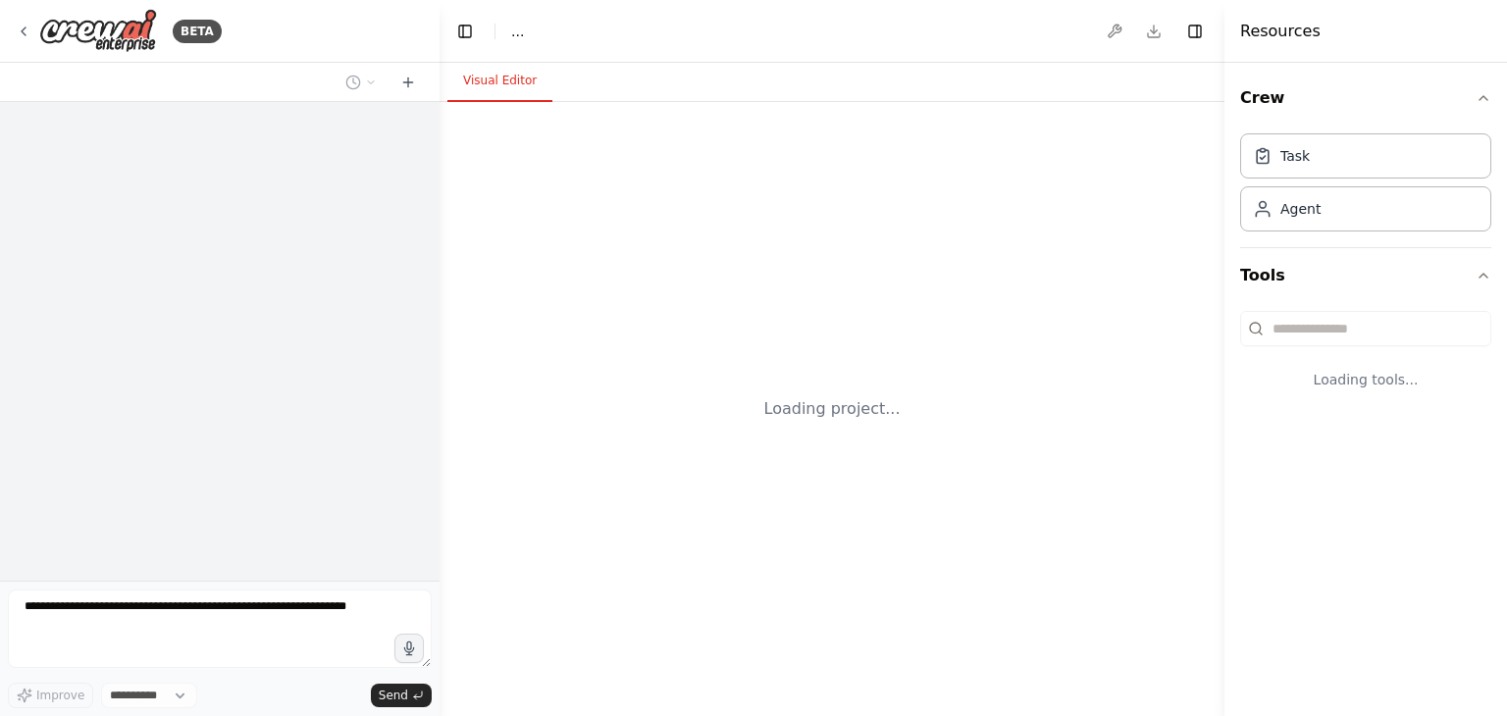
select select "****"
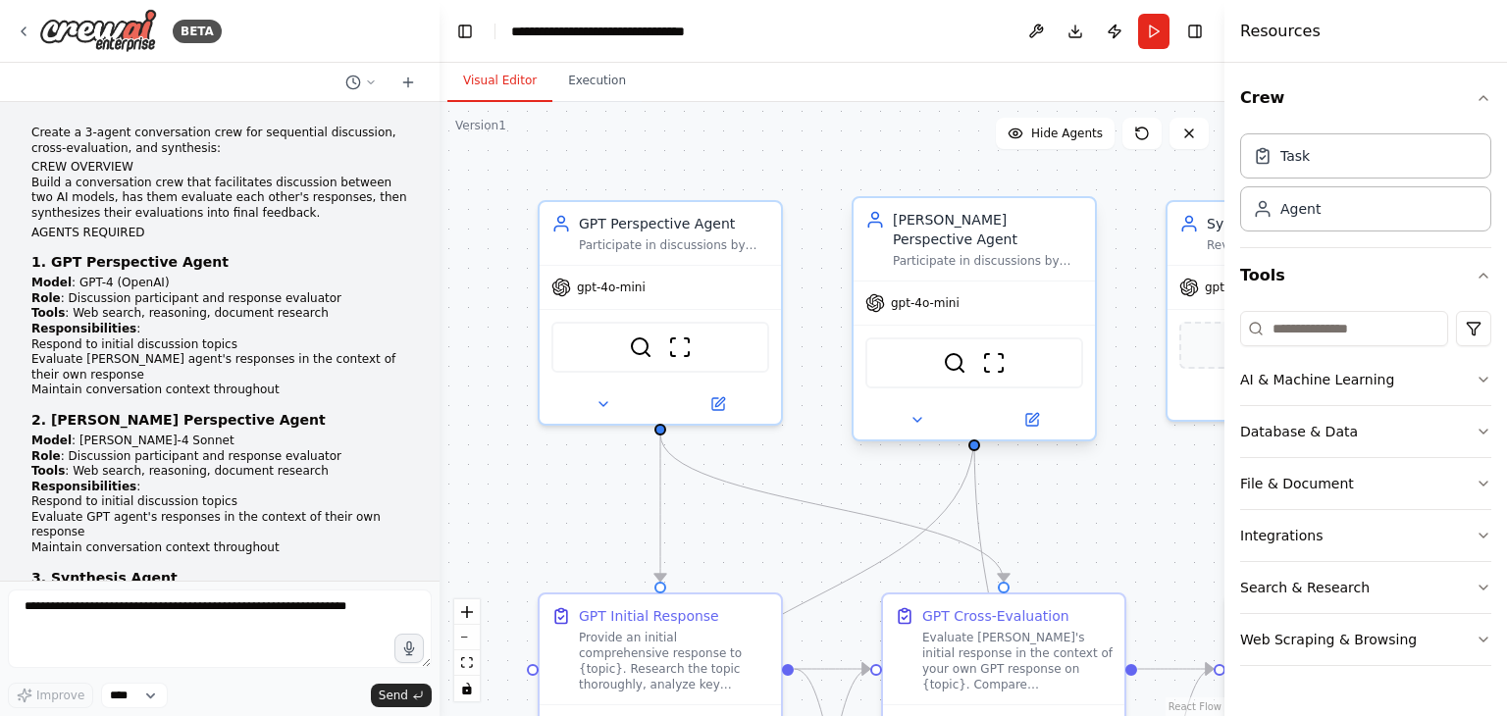
scroll to position [2190, 0]
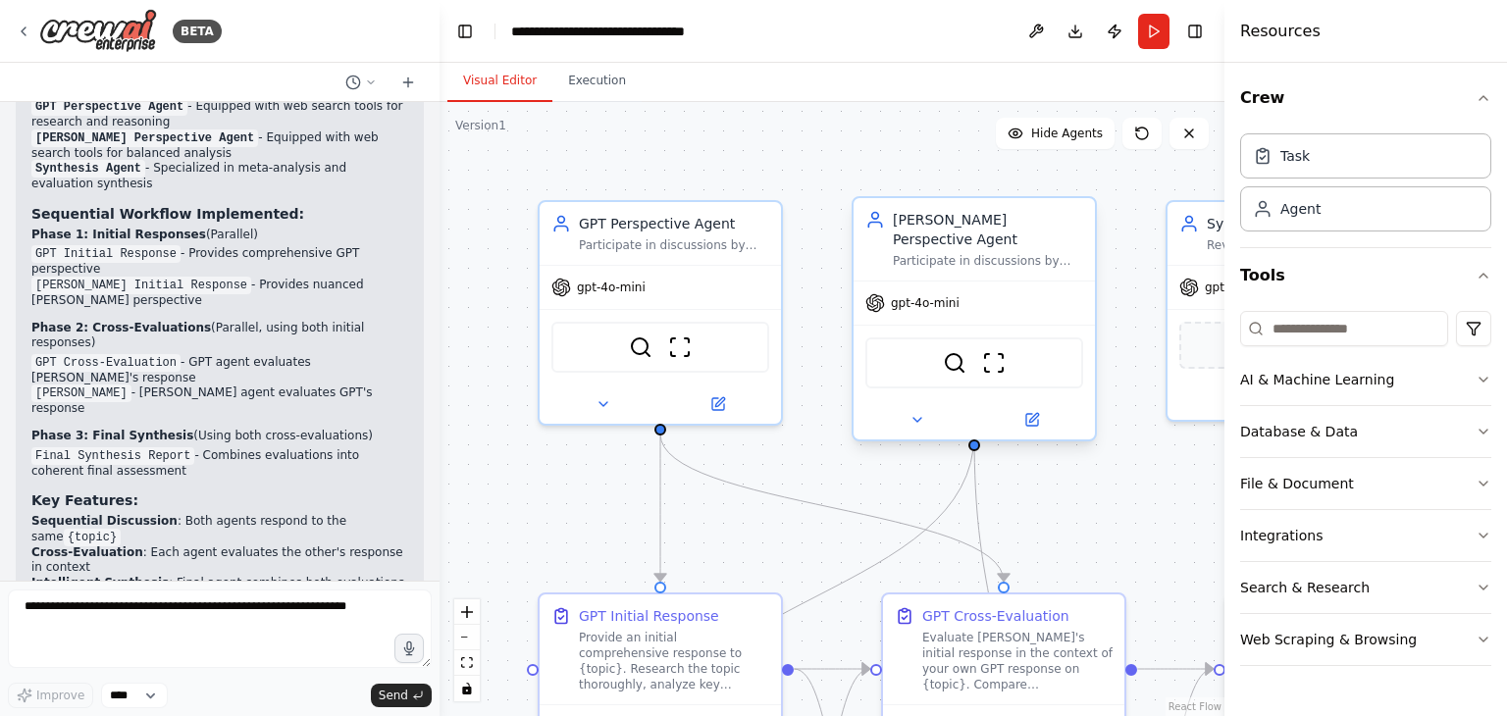
click at [996, 293] on div "gpt-4o-mini" at bounding box center [973, 303] width 241 height 43
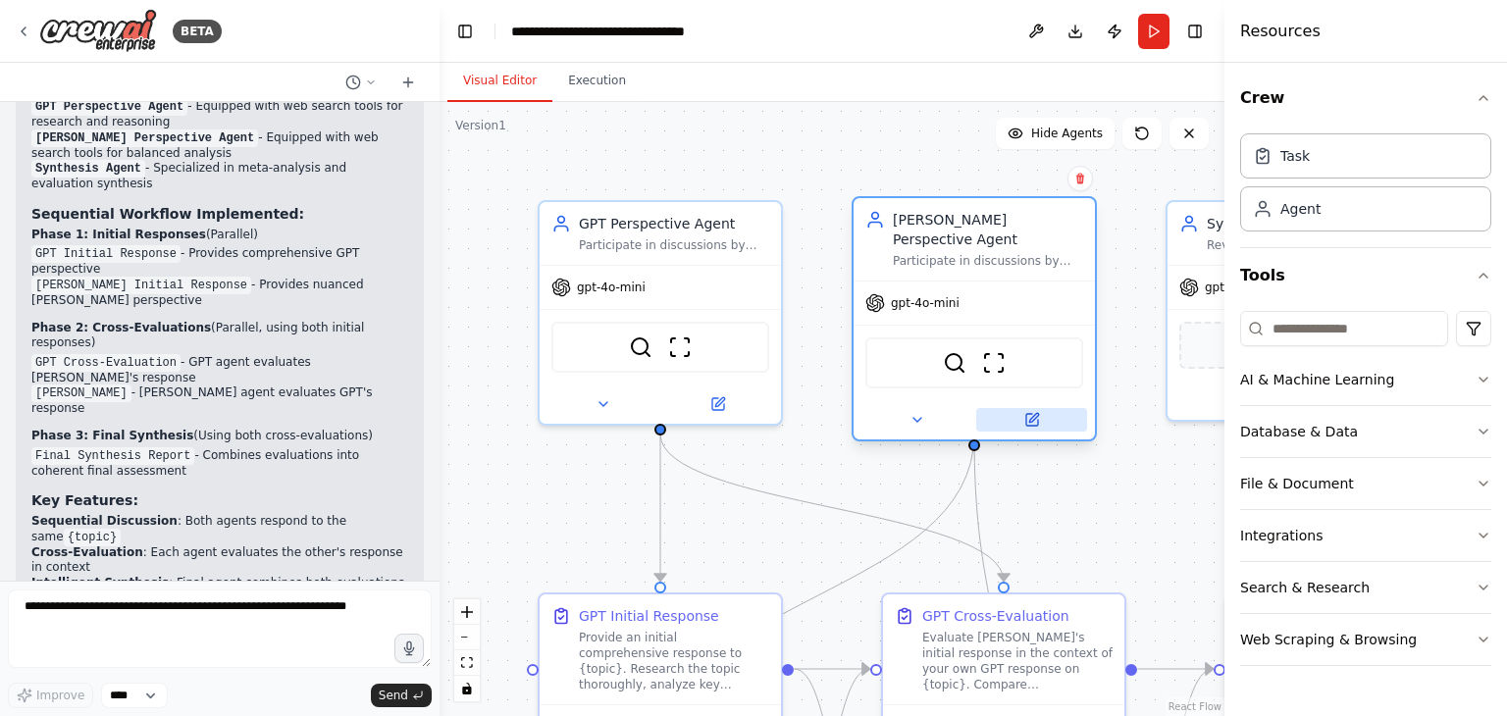
click at [1026, 414] on icon at bounding box center [1032, 420] width 12 height 12
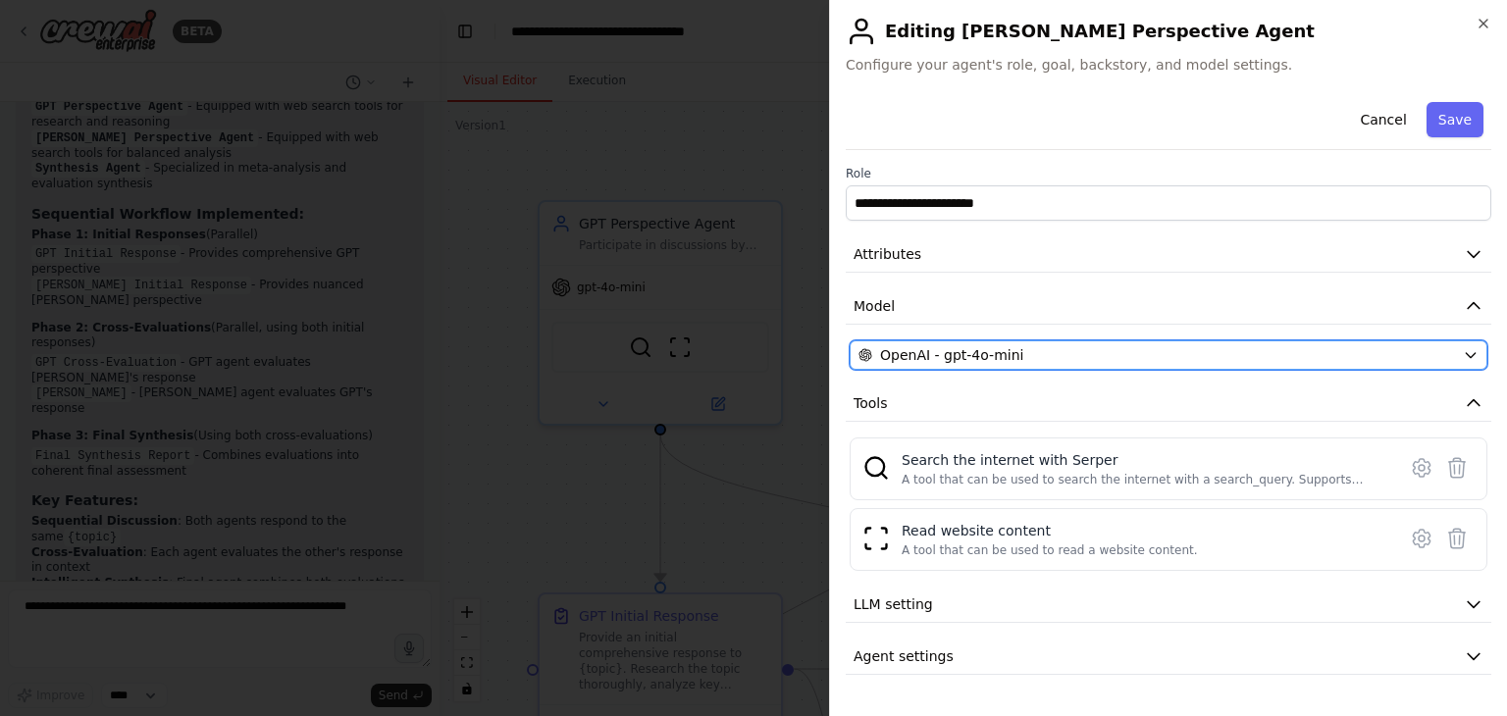
click at [1475, 358] on icon "button" at bounding box center [1471, 355] width 16 height 16
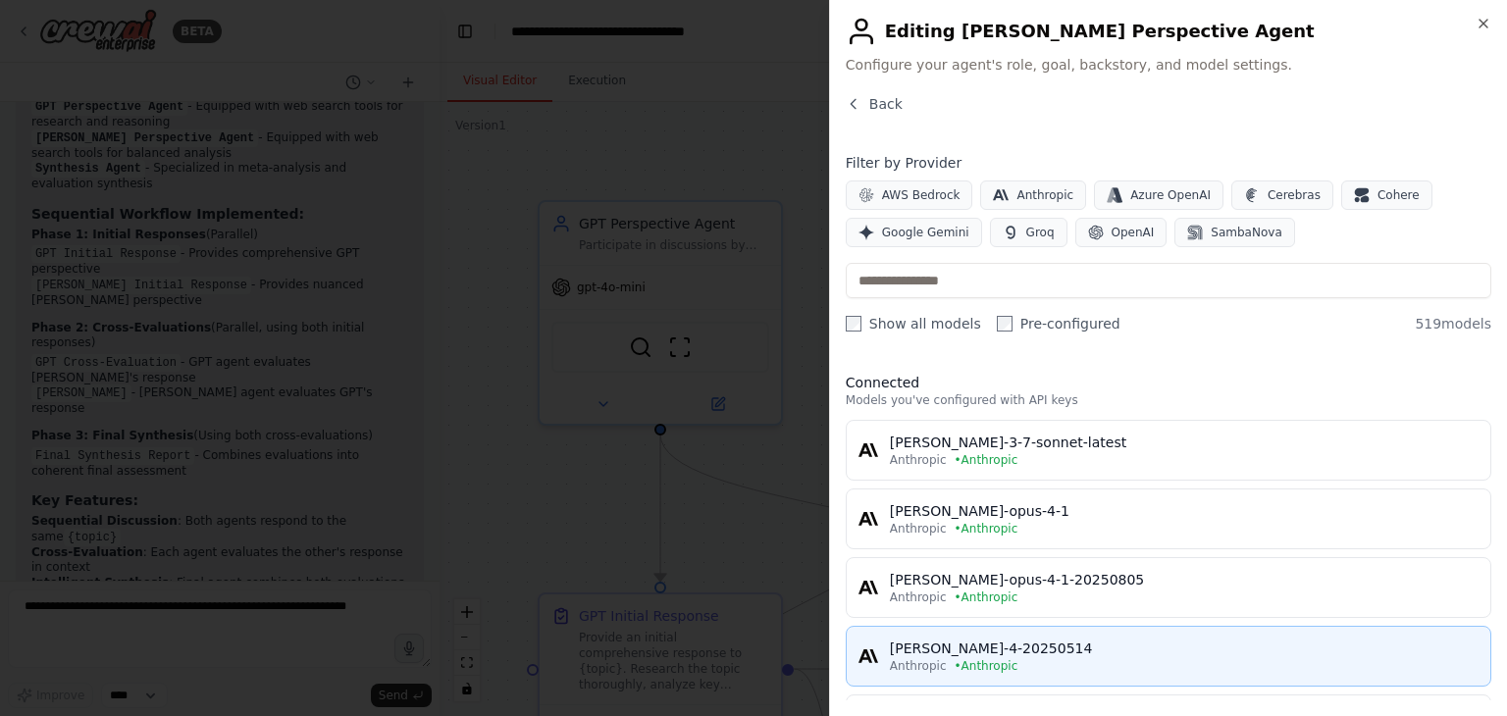
click at [954, 647] on div "[PERSON_NAME]-4-20250514" at bounding box center [1184, 649] width 589 height 20
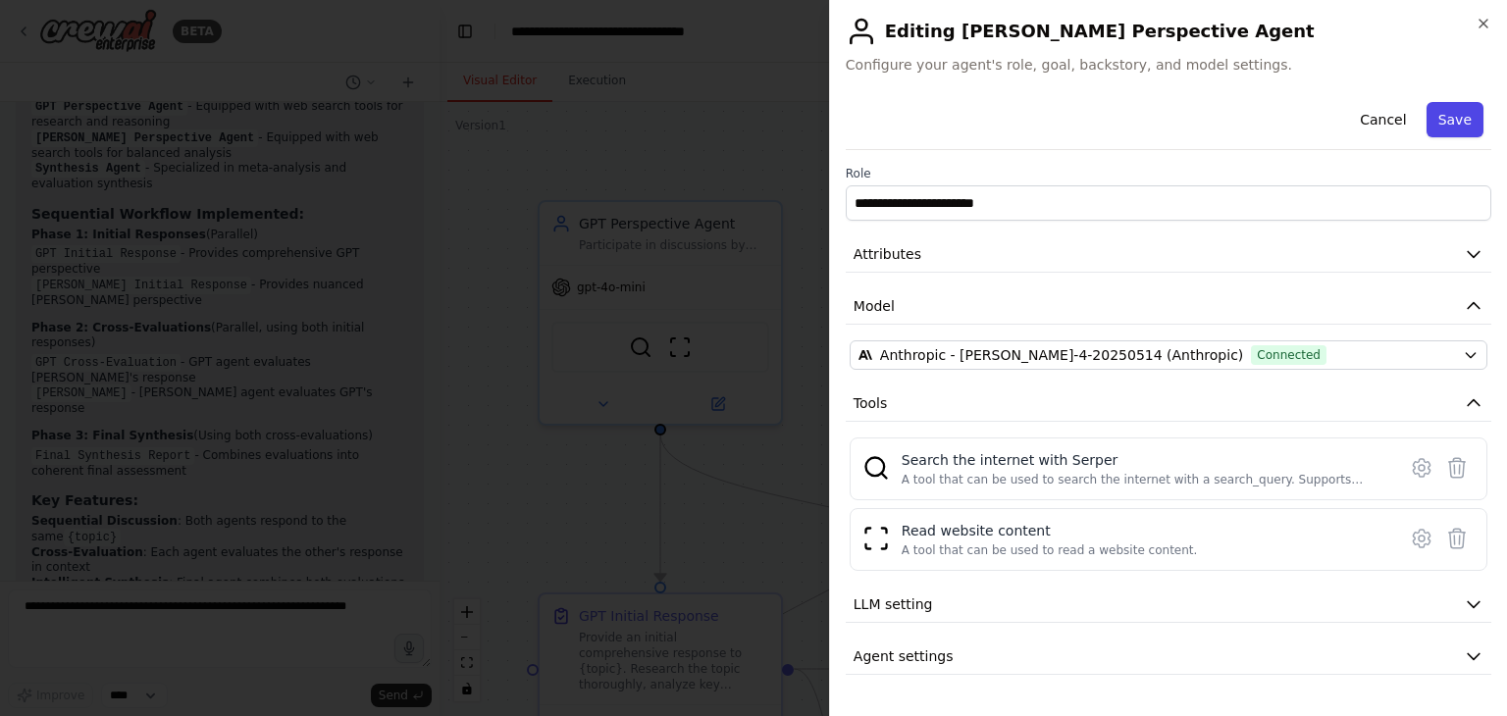
click at [1456, 119] on button "Save" at bounding box center [1454, 119] width 57 height 35
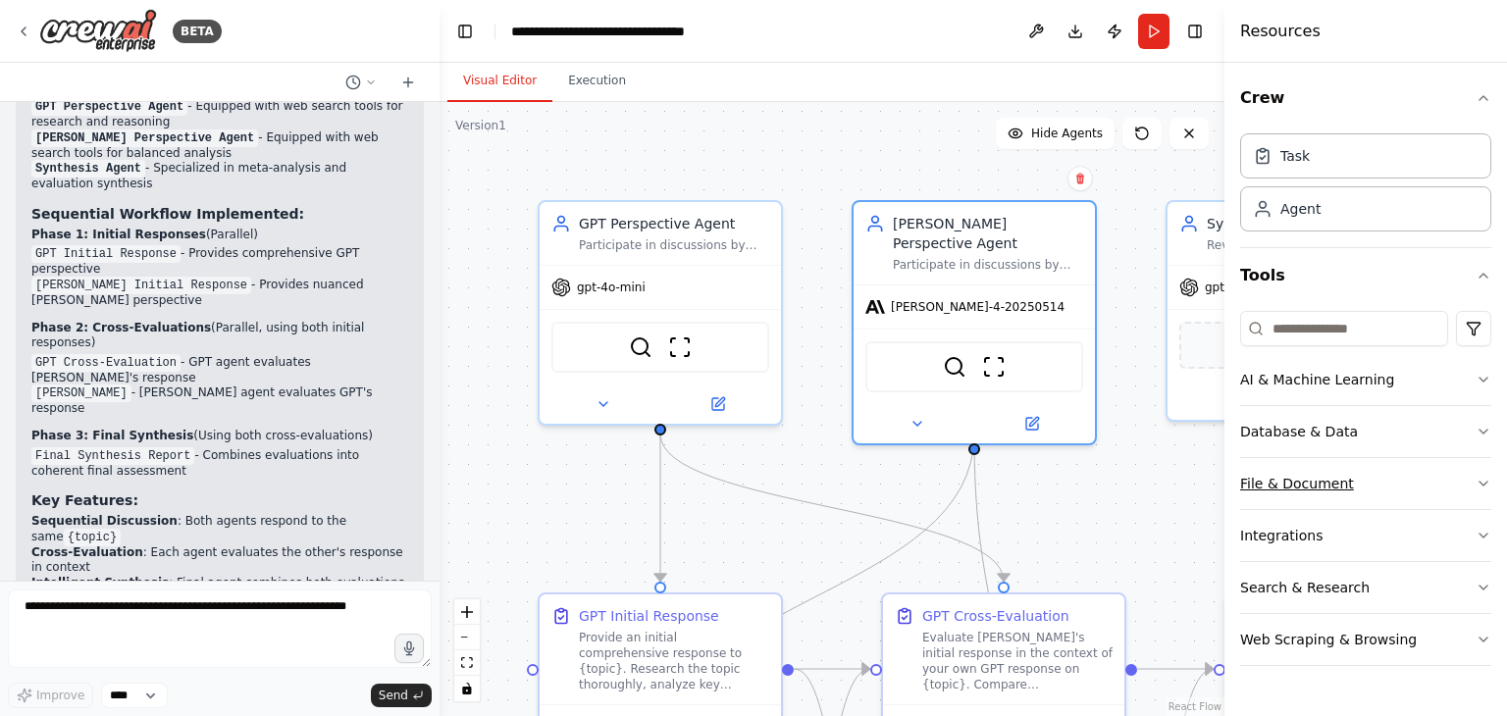
click at [1486, 478] on icon "button" at bounding box center [1483, 484] width 16 height 16
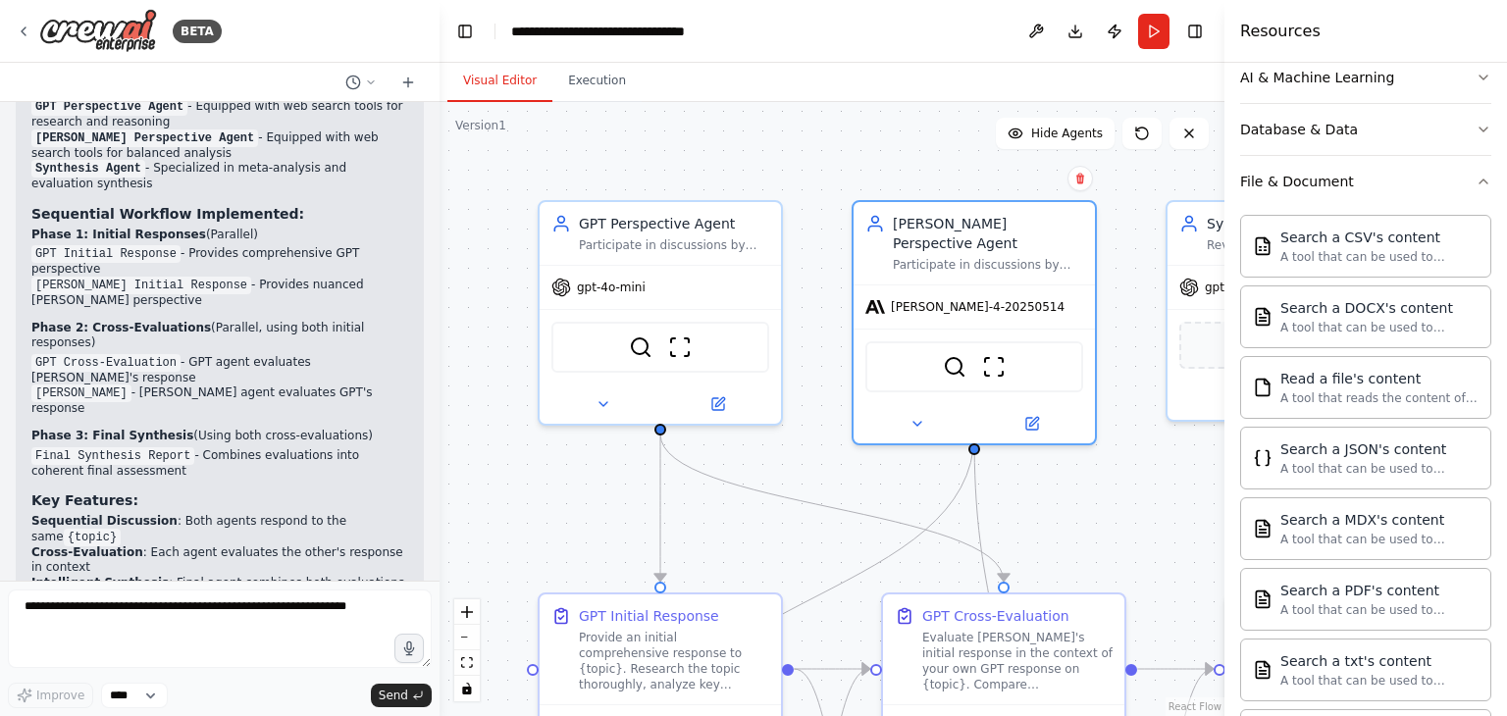
scroll to position [165, 0]
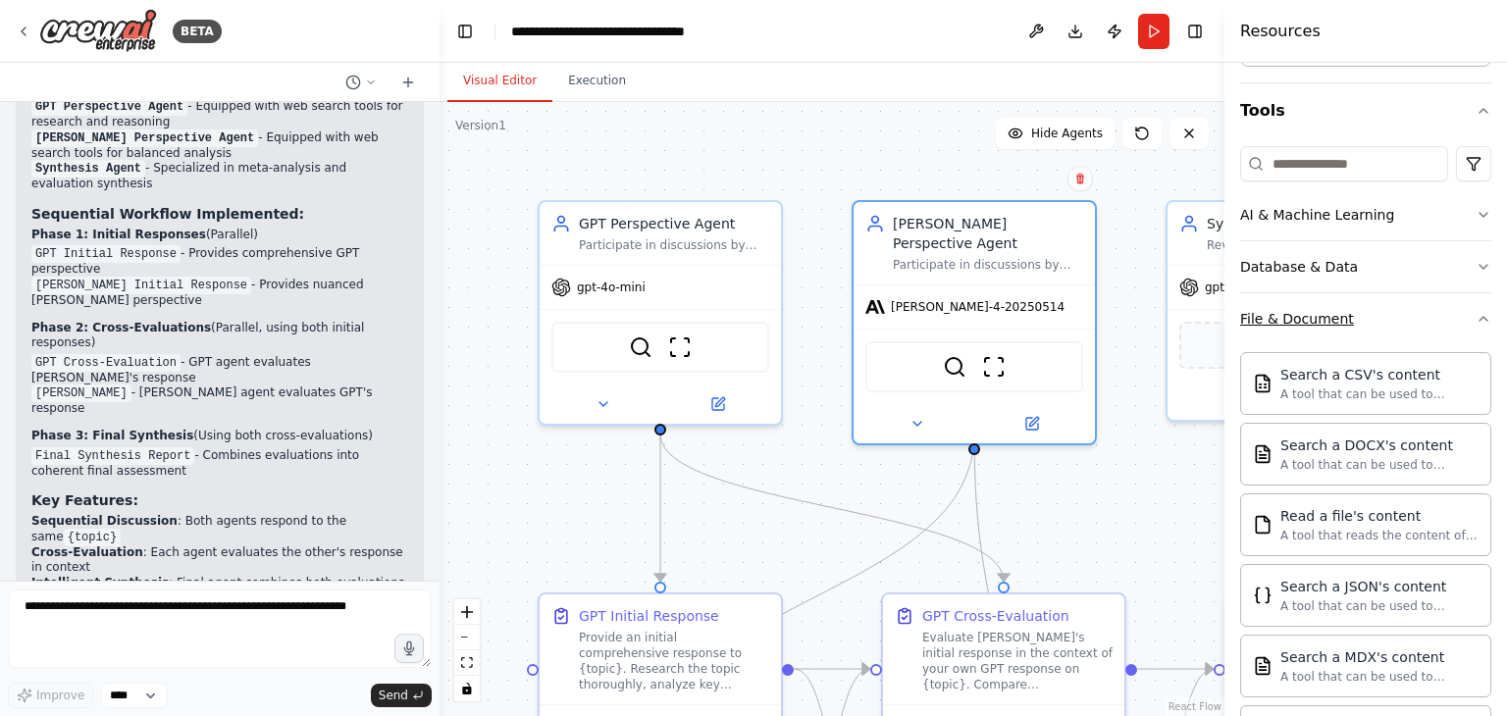
click at [1475, 313] on icon "button" at bounding box center [1483, 319] width 16 height 16
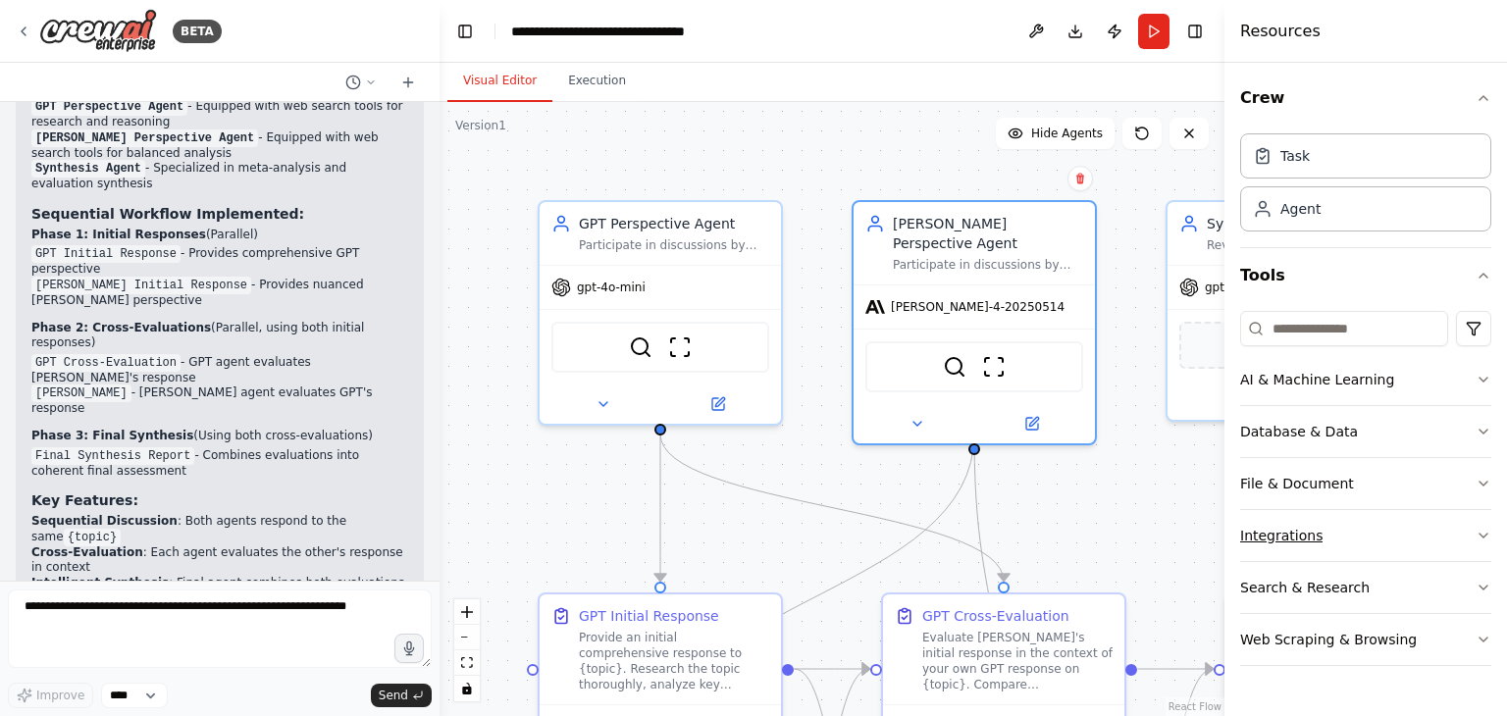
click at [1470, 534] on button "Integrations" at bounding box center [1365, 535] width 251 height 51
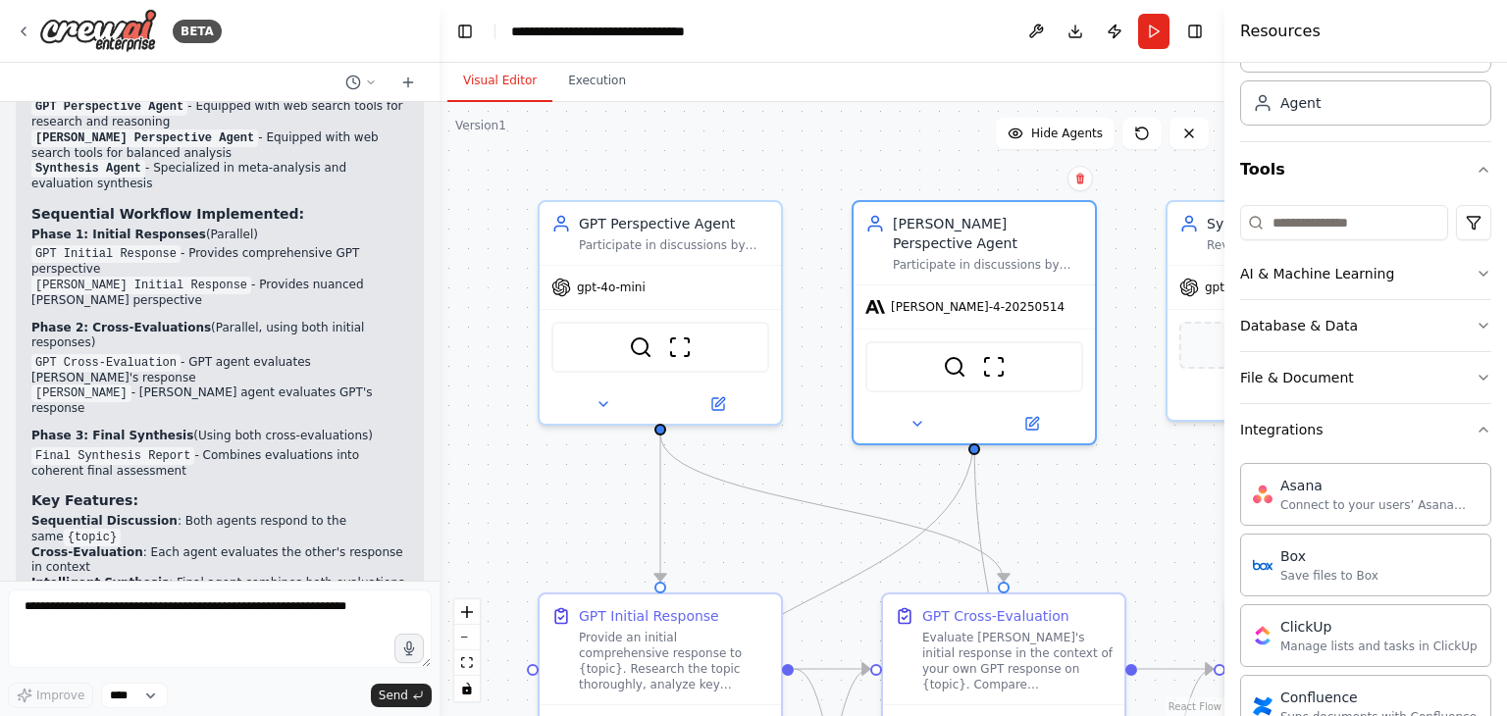
scroll to position [97, 0]
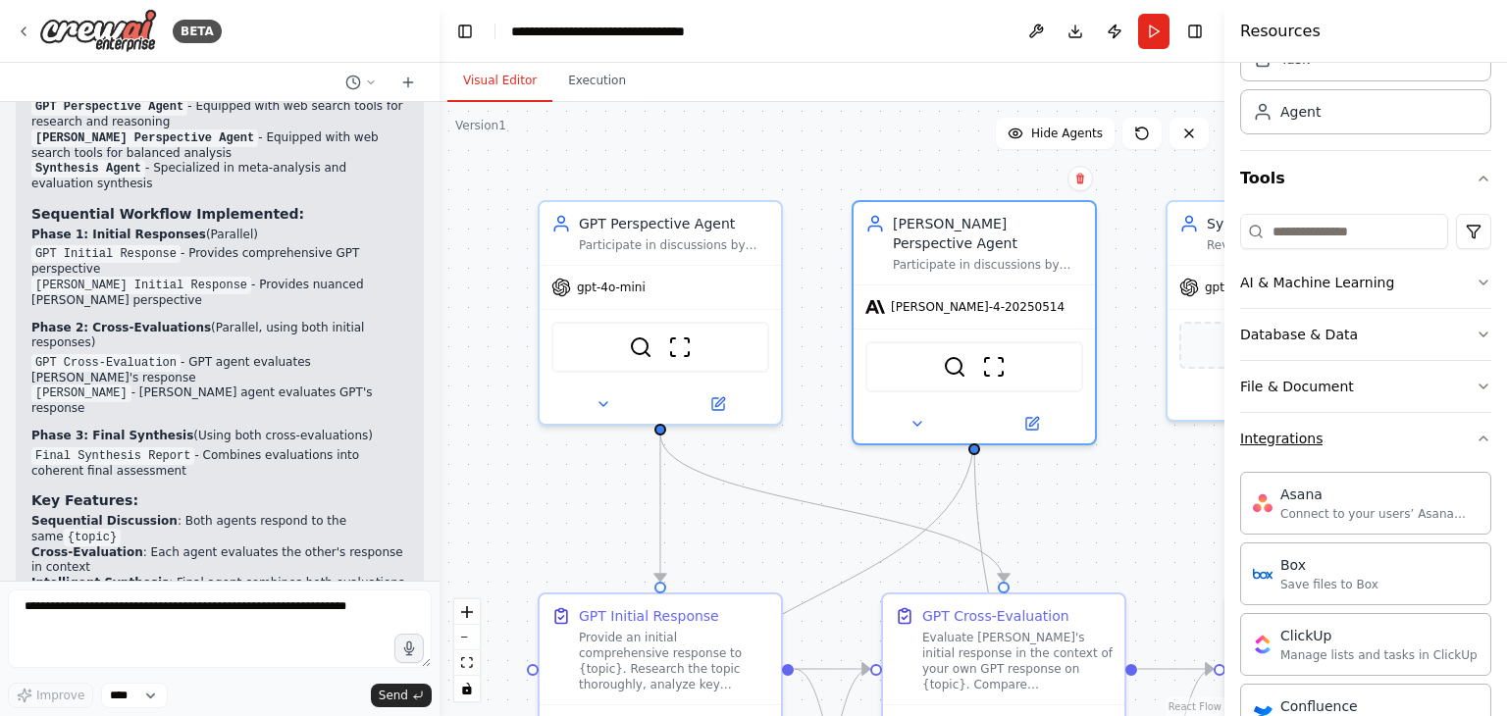
click at [1475, 442] on icon "button" at bounding box center [1483, 439] width 16 height 16
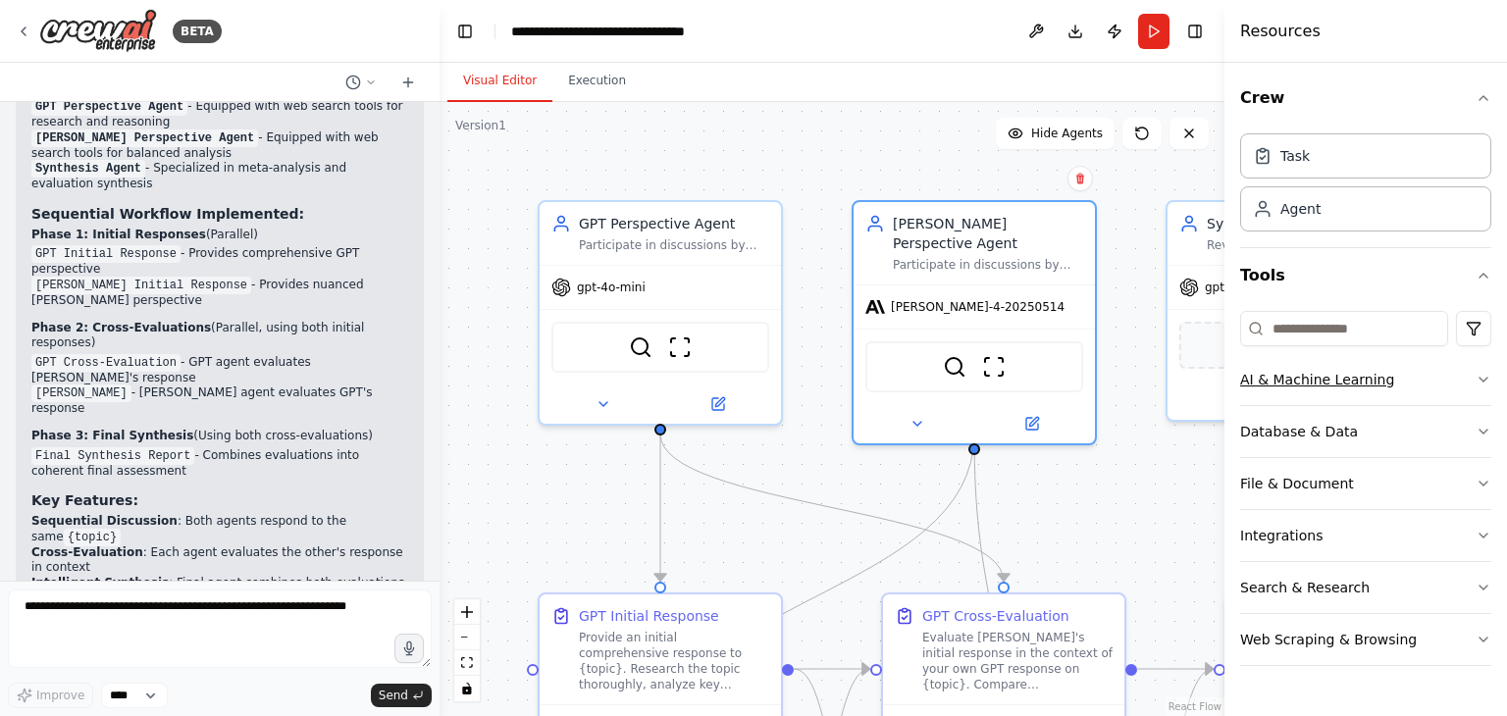
click at [1475, 382] on icon "button" at bounding box center [1483, 380] width 16 height 16
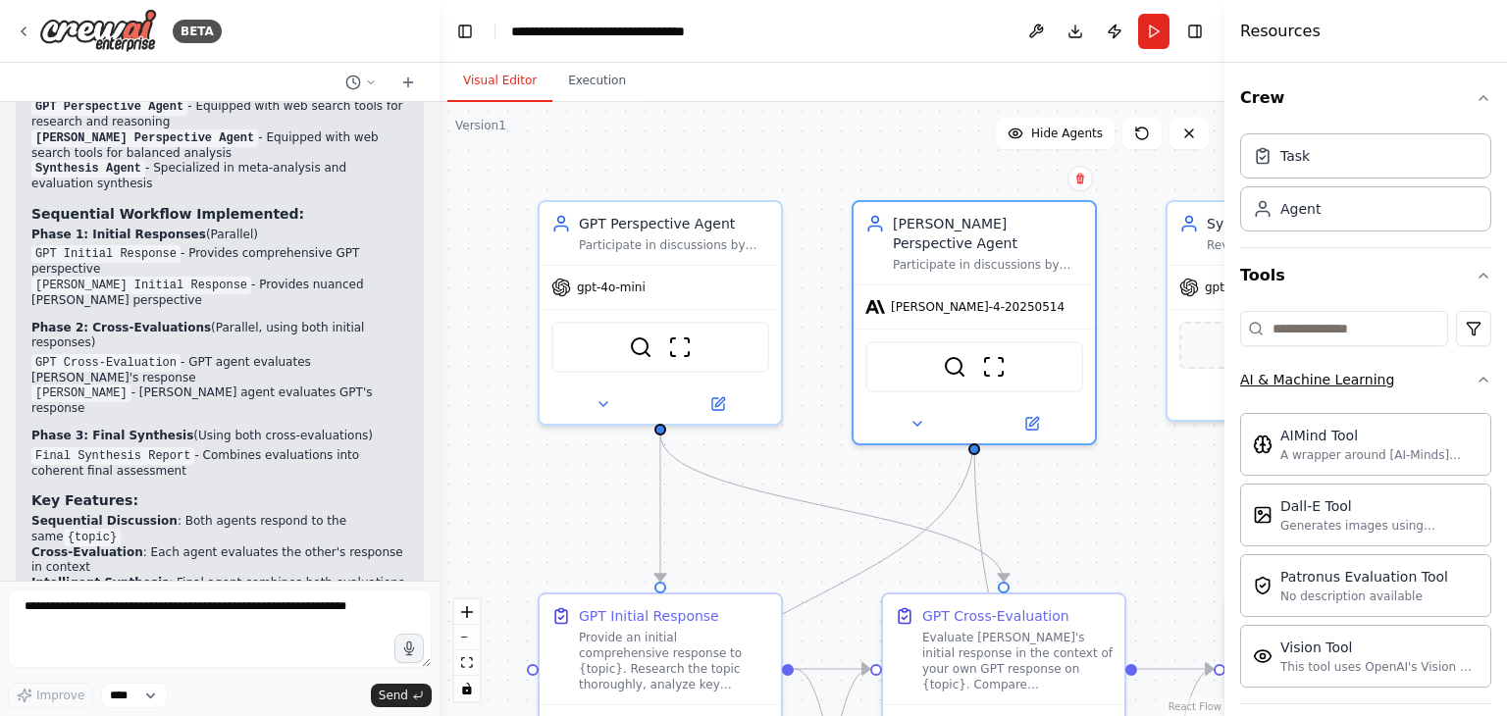
click at [1479, 379] on icon "button" at bounding box center [1483, 380] width 8 height 4
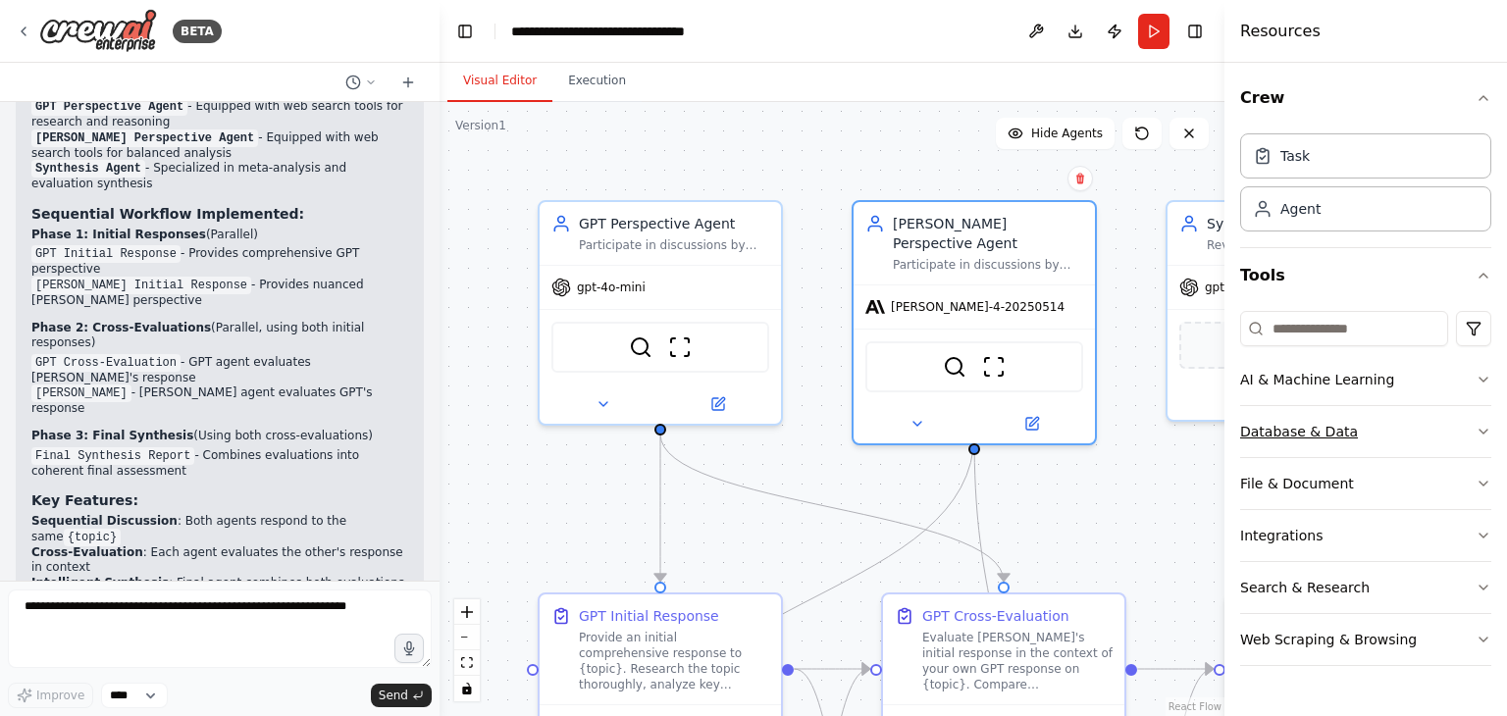
click at [1482, 432] on icon "button" at bounding box center [1483, 432] width 8 height 4
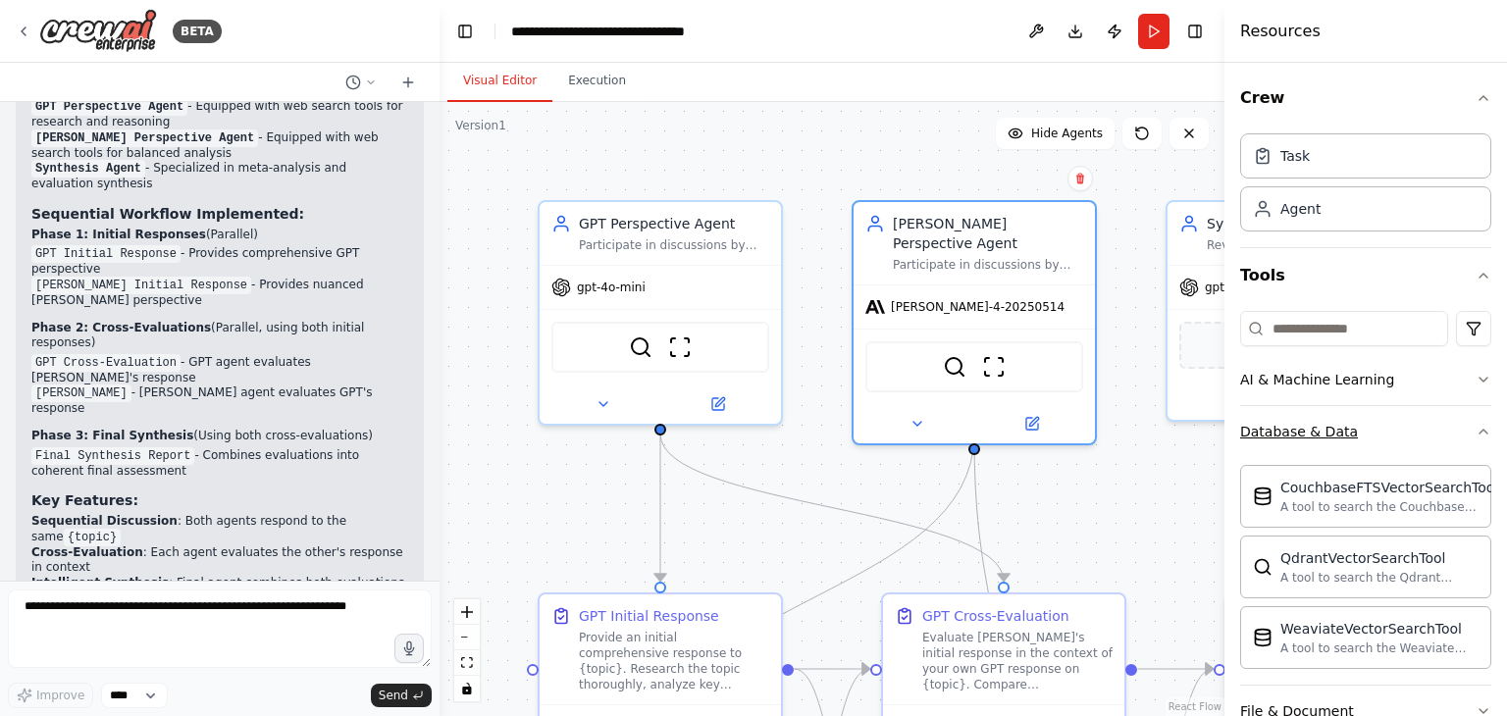
click at [1479, 432] on icon "button" at bounding box center [1483, 432] width 8 height 4
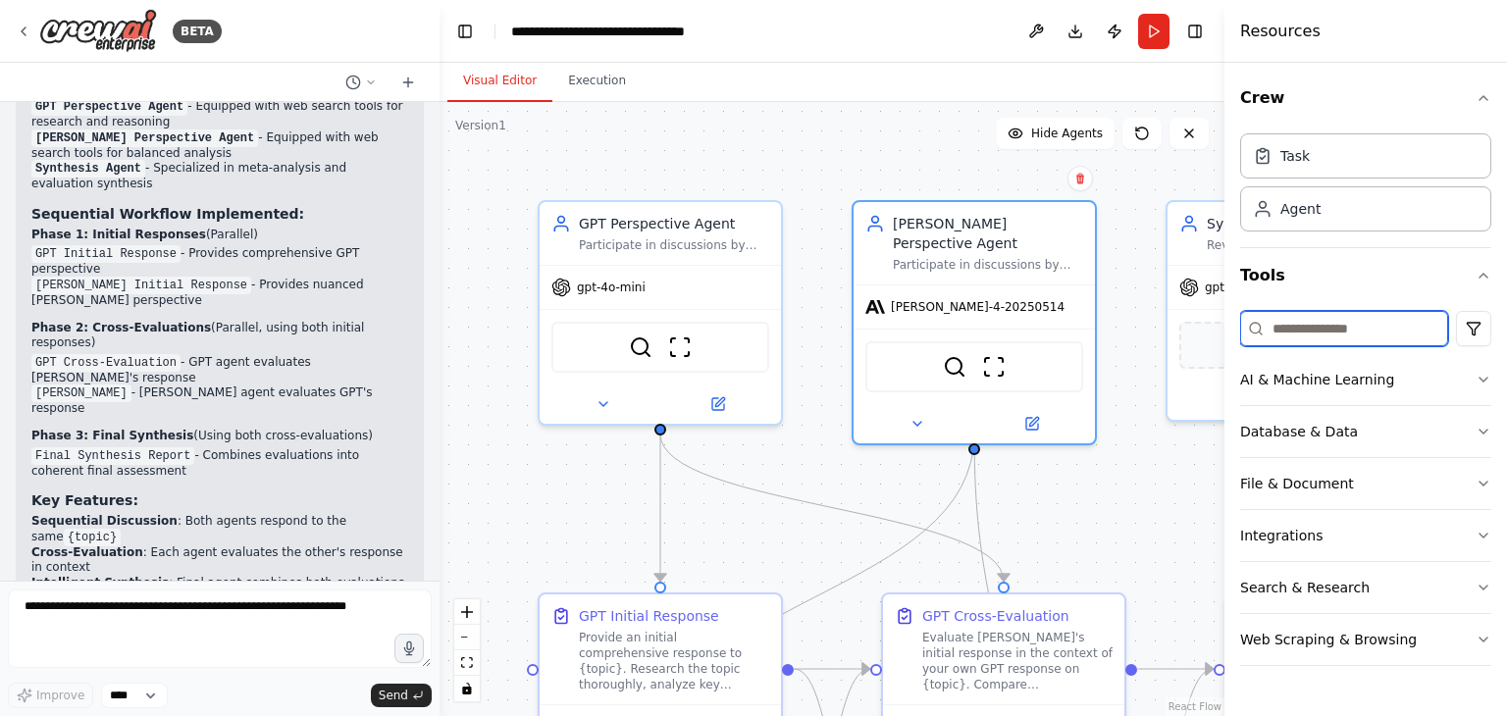
click at [1357, 330] on input at bounding box center [1344, 328] width 208 height 35
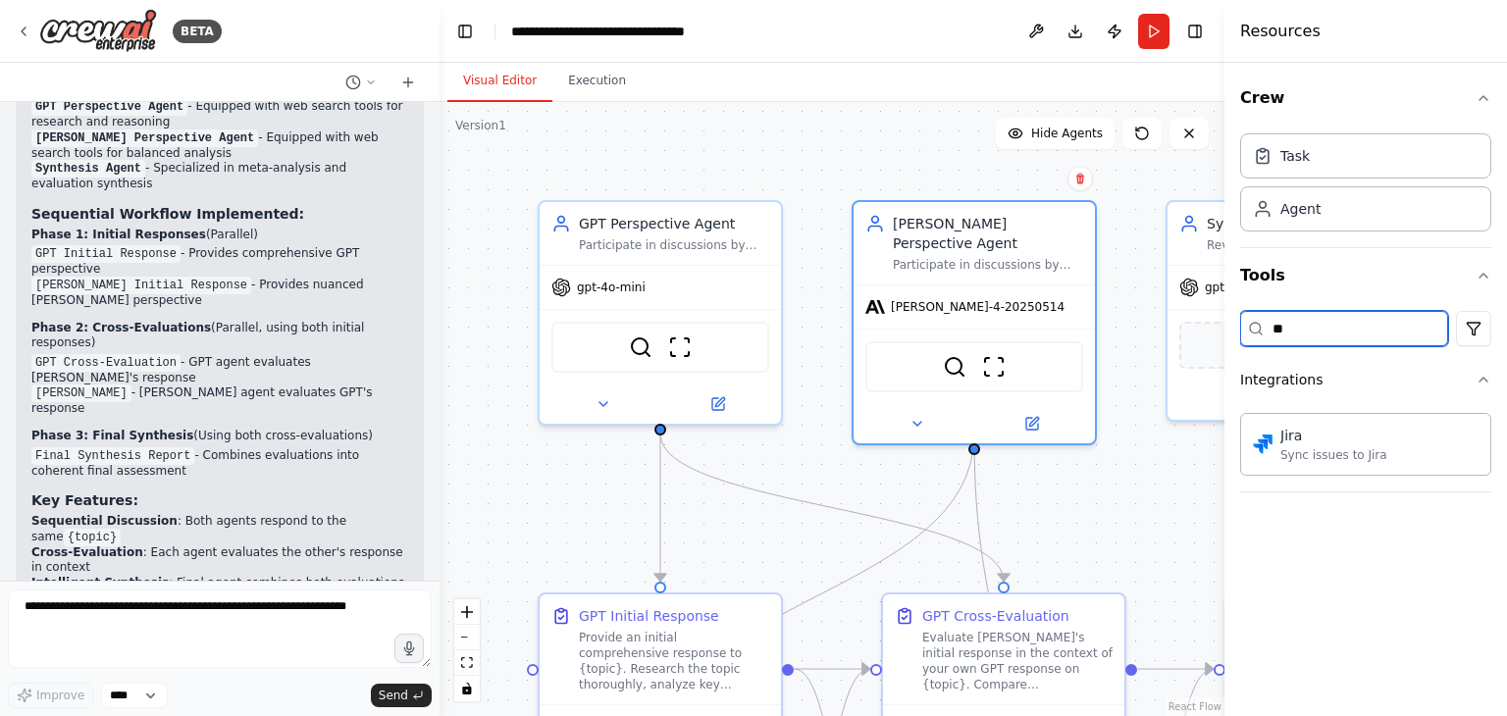
type input "*"
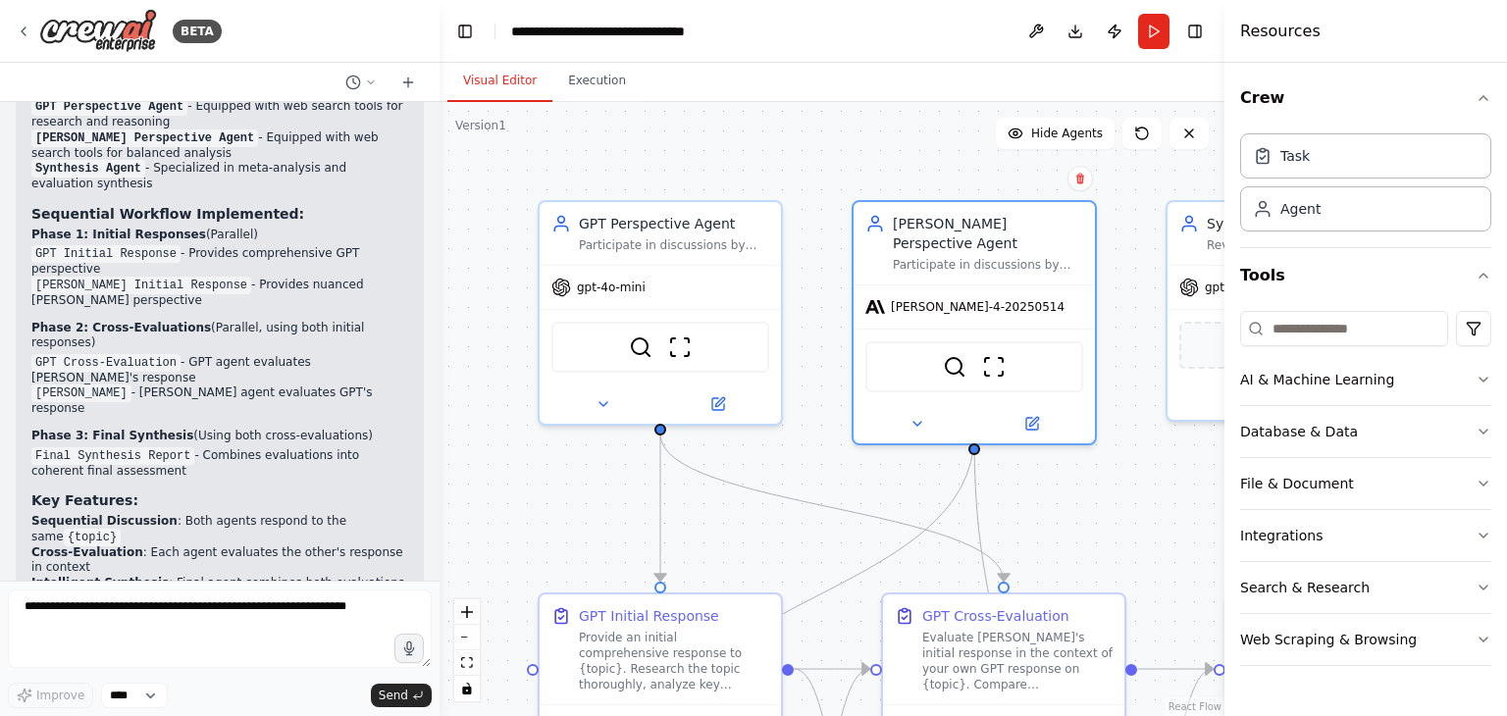
click at [883, 129] on div ".deletable-edge-delete-btn { width: 20px; height: 20px; border: 0px solid #ffff…" at bounding box center [831, 409] width 785 height 614
click at [1476, 97] on icon "button" at bounding box center [1483, 98] width 16 height 16
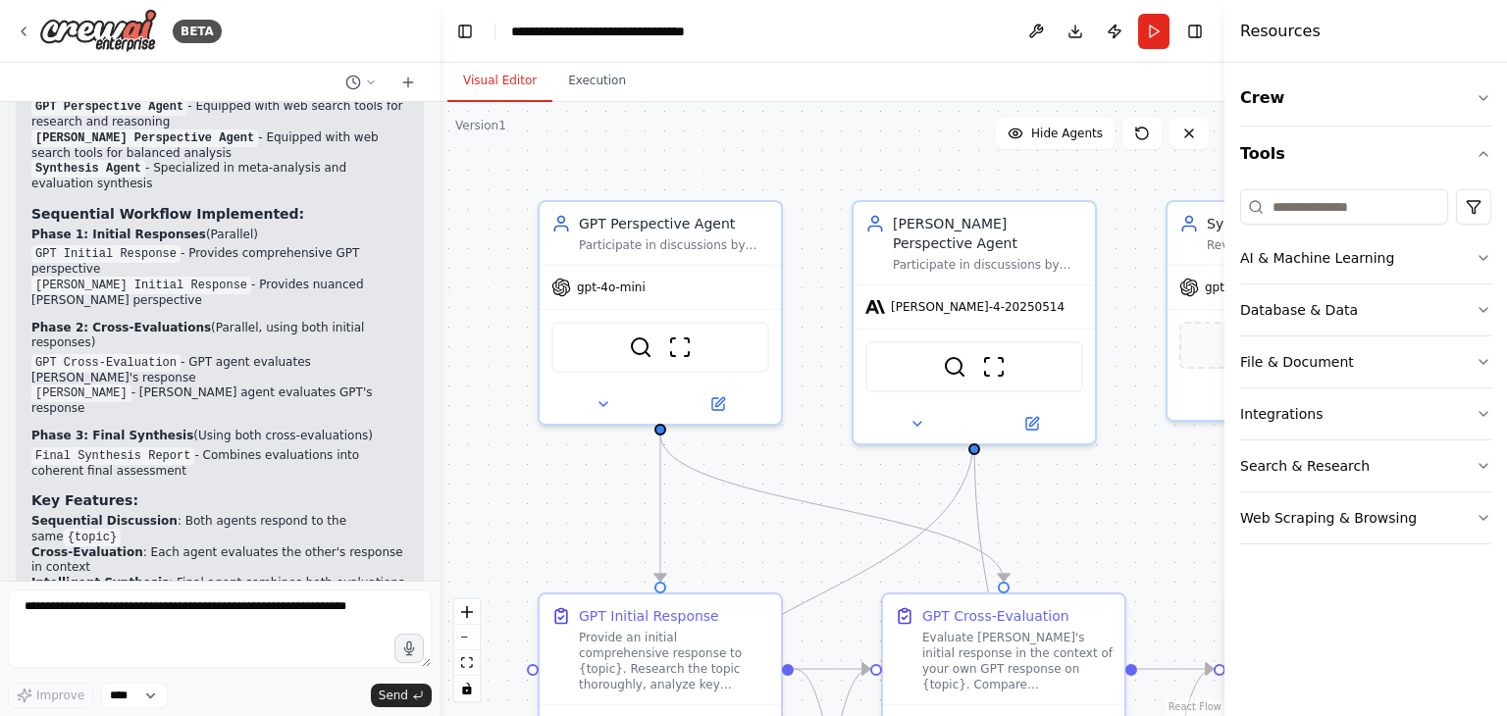
click at [903, 138] on div ".deletable-edge-delete-btn { width: 20px; height: 20px; border: 0px solid #ffff…" at bounding box center [831, 409] width 785 height 614
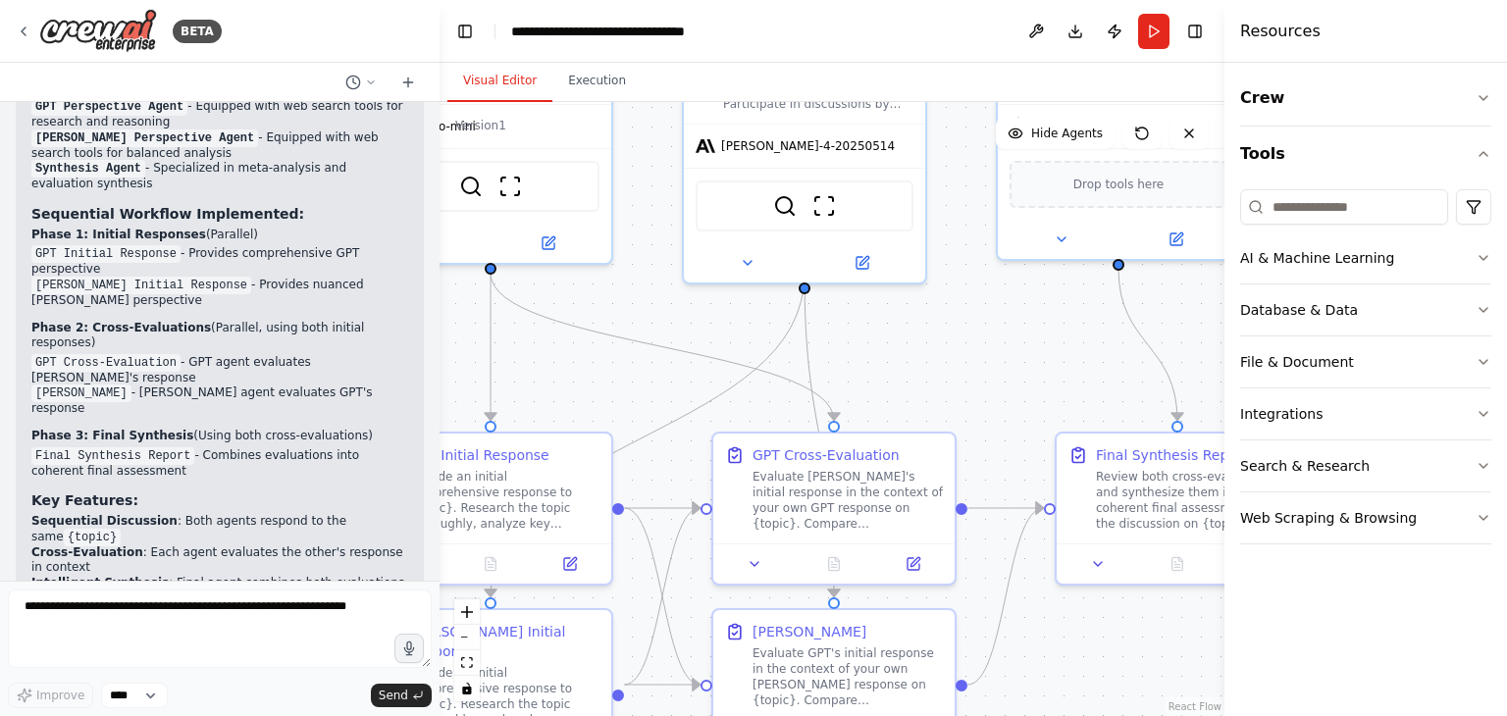
drag, startPoint x: 1126, startPoint y: 476, endPoint x: 956, endPoint y: 315, distance: 233.9
click at [956, 315] on div ".deletable-edge-delete-btn { width: 20px; height: 20px; border: 0px solid #ffff…" at bounding box center [831, 409] width 785 height 614
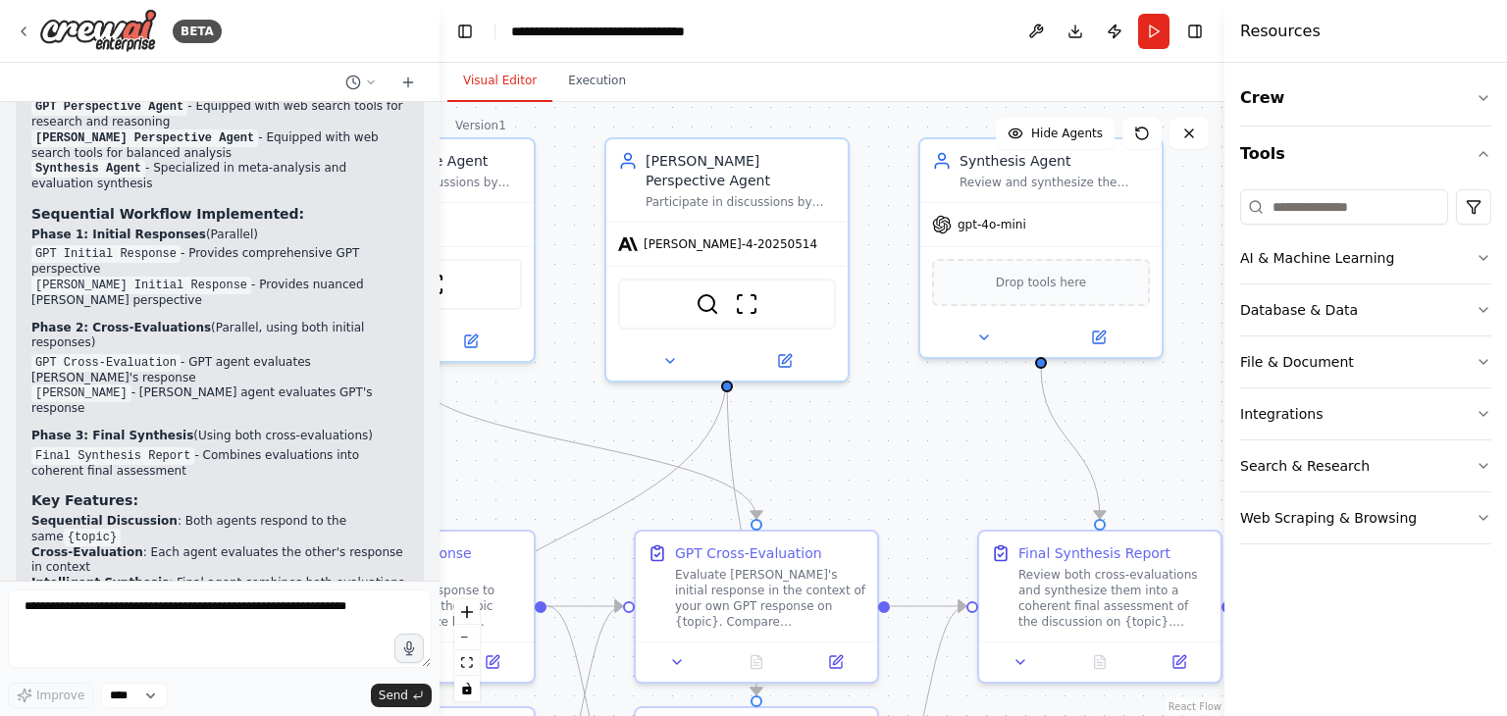
drag, startPoint x: 978, startPoint y: 413, endPoint x: 901, endPoint y: 511, distance: 125.0
click at [901, 511] on div ".deletable-edge-delete-btn { width: 20px; height: 20px; border: 0px solid #ffff…" at bounding box center [831, 409] width 785 height 614
click at [1485, 472] on icon "button" at bounding box center [1483, 466] width 16 height 16
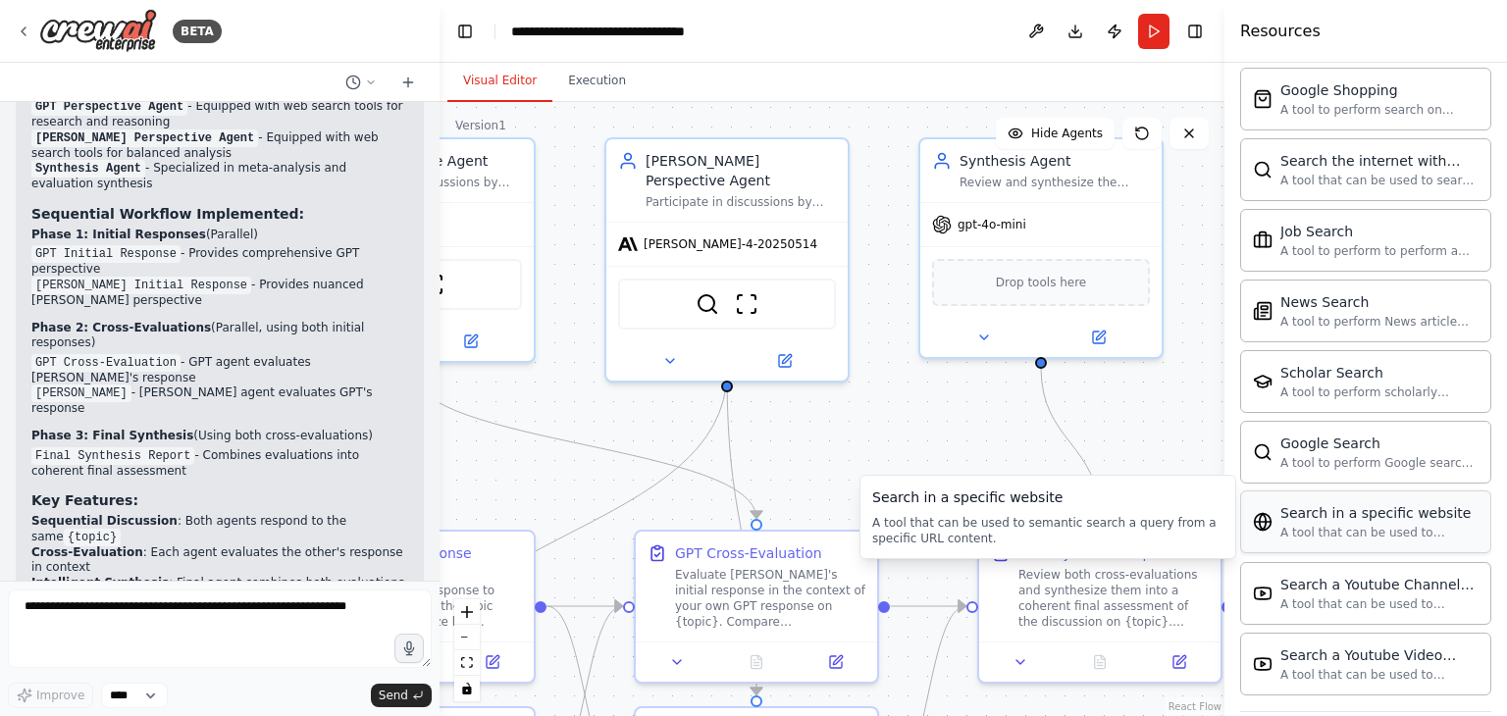
scroll to position [857, 0]
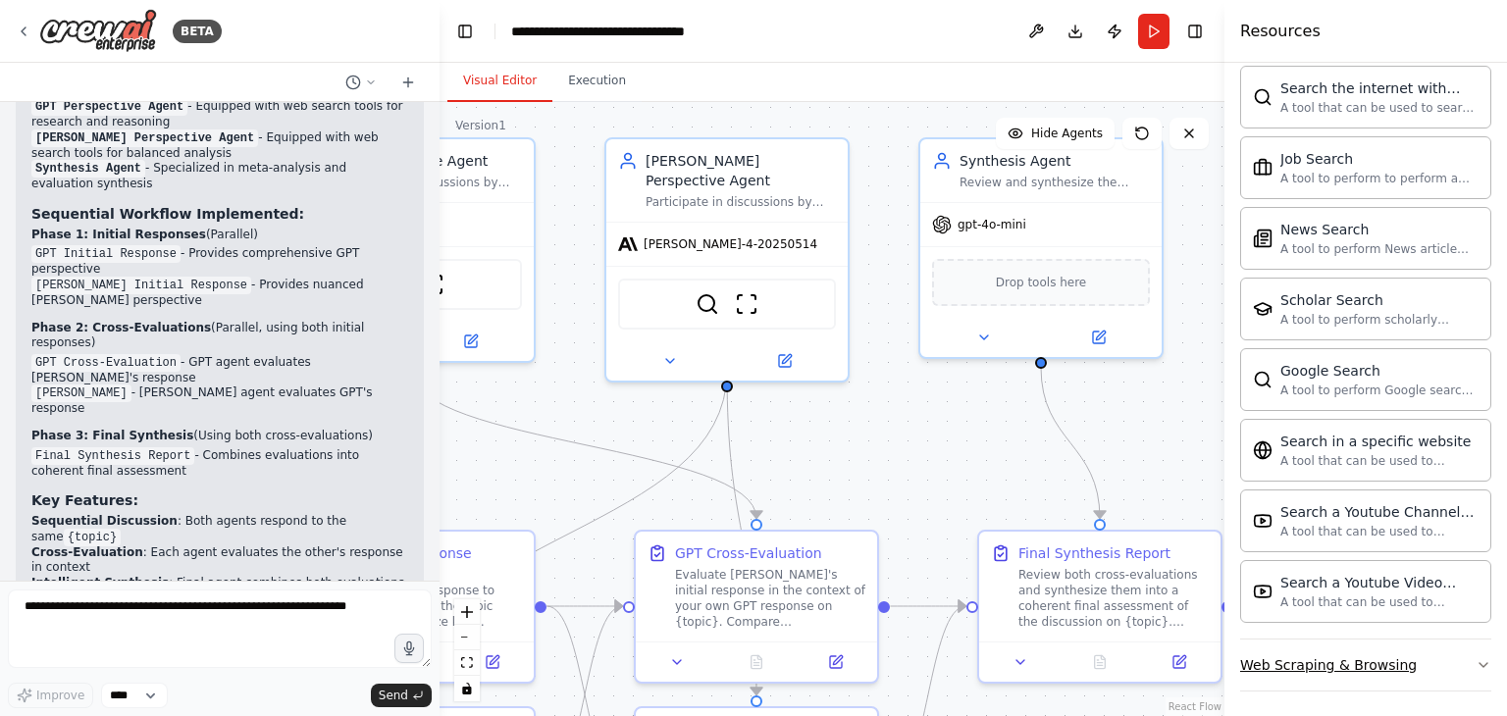
click at [1479, 663] on icon "button" at bounding box center [1483, 665] width 8 height 4
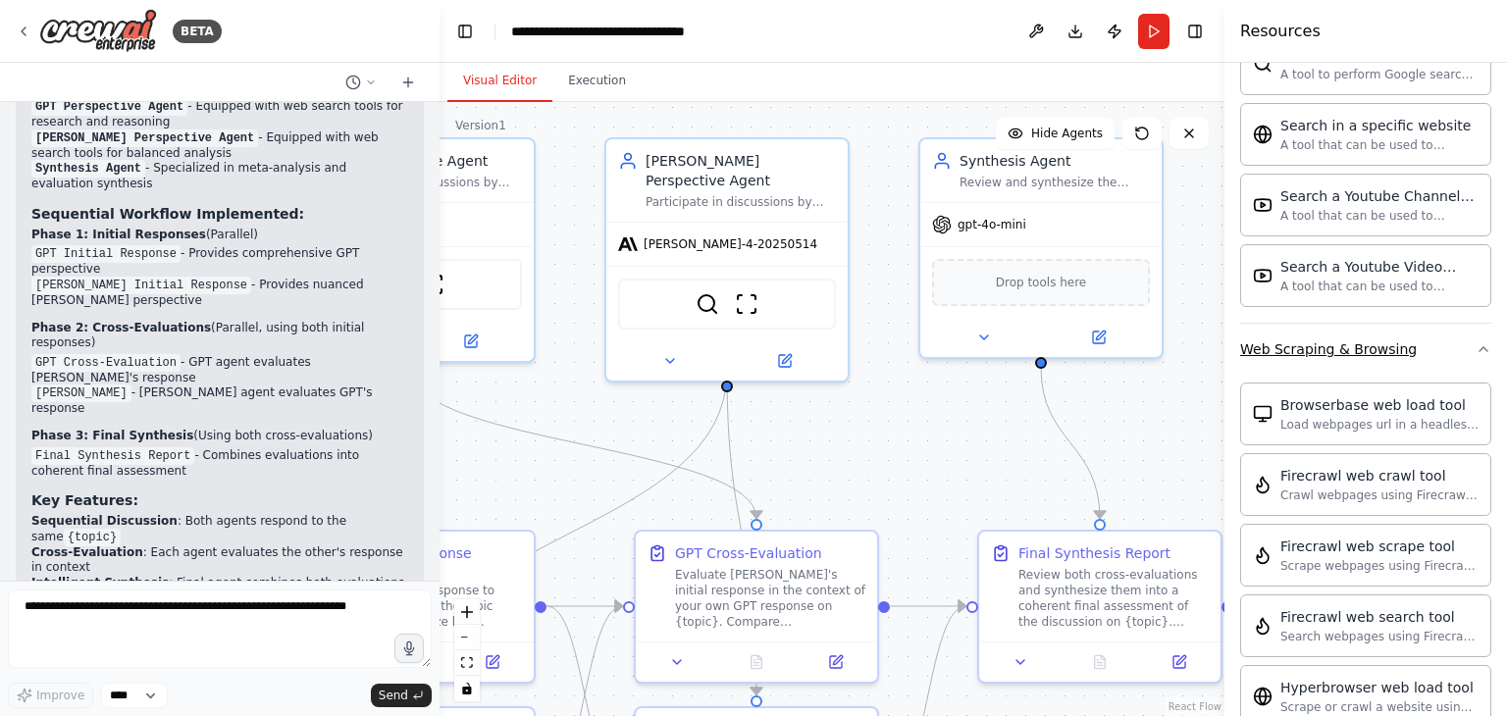
scroll to position [1054, 0]
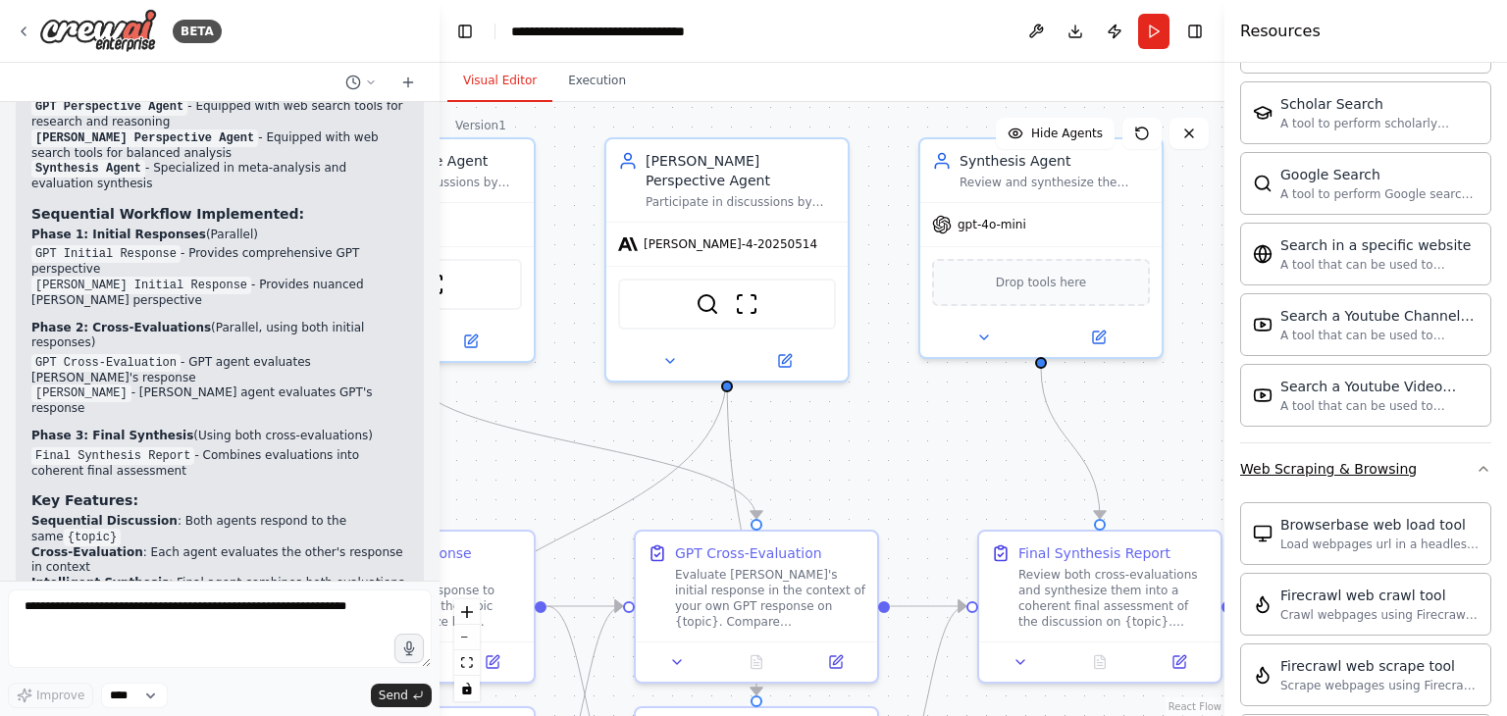
click at [1475, 464] on icon "button" at bounding box center [1483, 469] width 16 height 16
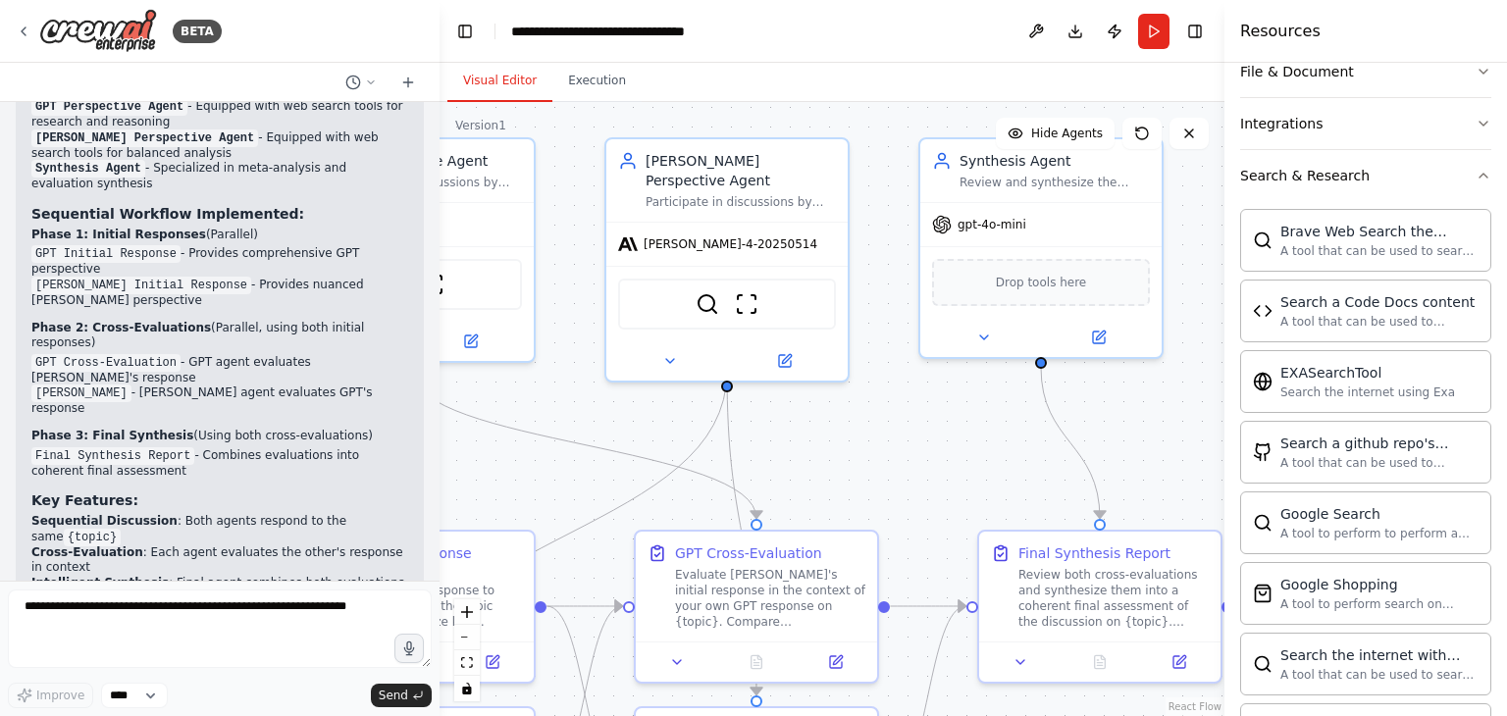
scroll to position [269, 0]
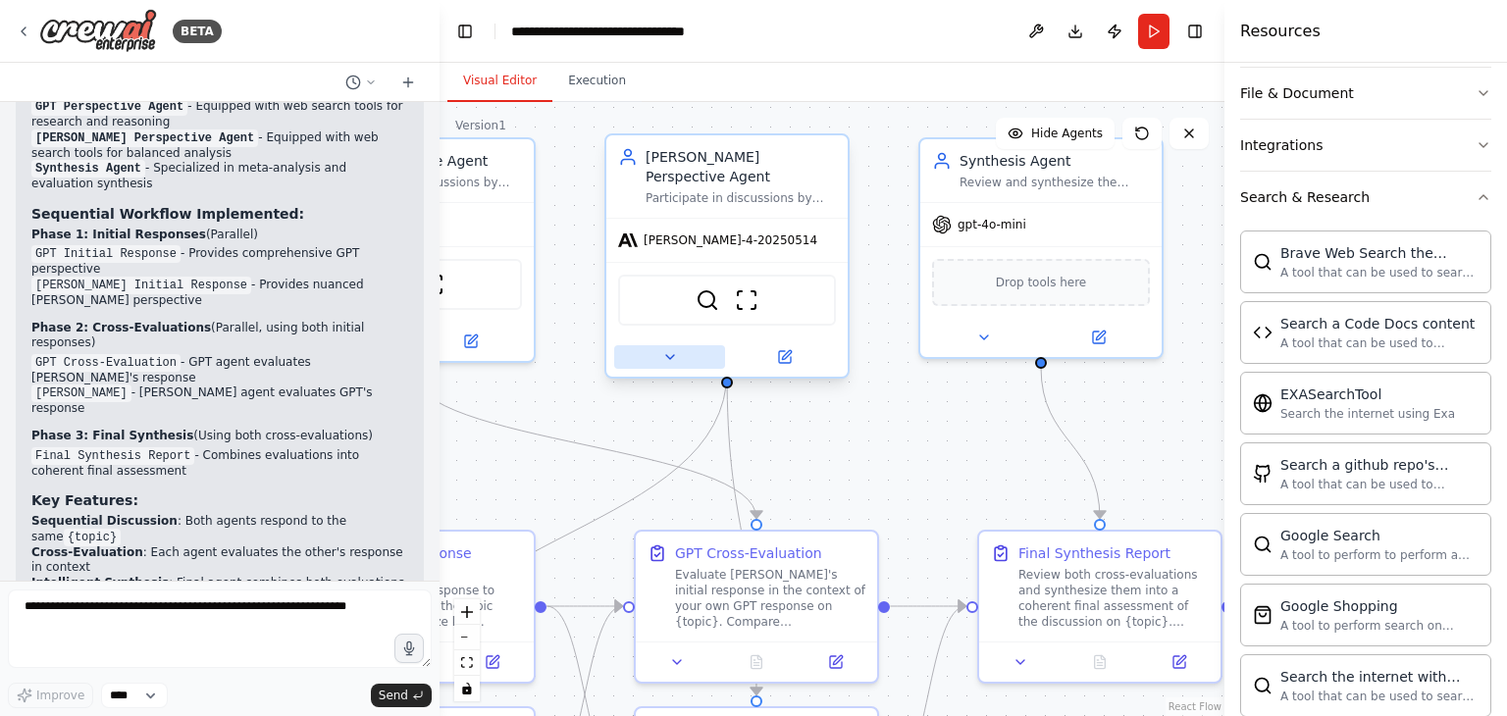
click at [656, 345] on button at bounding box center [669, 357] width 111 height 24
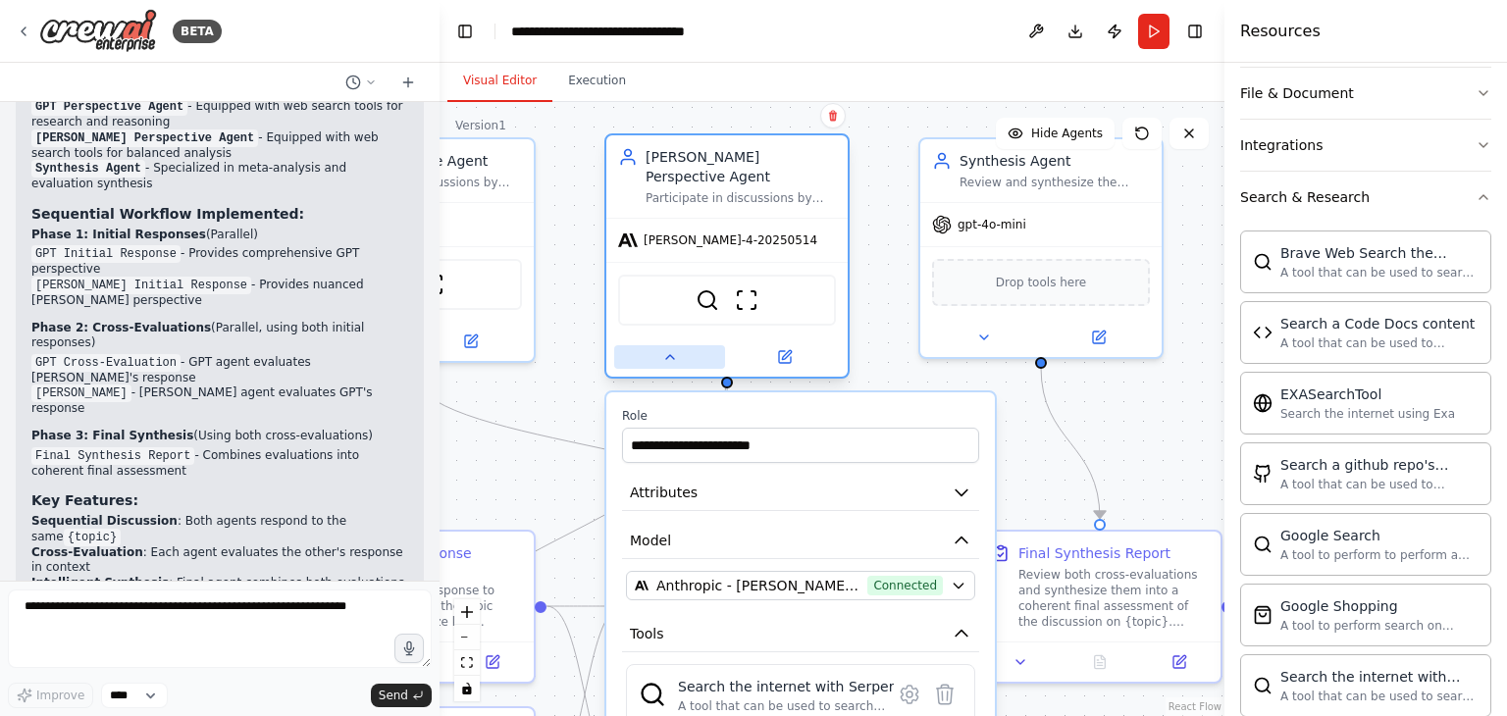
click at [662, 349] on icon at bounding box center [670, 357] width 16 height 16
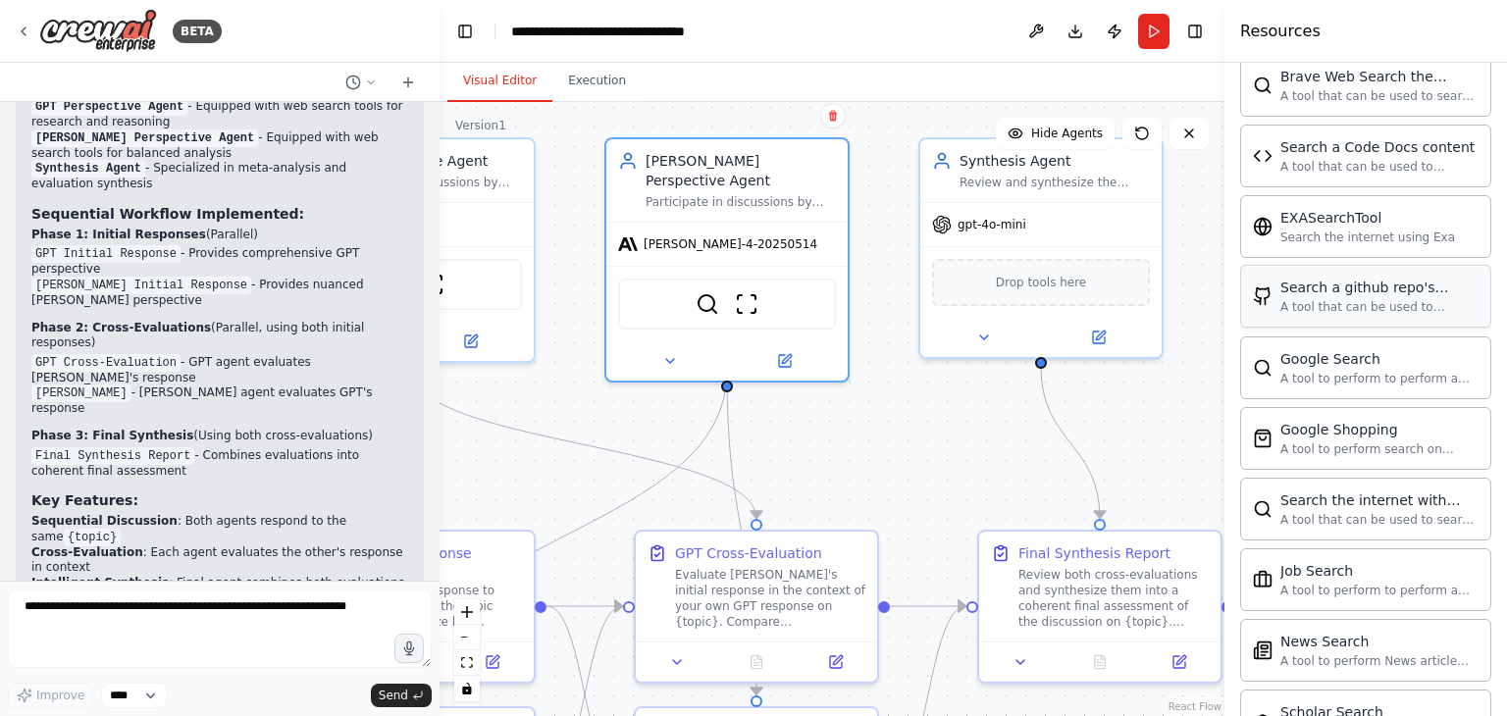
scroll to position [465, 0]
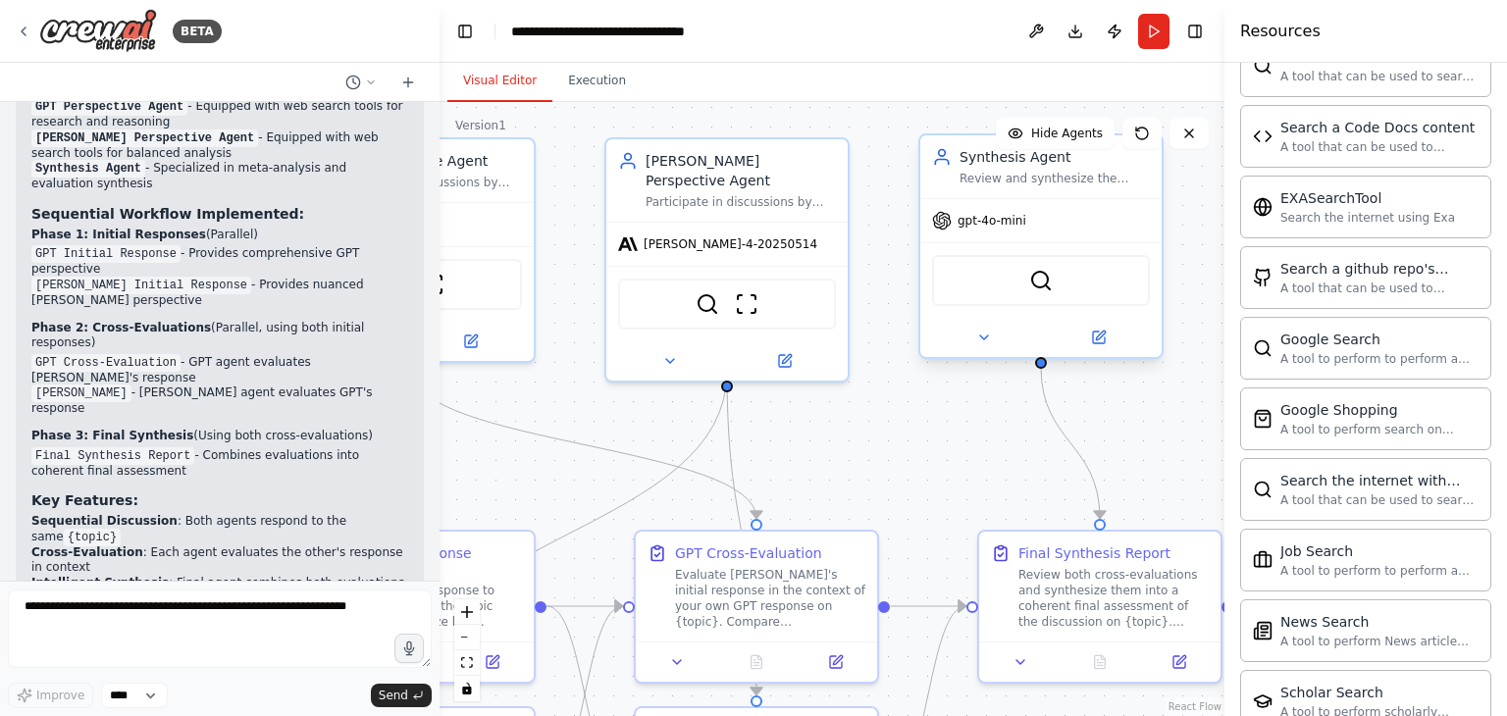
click at [1081, 289] on div "SerperDevTool" at bounding box center [1041, 280] width 218 height 51
click at [991, 334] on button at bounding box center [983, 338] width 111 height 24
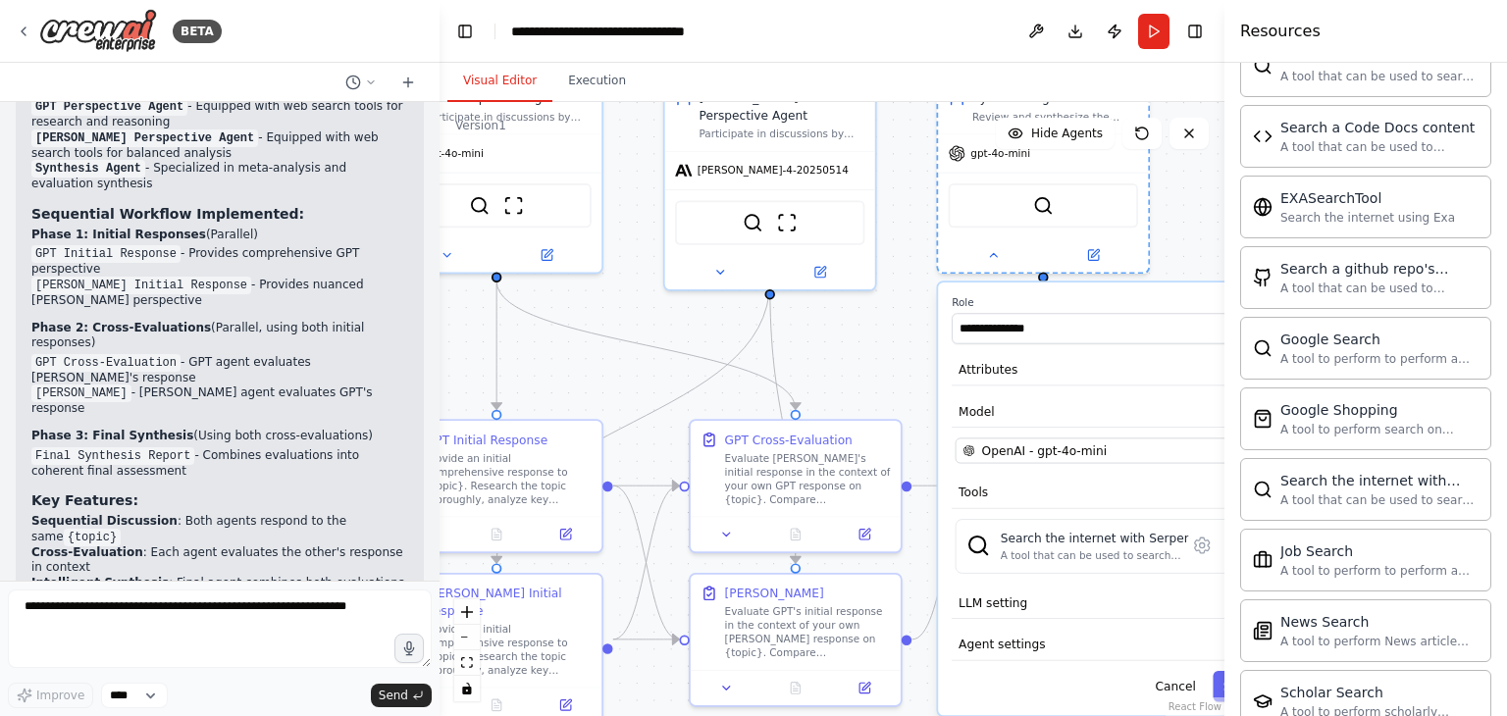
drag, startPoint x: 1189, startPoint y: 363, endPoint x: 1179, endPoint y: 264, distance: 99.6
click at [1179, 264] on div ".deletable-edge-delete-btn { width: 20px; height: 20px; border: 0px solid #ffff…" at bounding box center [831, 409] width 785 height 614
click at [995, 256] on icon at bounding box center [993, 253] width 14 height 14
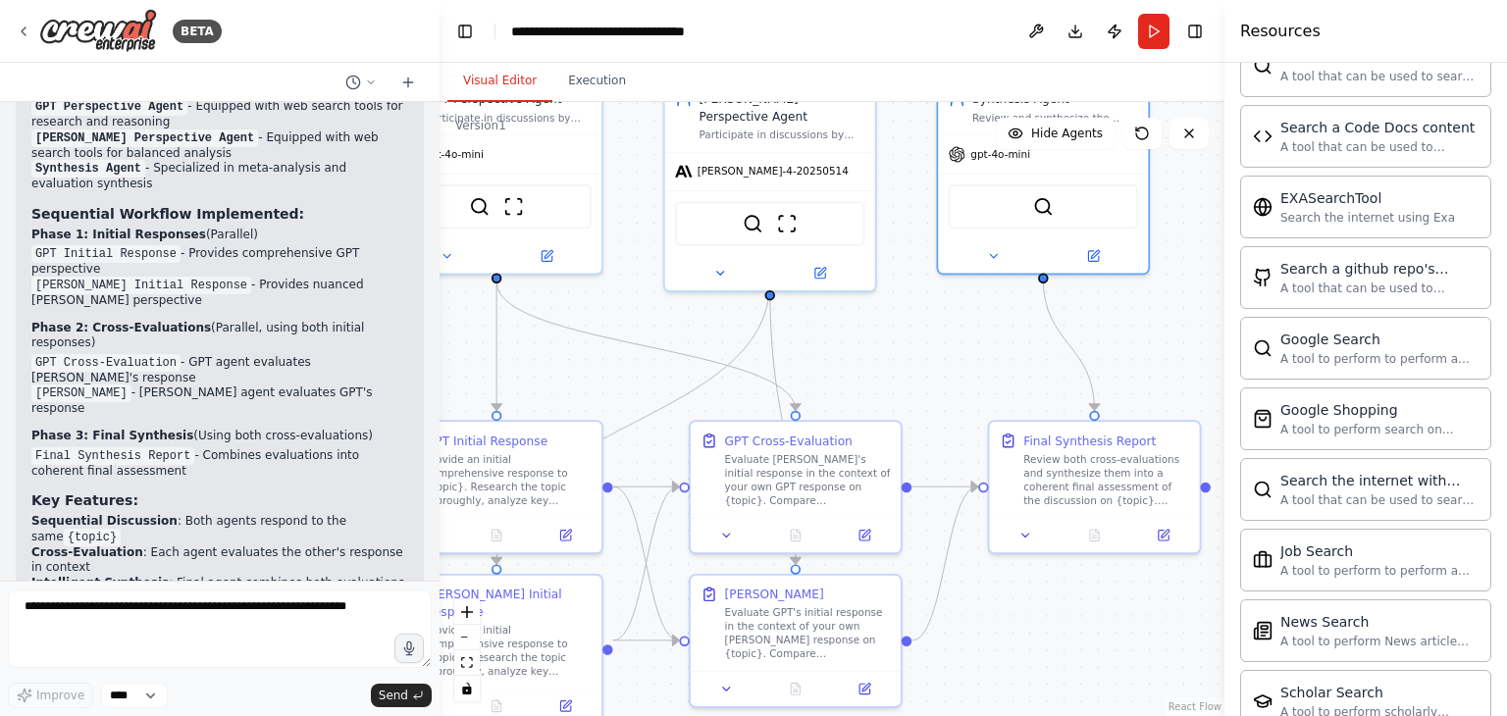
scroll to position [269, 0]
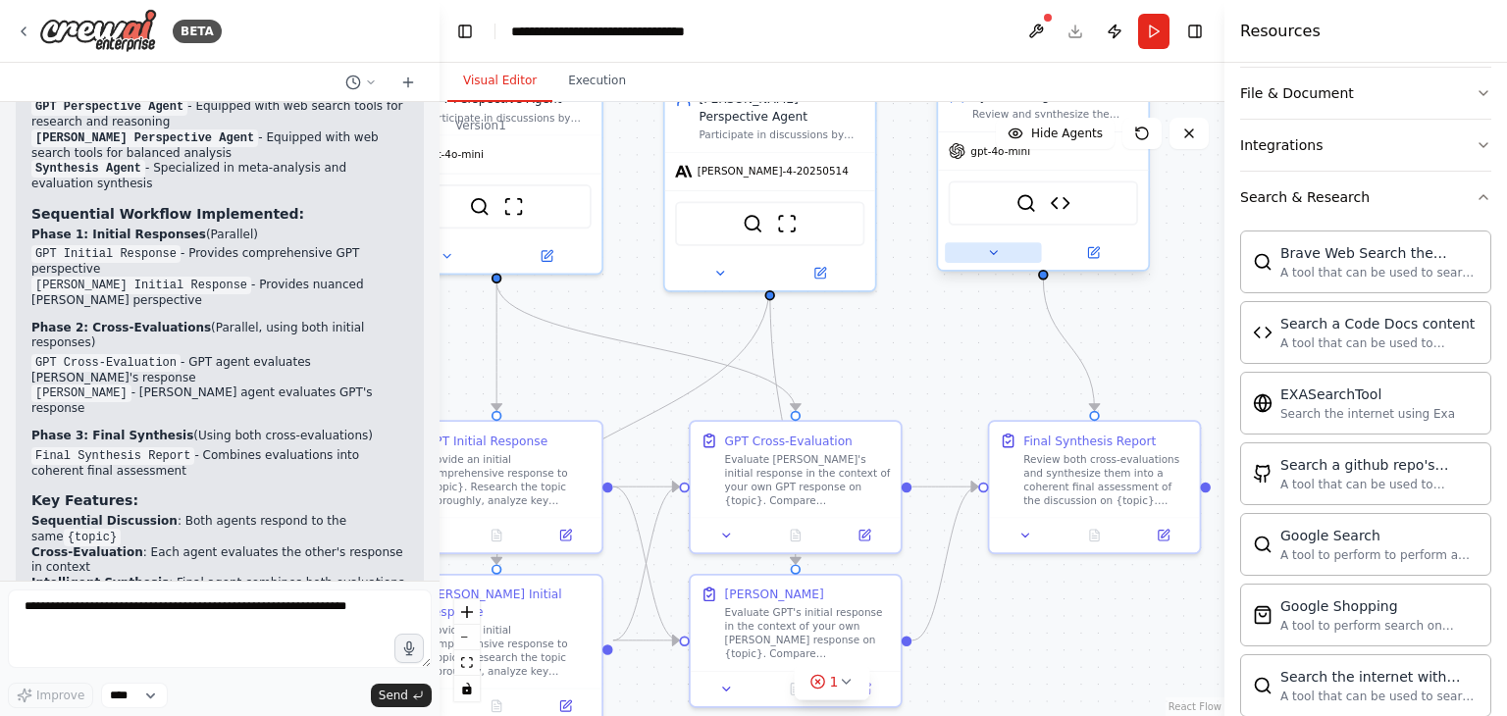
click at [997, 252] on icon at bounding box center [993, 253] width 14 height 14
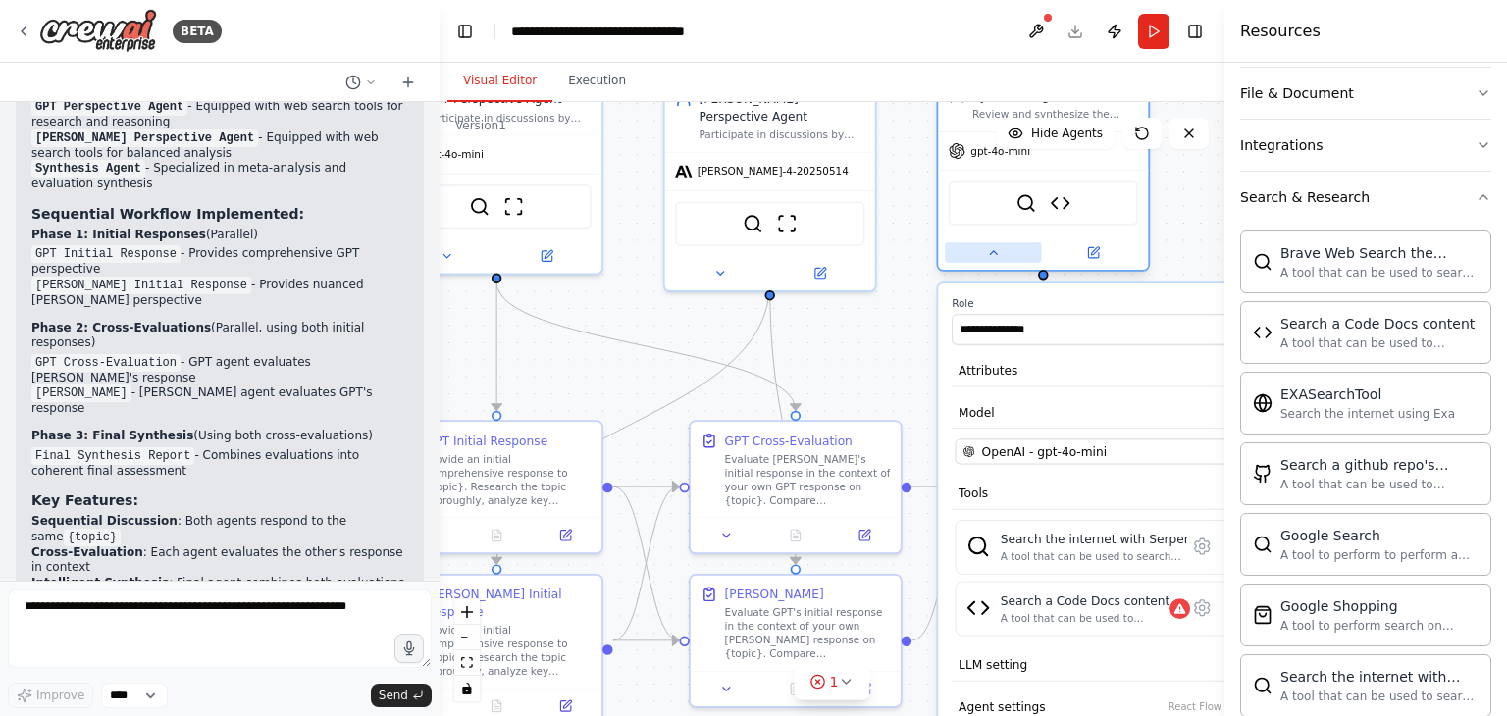
click at [997, 252] on icon at bounding box center [993, 252] width 7 height 3
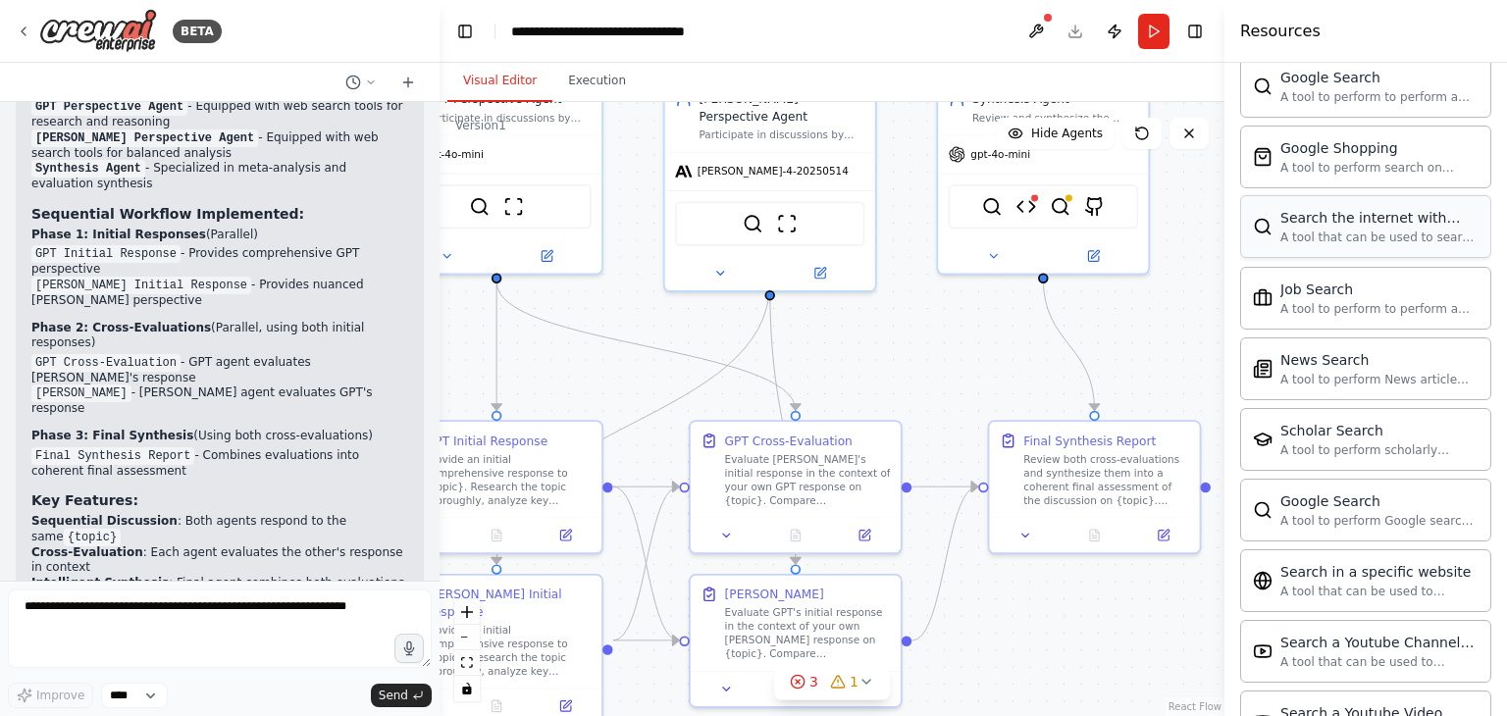
scroll to position [857, 0]
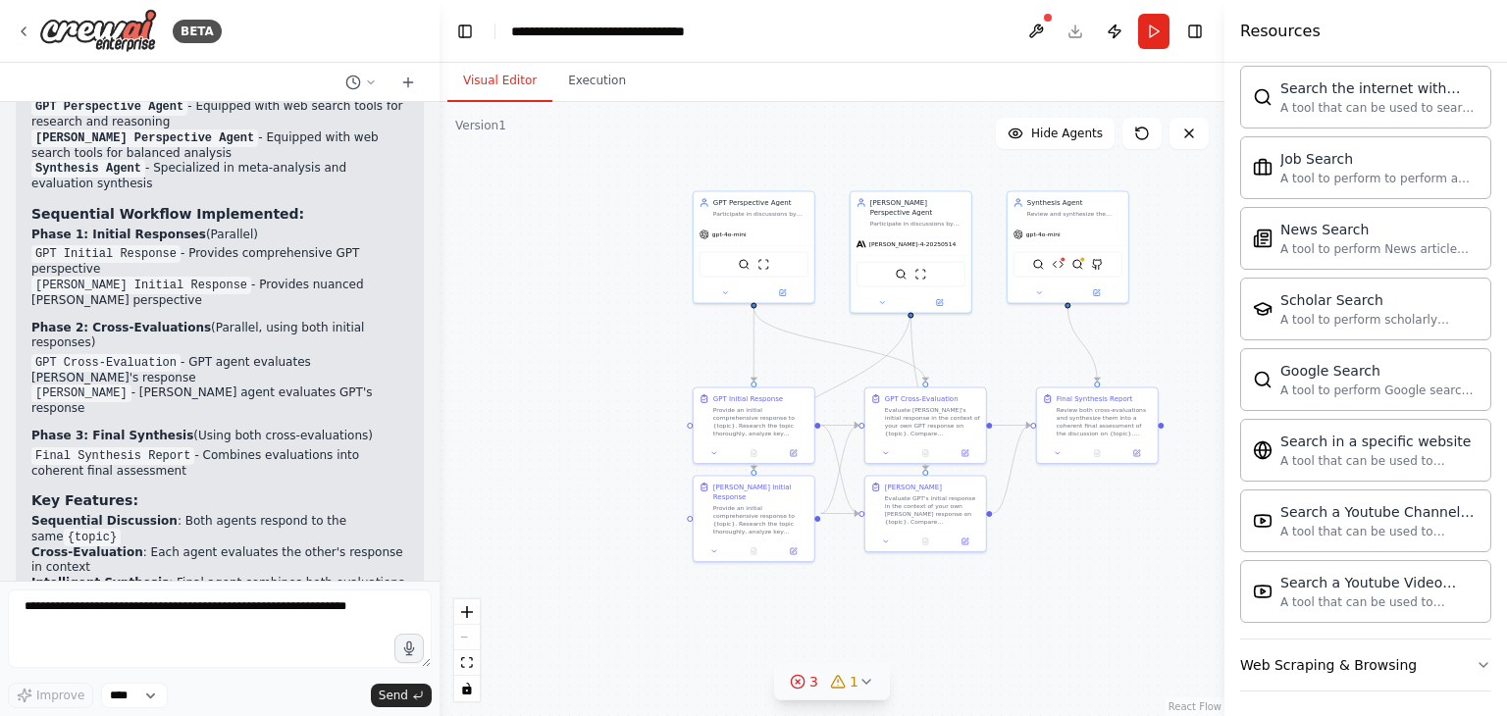
click at [862, 680] on icon at bounding box center [866, 682] width 8 height 4
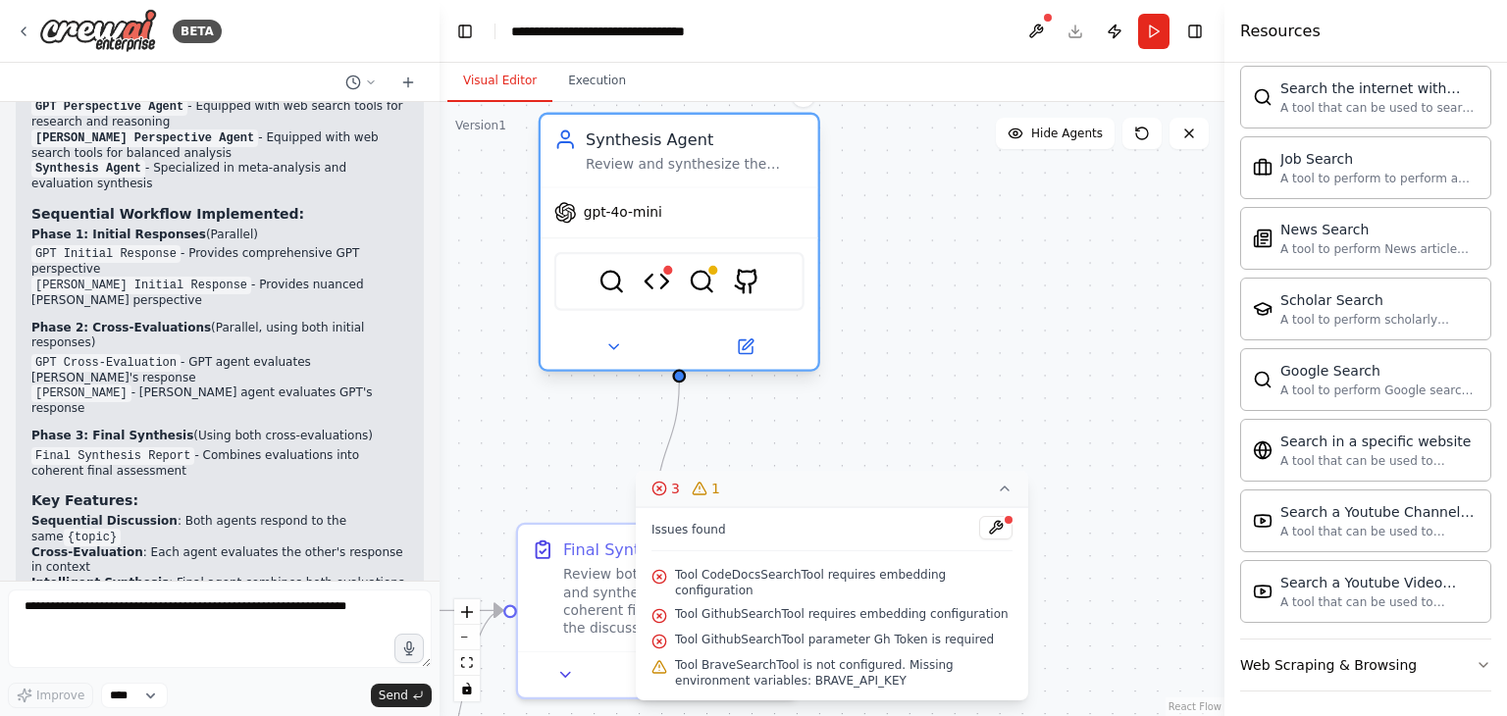
drag, startPoint x: 1035, startPoint y: 233, endPoint x: 647, endPoint y: 279, distance: 390.1
click at [647, 279] on div "SerperDevTool CodeDocsSearchTool BraveSearchTool GithubSearchTool" at bounding box center [679, 281] width 250 height 59
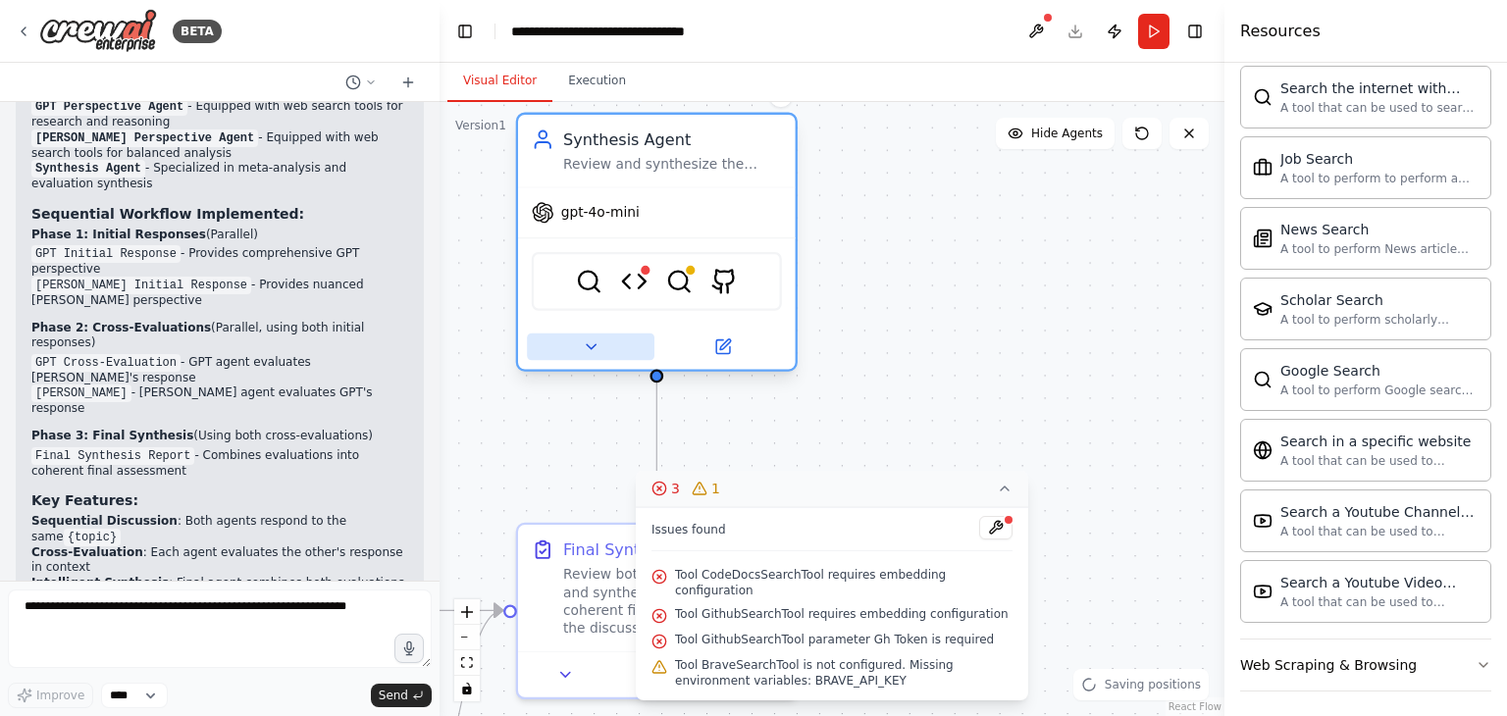
click at [585, 343] on icon at bounding box center [591, 346] width 18 height 18
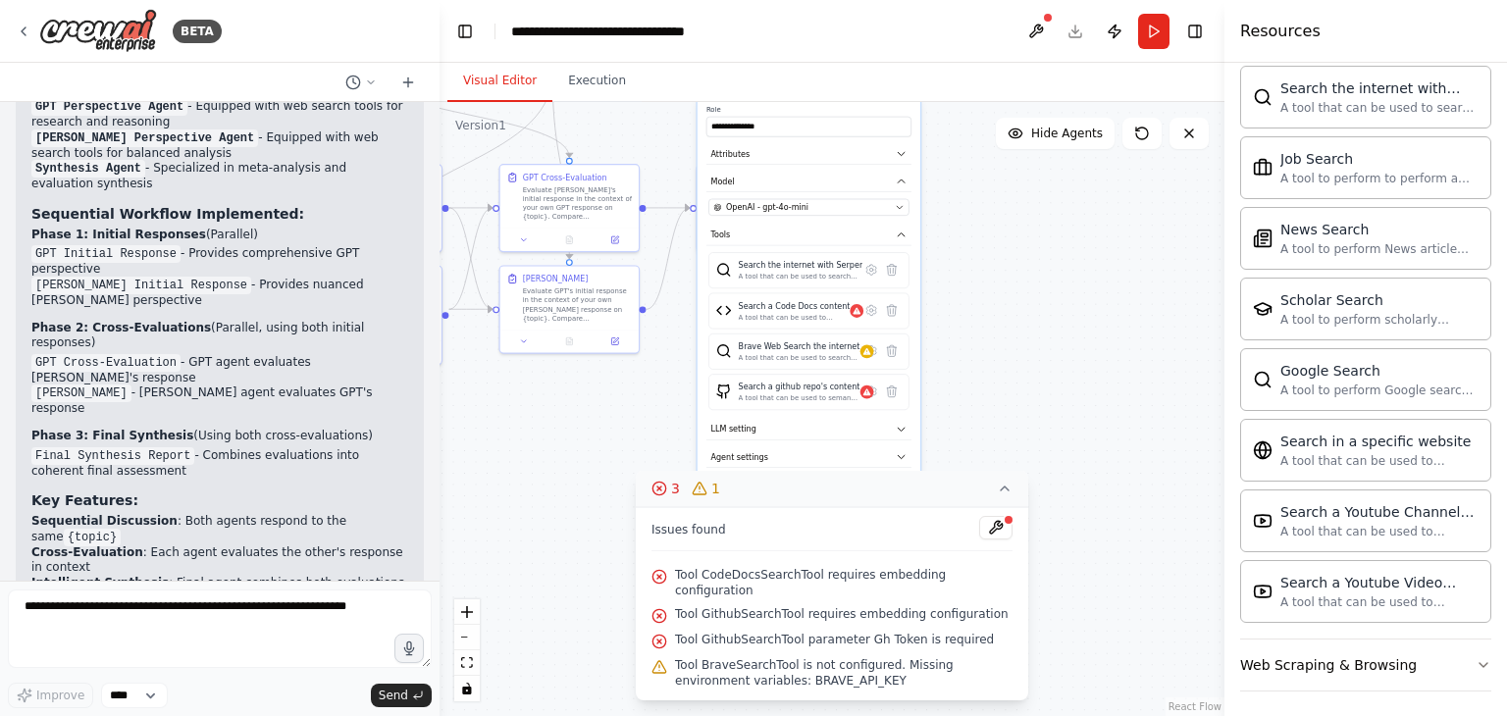
drag, startPoint x: 1032, startPoint y: 391, endPoint x: 1024, endPoint y: 151, distance: 240.5
click at [1024, 151] on div ".deletable-edge-delete-btn { width: 20px; height: 20px; border: 0px solid #ffff…" at bounding box center [831, 409] width 785 height 614
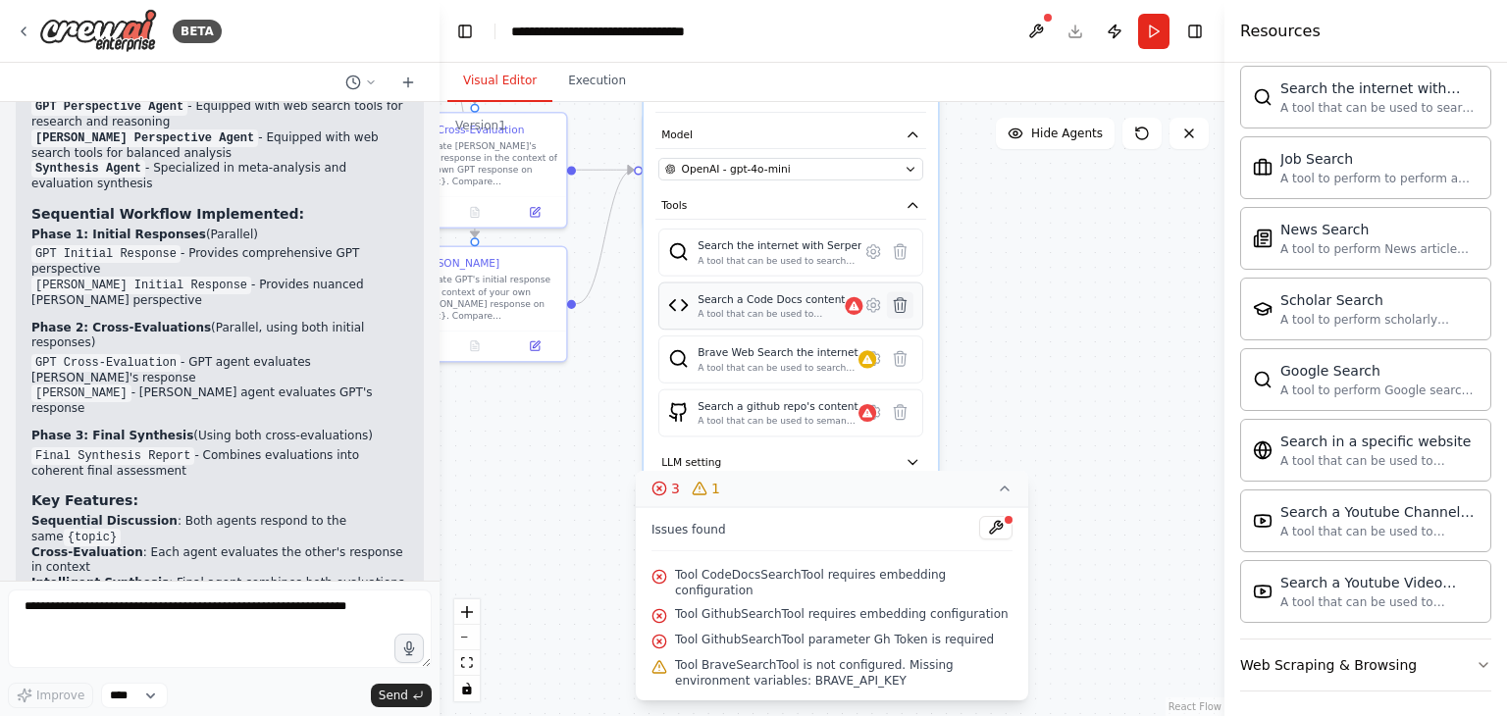
click at [901, 307] on icon at bounding box center [900, 305] width 13 height 15
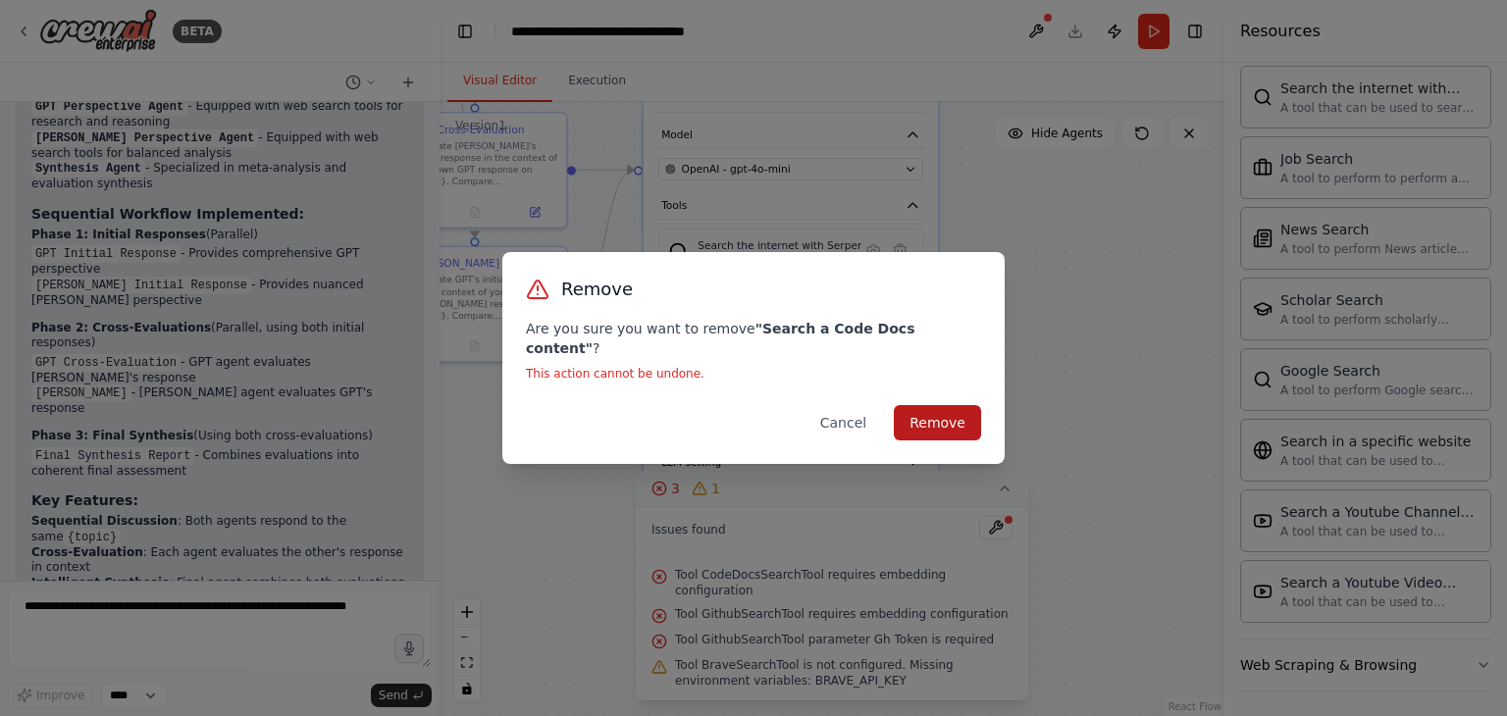
click at [940, 419] on button "Remove" at bounding box center [937, 422] width 87 height 35
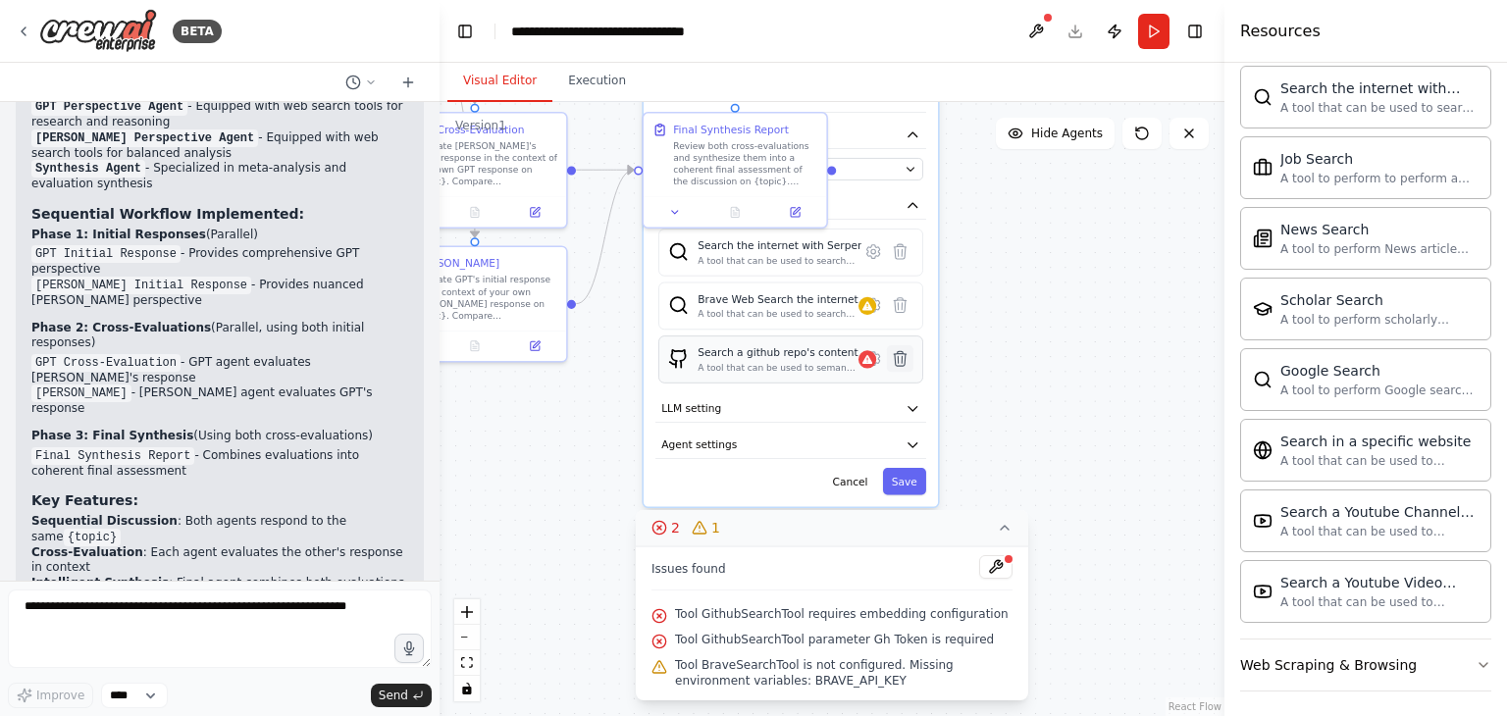
click at [902, 358] on icon at bounding box center [900, 358] width 13 height 15
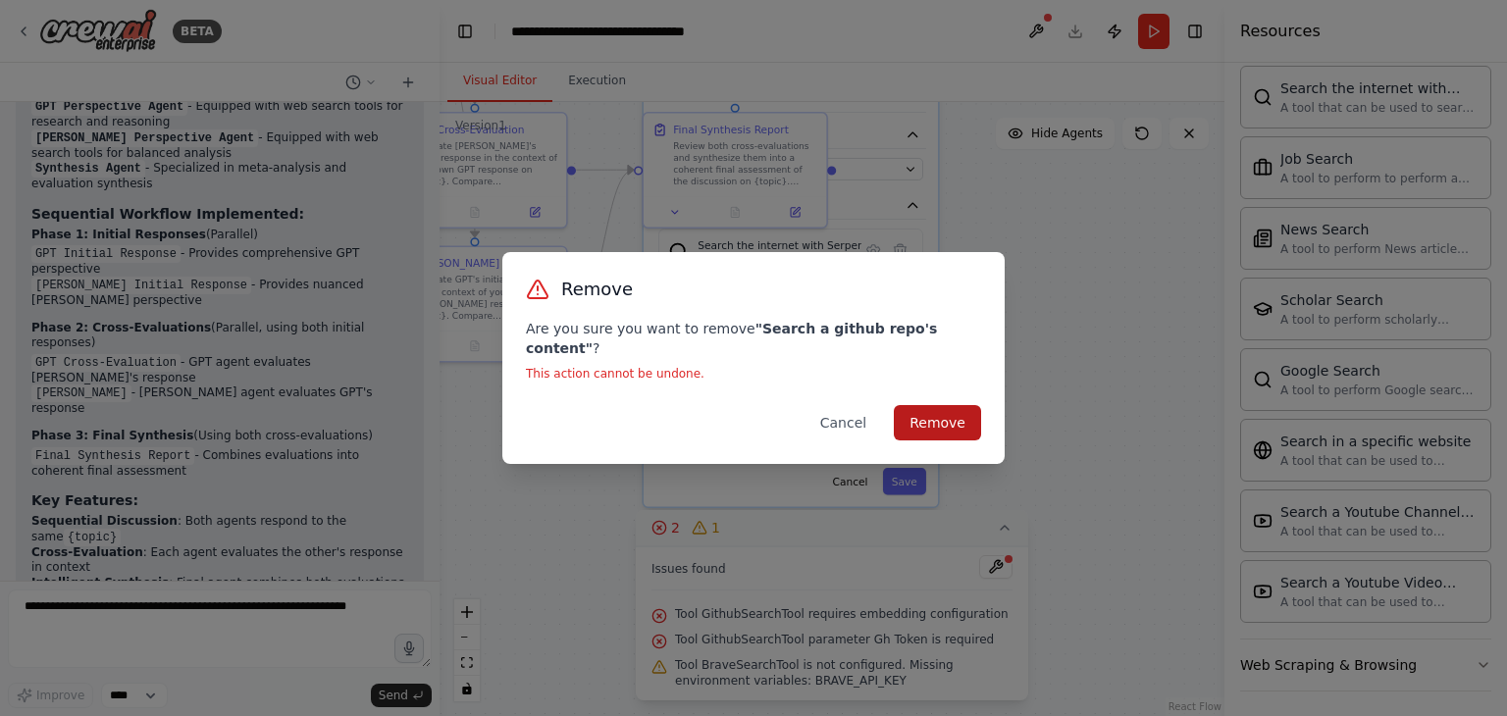
click at [969, 421] on button "Remove" at bounding box center [937, 422] width 87 height 35
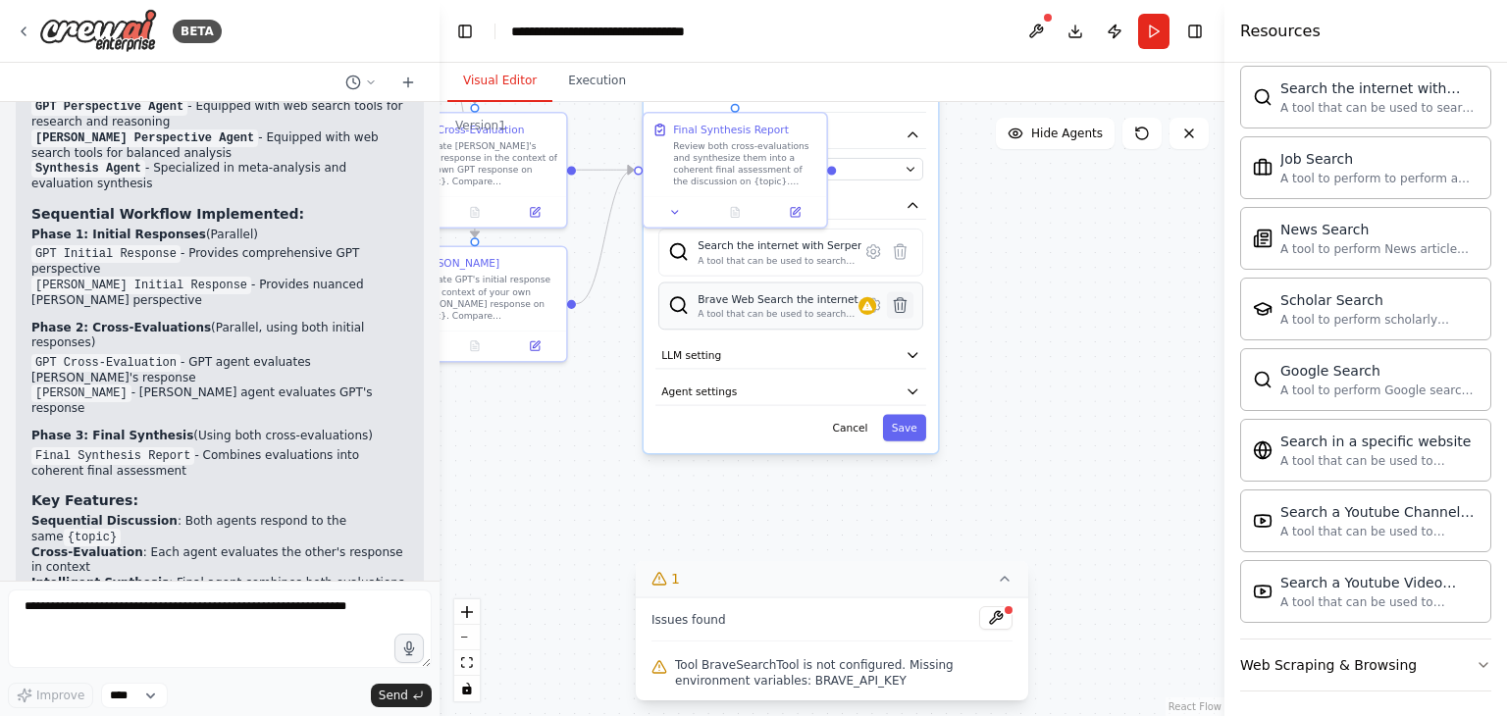
click at [900, 301] on icon at bounding box center [900, 305] width 13 height 15
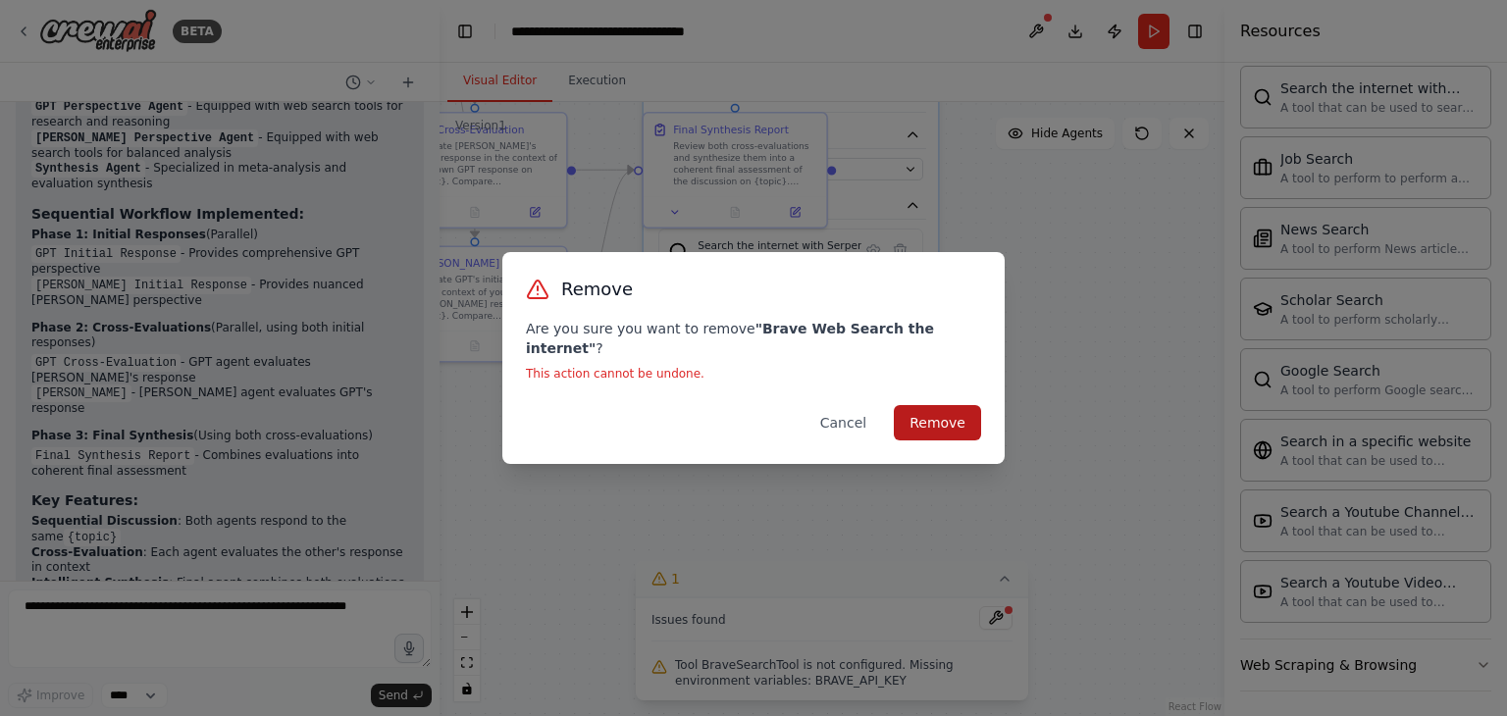
click at [930, 409] on button "Remove" at bounding box center [937, 422] width 87 height 35
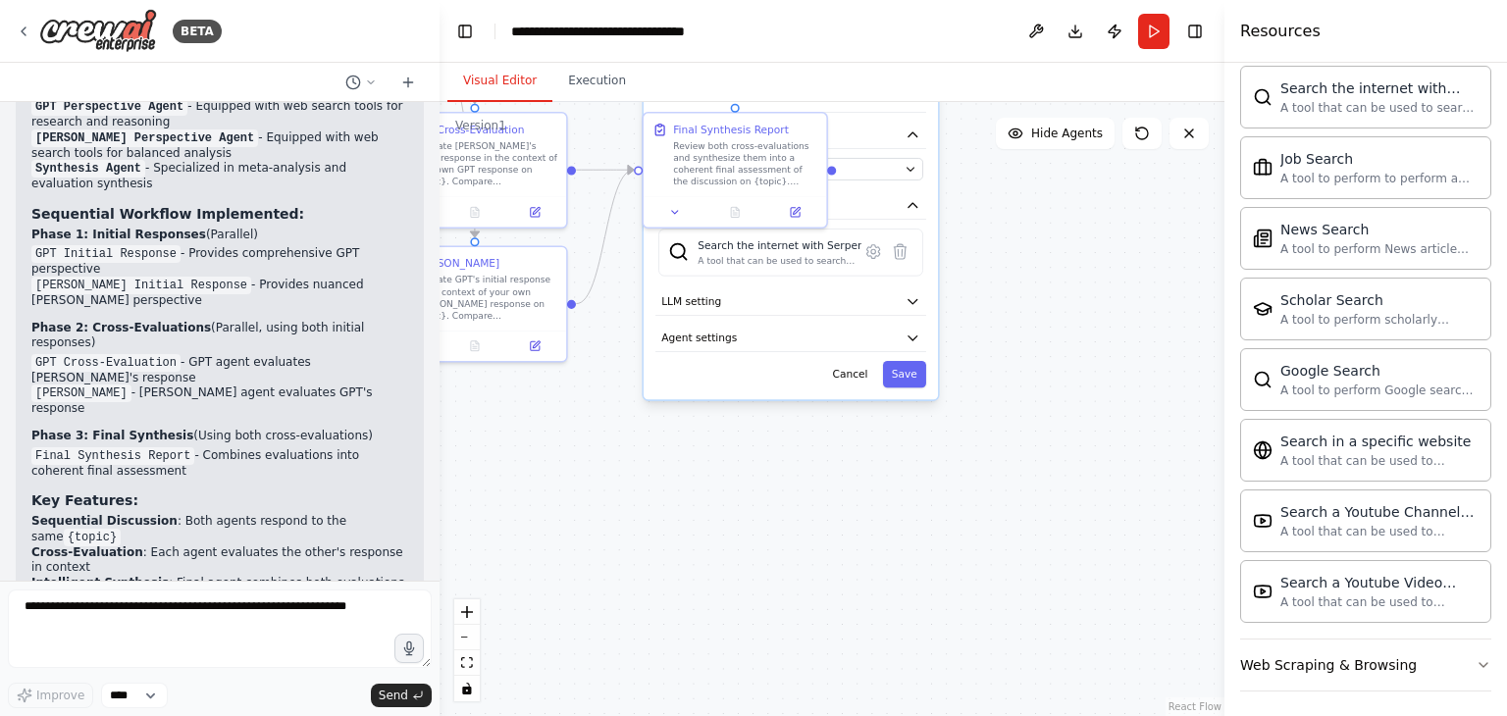
click at [1070, 289] on div ".deletable-edge-delete-btn { width: 20px; height: 20px; border: 0px solid #ffff…" at bounding box center [831, 409] width 785 height 614
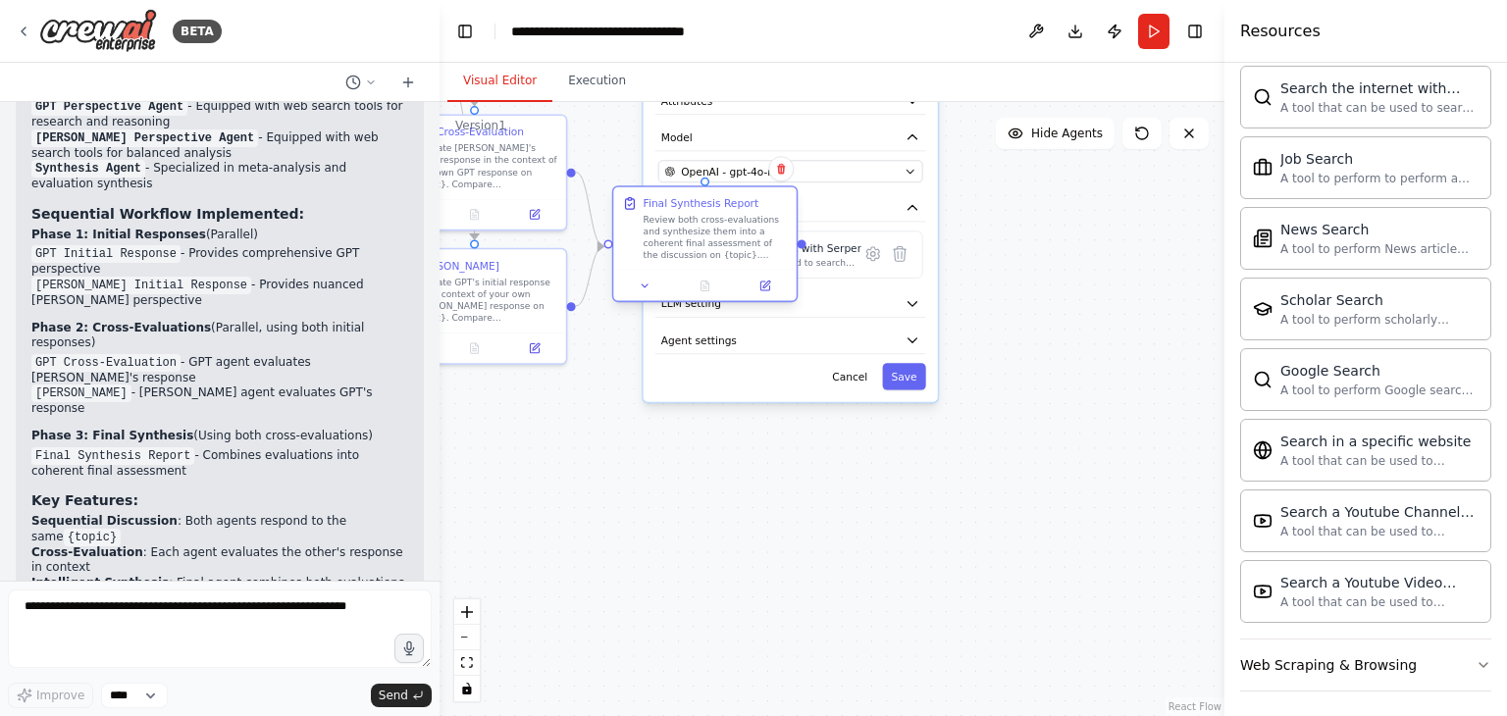
drag, startPoint x: 695, startPoint y: 185, endPoint x: 671, endPoint y: 271, distance: 88.5
click at [671, 262] on div "Review both cross-evaluations and synthesize them into a coherent final assessm…" at bounding box center [716, 238] width 144 height 48
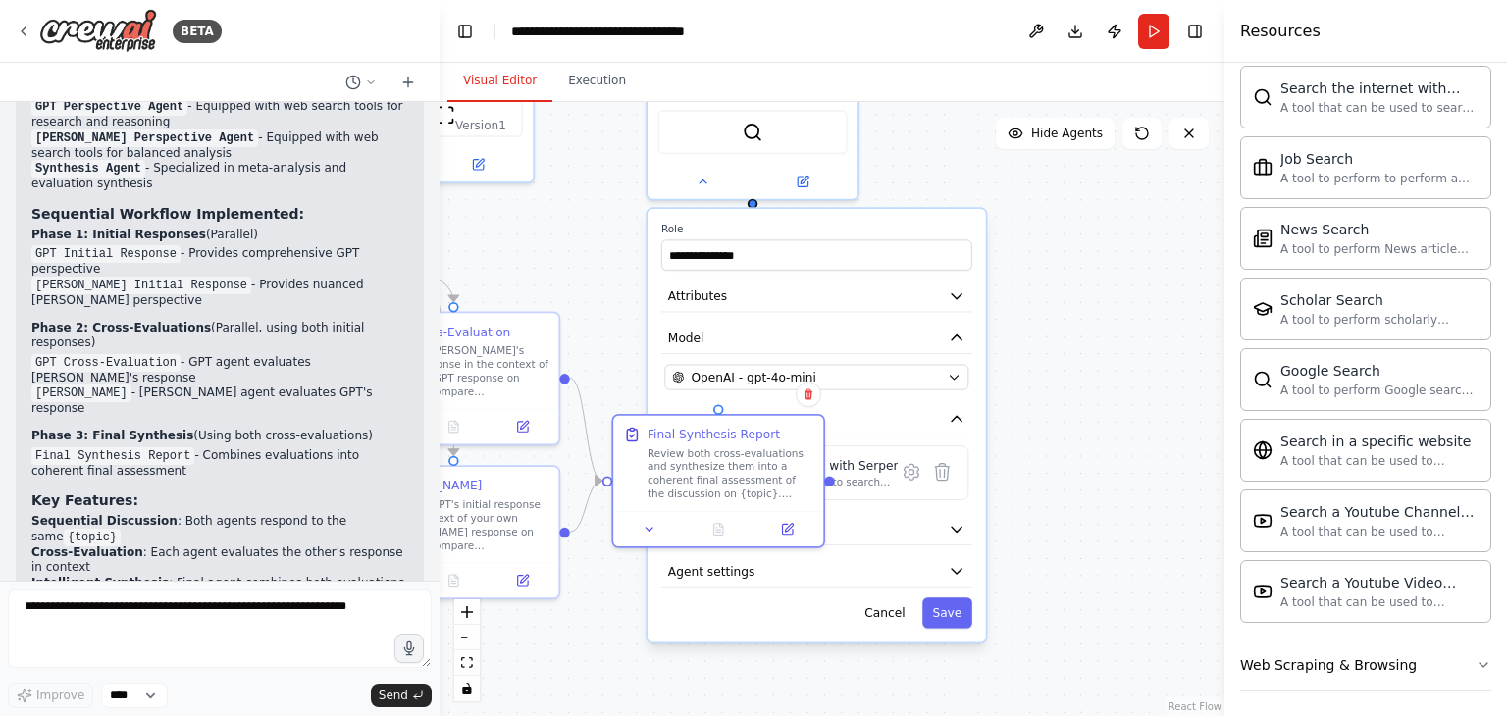
drag, startPoint x: 957, startPoint y: 219, endPoint x: 1008, endPoint y: 432, distance: 218.9
click at [1008, 432] on div ".deletable-edge-delete-btn { width: 20px; height: 20px; border: 0px solid #ffff…" at bounding box center [831, 409] width 785 height 614
click at [705, 176] on icon at bounding box center [703, 179] width 14 height 14
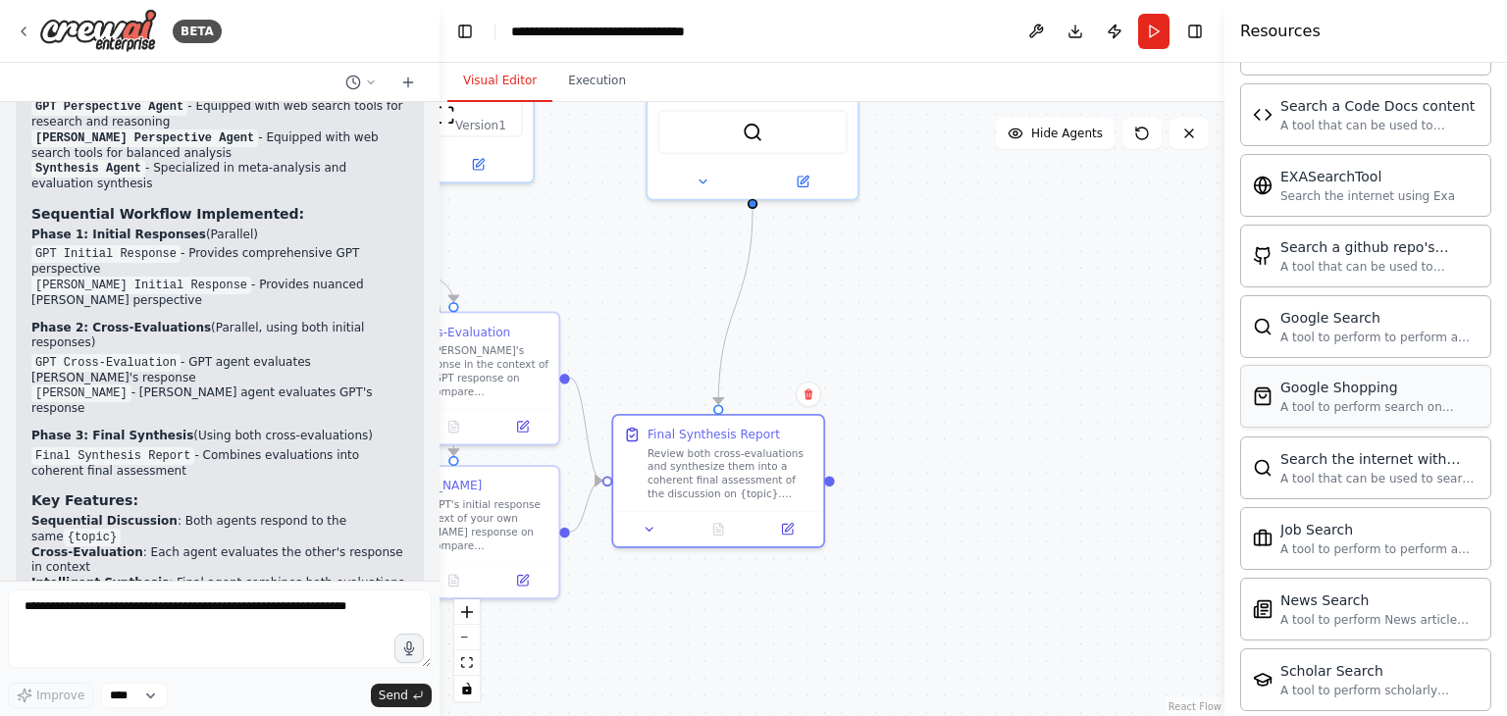
scroll to position [563, 0]
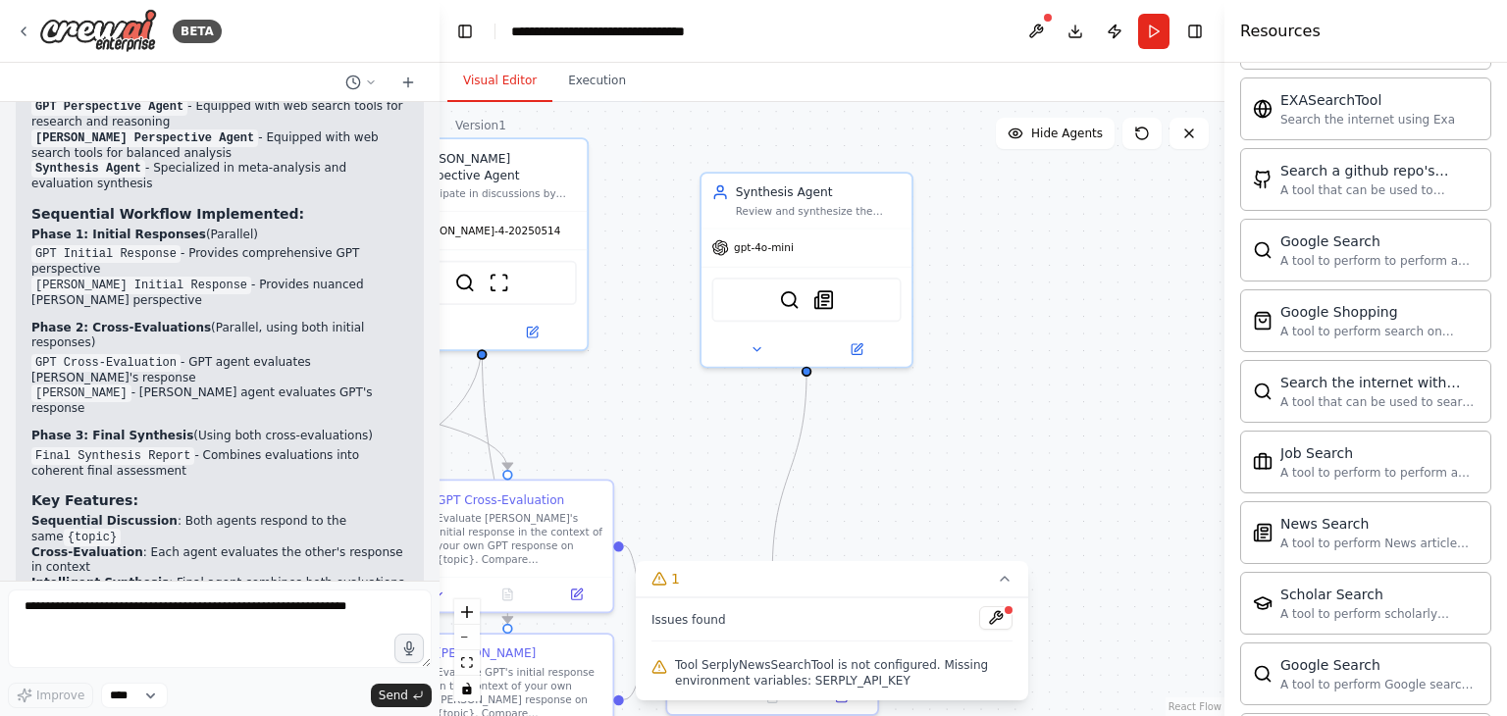
drag, startPoint x: 945, startPoint y: 202, endPoint x: 999, endPoint y: 369, distance: 175.3
click at [999, 369] on div ".deletable-edge-delete-btn { width: 20px; height: 20px; border: 0px solid #ffff…" at bounding box center [831, 409] width 785 height 614
click at [757, 345] on icon at bounding box center [756, 345] width 7 height 3
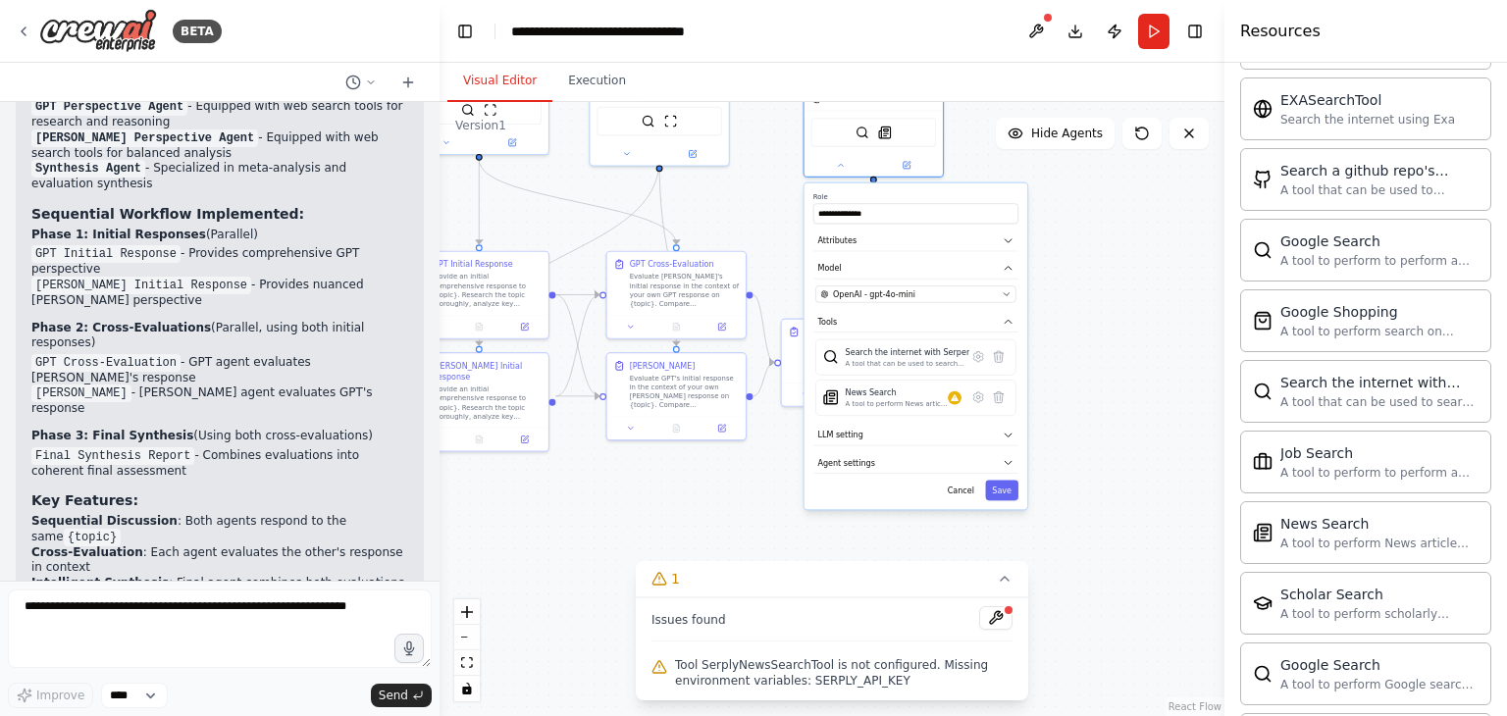
drag, startPoint x: 1087, startPoint y: 437, endPoint x: 1059, endPoint y: 229, distance: 209.9
click at [1059, 229] on div ".deletable-edge-delete-btn { width: 20px; height: 20px; border: 0px solid #ffff…" at bounding box center [831, 409] width 785 height 614
click at [1001, 397] on icon at bounding box center [998, 396] width 9 height 11
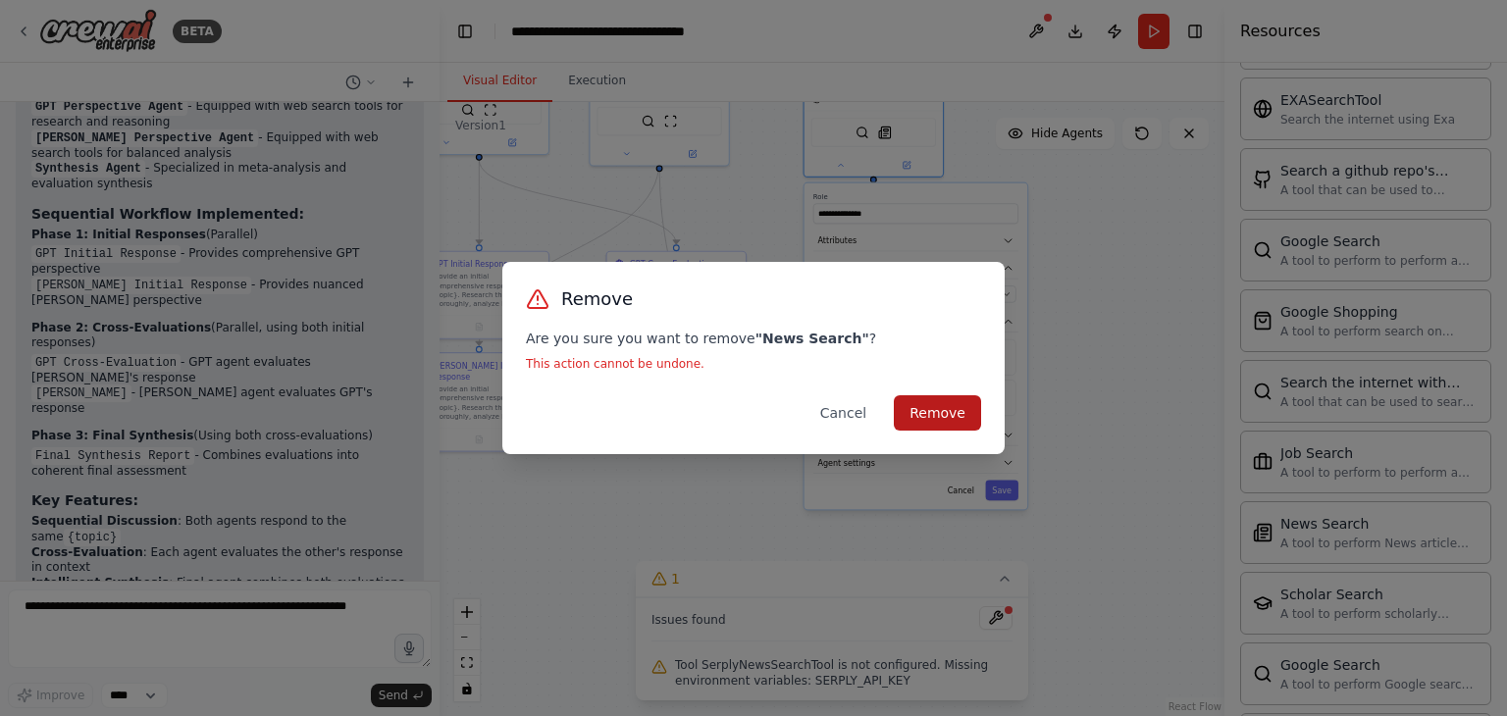
click at [948, 411] on button "Remove" at bounding box center [937, 412] width 87 height 35
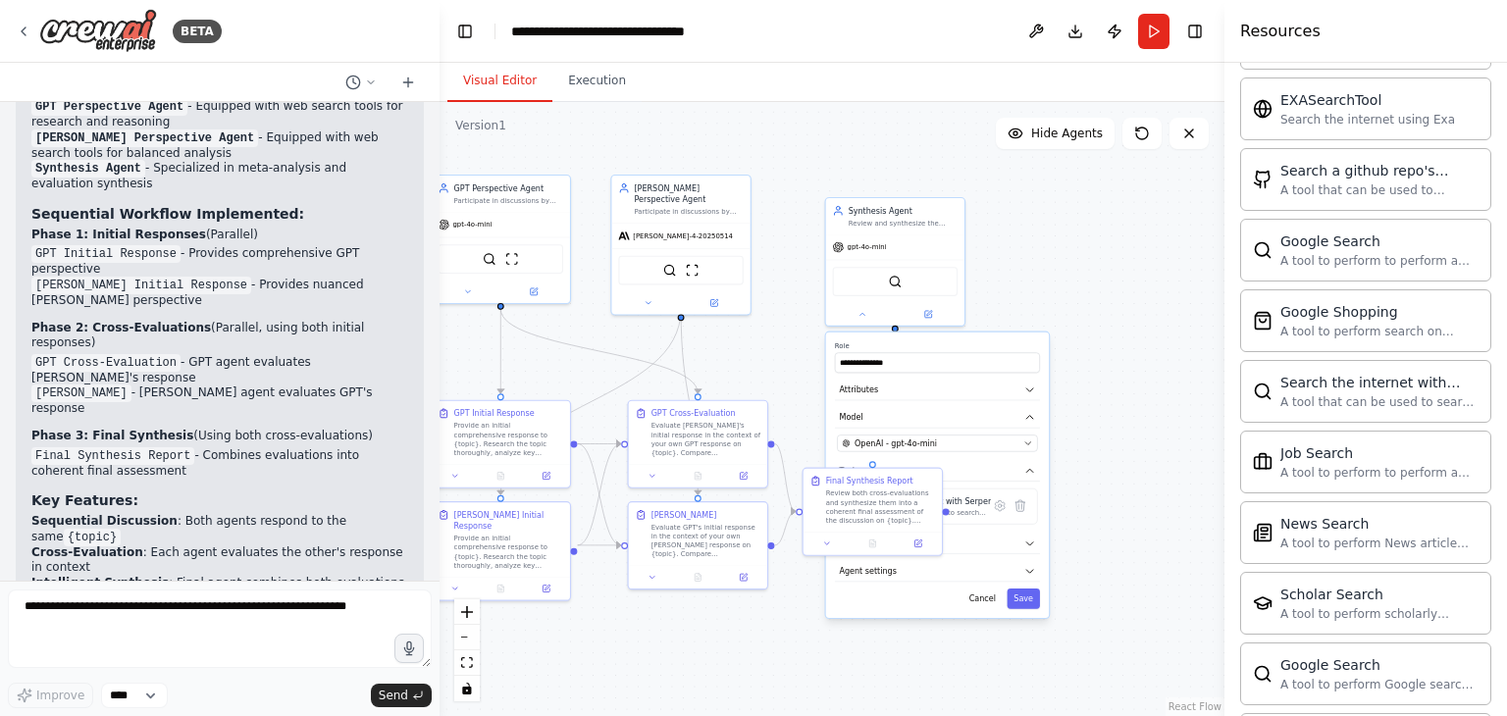
drag, startPoint x: 1058, startPoint y: 213, endPoint x: 1094, endPoint y: 433, distance: 222.7
click at [1094, 433] on div ".deletable-edge-delete-btn { width: 20px; height: 20px; border: 0px solid #ffff…" at bounding box center [831, 409] width 785 height 614
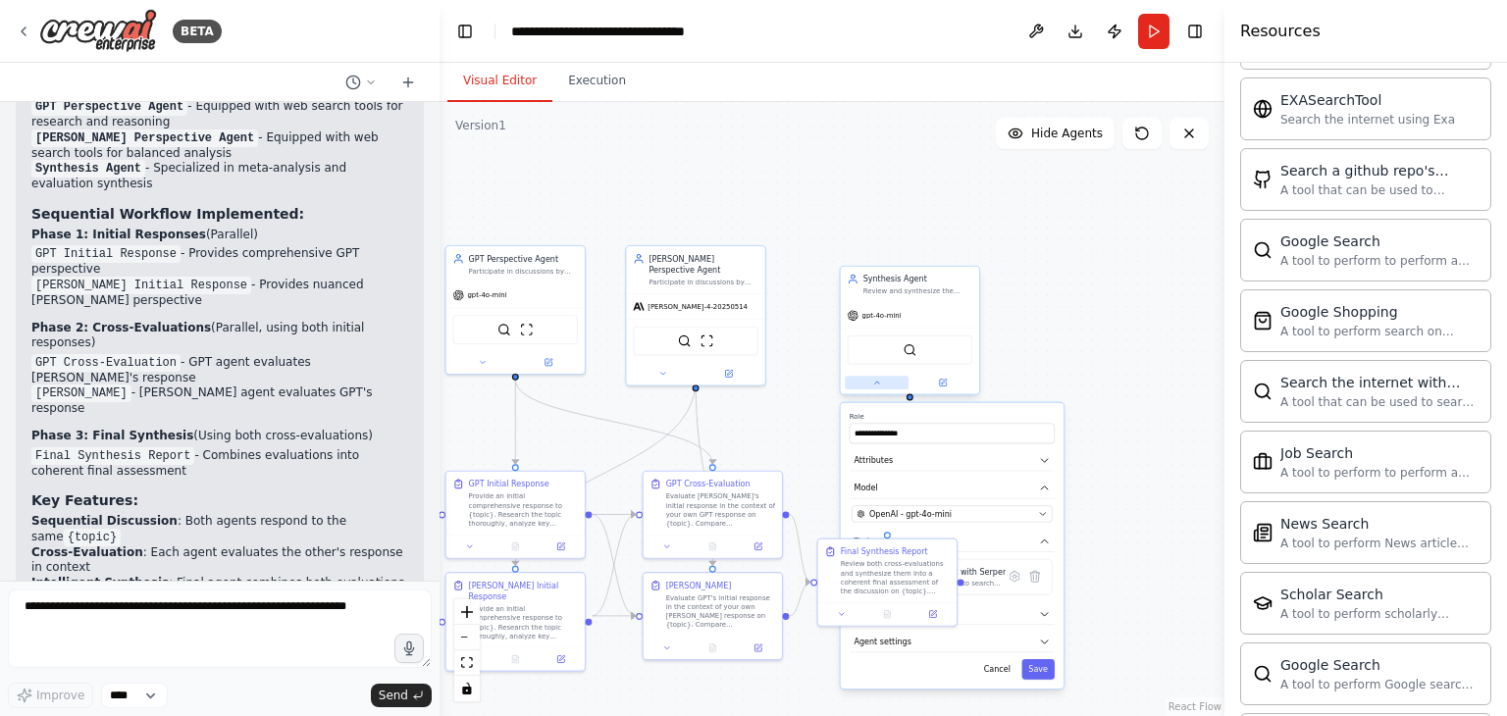
click at [872, 384] on icon at bounding box center [876, 382] width 9 height 9
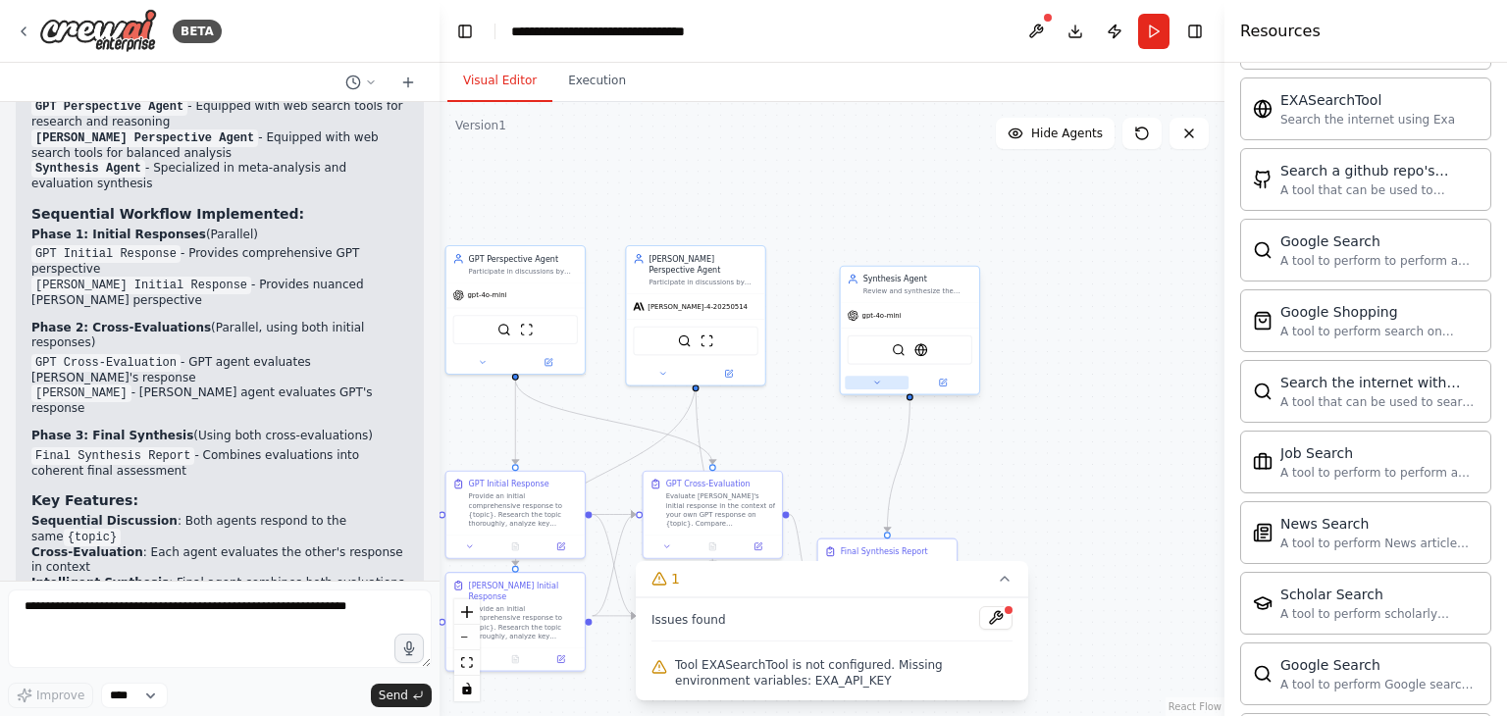
click at [878, 386] on icon at bounding box center [876, 382] width 9 height 9
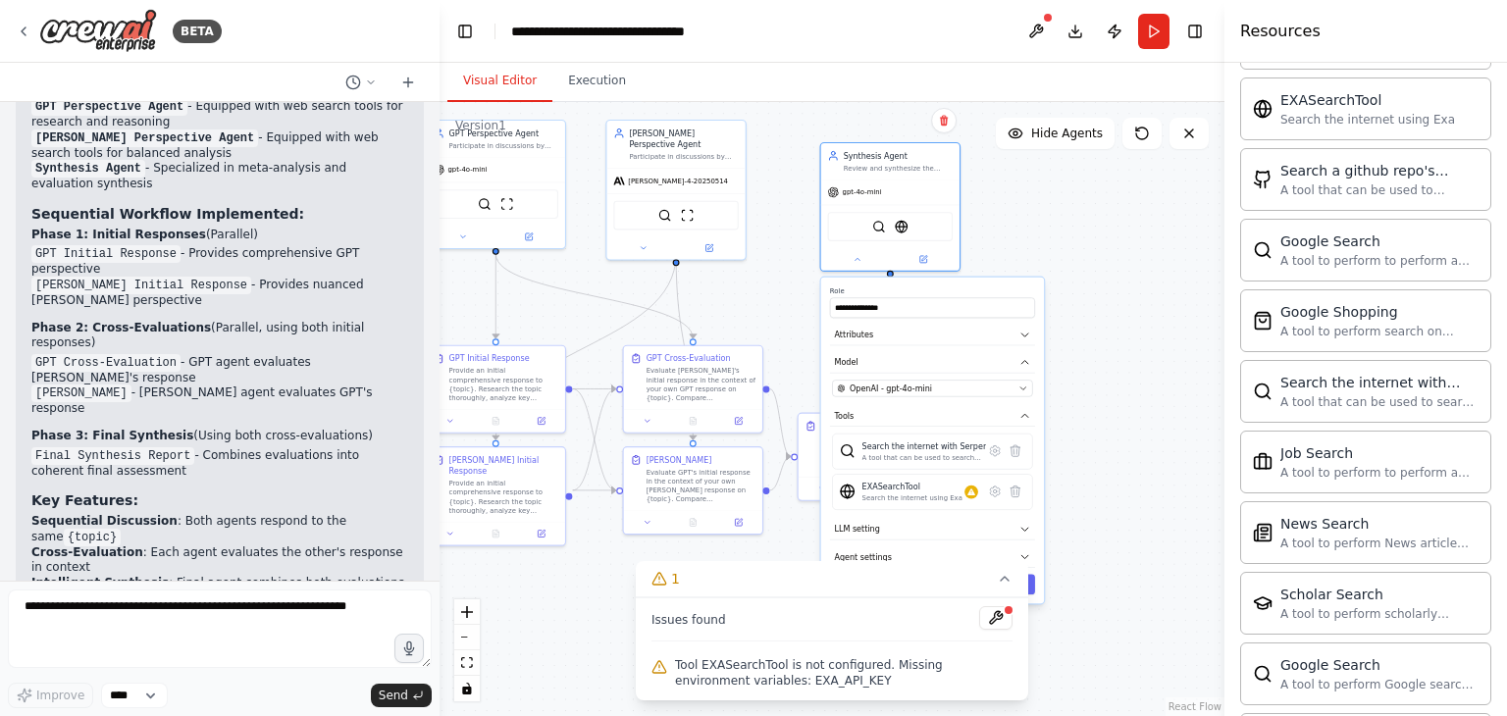
drag, startPoint x: 1111, startPoint y: 488, endPoint x: 1095, endPoint y: 370, distance: 118.8
click at [1095, 370] on div ".deletable-edge-delete-btn { width: 20px; height: 20px; border: 0px solid #ffff…" at bounding box center [831, 409] width 785 height 614
click at [1016, 488] on icon at bounding box center [1014, 487] width 9 height 11
click at [1020, 486] on icon at bounding box center [1015, 488] width 14 height 14
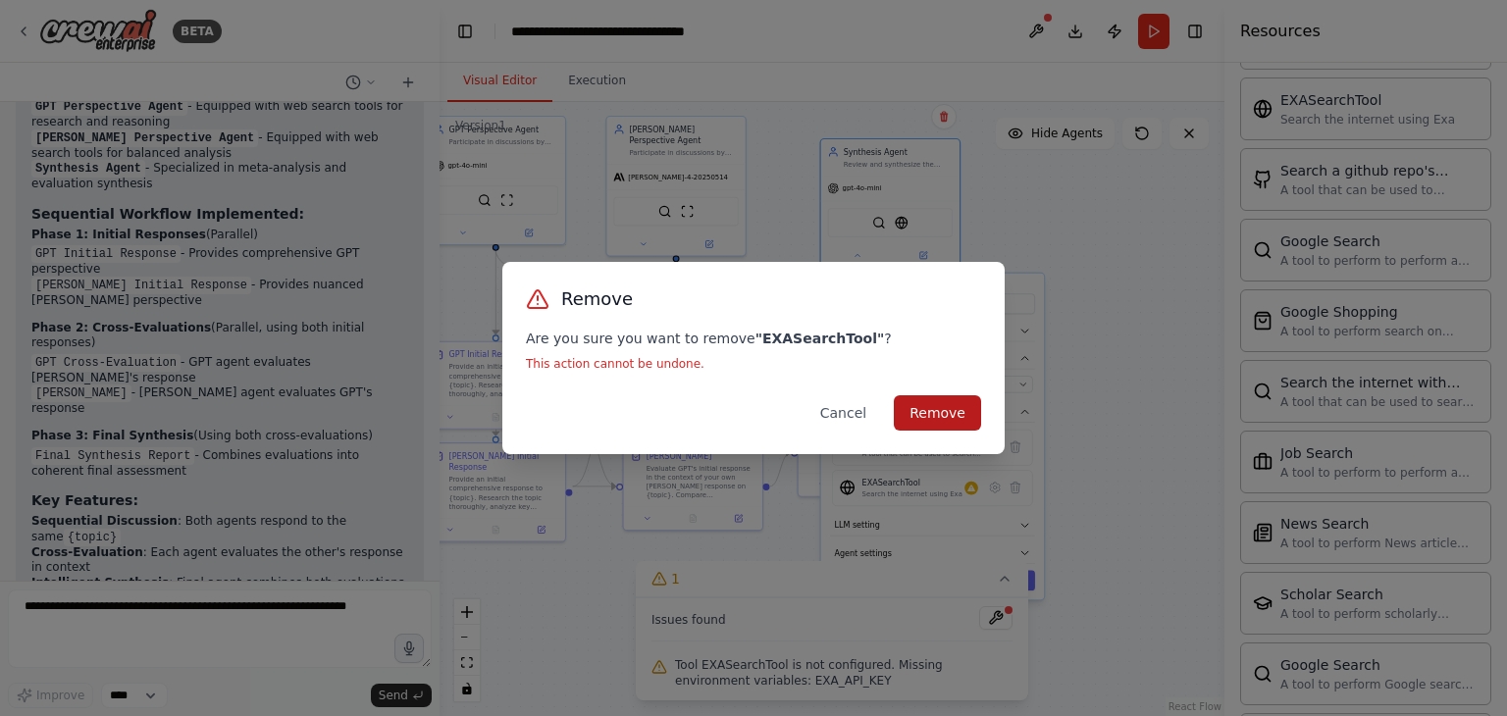
click at [967, 409] on button "Remove" at bounding box center [937, 412] width 87 height 35
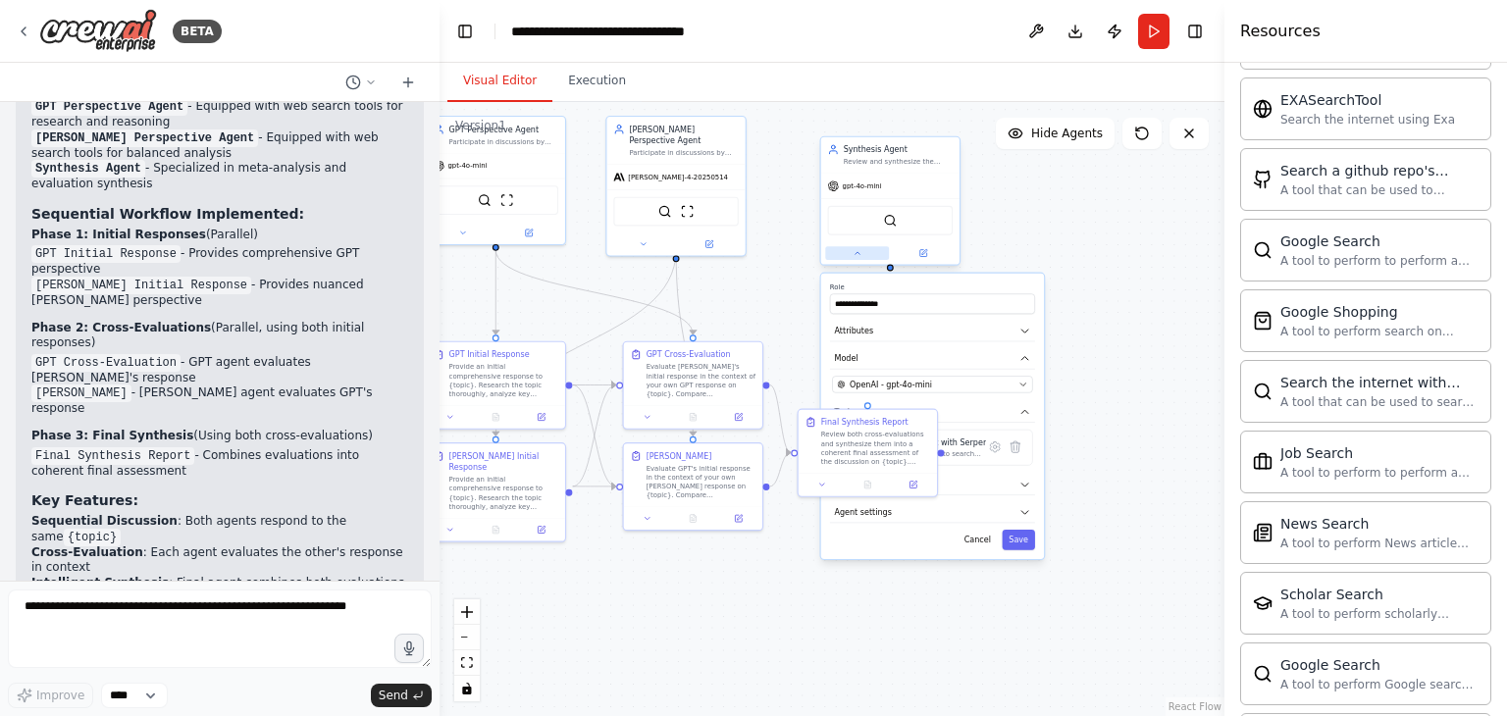
click at [854, 259] on div at bounding box center [890, 253] width 138 height 23
click at [857, 252] on icon at bounding box center [856, 253] width 5 height 2
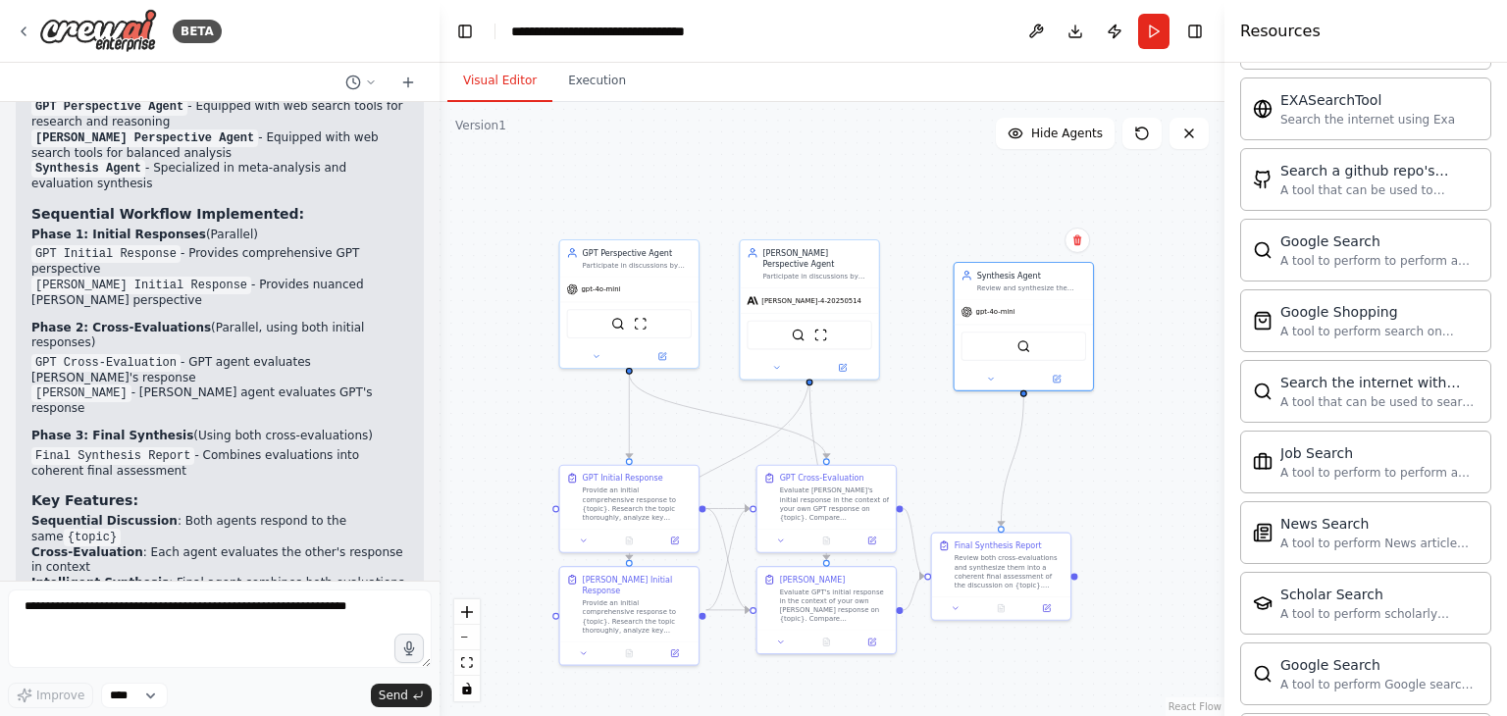
drag, startPoint x: 1020, startPoint y: 260, endPoint x: 1154, endPoint y: 384, distance: 181.9
click at [1154, 384] on div ".deletable-edge-delete-btn { width: 20px; height: 20px; border: 0px solid #ffff…" at bounding box center [831, 409] width 785 height 614
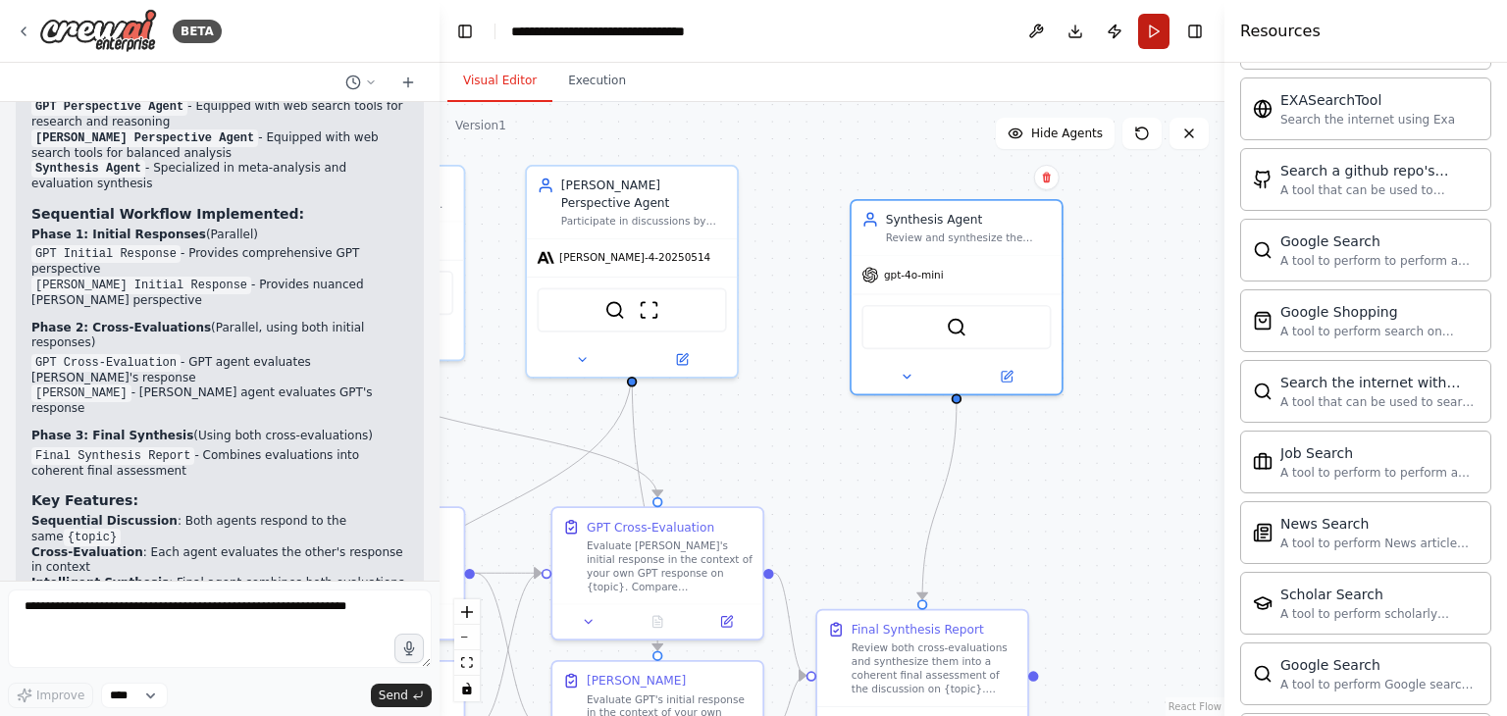
click at [1152, 32] on button "Run" at bounding box center [1153, 31] width 31 height 35
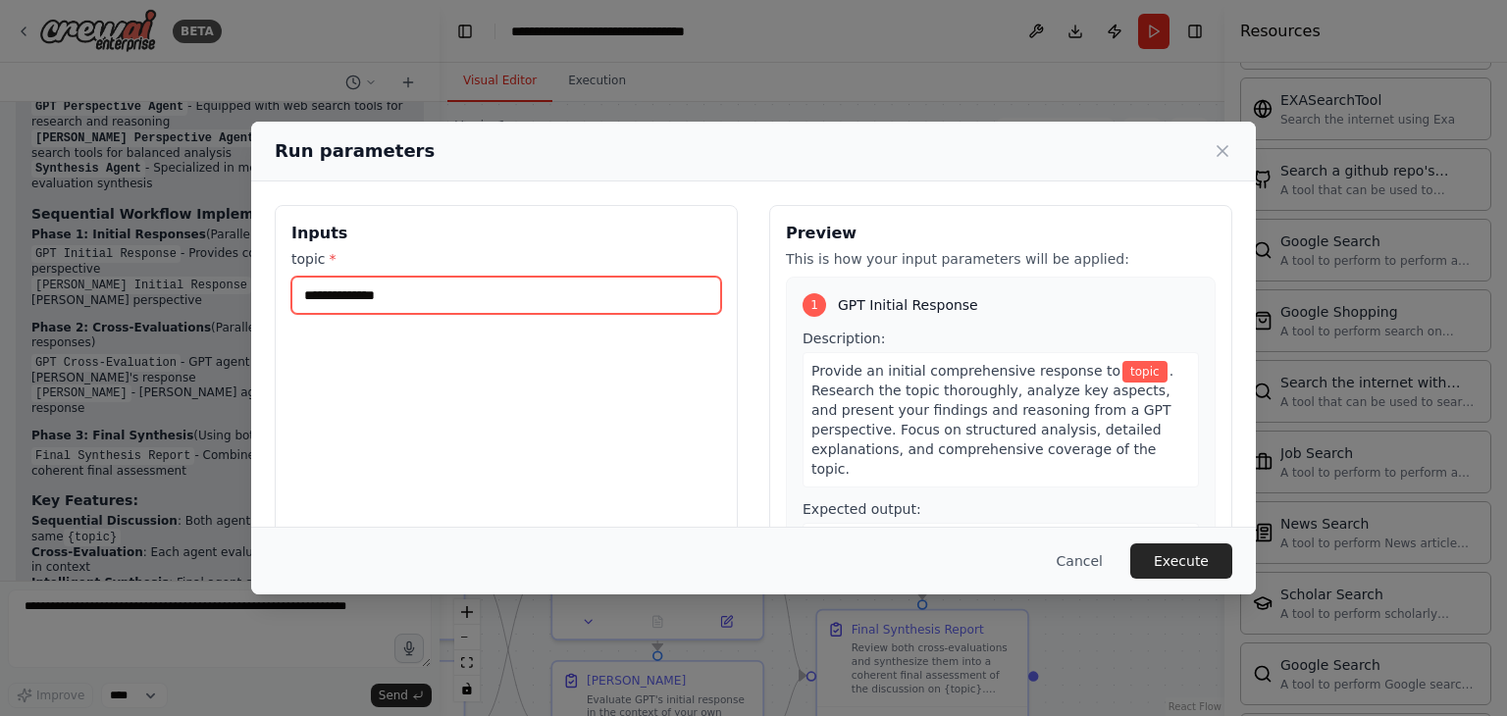
click at [371, 299] on input "topic *" at bounding box center [506, 295] width 430 height 37
type input "*"
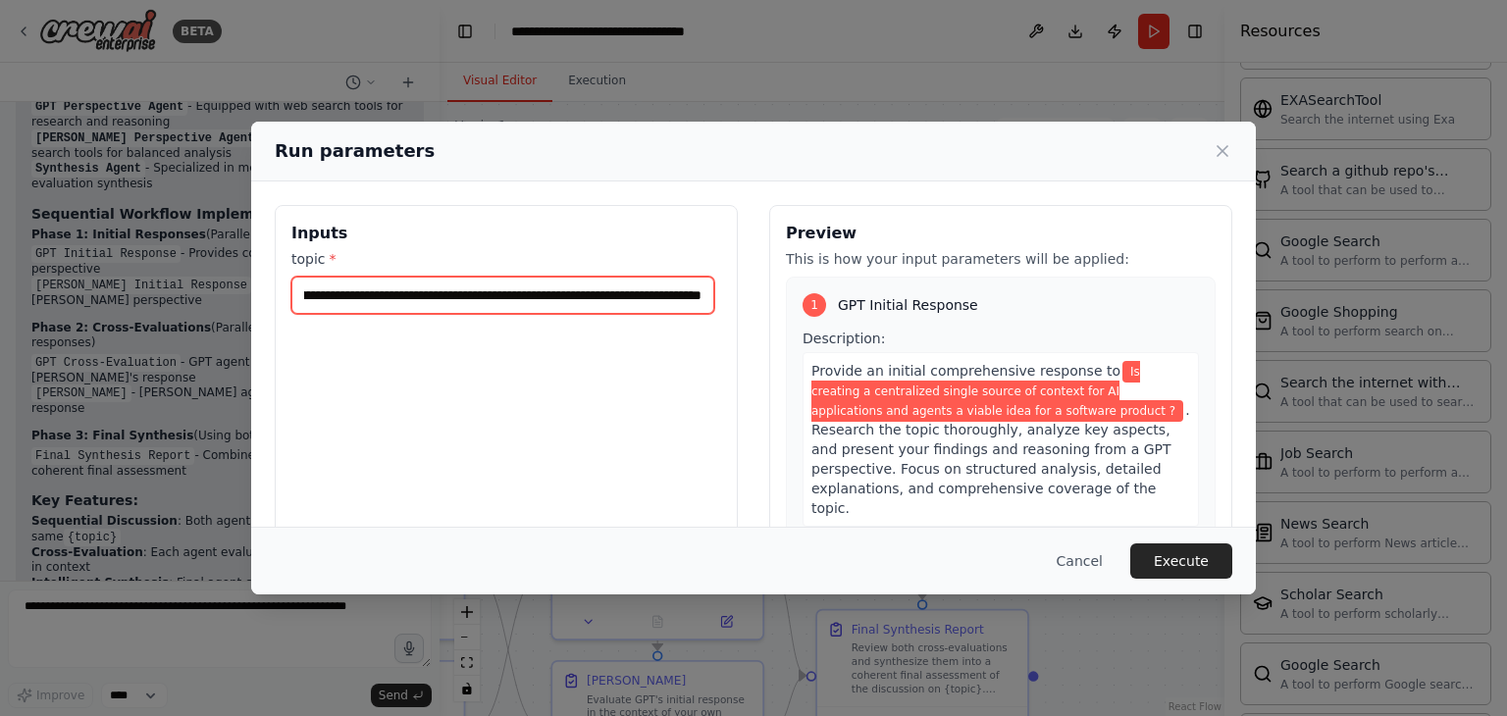
scroll to position [0, 305]
type input "**********"
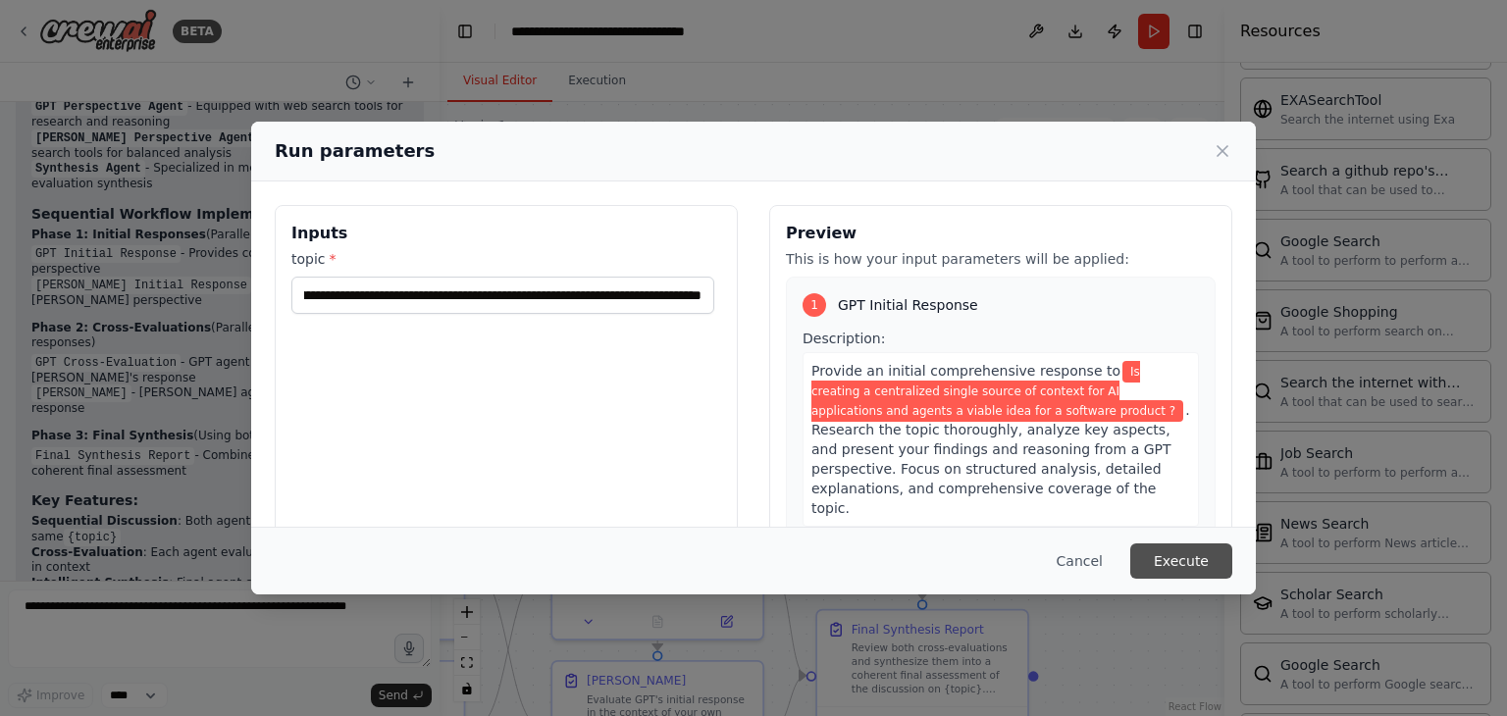
scroll to position [0, 0]
click at [1175, 558] on button "Execute" at bounding box center [1181, 560] width 102 height 35
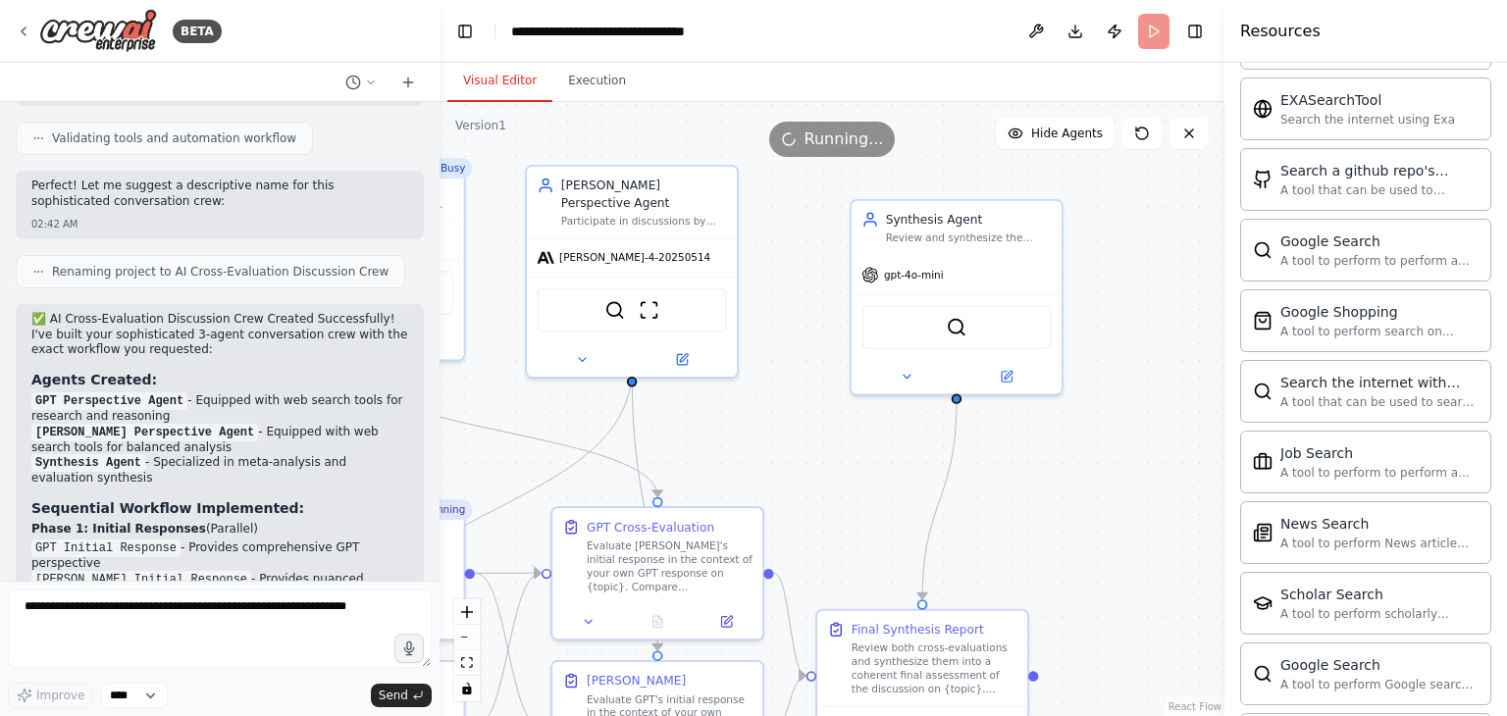
scroll to position [2190, 0]
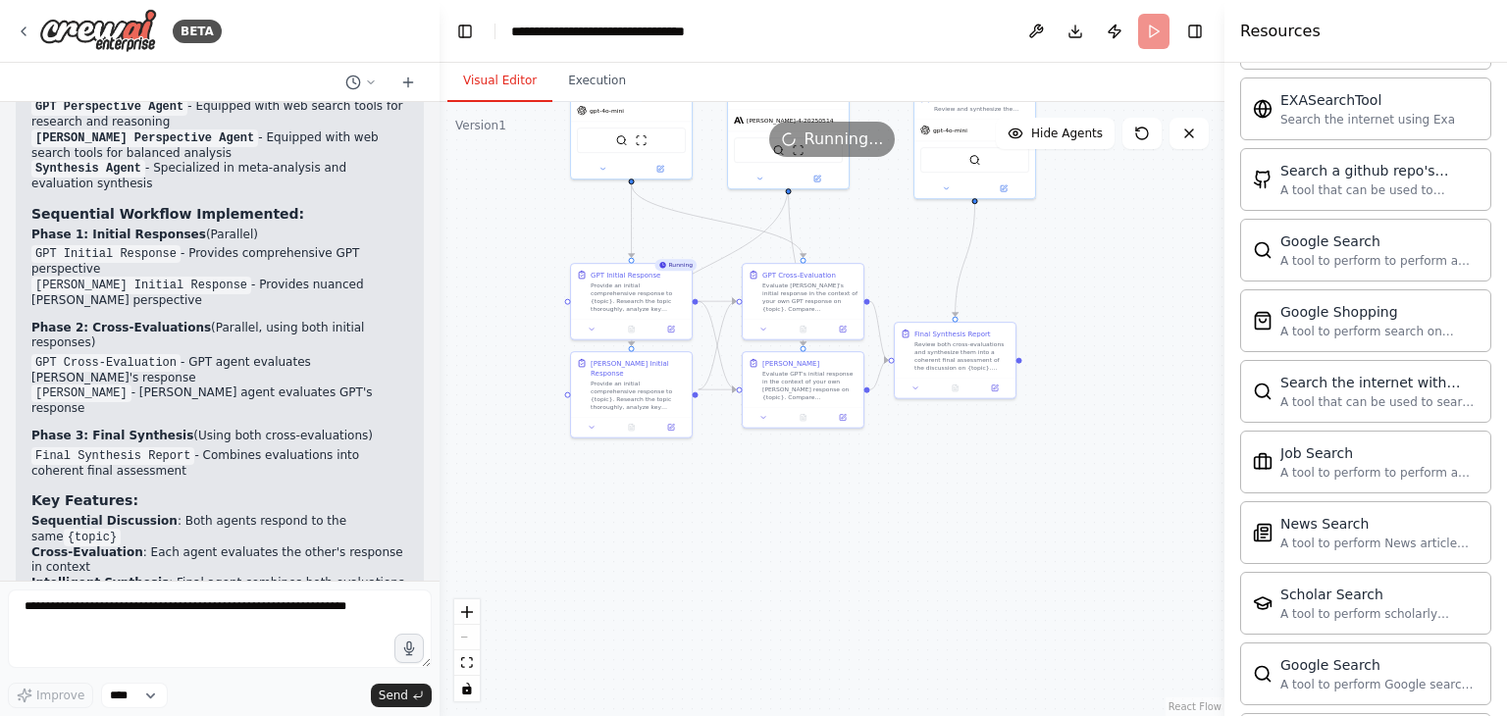
drag, startPoint x: 996, startPoint y: 463, endPoint x: 1112, endPoint y: 284, distance: 214.1
click at [1112, 284] on div ".deletable-edge-delete-btn { width: 20px; height: 20px; border: 0px solid #ffff…" at bounding box center [831, 409] width 785 height 614
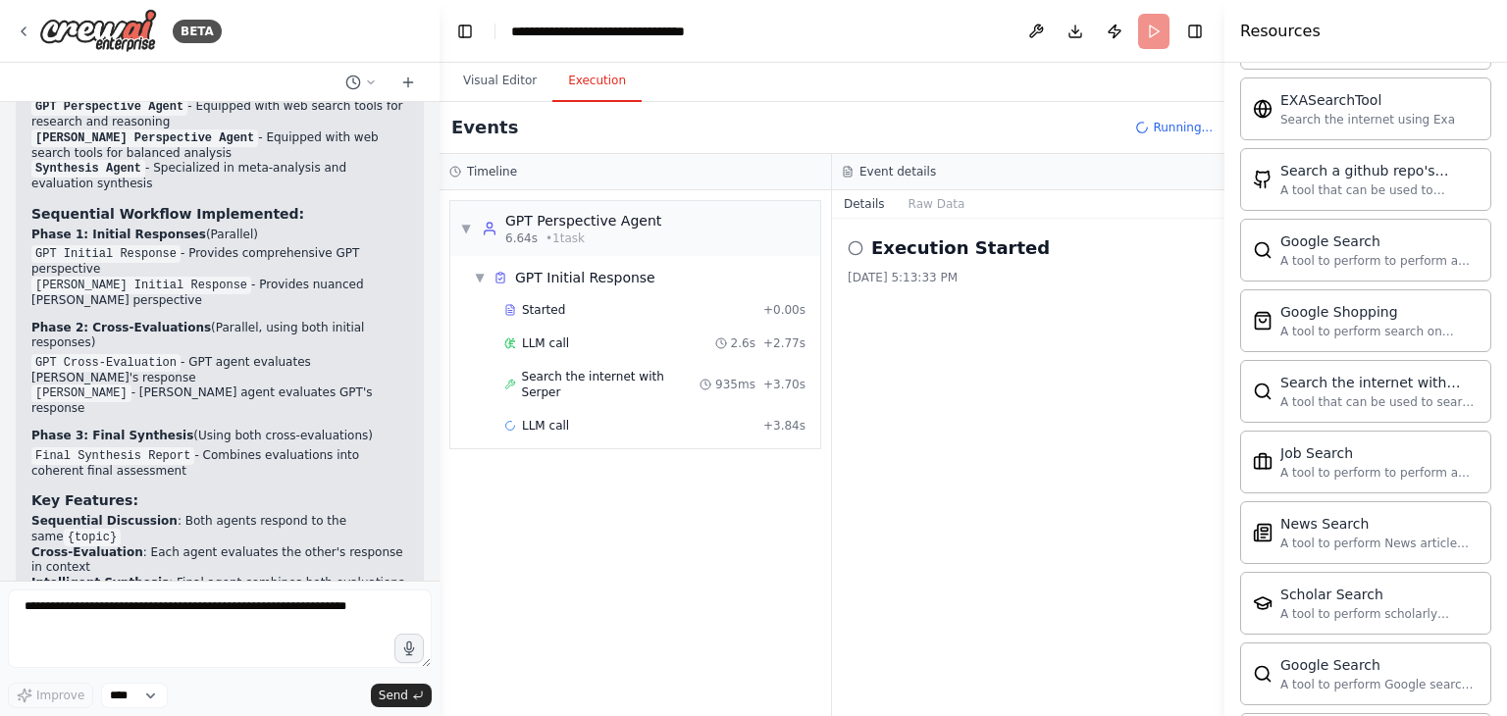
click at [566, 86] on button "Execution" at bounding box center [596, 81] width 89 height 41
click at [935, 202] on button "Raw Data" at bounding box center [937, 203] width 80 height 27
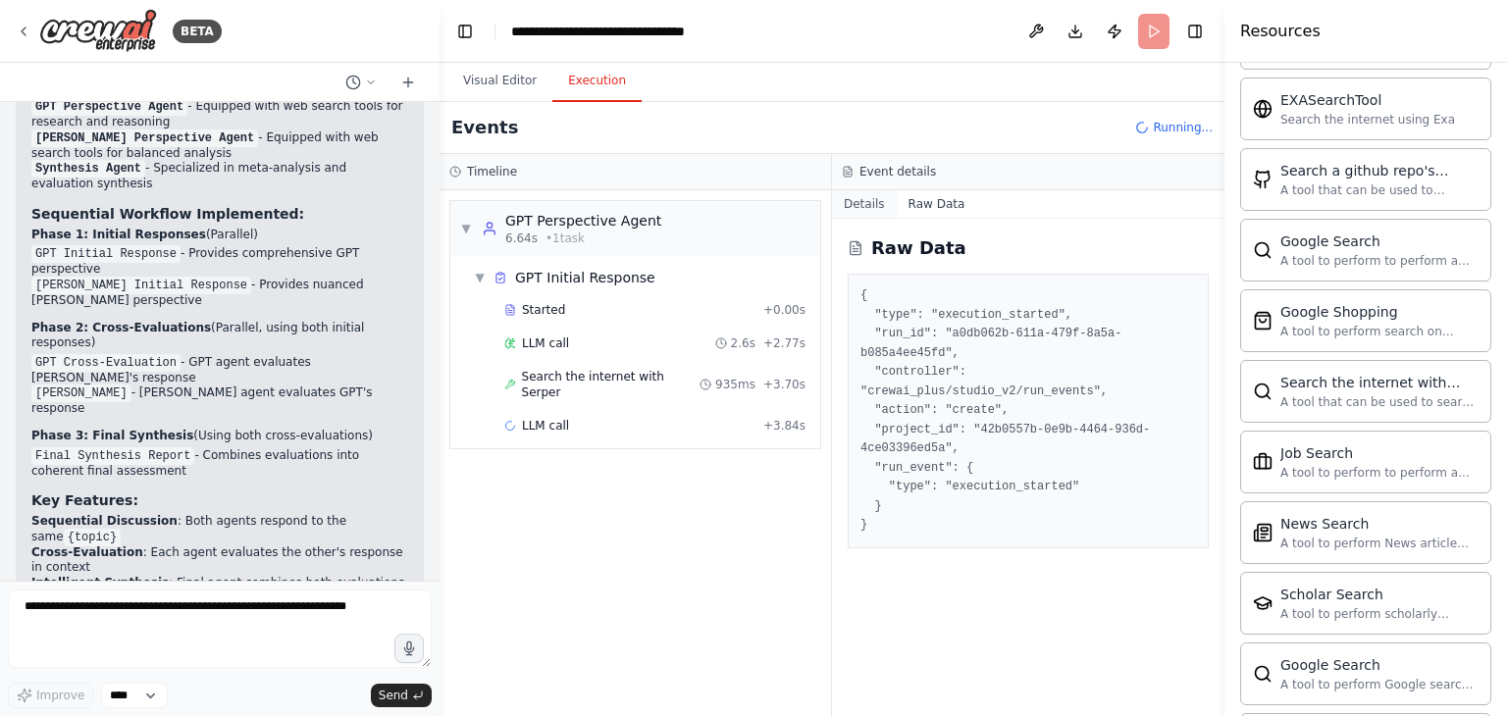
click at [862, 206] on button "Details" at bounding box center [864, 203] width 65 height 27
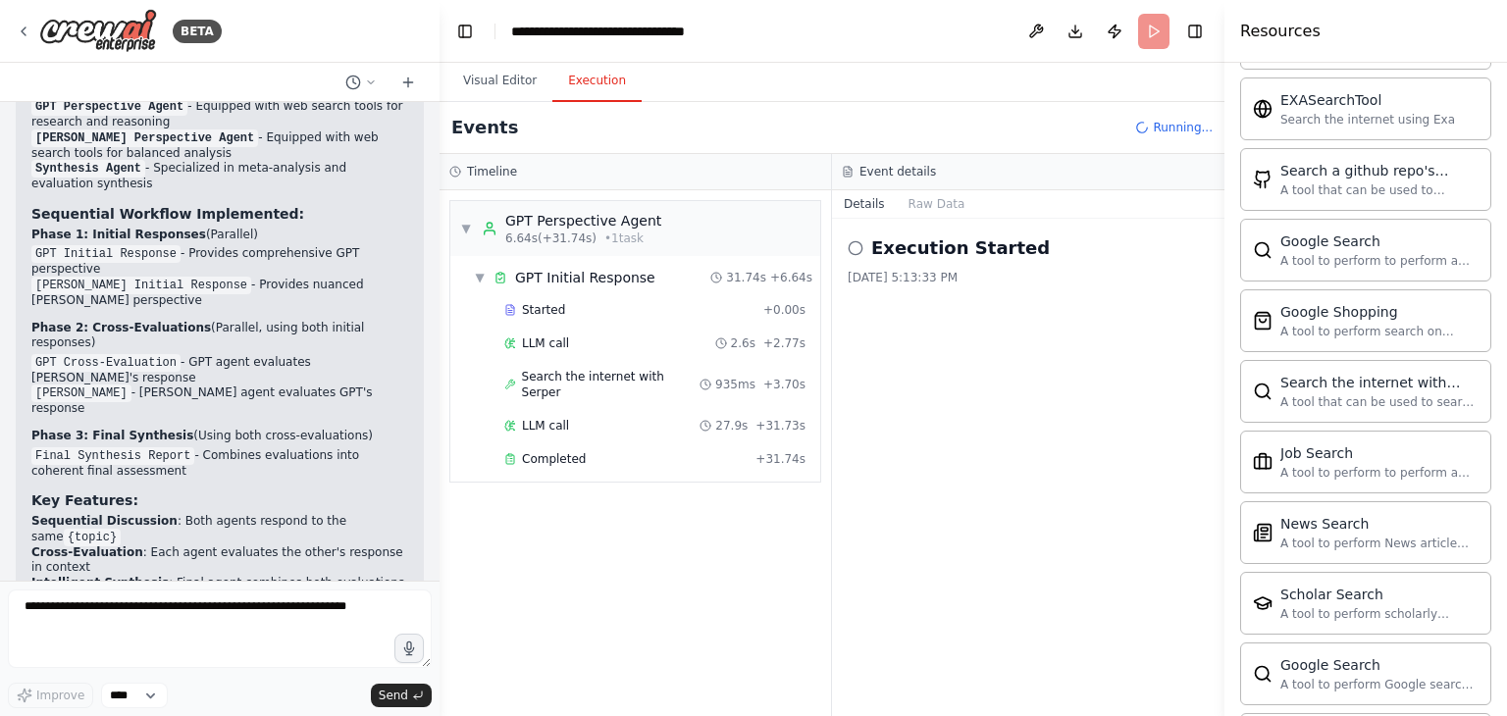
click at [553, 418] on span "LLM call" at bounding box center [545, 426] width 47 height 16
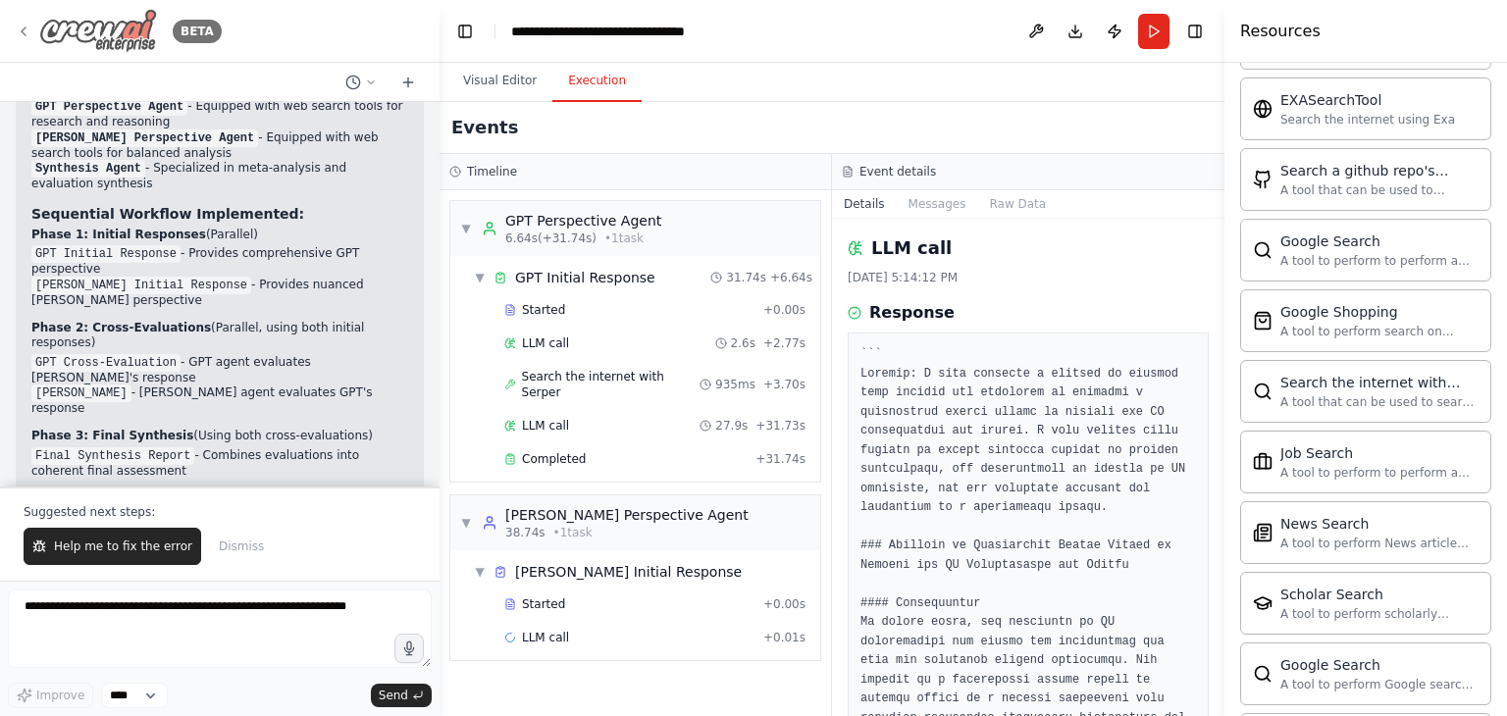
click at [27, 33] on icon at bounding box center [24, 32] width 16 height 16
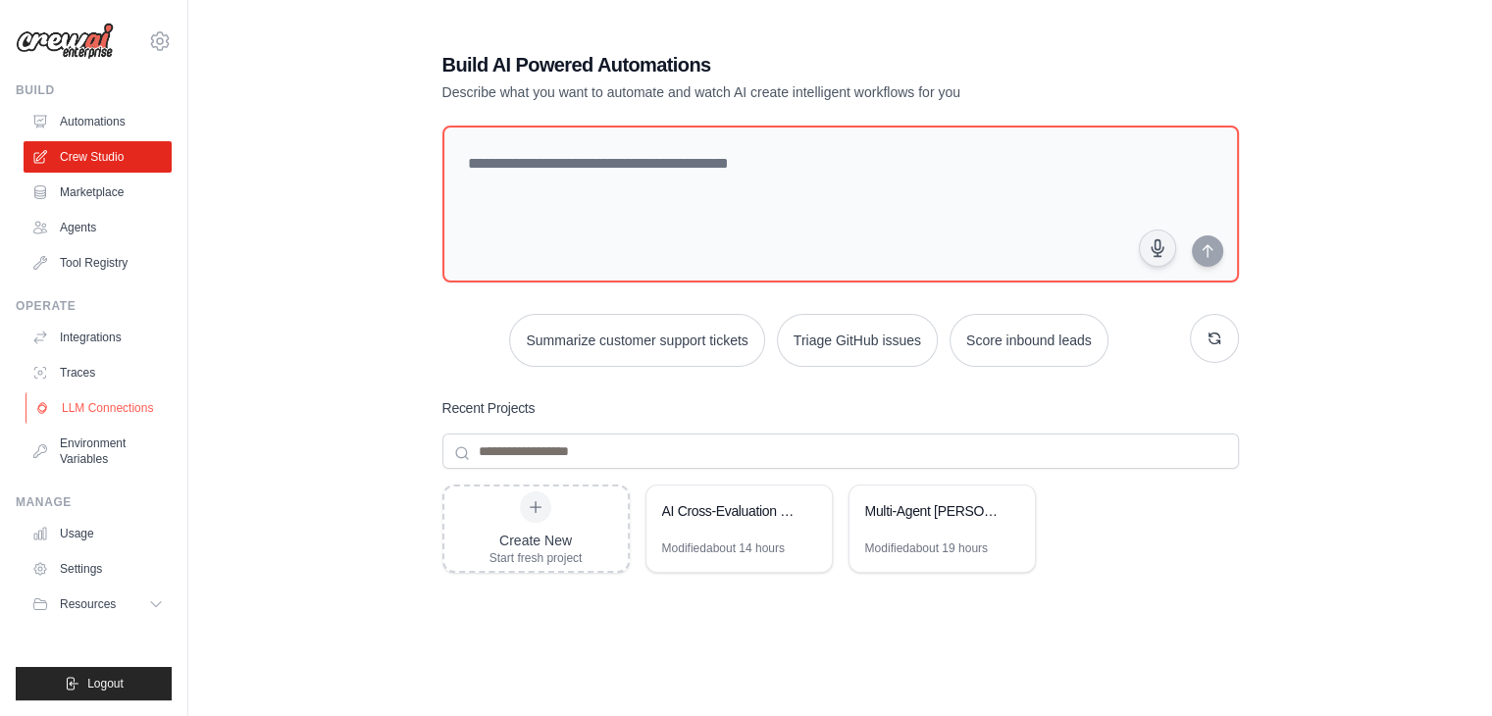
click at [103, 416] on link "LLM Connections" at bounding box center [100, 407] width 148 height 31
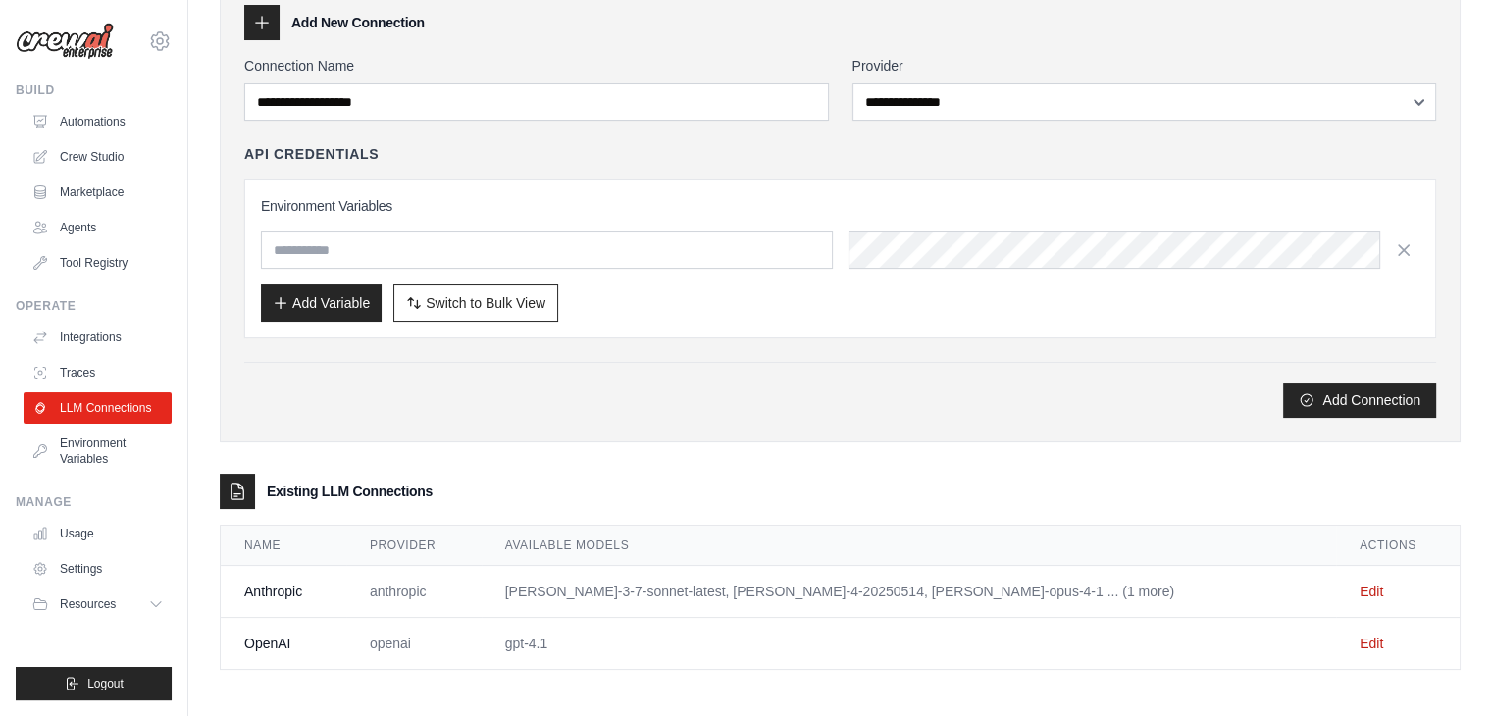
scroll to position [100, 0]
click at [1360, 585] on link "Edit" at bounding box center [1372, 590] width 24 height 16
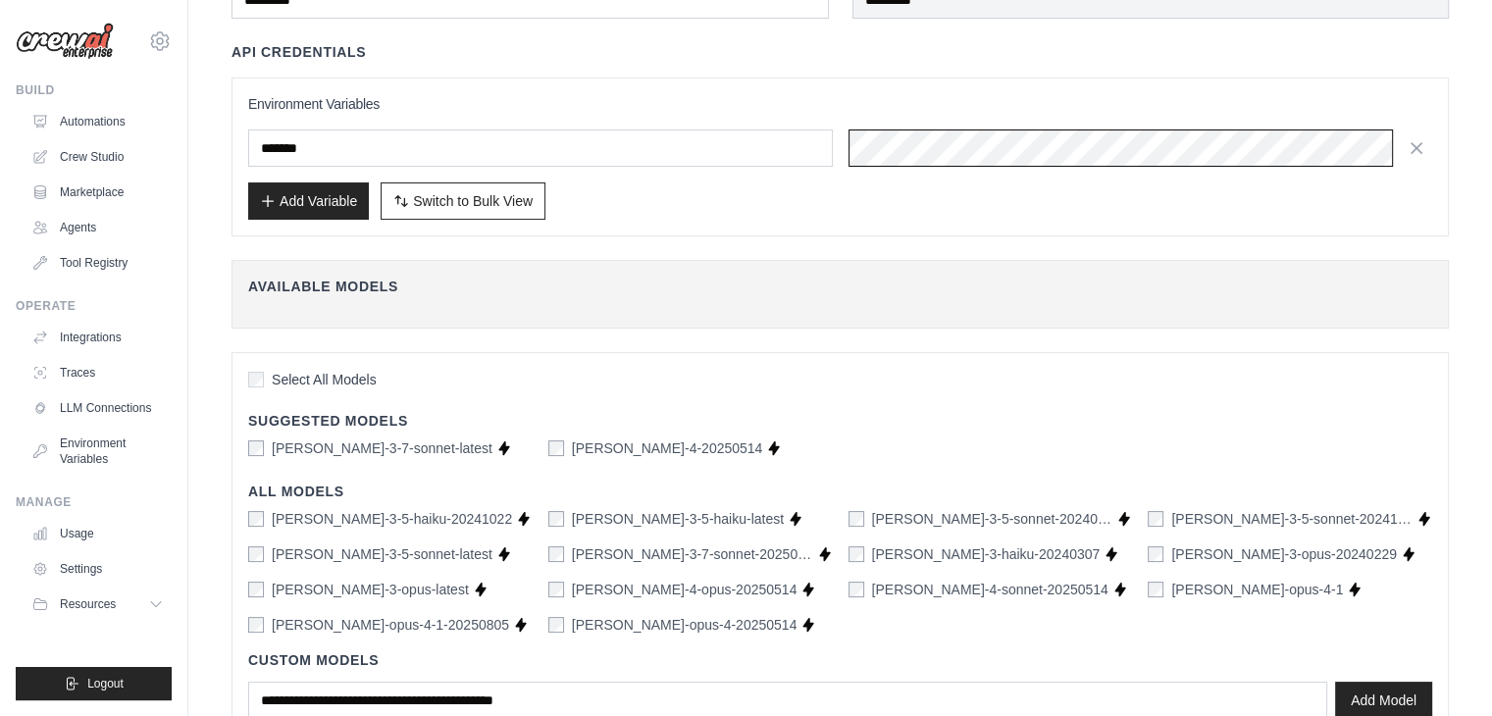
scroll to position [264, 0]
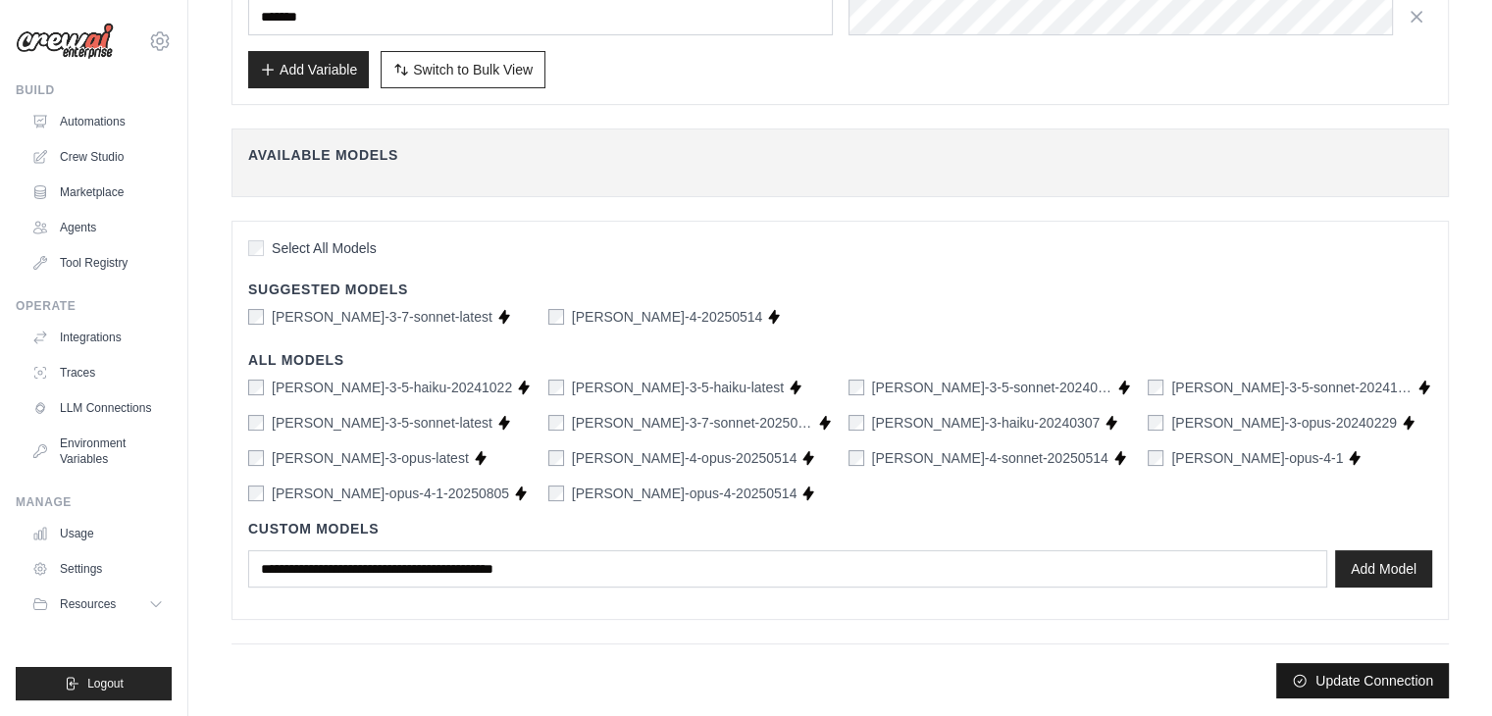
click at [1366, 681] on button "Update Connection" at bounding box center [1362, 680] width 173 height 35
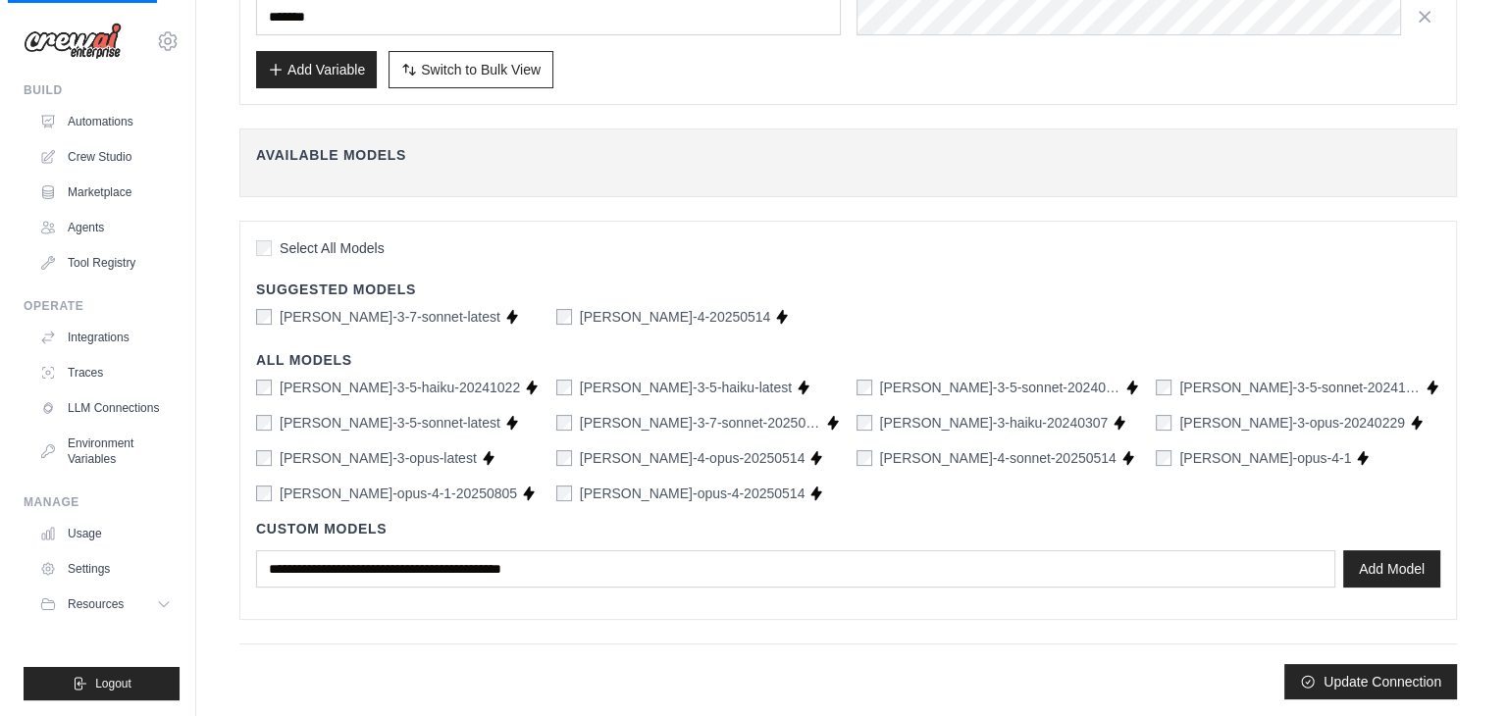
scroll to position [0, 0]
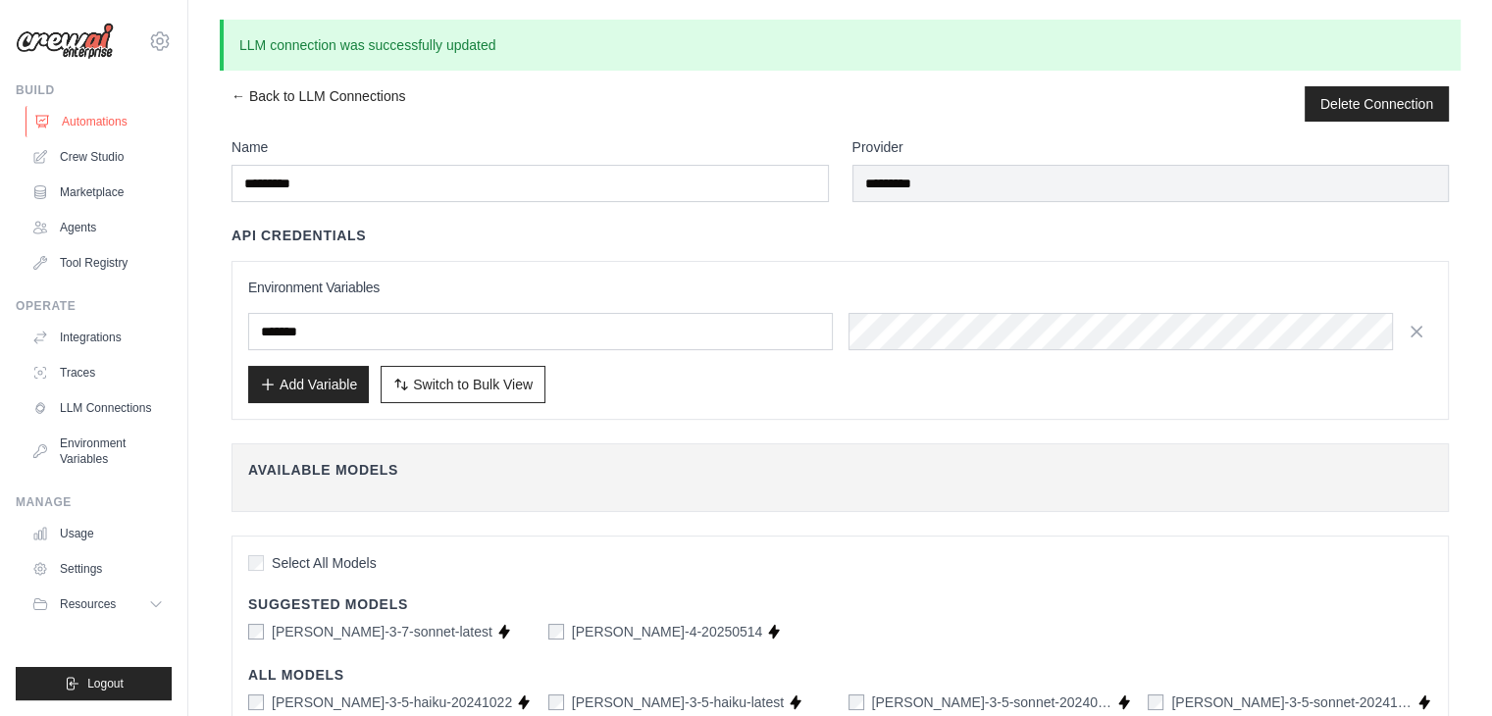
click at [94, 127] on link "Automations" at bounding box center [100, 121] width 148 height 31
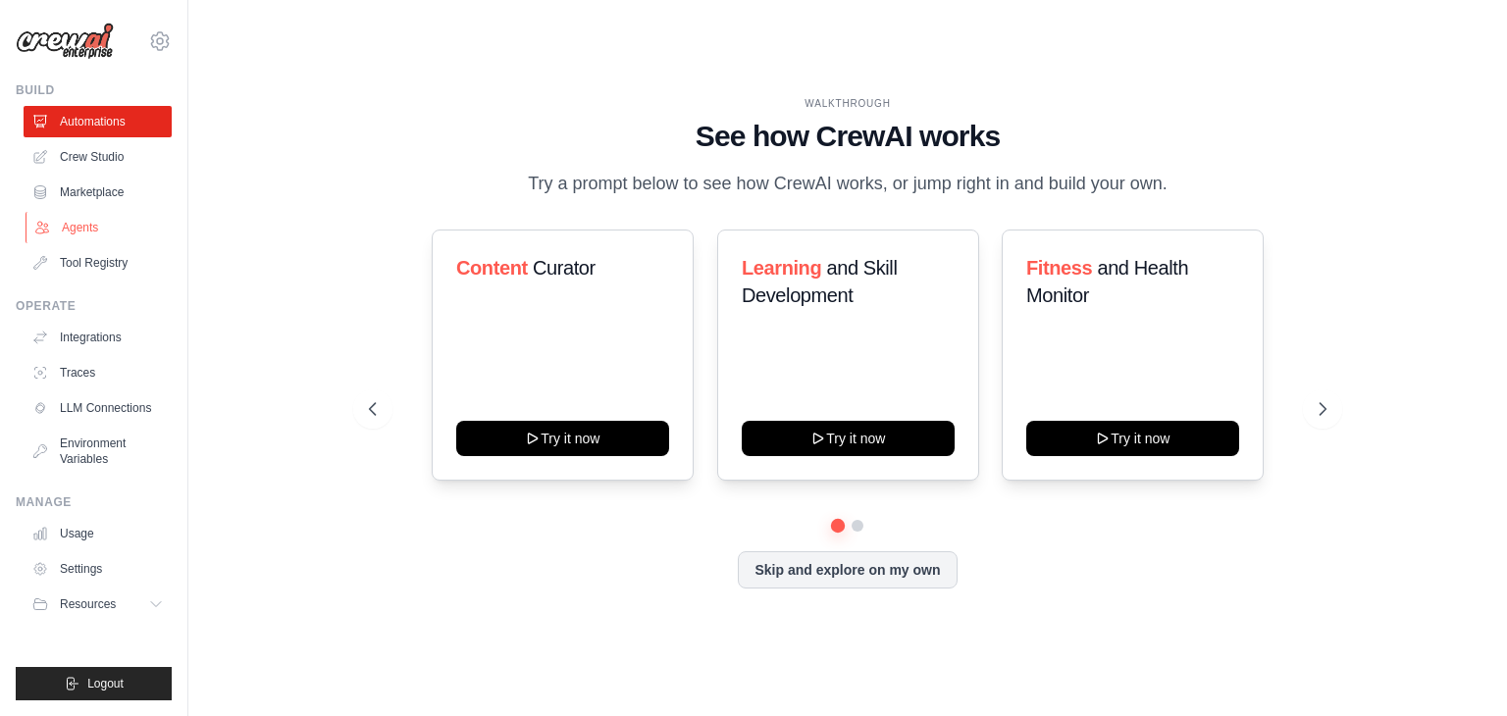
click at [81, 220] on link "Agents" at bounding box center [100, 227] width 148 height 31
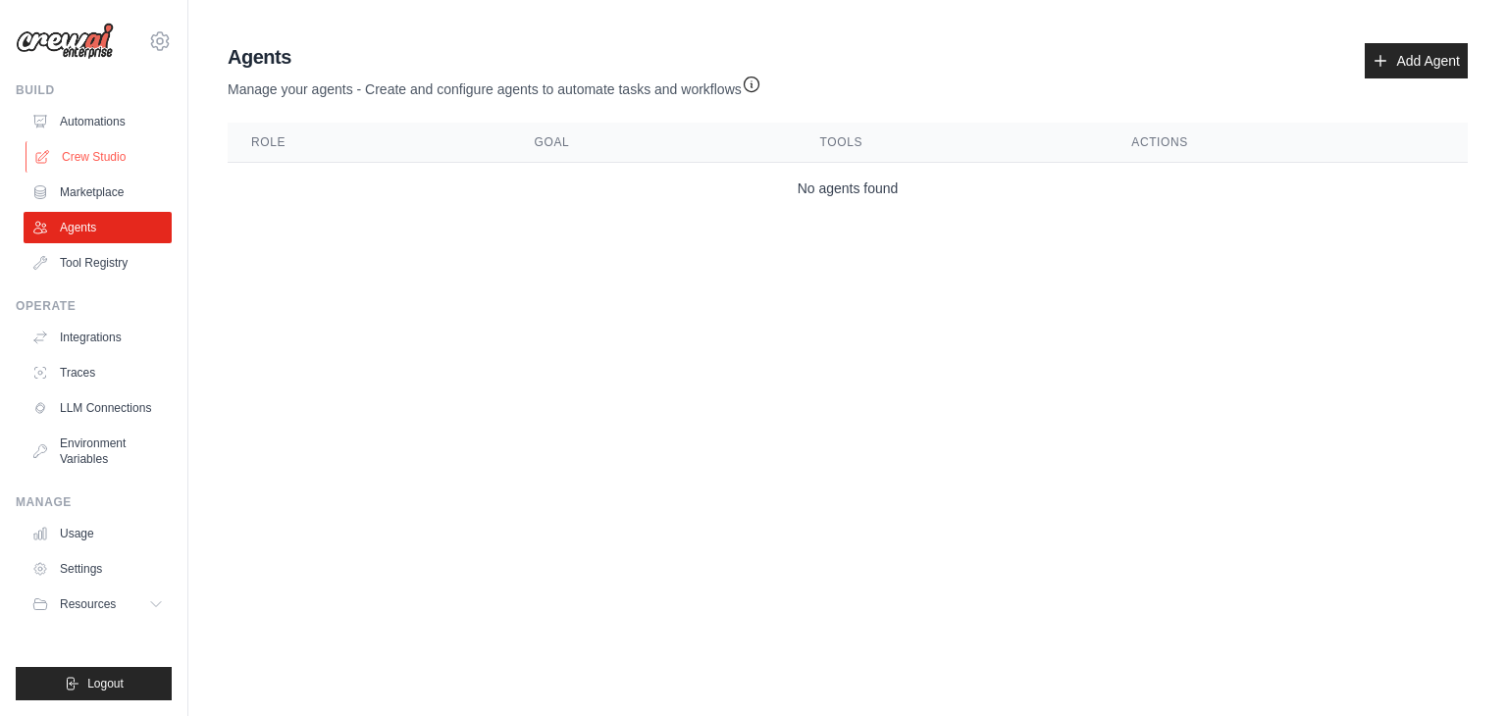
click at [101, 154] on link "Crew Studio" at bounding box center [100, 156] width 148 height 31
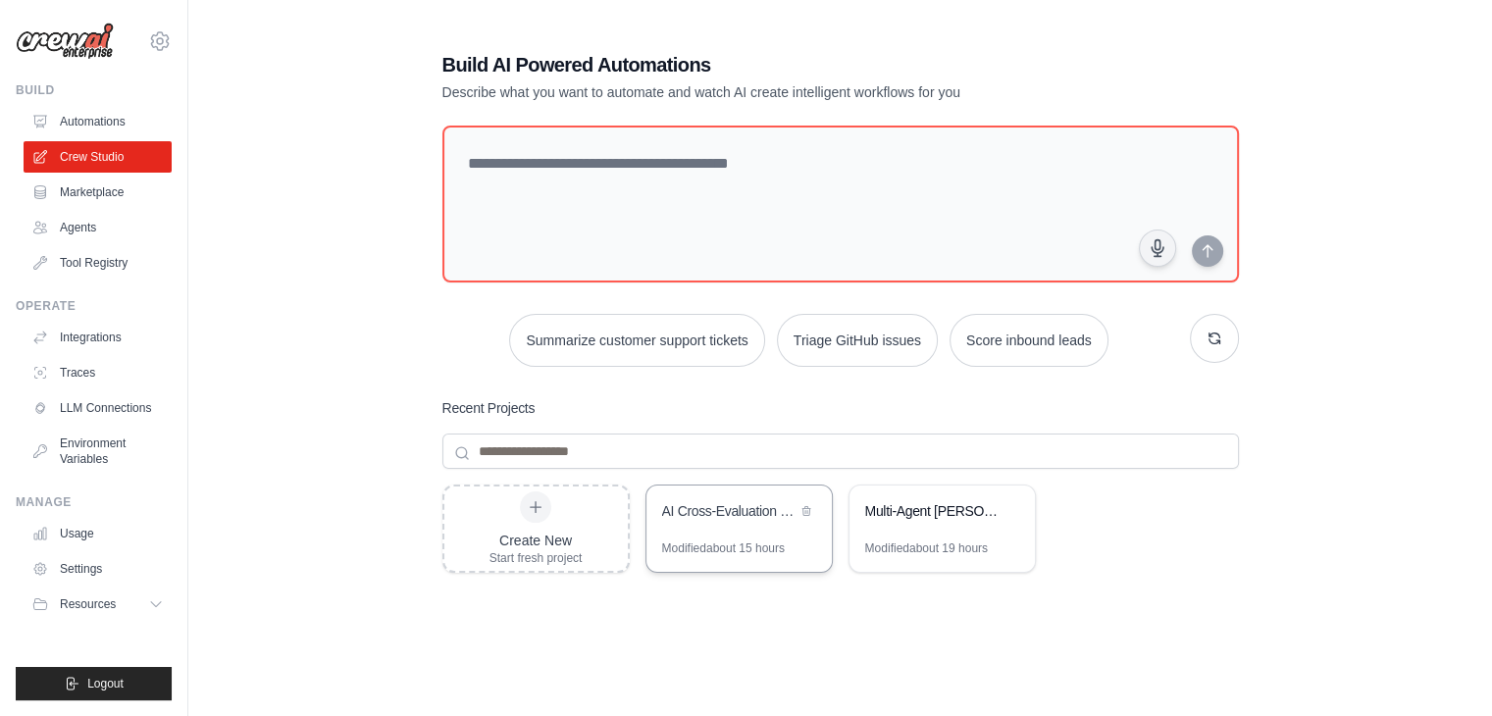
click at [765, 523] on div "AI Cross-Evaluation Discussion Crew" at bounding box center [738, 513] width 185 height 55
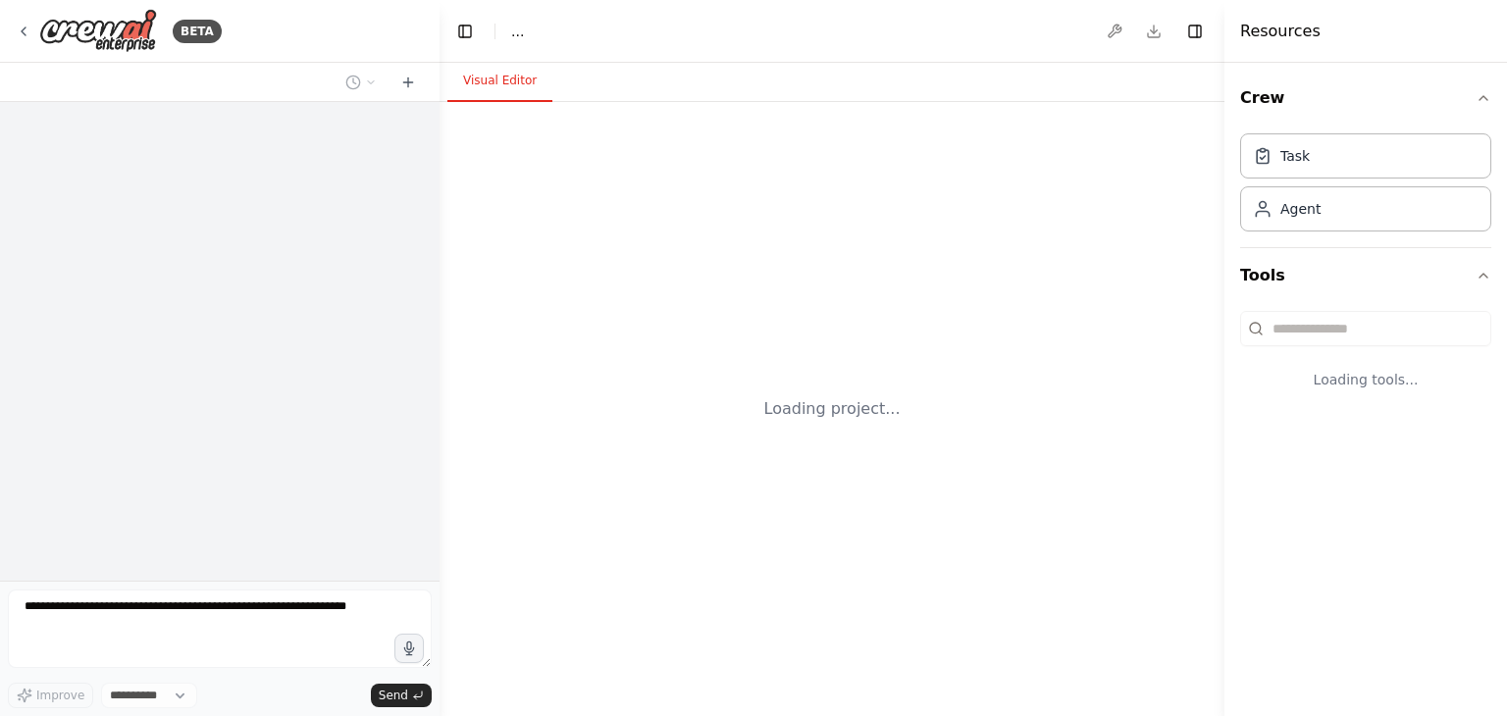
select select "****"
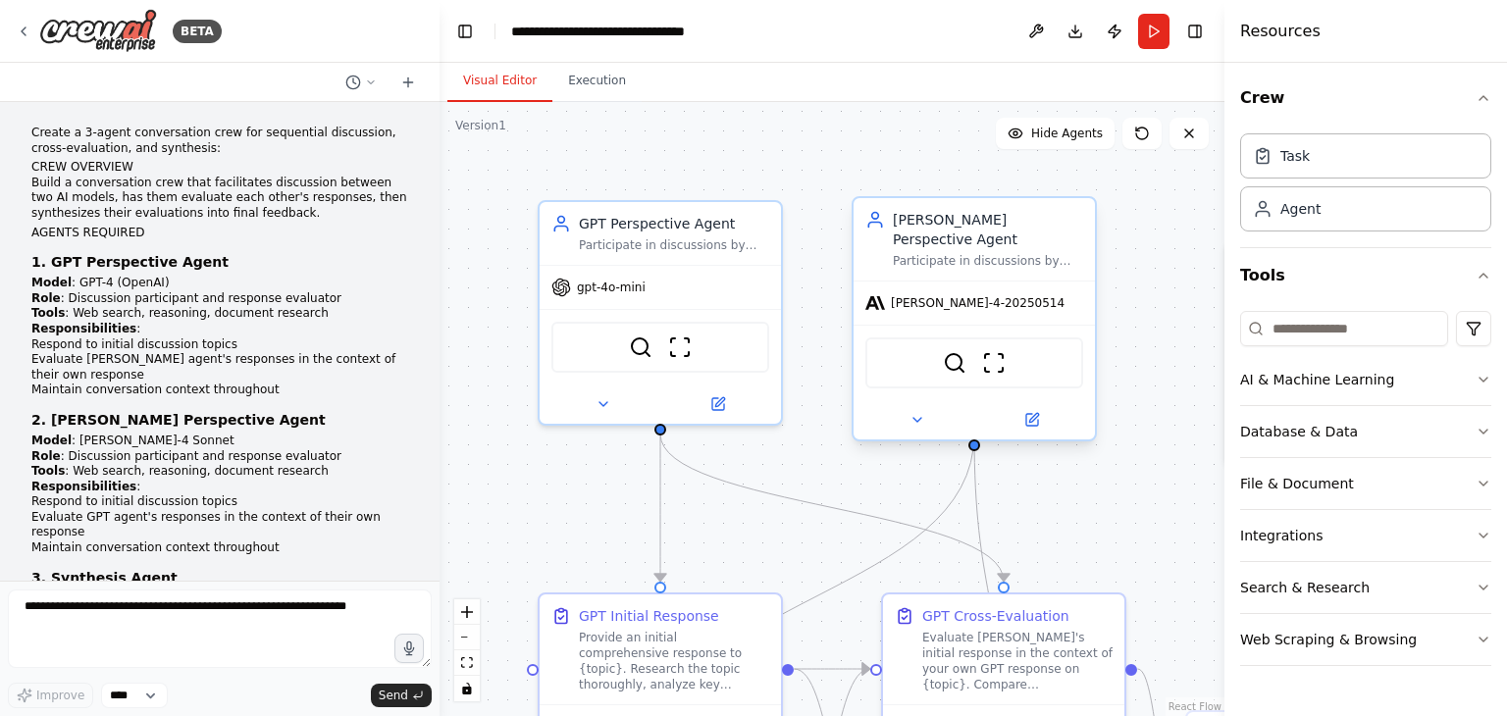
scroll to position [1531, 0]
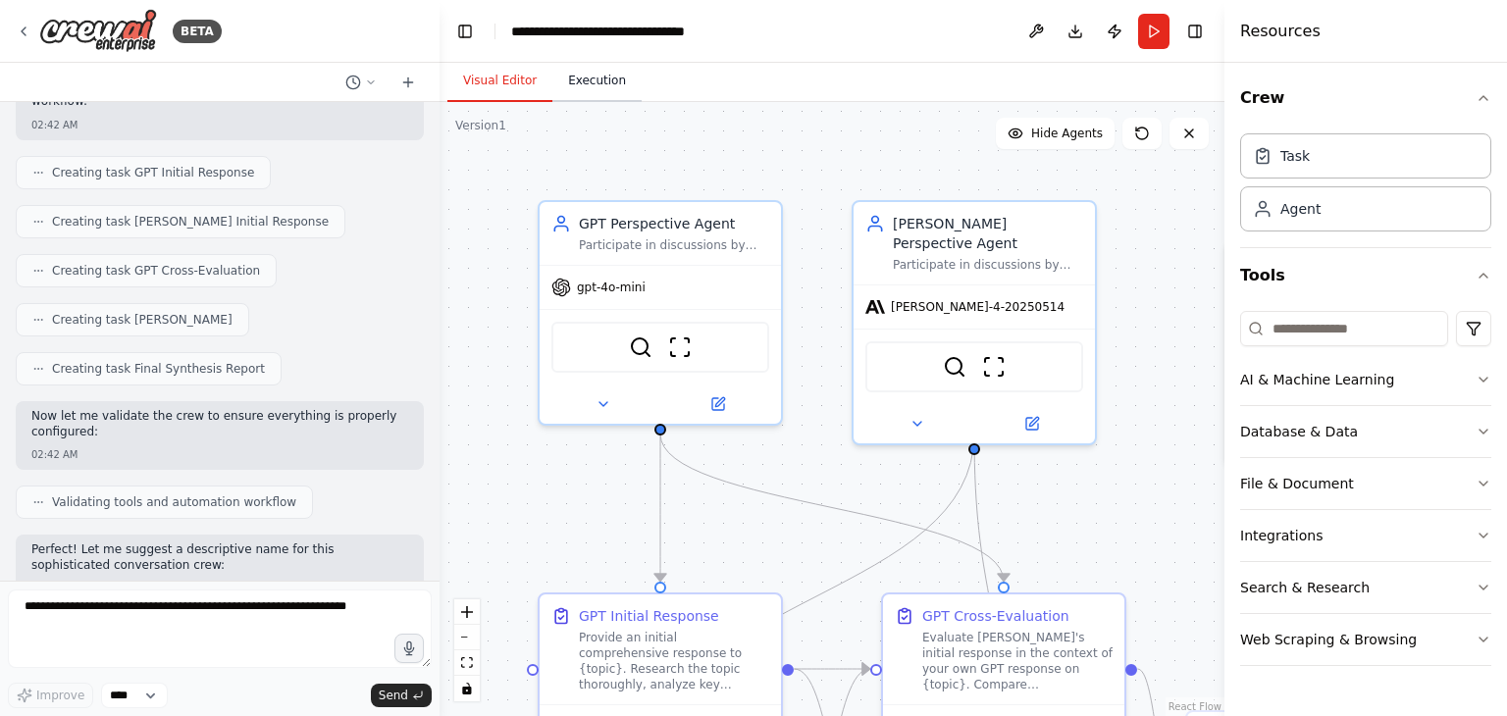
click at [610, 79] on button "Execution" at bounding box center [596, 81] width 89 height 41
click at [494, 84] on button "Visual Editor" at bounding box center [499, 81] width 105 height 41
click at [1079, 30] on button "Download" at bounding box center [1074, 31] width 31 height 35
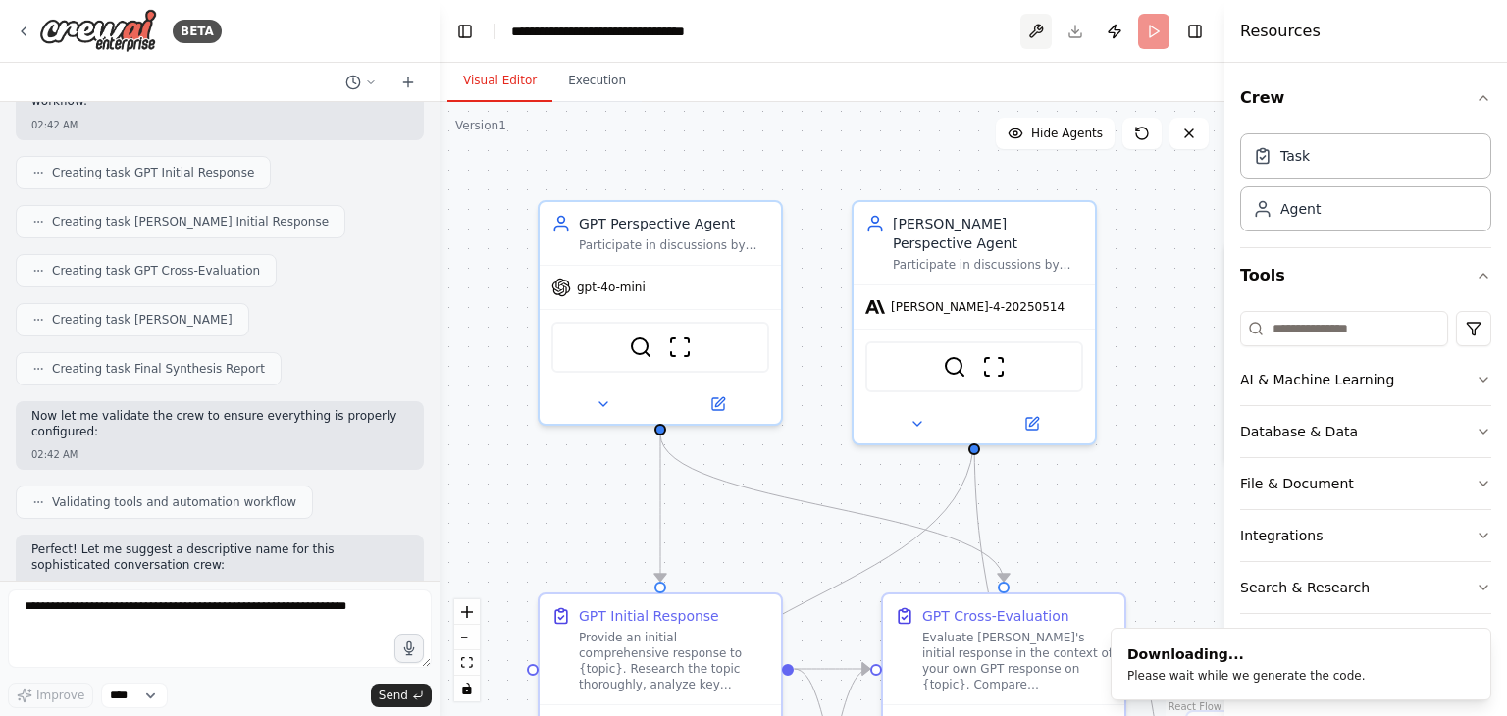
click at [1032, 30] on button at bounding box center [1035, 31] width 31 height 35
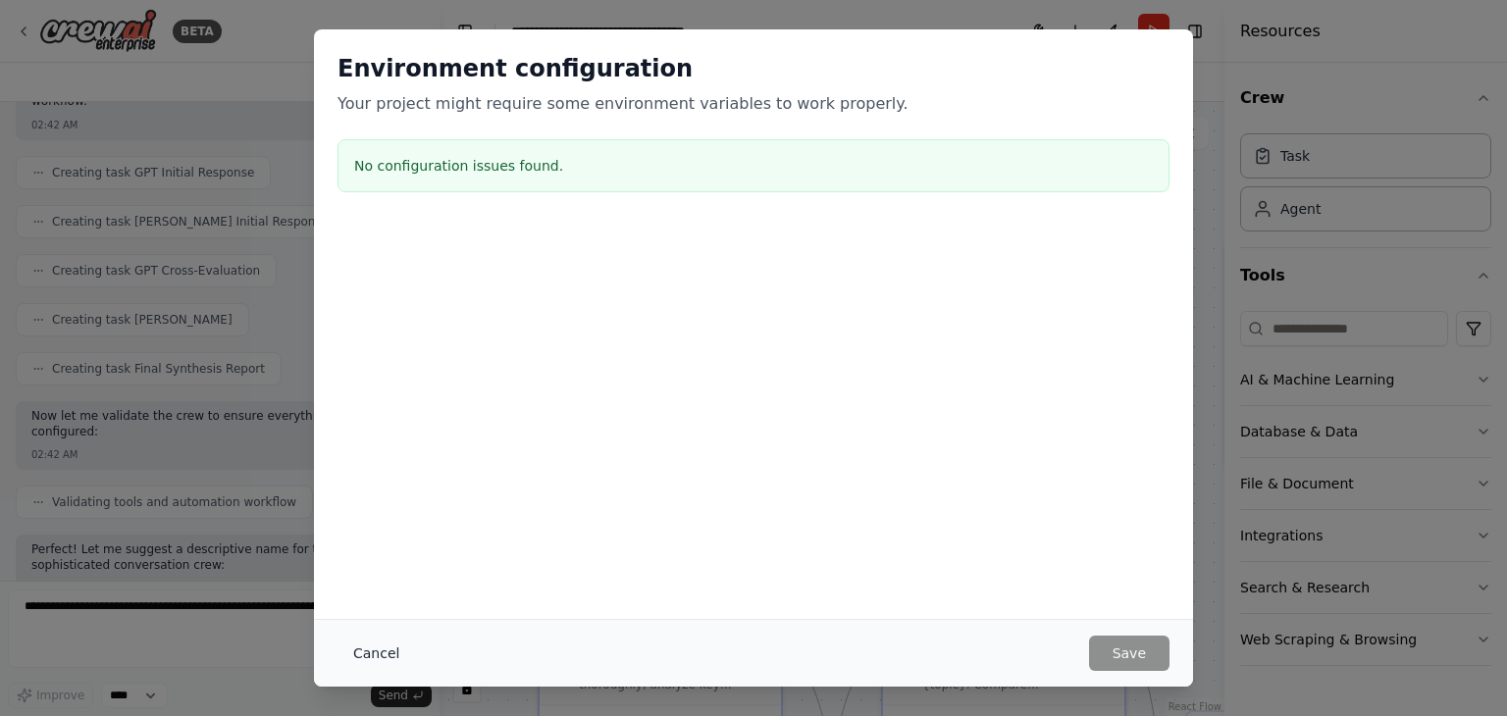
click at [369, 646] on button "Cancel" at bounding box center [375, 653] width 77 height 35
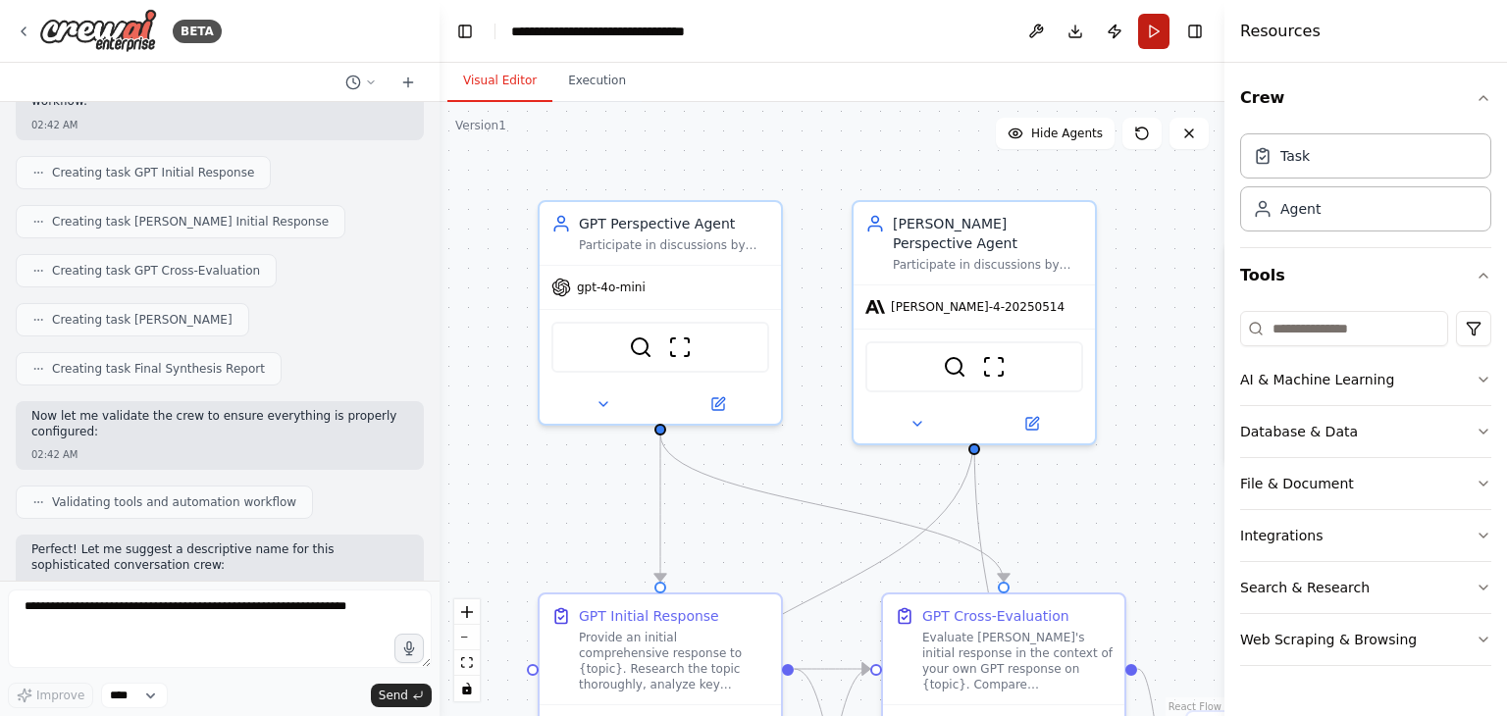
click at [1150, 29] on button "Run" at bounding box center [1153, 31] width 31 height 35
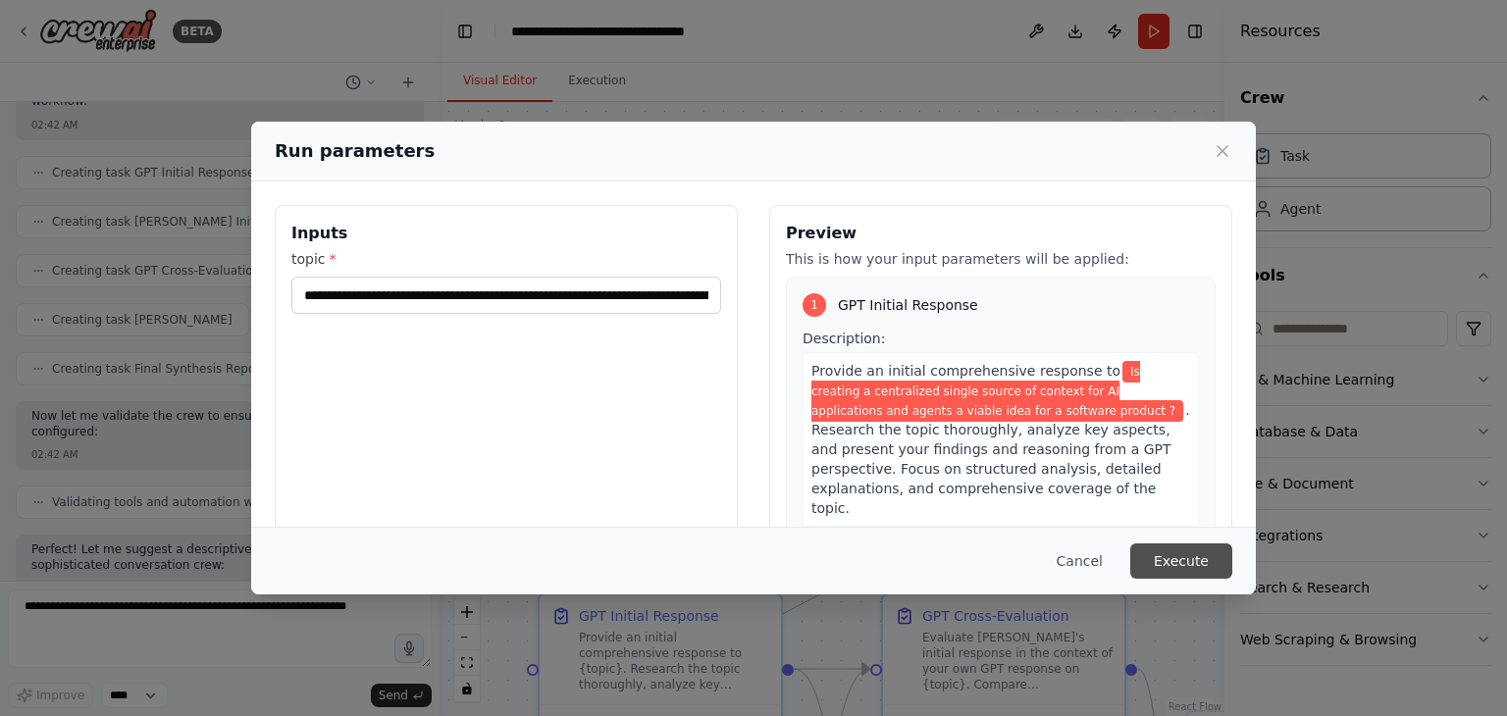
click at [1187, 560] on button "Execute" at bounding box center [1181, 560] width 102 height 35
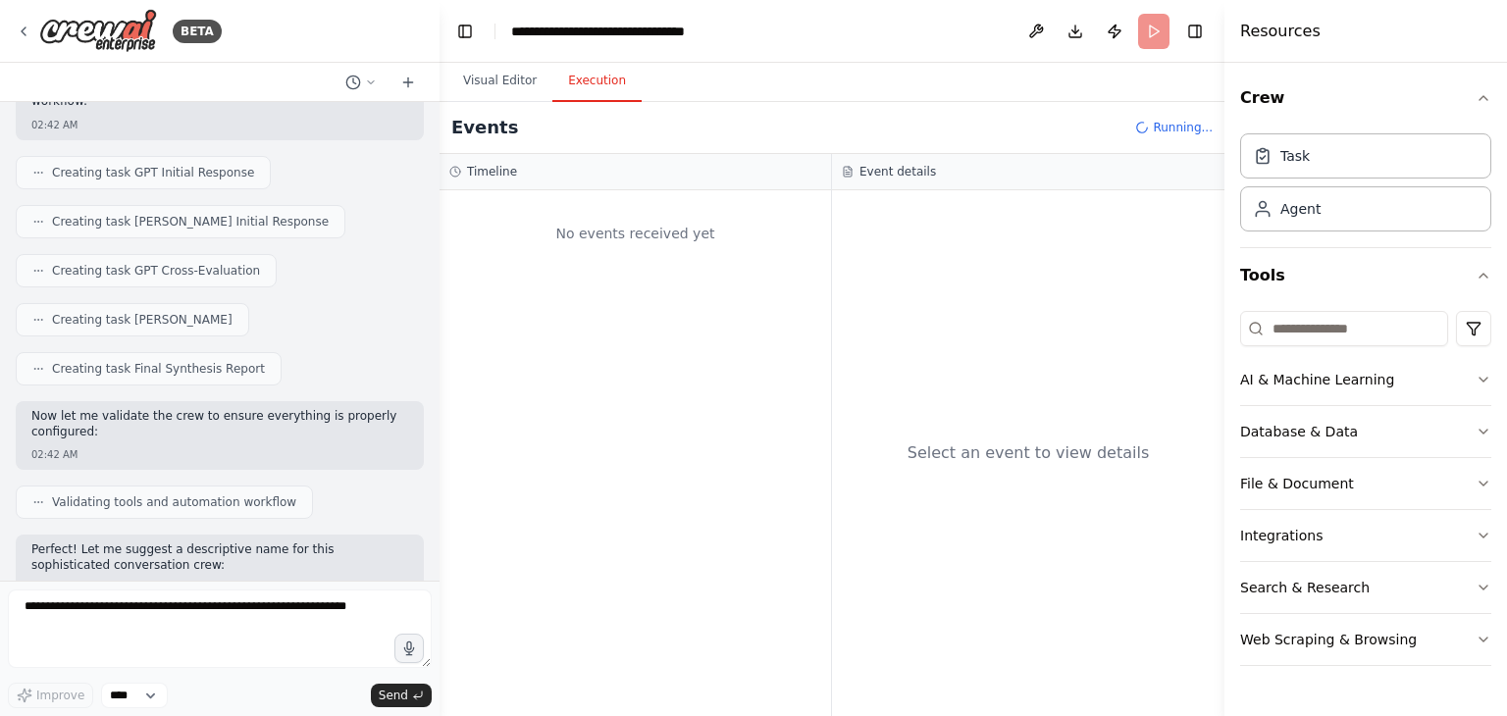
click at [587, 77] on button "Execution" at bounding box center [596, 81] width 89 height 41
